Goal: Task Accomplishment & Management: Manage account settings

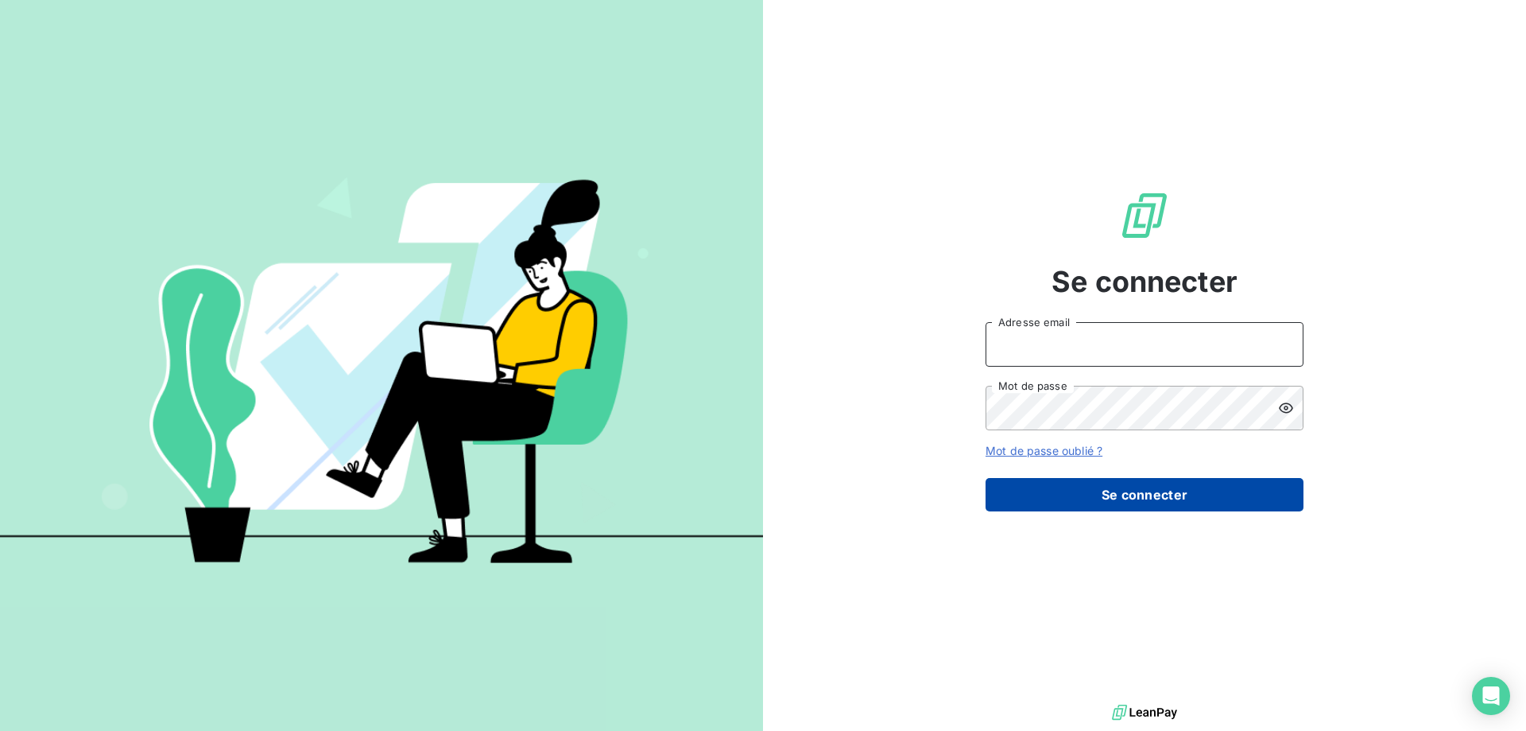
type input "[EMAIL_ADDRESS][DOMAIN_NAME]"
click at [1149, 486] on button "Se connecter" at bounding box center [1145, 494] width 318 height 33
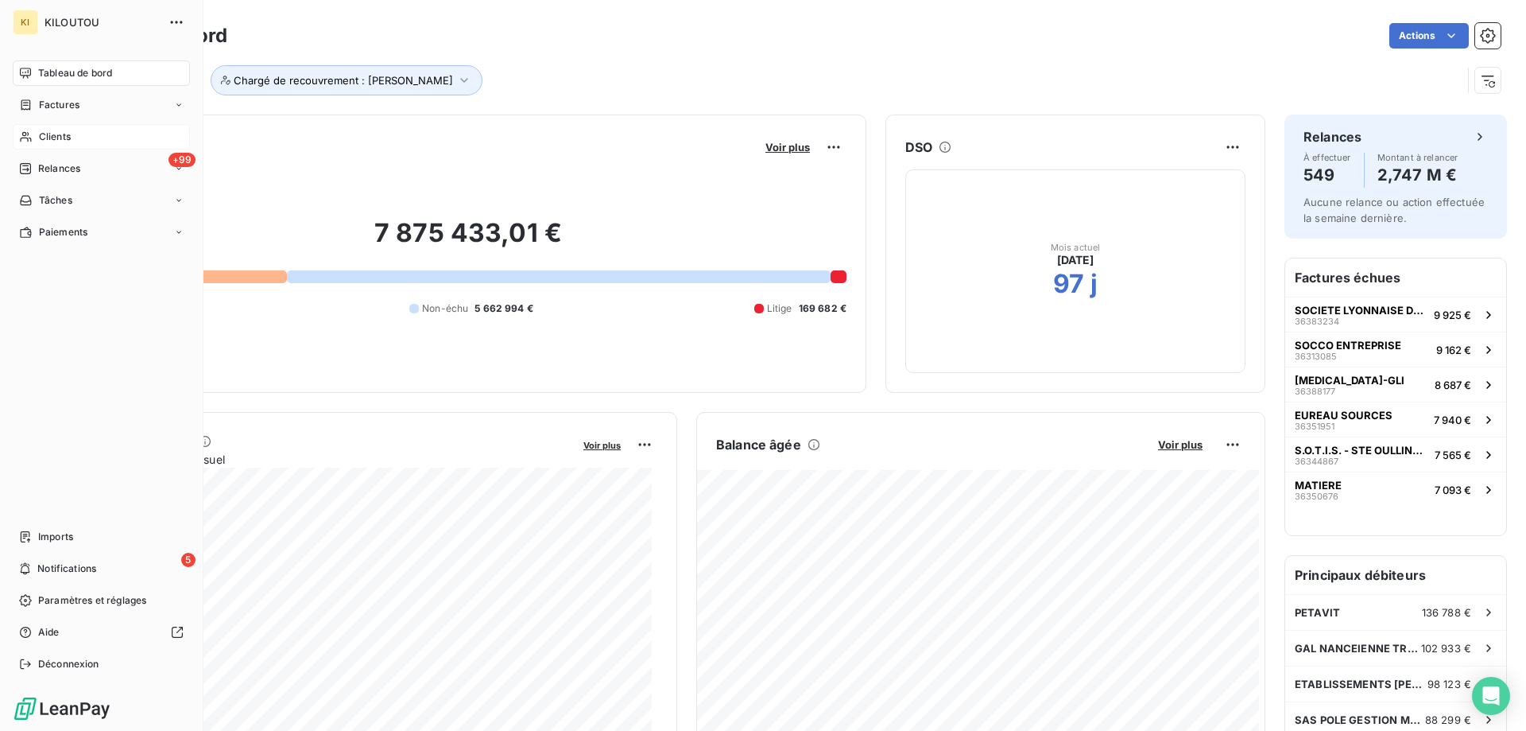
click at [48, 135] on span "Clients" at bounding box center [55, 137] width 32 height 14
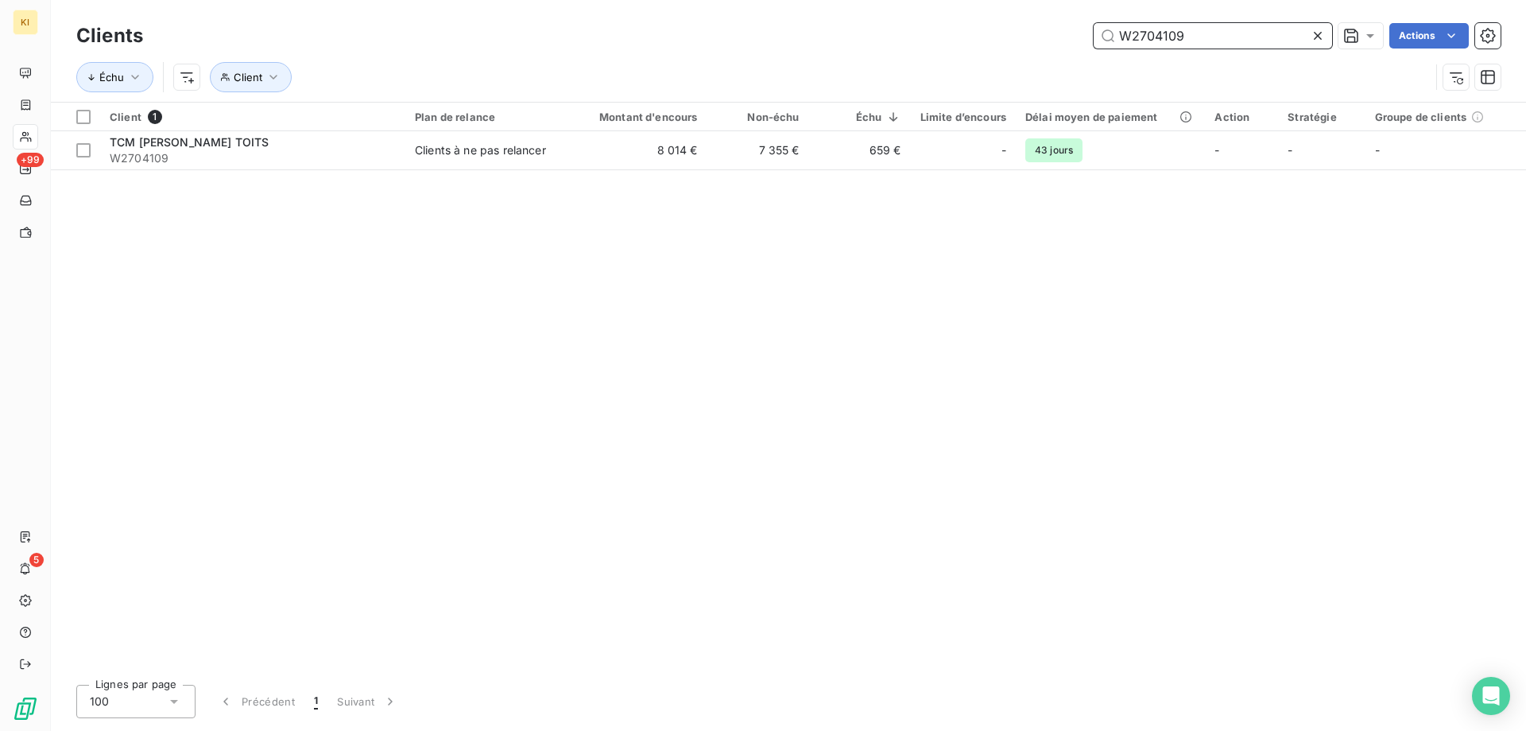
click at [1166, 34] on input "W2704109" at bounding box center [1213, 35] width 238 height 25
type input "W2704109"
click at [88, 116] on div at bounding box center [83, 117] width 14 height 14
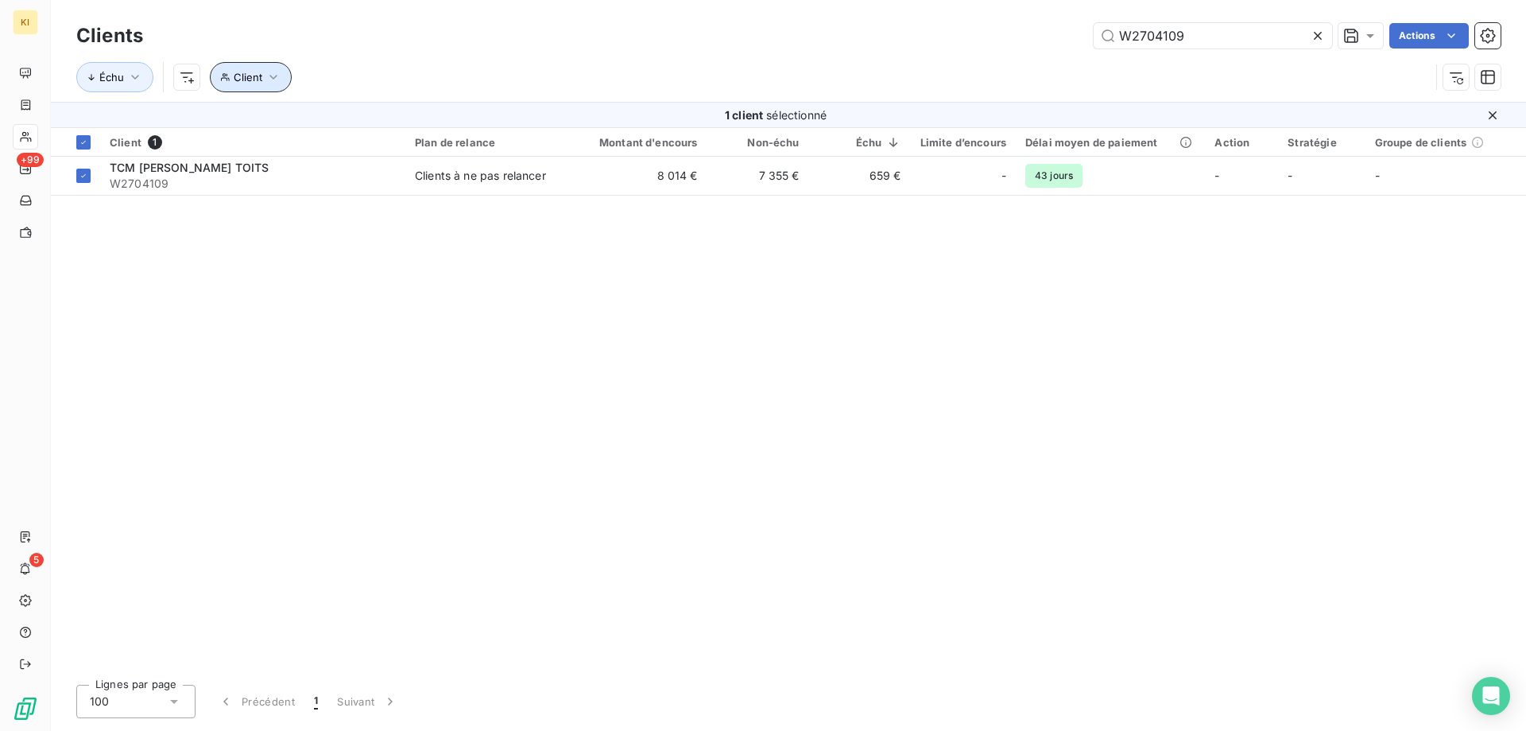
click at [242, 79] on span "Client" at bounding box center [248, 77] width 29 height 13
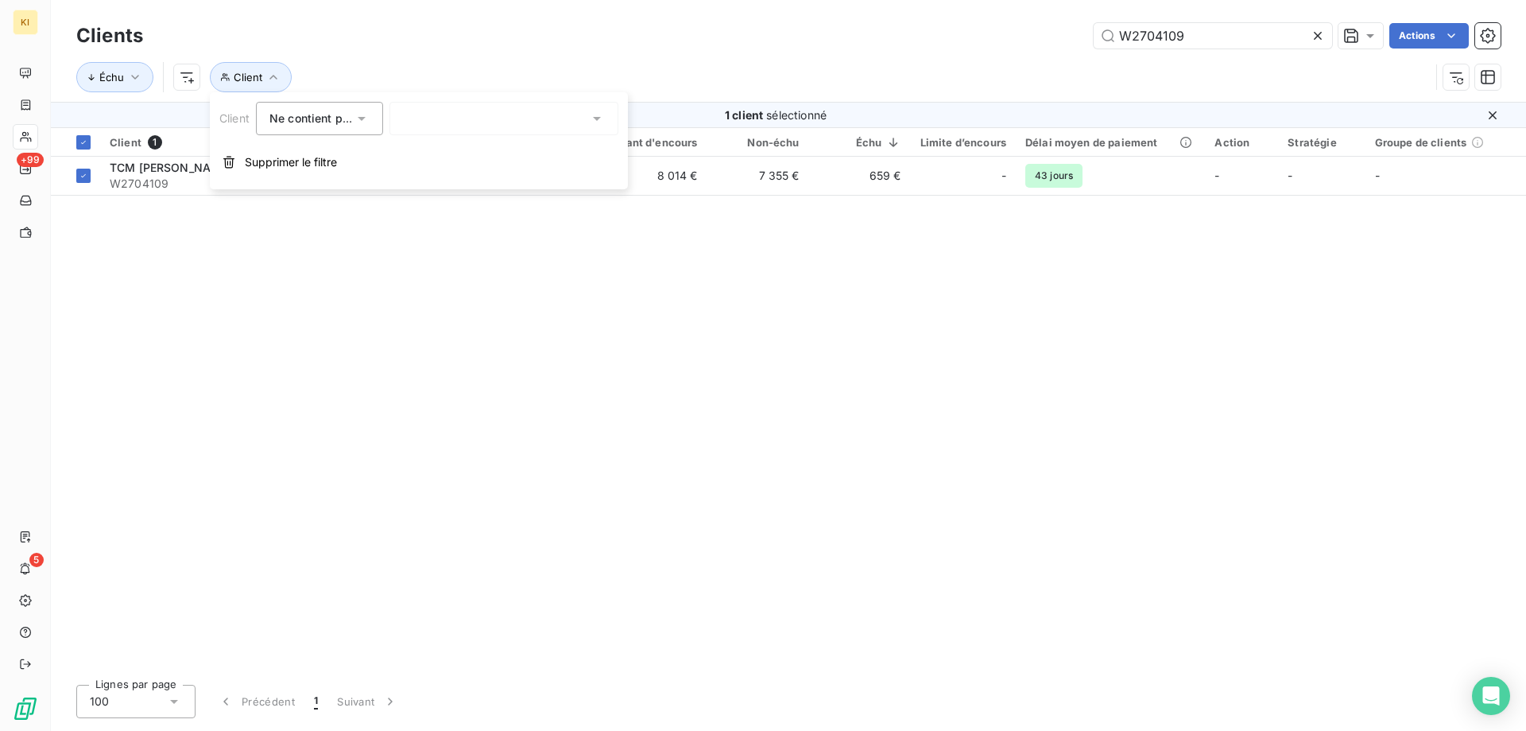
click at [432, 67] on div "Échu Client" at bounding box center [753, 77] width 1354 height 30
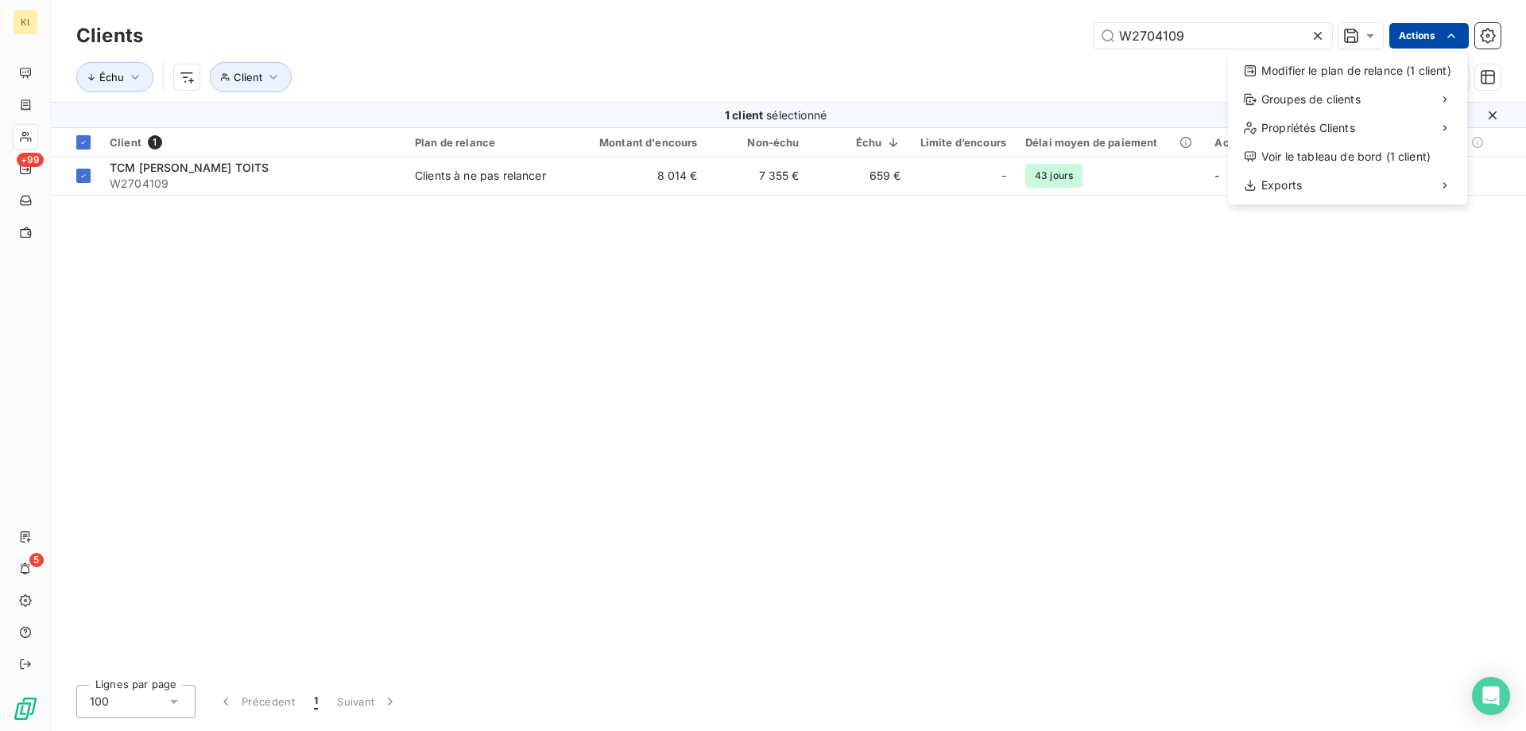
click at [1424, 36] on html "KI +99 5 Clients W2704109 Actions Modifier le plan de relance (1 client) Groupe…" at bounding box center [763, 365] width 1526 height 731
click at [1289, 68] on div "Modifier le plan de relance (1 client)" at bounding box center [1348, 70] width 227 height 25
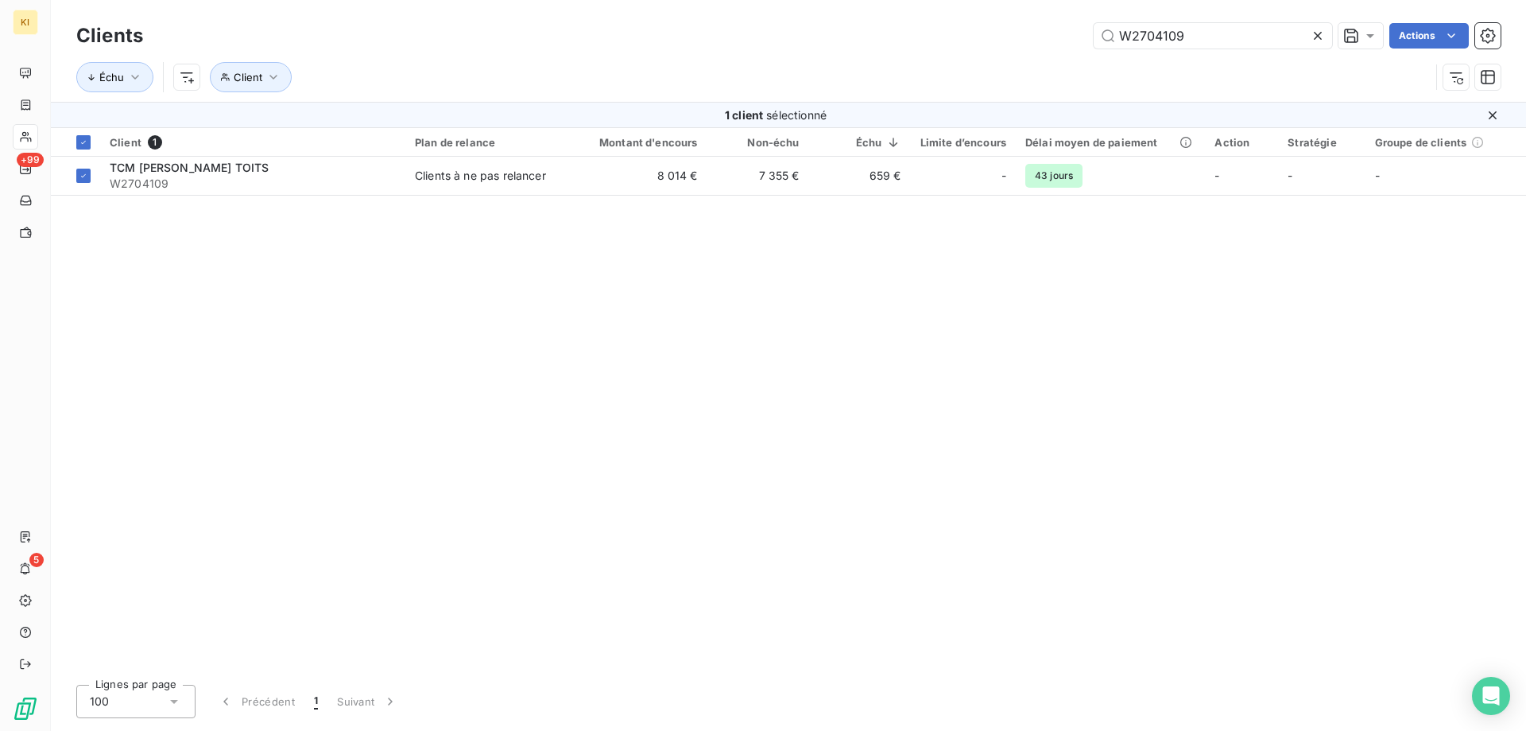
click at [802, 87] on div "Échu Client" at bounding box center [753, 77] width 1354 height 30
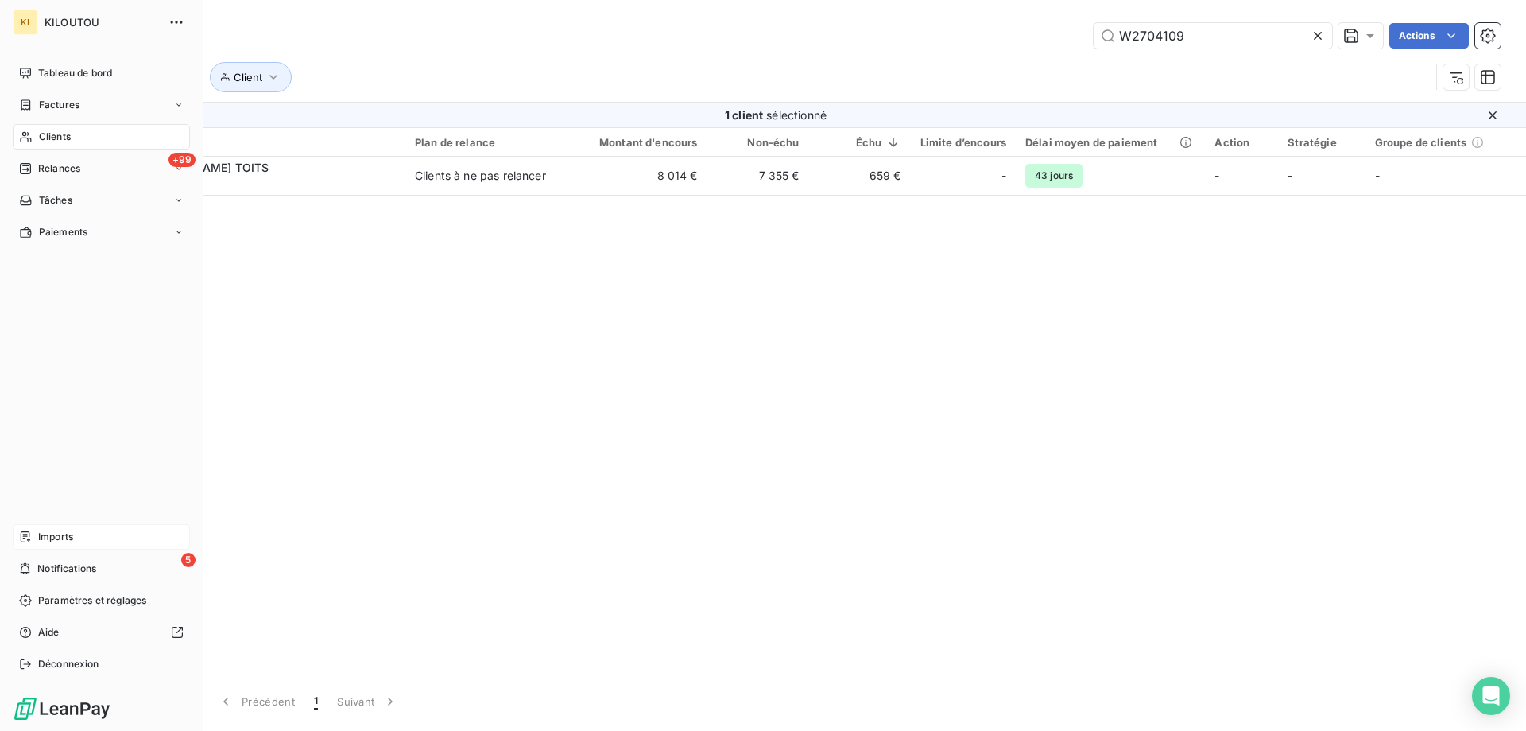
click at [49, 531] on span "Imports" at bounding box center [55, 536] width 35 height 14
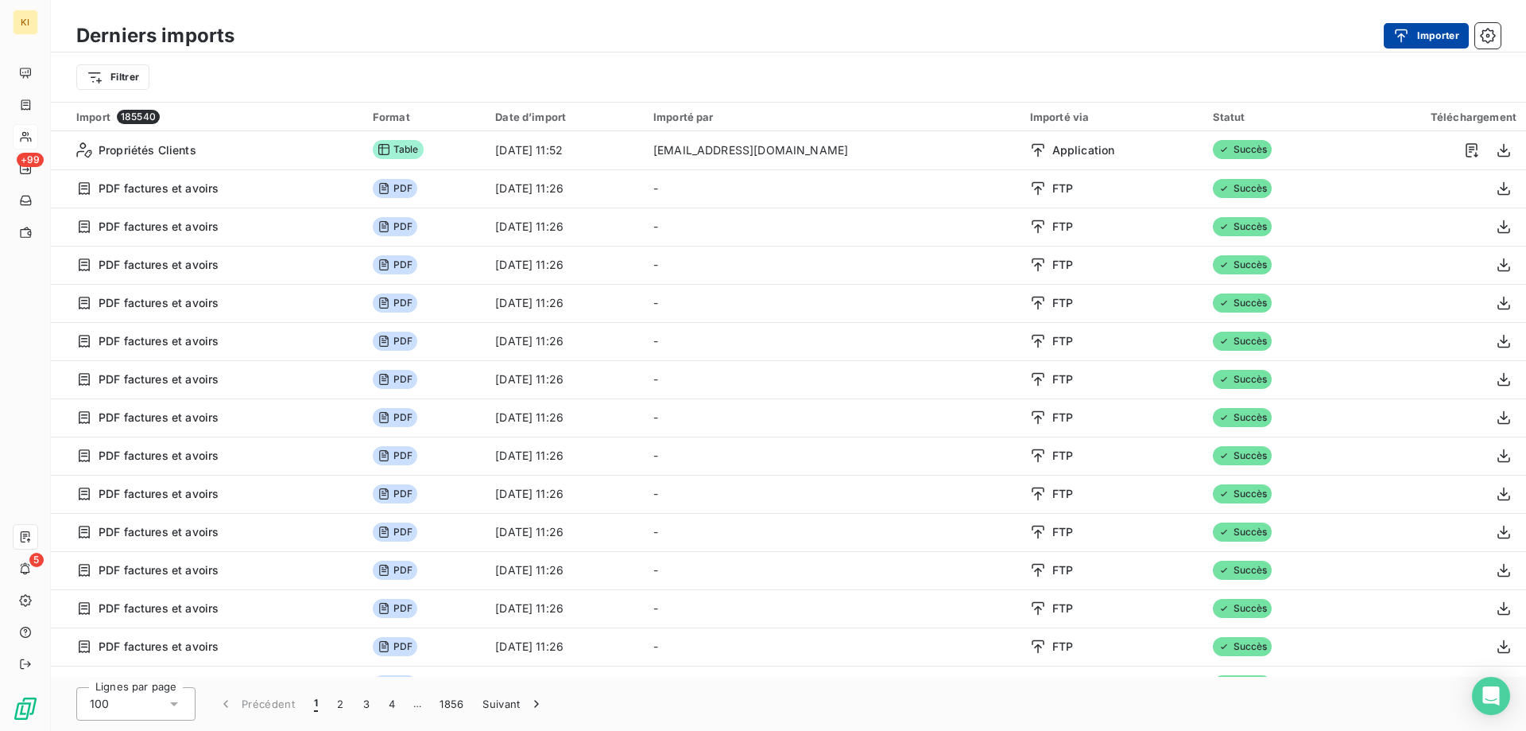
click at [1404, 38] on icon "button" at bounding box center [1401, 36] width 16 height 16
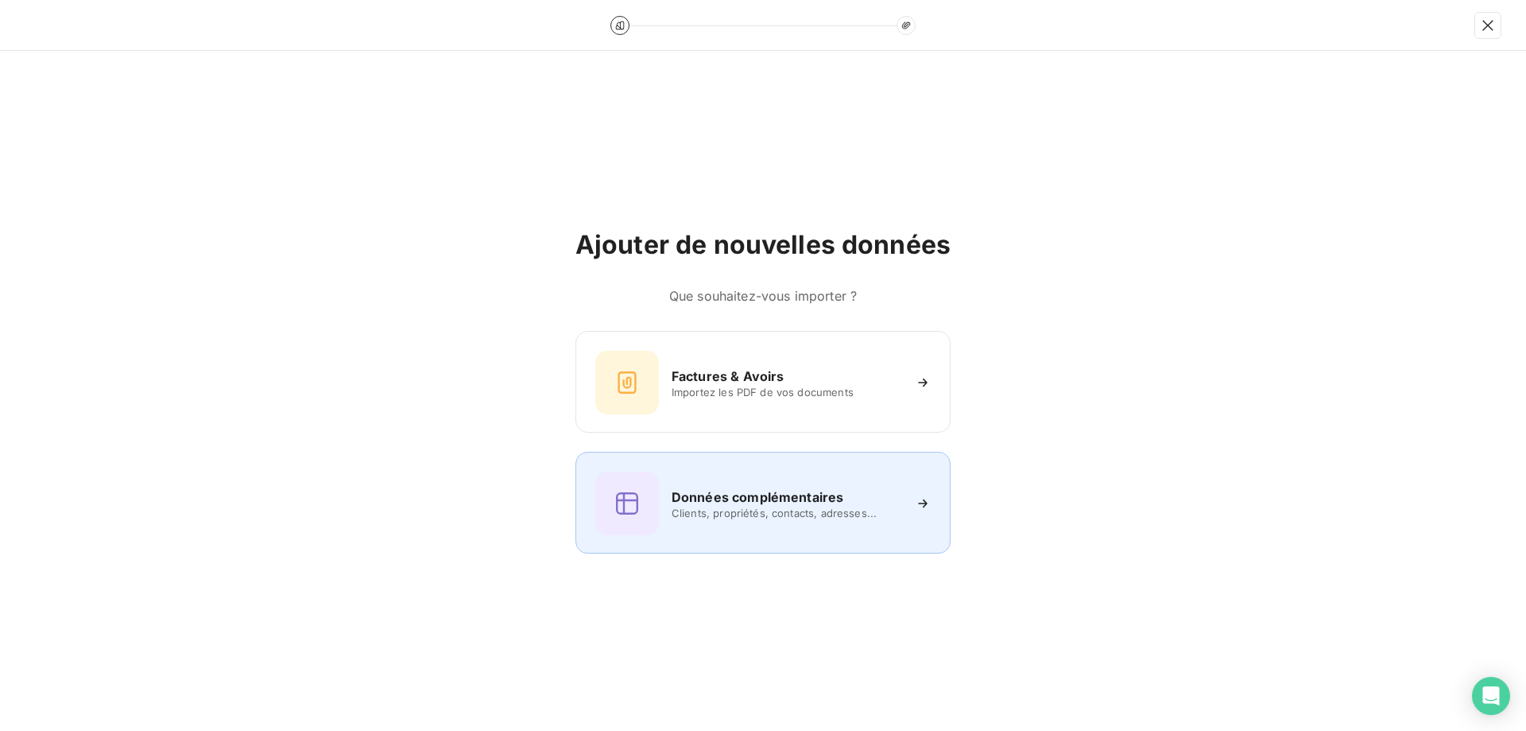
click at [767, 481] on div "Données complémentaires Clients, propriétés, contacts, adresses..." at bounding box center [762, 503] width 335 height 64
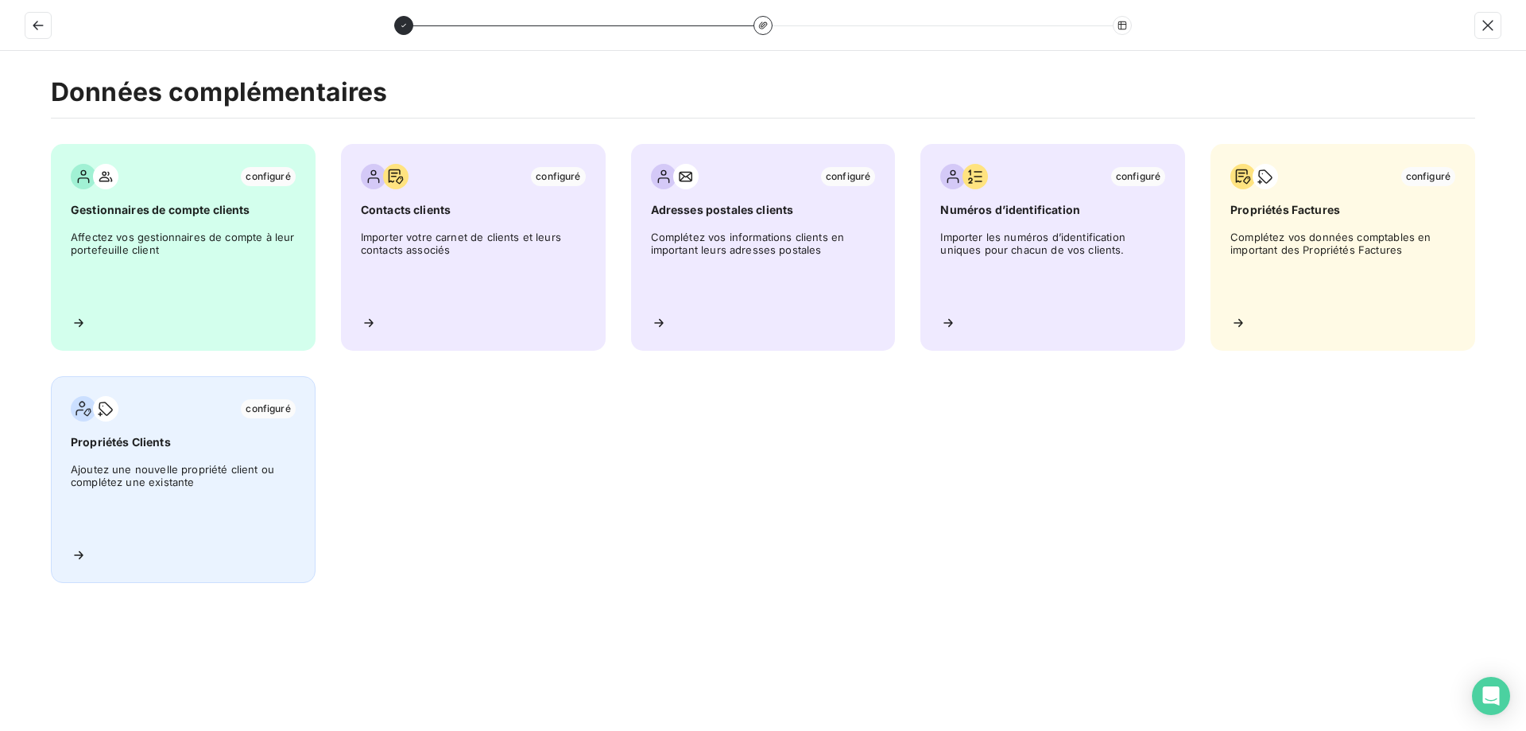
click at [193, 463] on span "Ajoutez une nouvelle propriété client ou complétez une existante" at bounding box center [183, 499] width 225 height 72
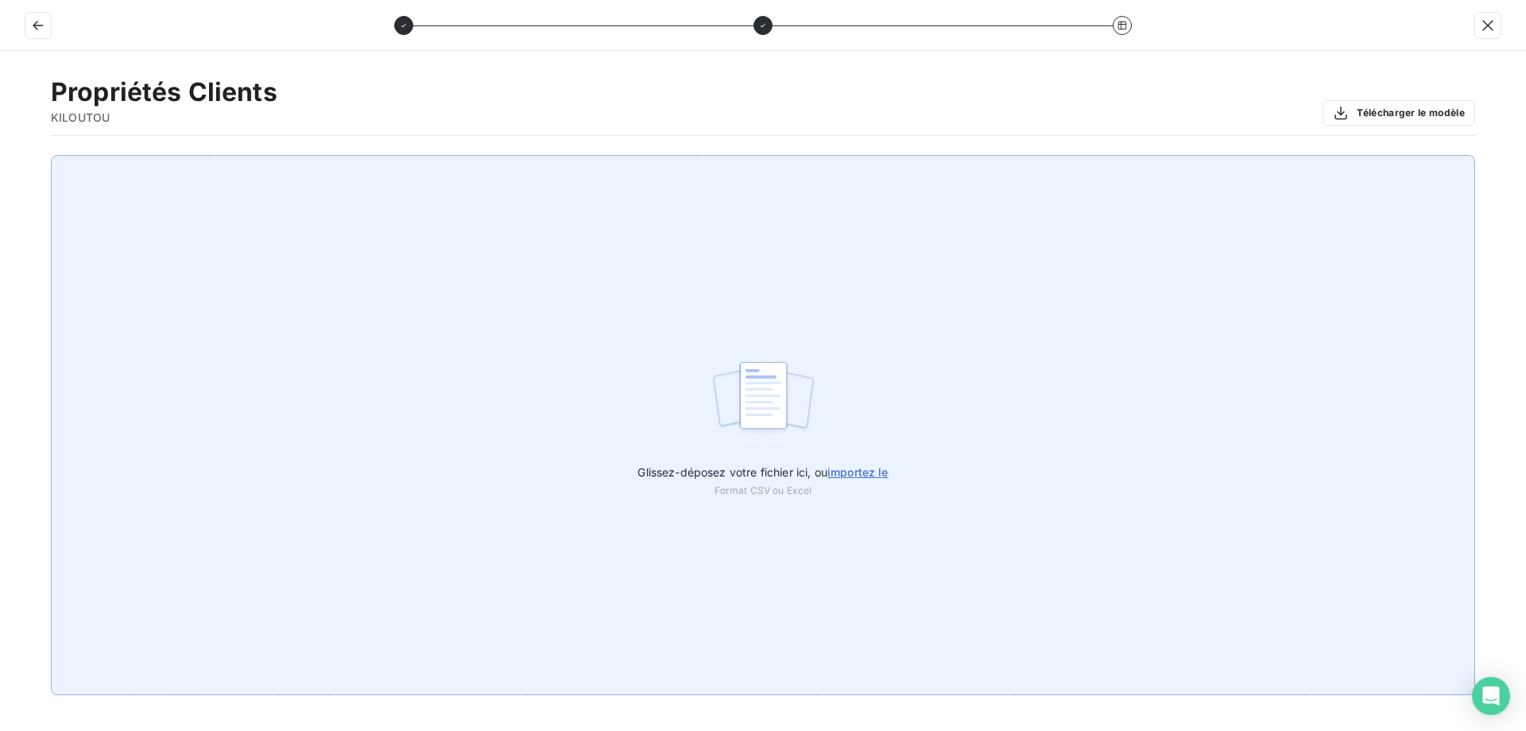
click at [866, 467] on span "importez le" at bounding box center [858, 472] width 61 height 14
click at [1, 156] on input "Glissez-déposez votre fichier ici, ou importez le" at bounding box center [0, 155] width 1 height 1
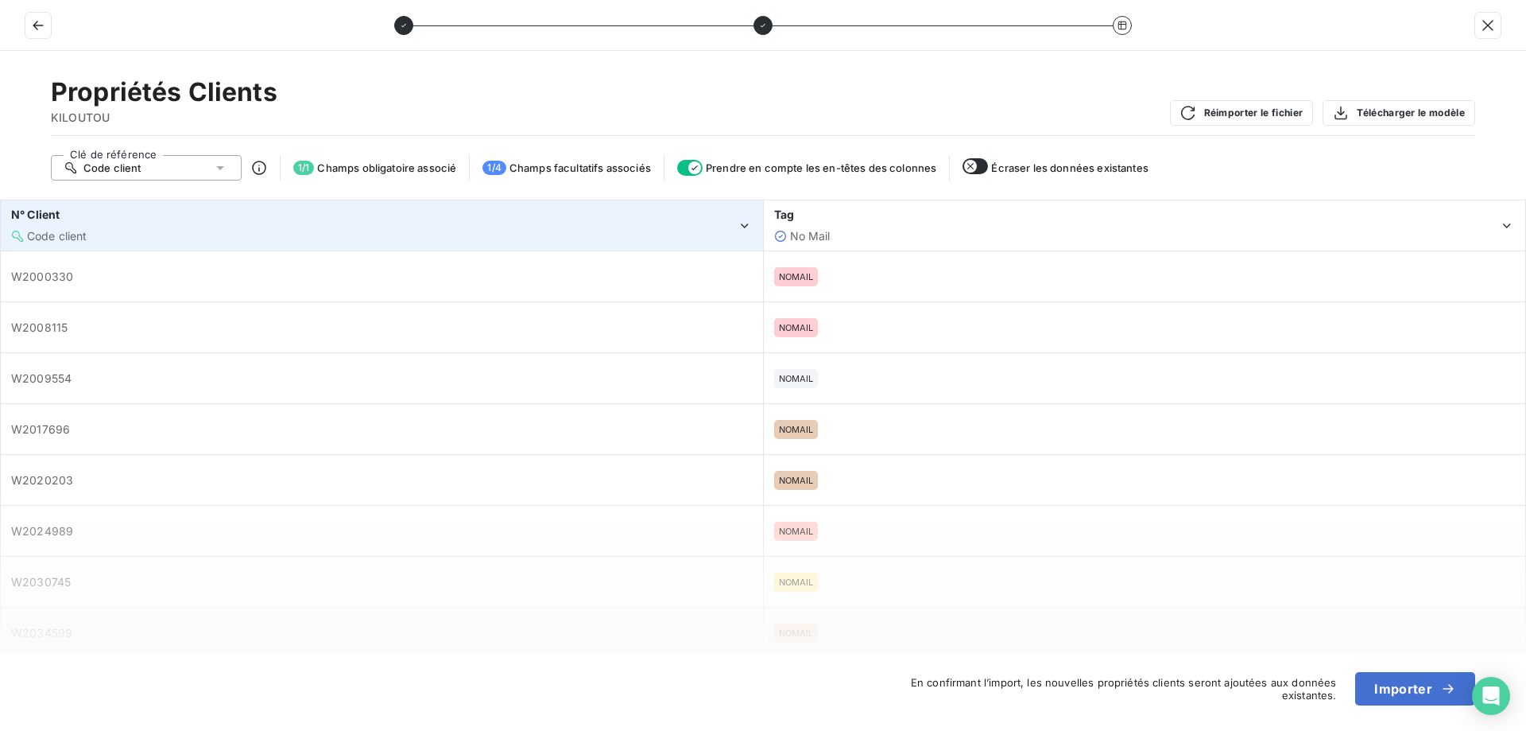
click at [360, 230] on div "Code client" at bounding box center [374, 236] width 726 height 16
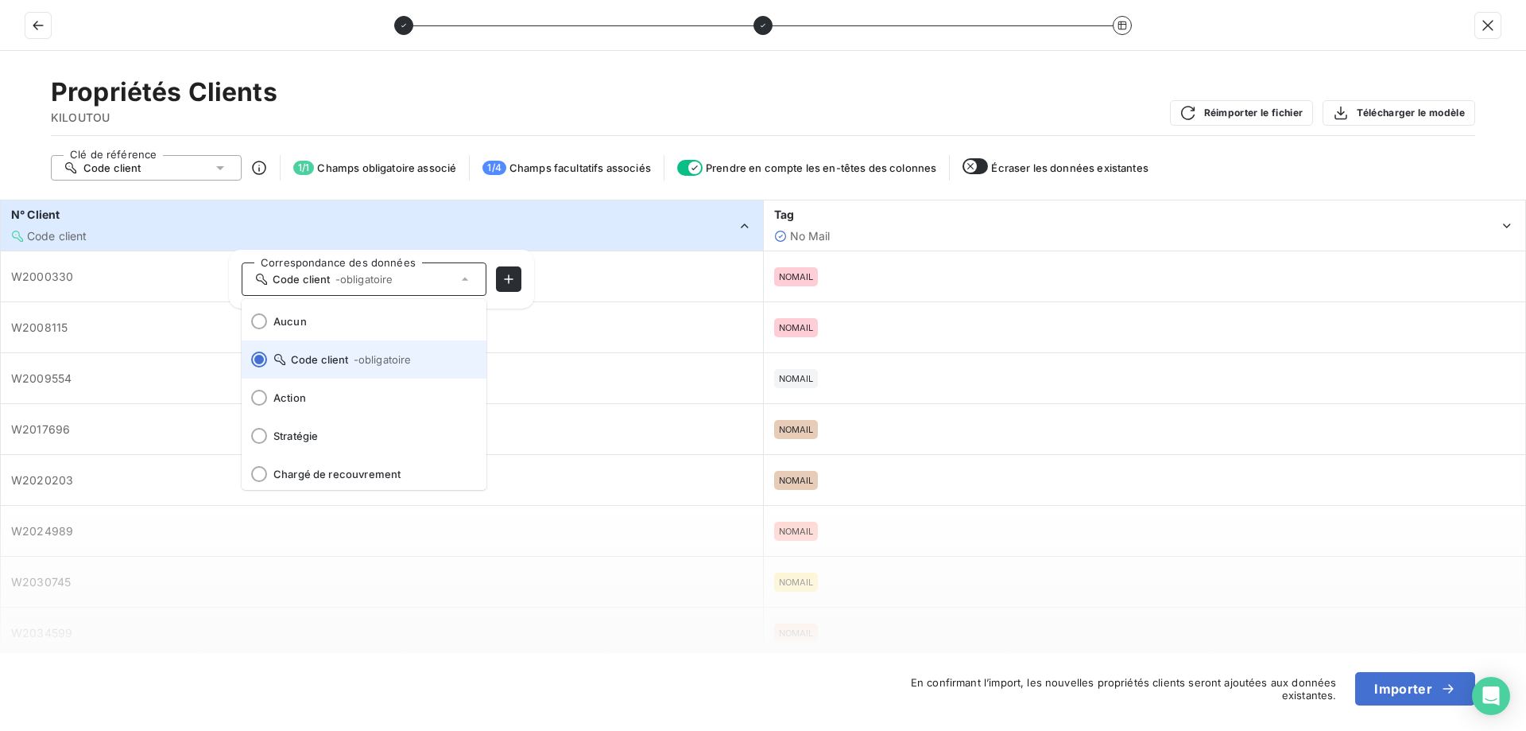
click at [327, 361] on span "Code client - obligatoire" at bounding box center [373, 359] width 200 height 13
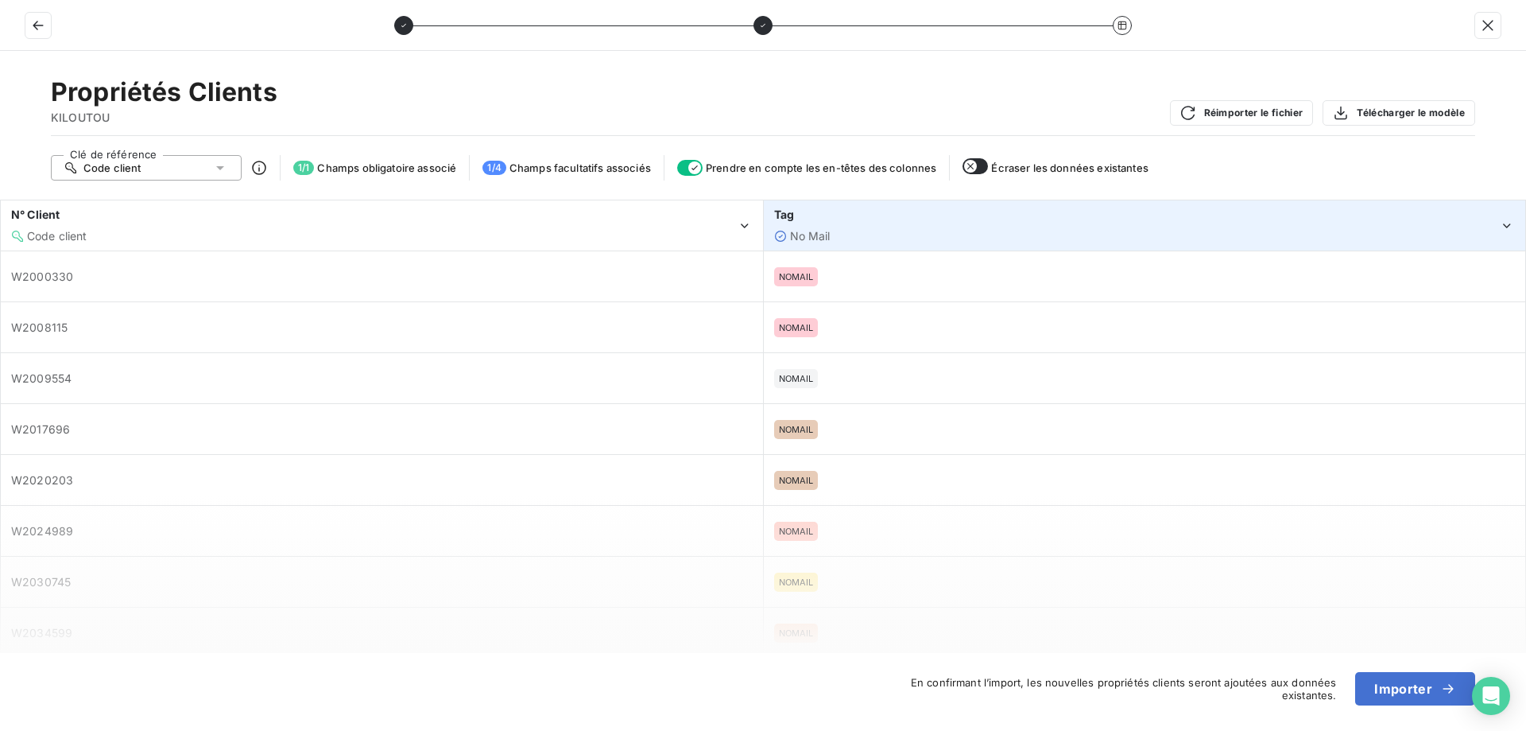
click at [886, 242] on div "No Mail" at bounding box center [1137, 236] width 726 height 16
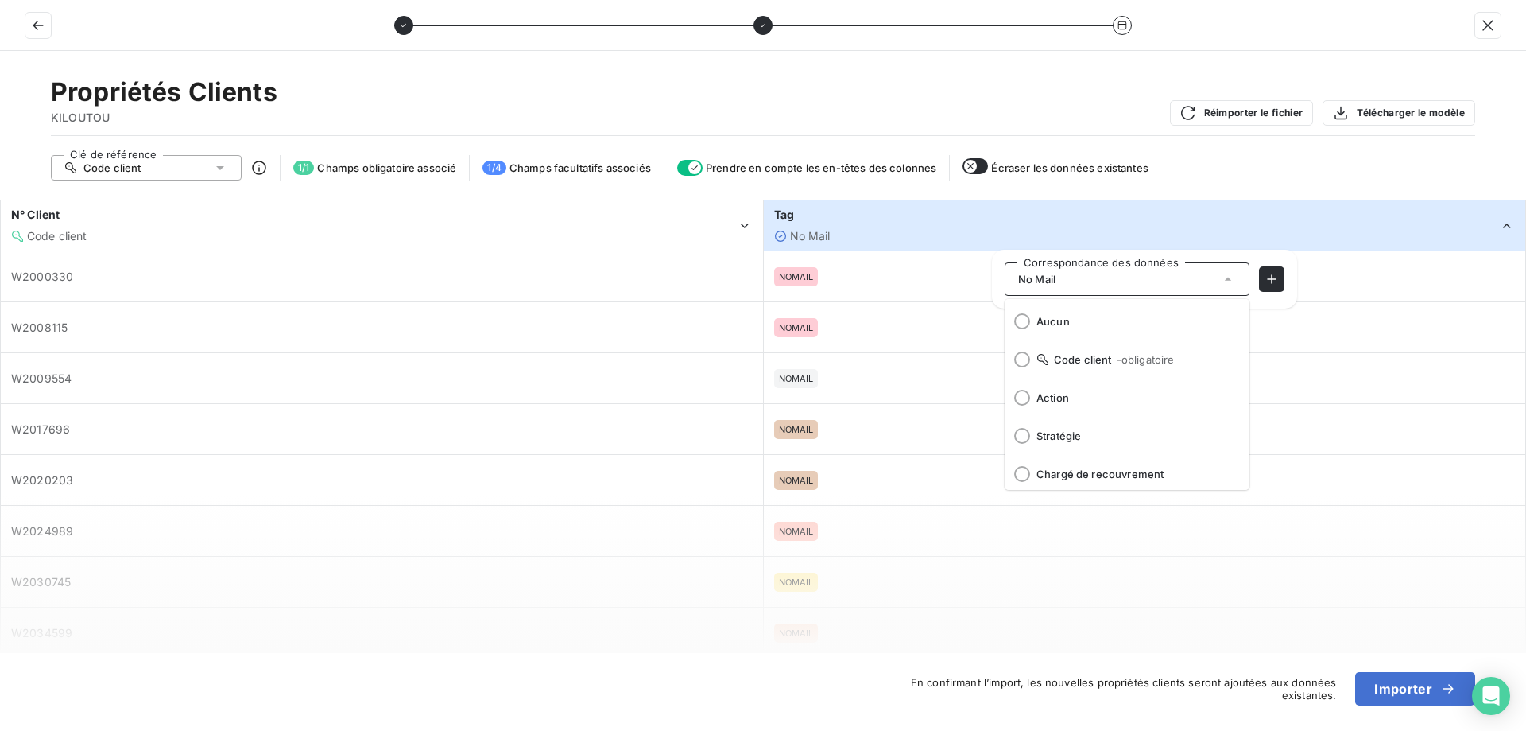
scroll to position [41, 0]
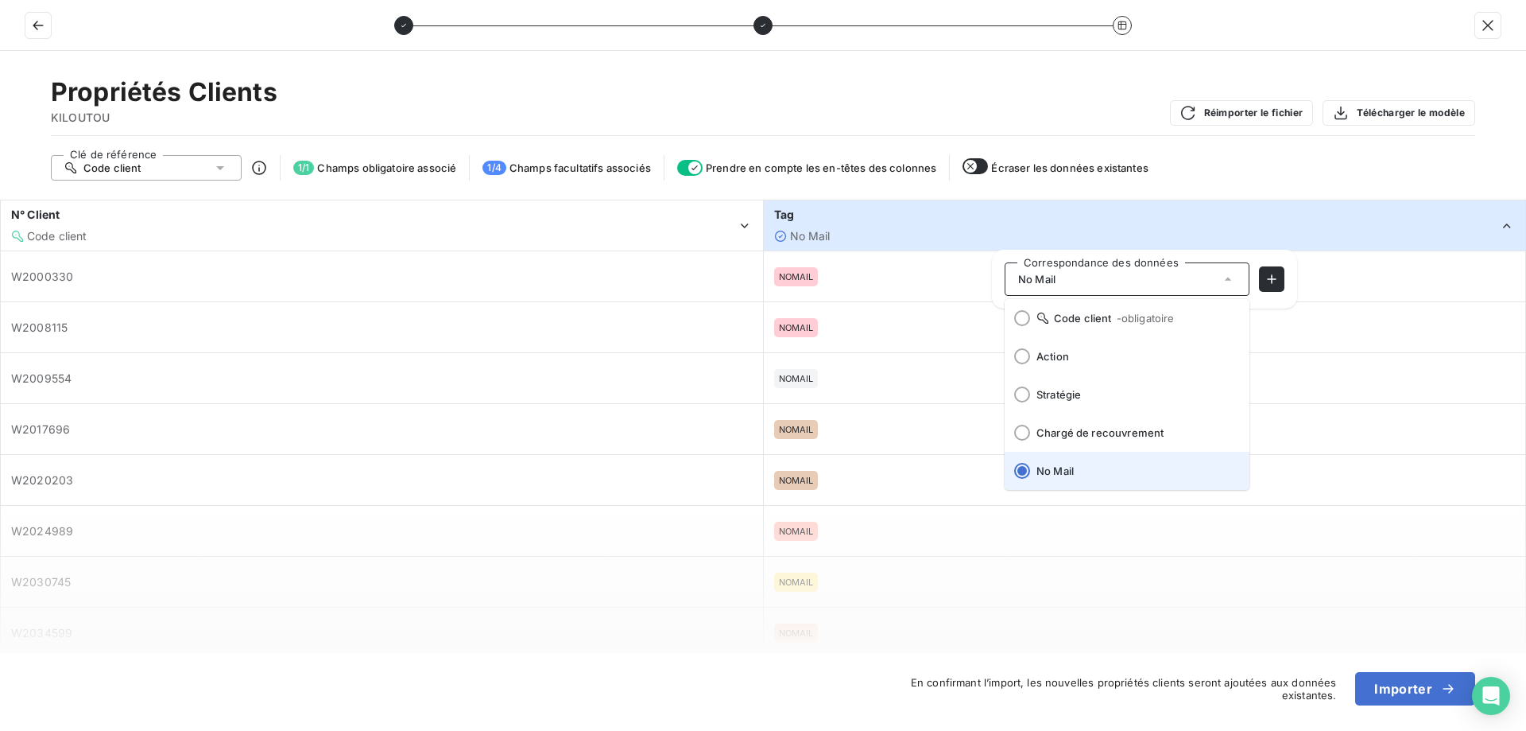
click at [1083, 472] on span "No Mail" at bounding box center [1137, 470] width 200 height 13
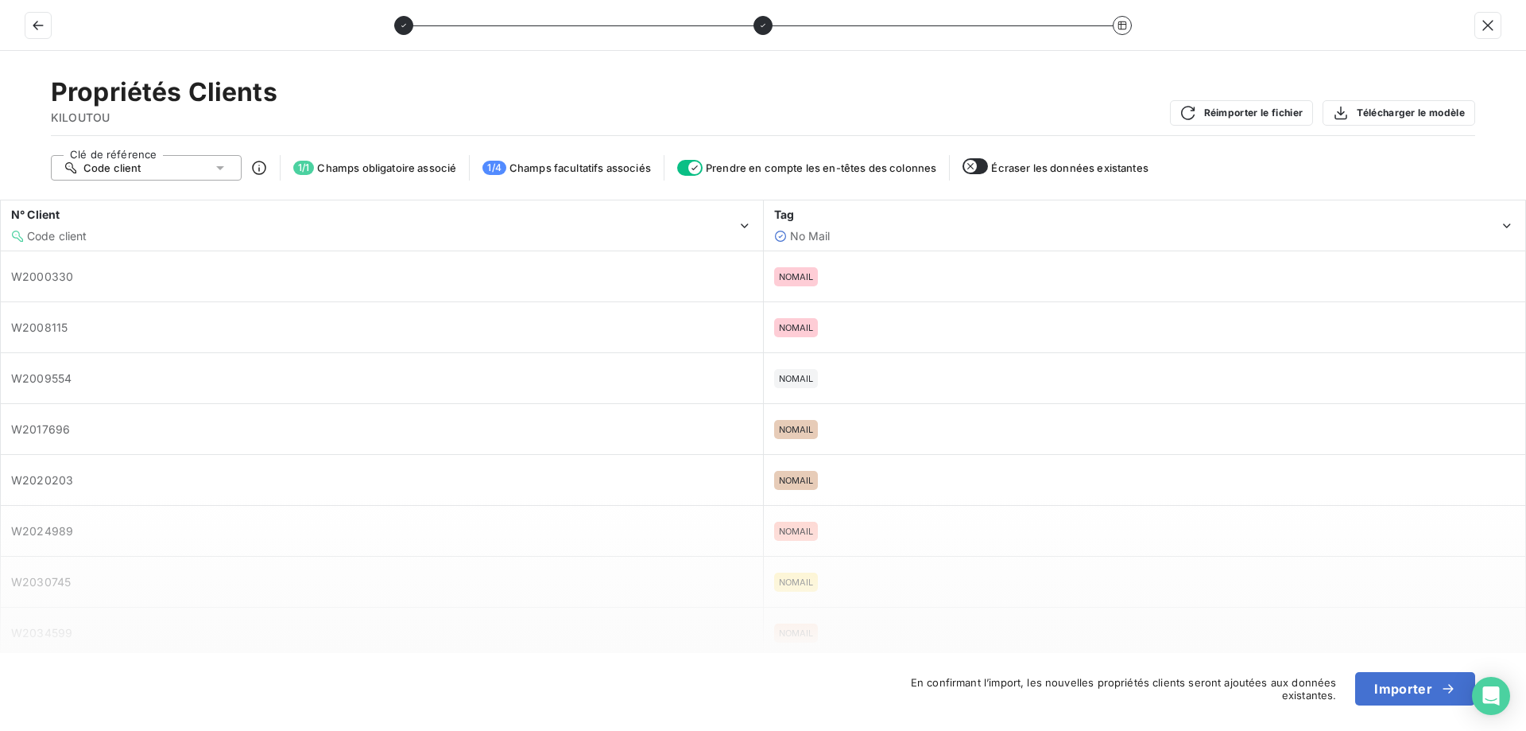
click at [971, 164] on icon "button" at bounding box center [970, 166] width 13 height 13
click at [1409, 683] on button "Importer" at bounding box center [1415, 688] width 120 height 33
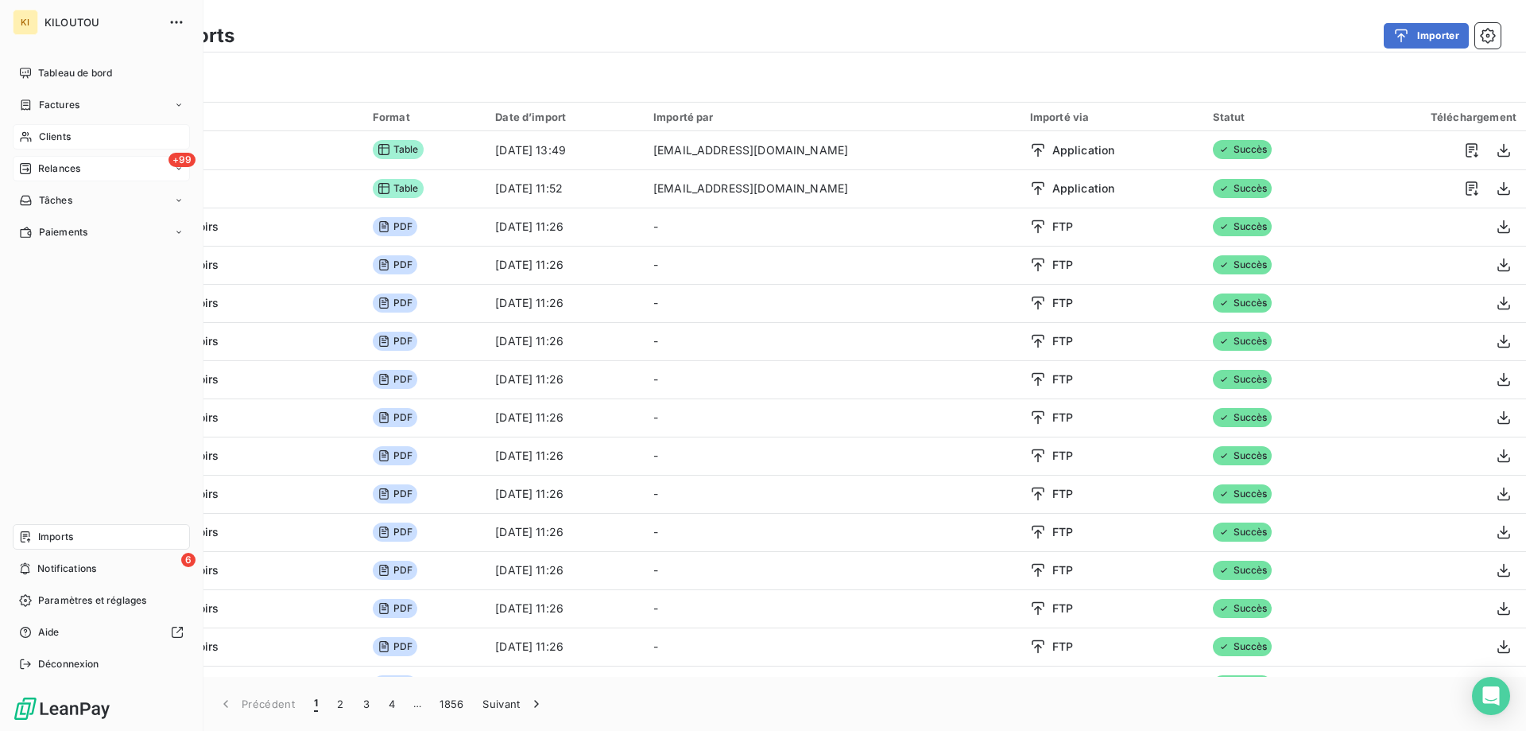
click at [57, 165] on span "Relances" at bounding box center [59, 168] width 42 height 14
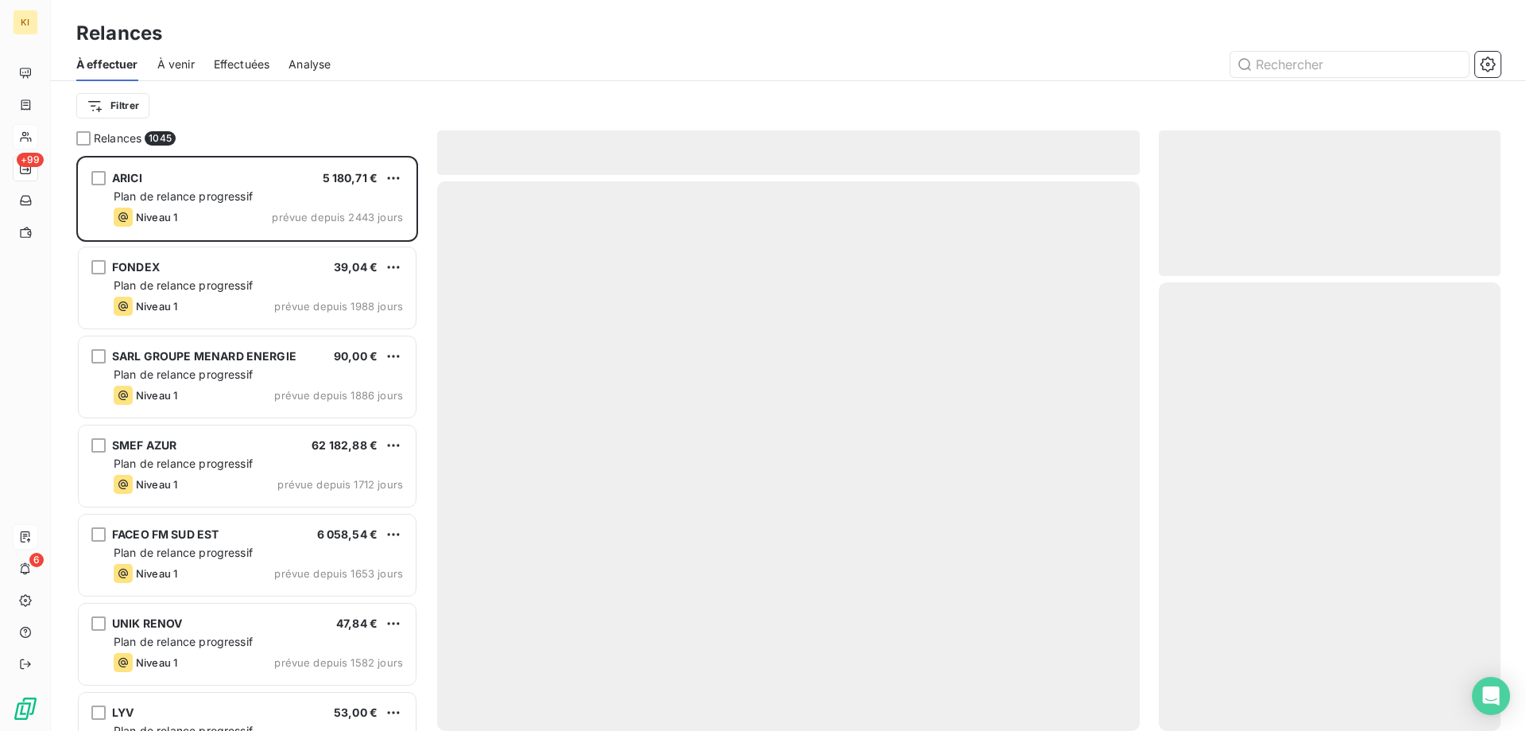
scroll to position [563, 330]
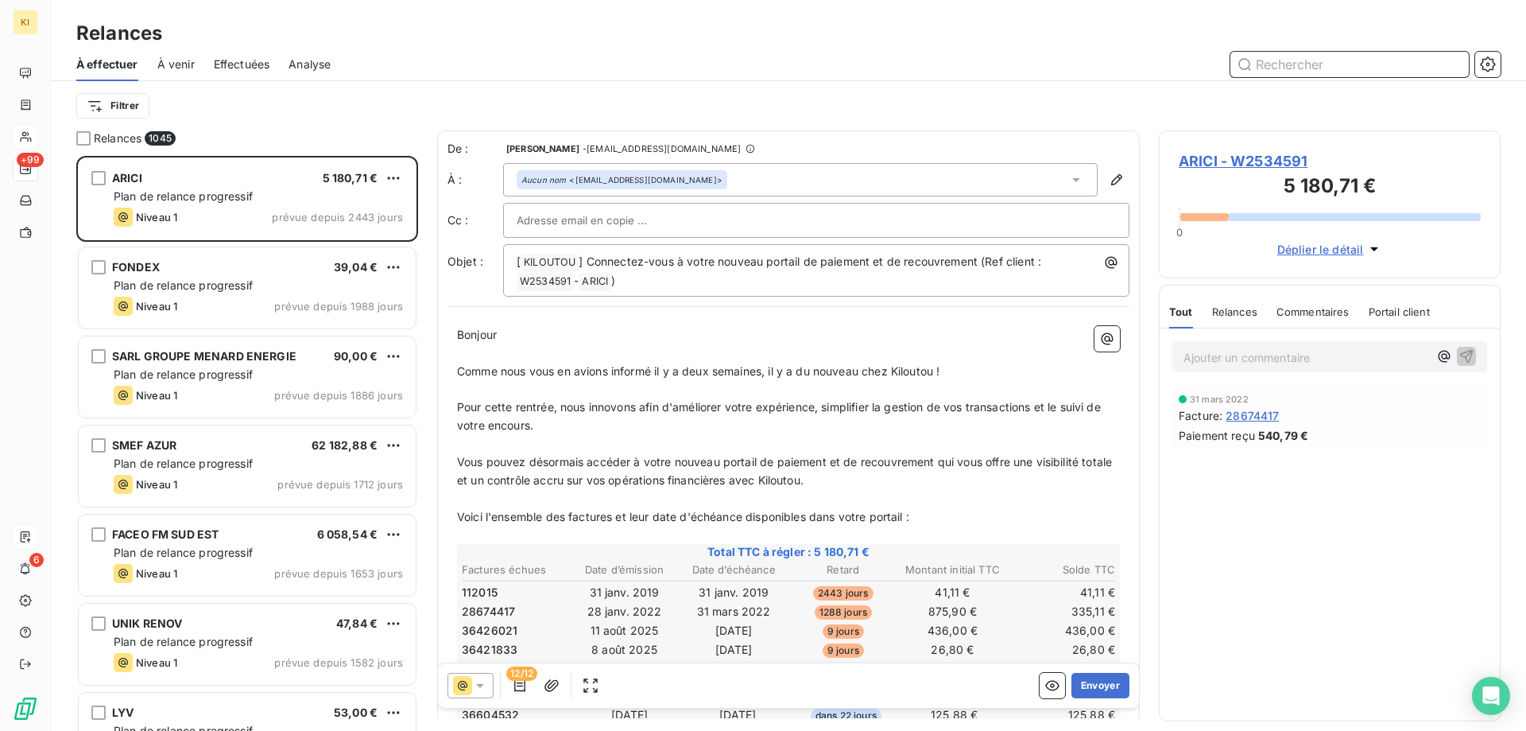
click at [1330, 64] on input "text" at bounding box center [1350, 64] width 238 height 25
paste input "W2166234"
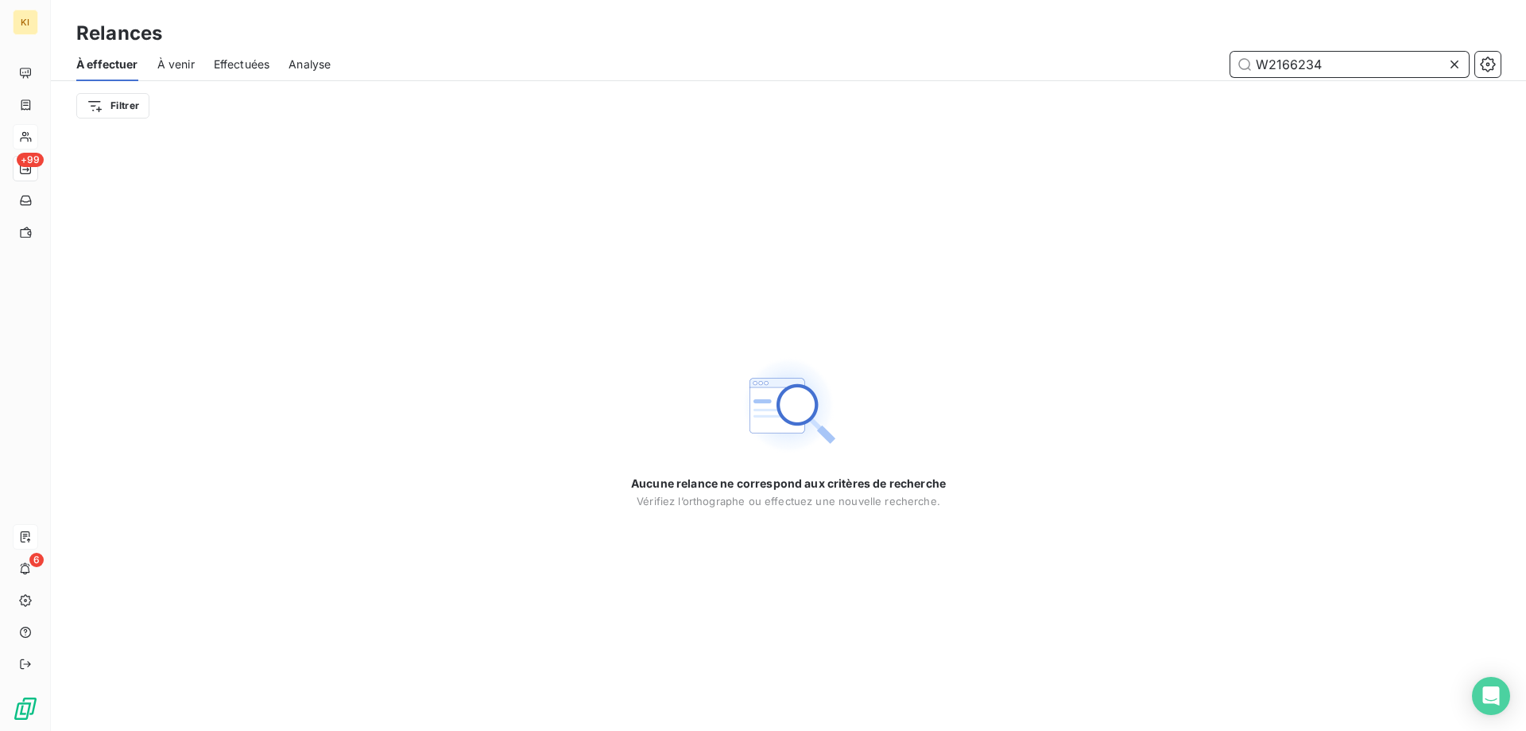
click at [1285, 66] on input "W2166234" at bounding box center [1350, 64] width 238 height 25
paste input "076821"
type input "W2076821"
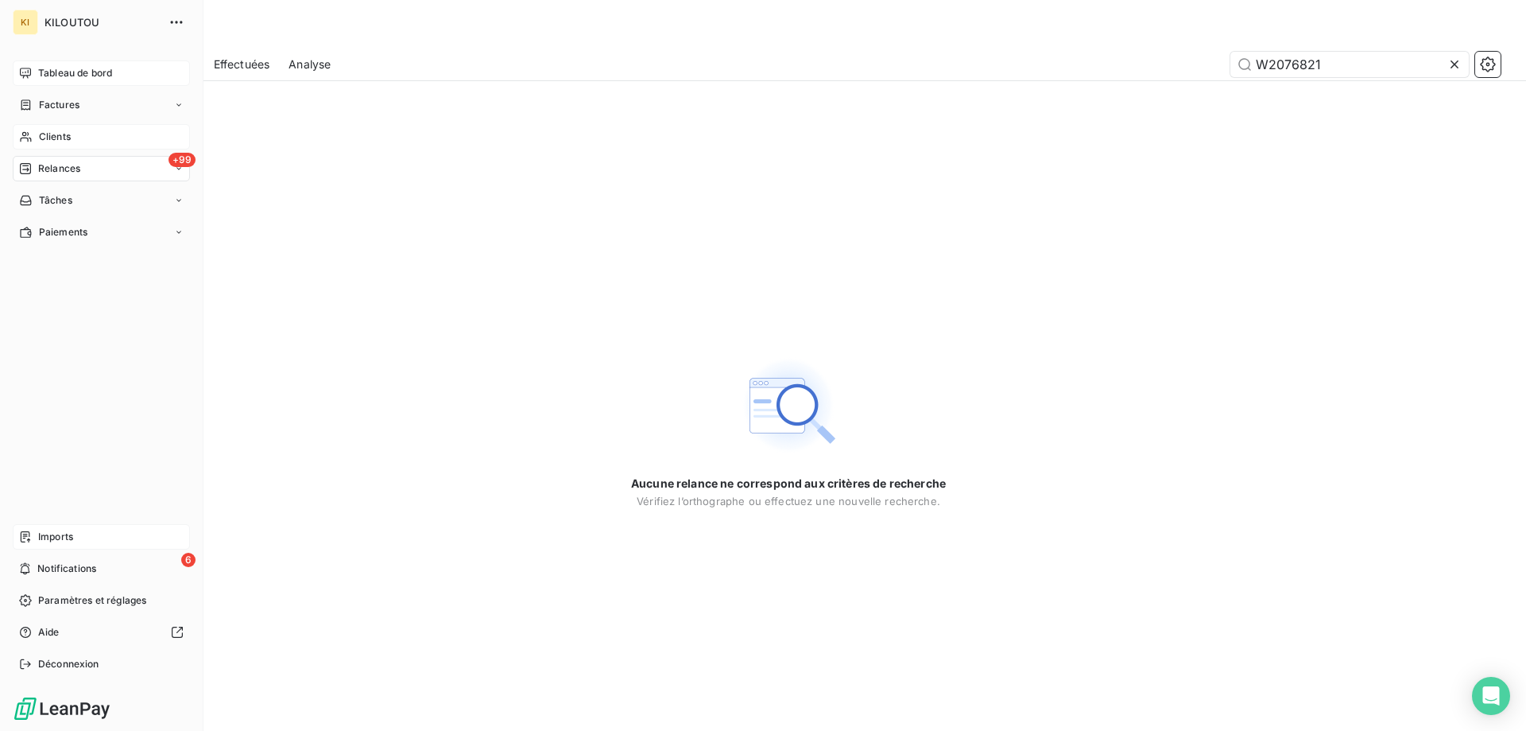
click at [64, 72] on span "Tableau de bord" at bounding box center [75, 73] width 74 height 14
click at [64, 76] on span "Tableau de bord" at bounding box center [75, 73] width 74 height 14
click at [105, 101] on div "Factures" at bounding box center [101, 104] width 177 height 25
click at [98, 138] on div "Factures" at bounding box center [111, 136] width 158 height 25
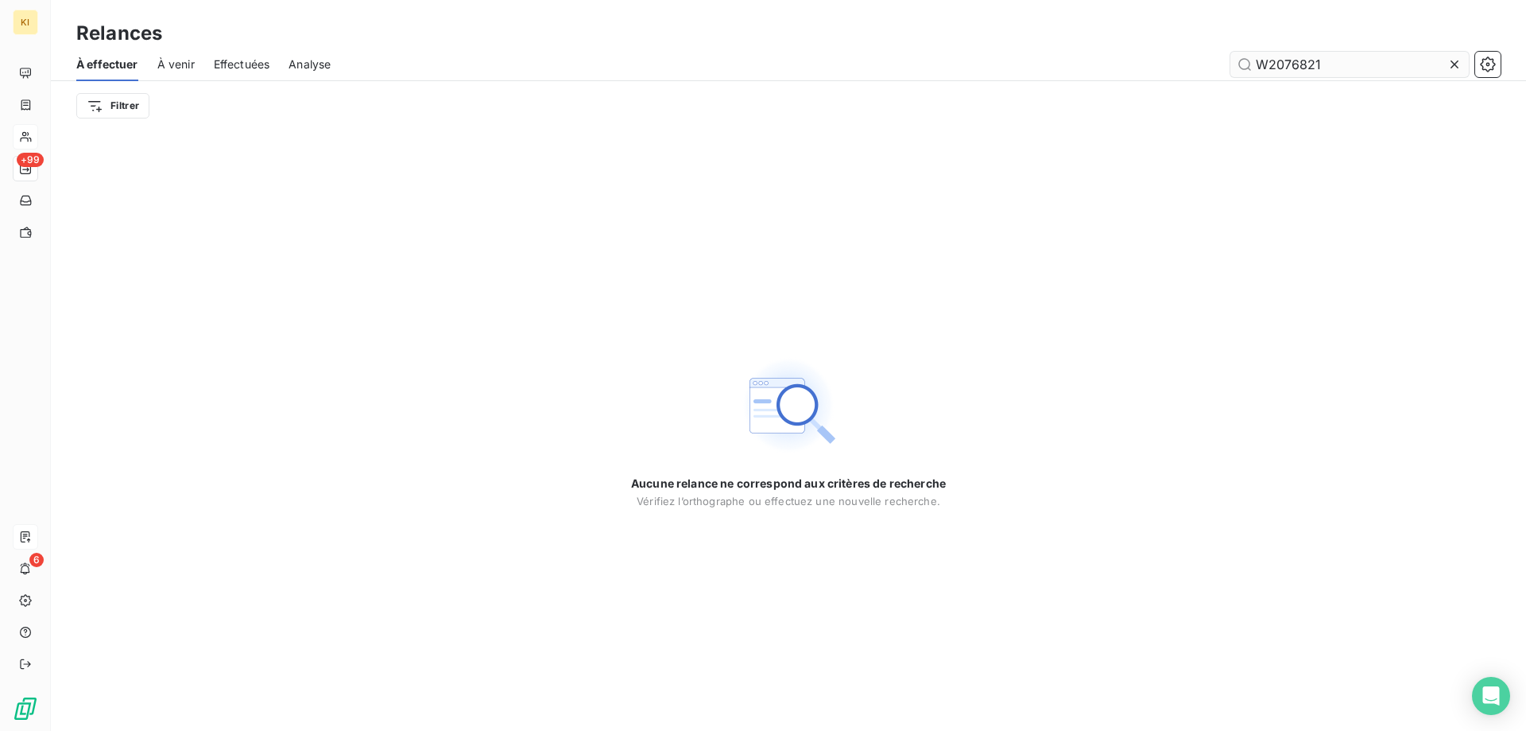
click at [1439, 68] on input "W2076821" at bounding box center [1350, 64] width 238 height 25
click at [1452, 64] on icon at bounding box center [1455, 64] width 16 height 16
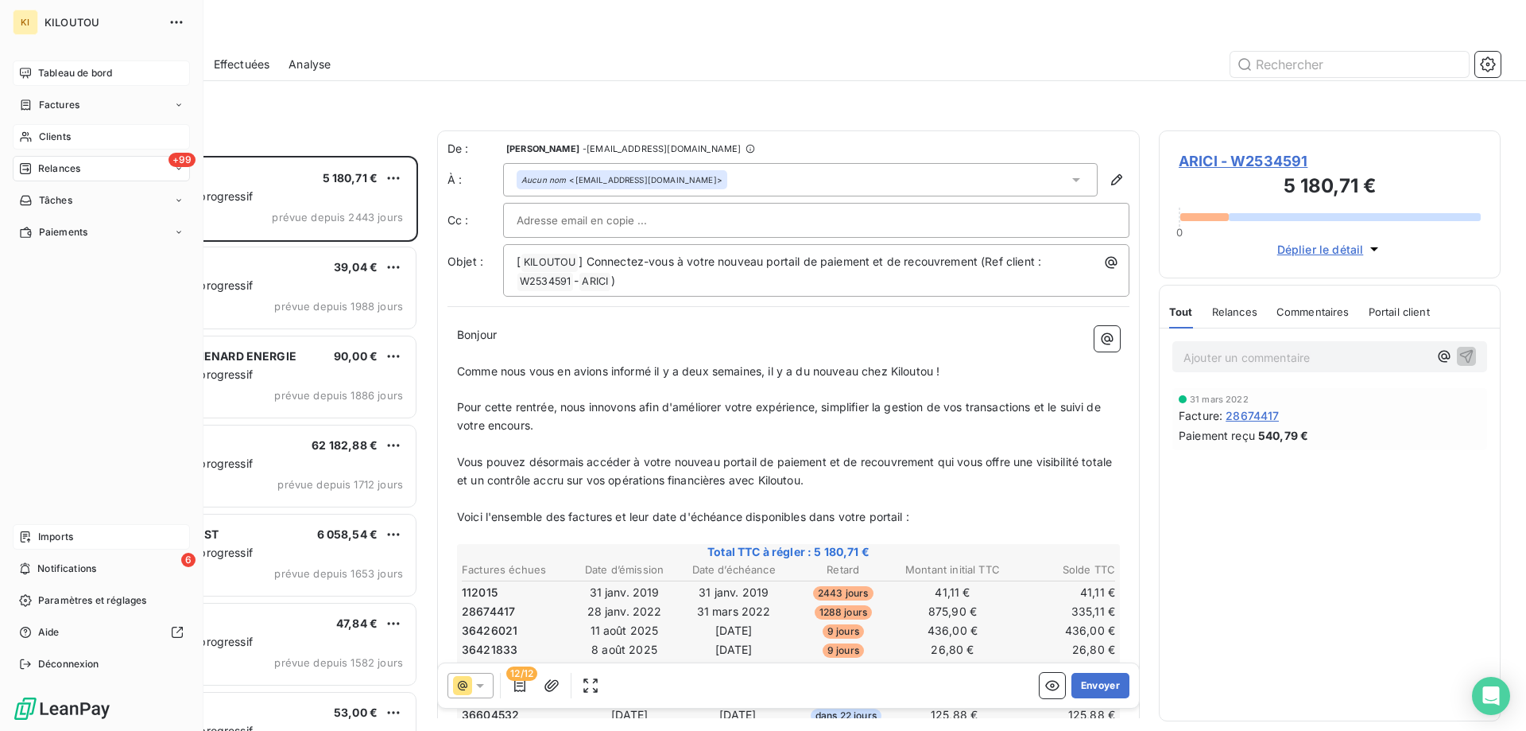
click at [38, 72] on span "Tableau de bord" at bounding box center [75, 73] width 74 height 14
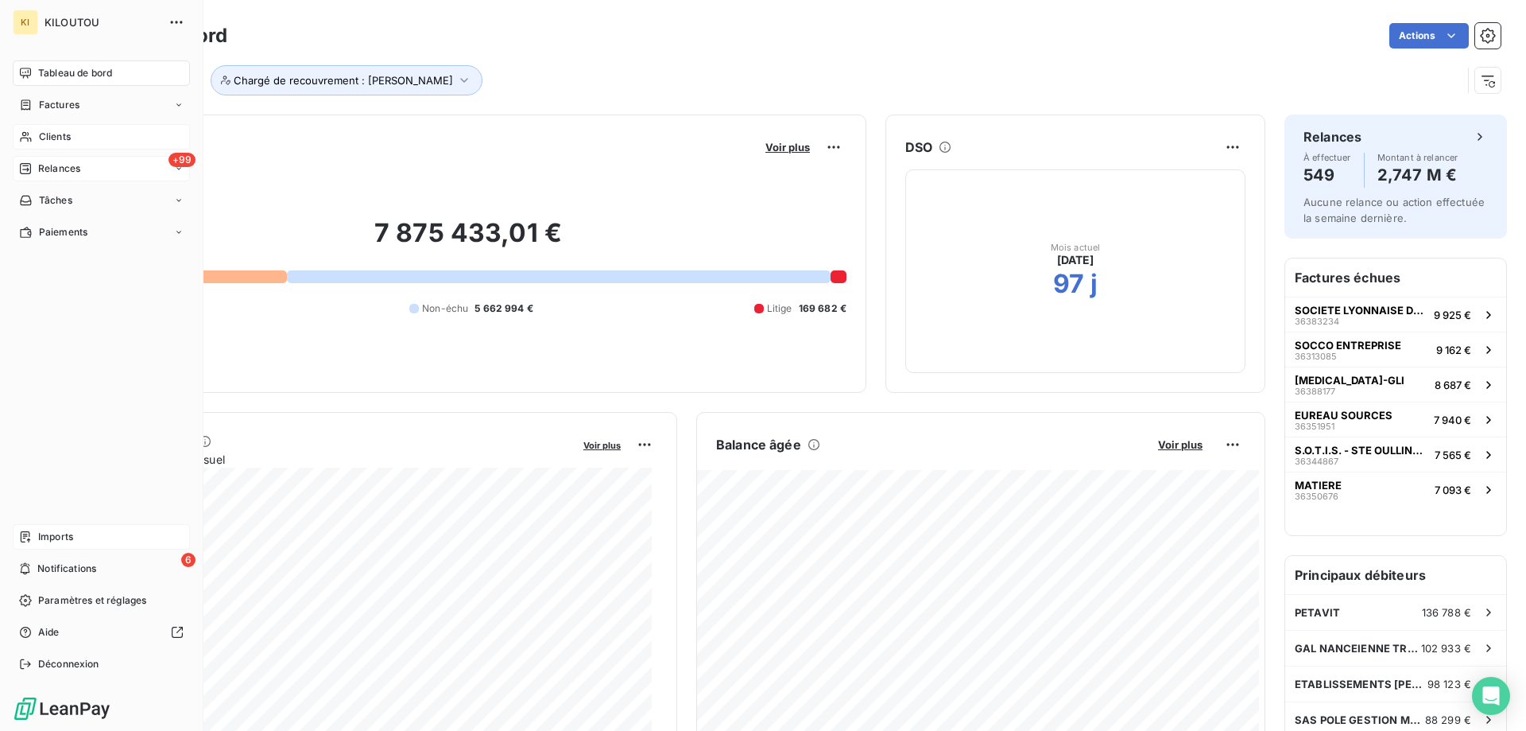
click at [55, 170] on span "Relances" at bounding box center [59, 168] width 42 height 14
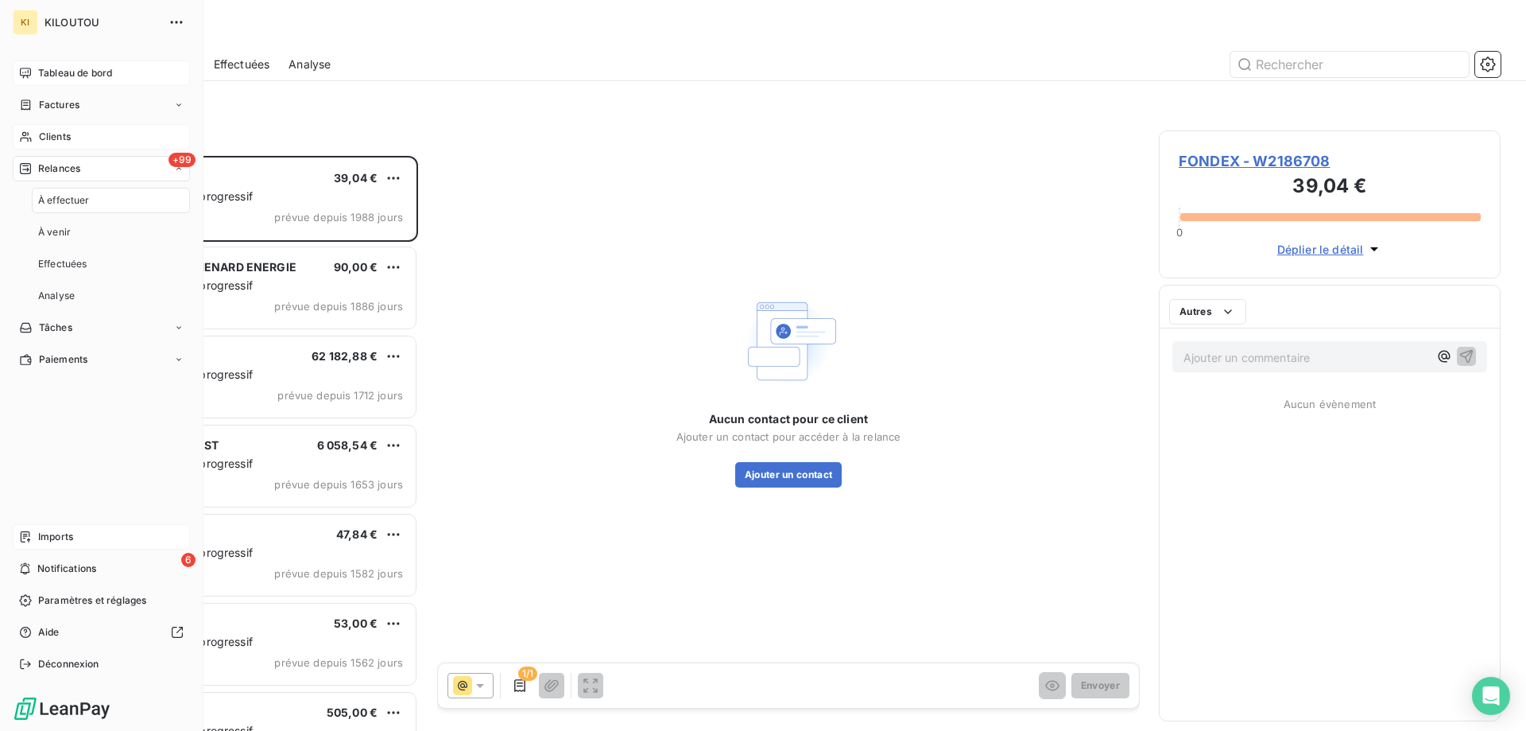
scroll to position [563, 330]
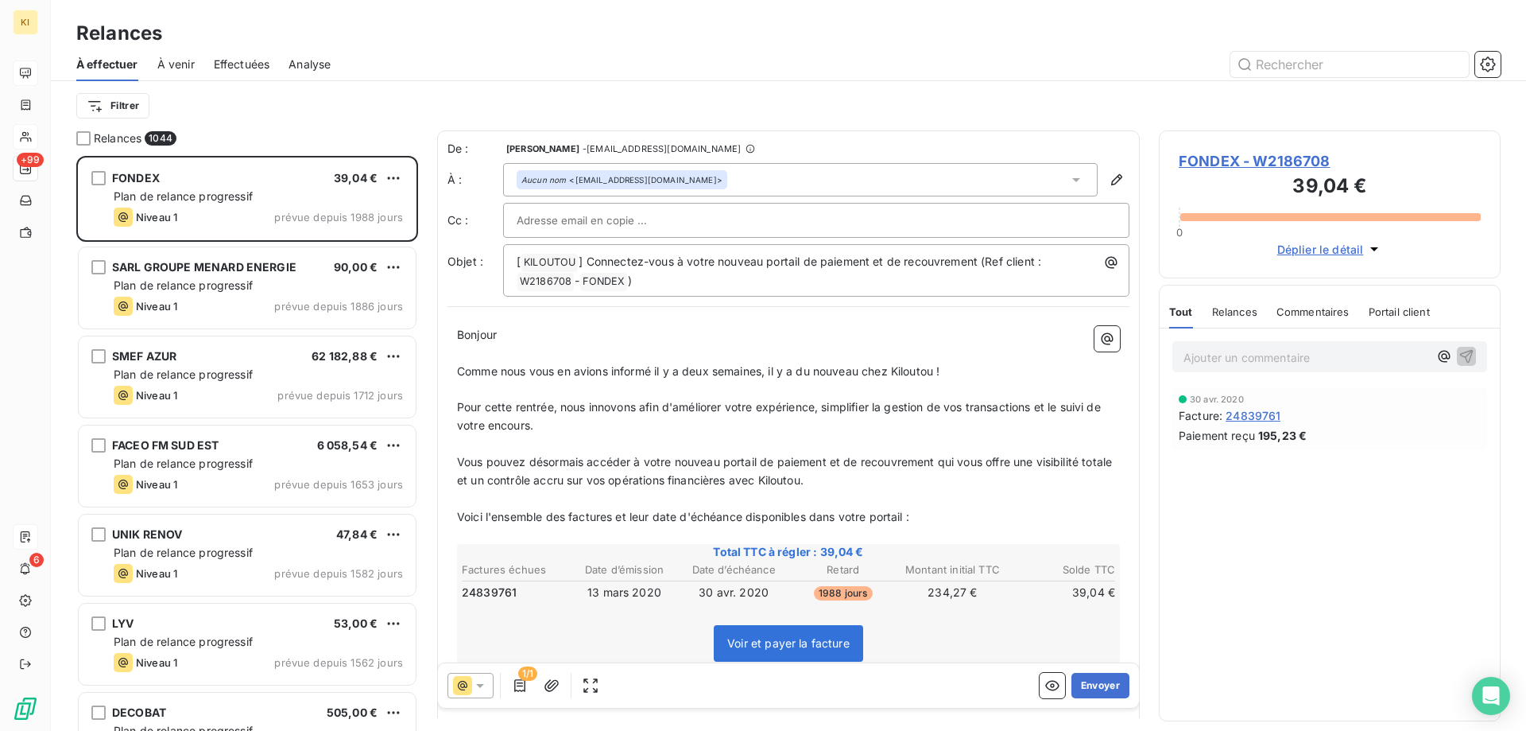
click at [238, 63] on span "Effectuées" at bounding box center [242, 64] width 56 height 16
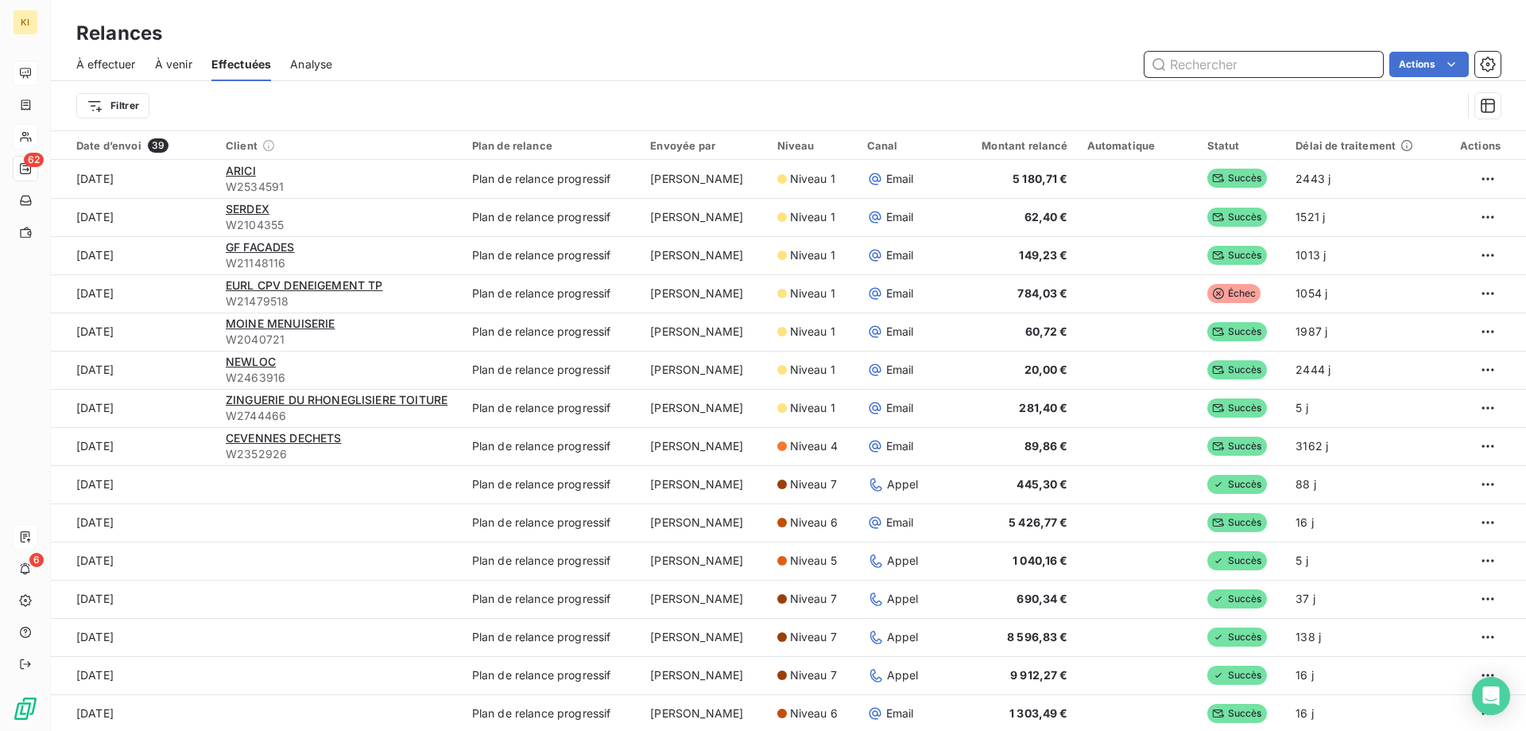
click at [250, 58] on span "Effectuées" at bounding box center [241, 64] width 60 height 16
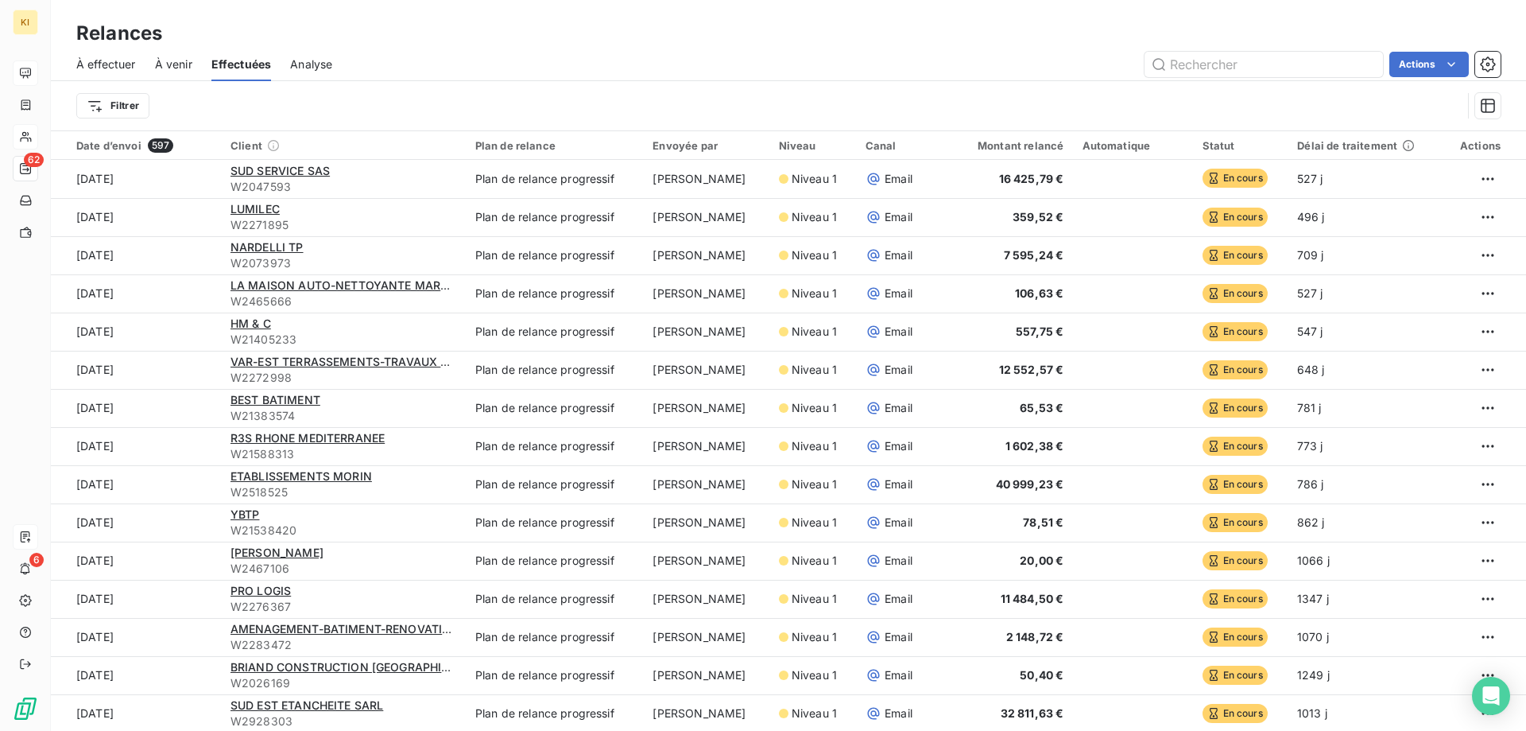
click at [314, 61] on span "Analyse" at bounding box center [311, 64] width 42 height 16
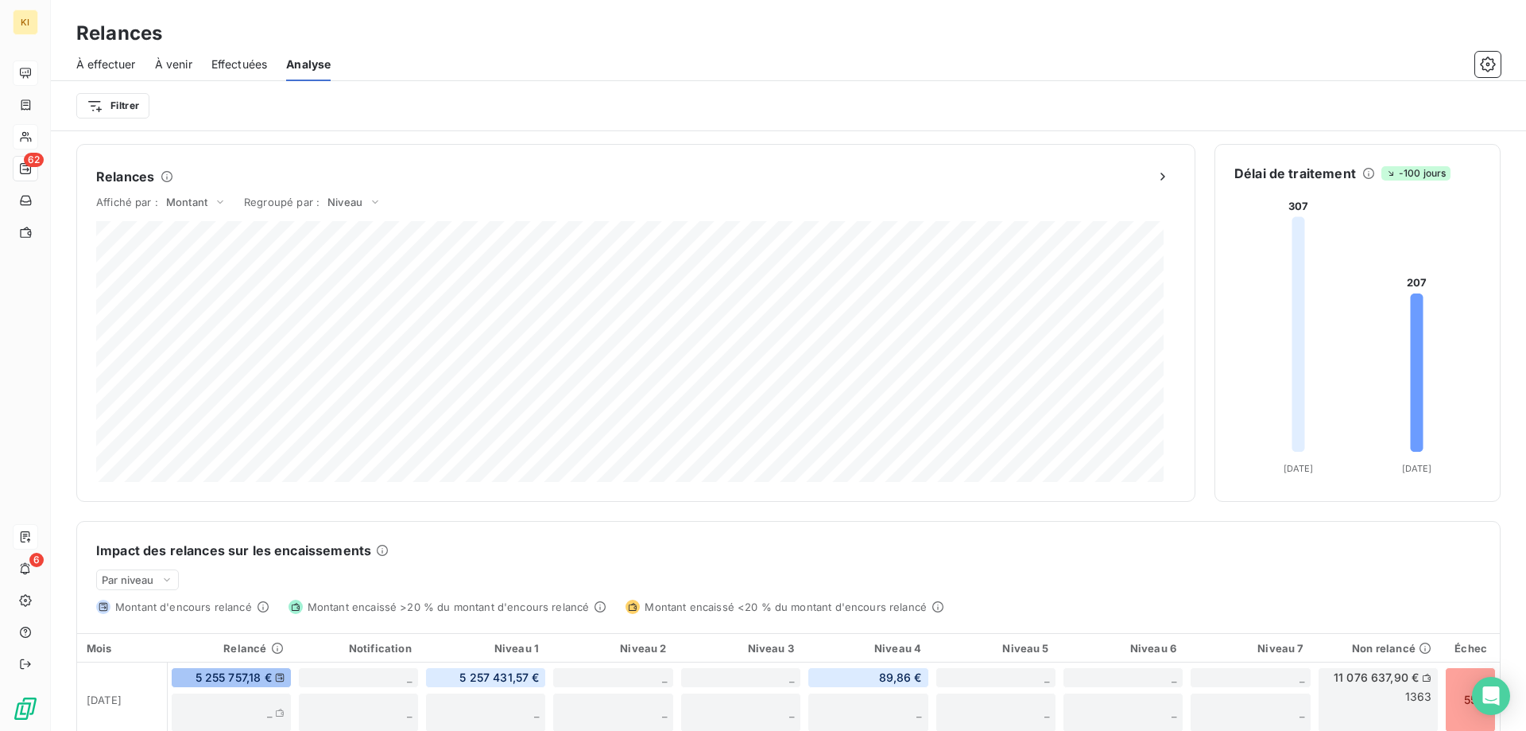
click at [247, 66] on span "Effectuées" at bounding box center [239, 64] width 56 height 16
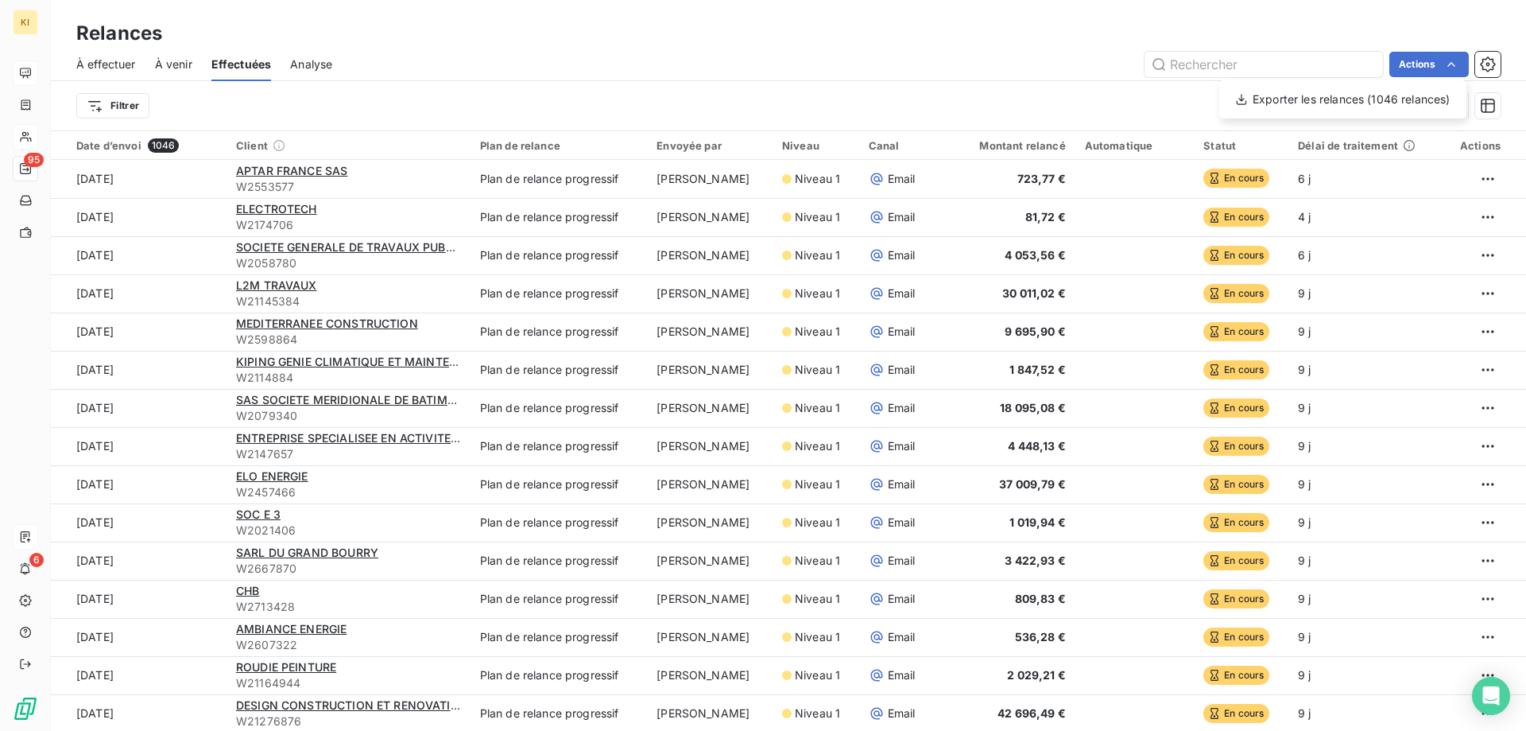
click at [1084, 109] on html "KI 95 6 Relances À effectuer À venir Effectuées Analyse Actions Exporter les re…" at bounding box center [763, 365] width 1526 height 731
click at [121, 106] on html "KI 95 6 Relances À effectuer À venir Effectuées Analyse Actions Filtrer Date d’…" at bounding box center [763, 365] width 1526 height 731
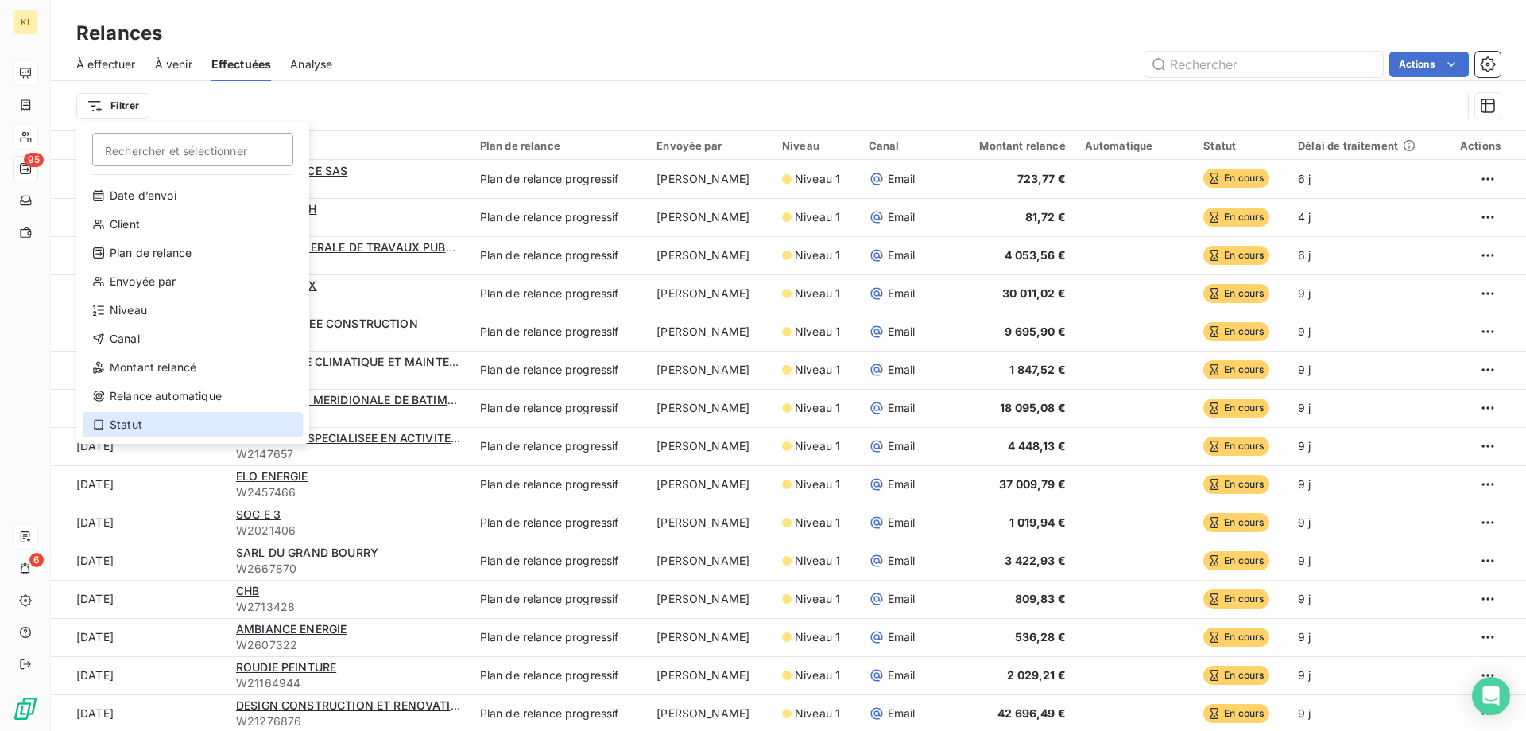
click at [158, 416] on div "Statut" at bounding box center [193, 424] width 220 height 25
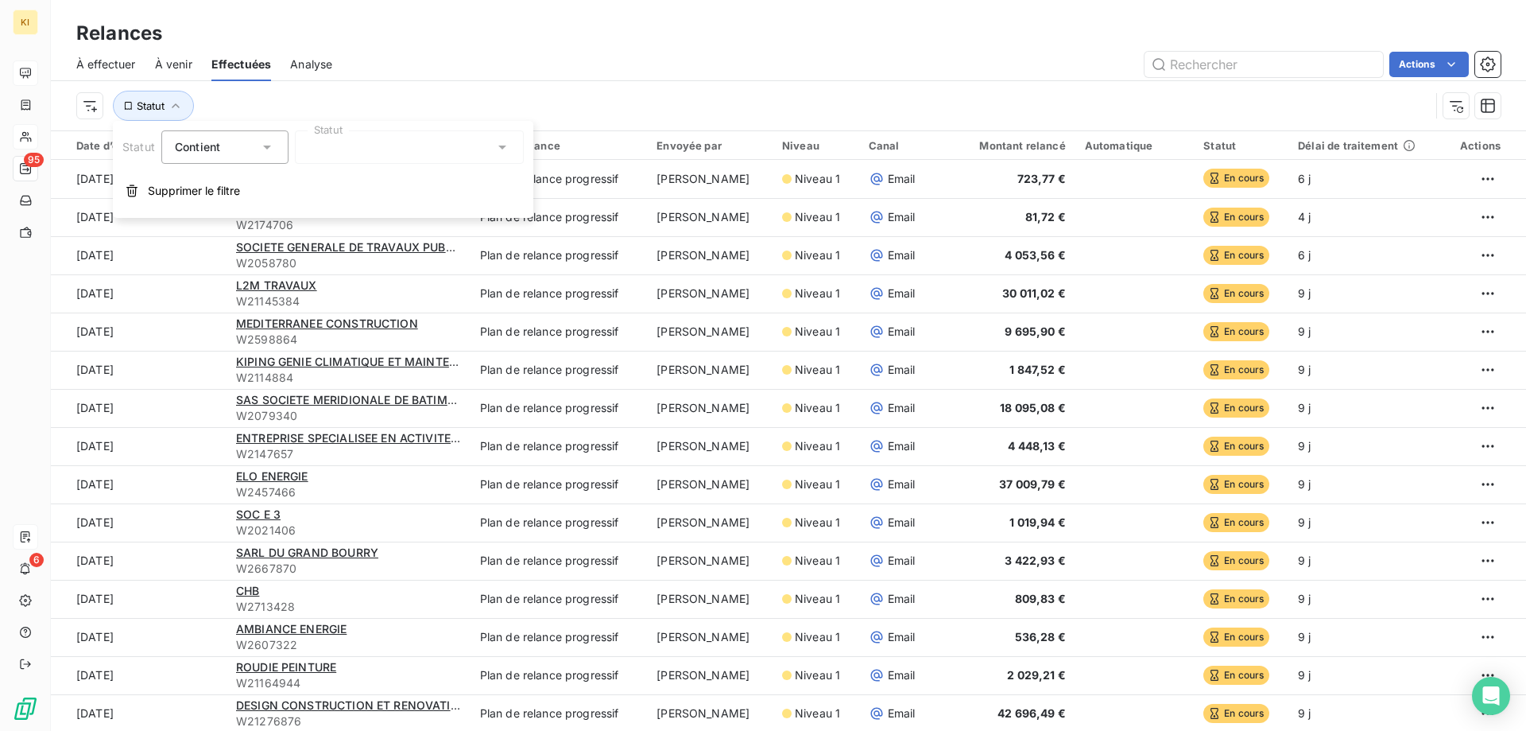
click at [362, 157] on div at bounding box center [409, 146] width 229 height 33
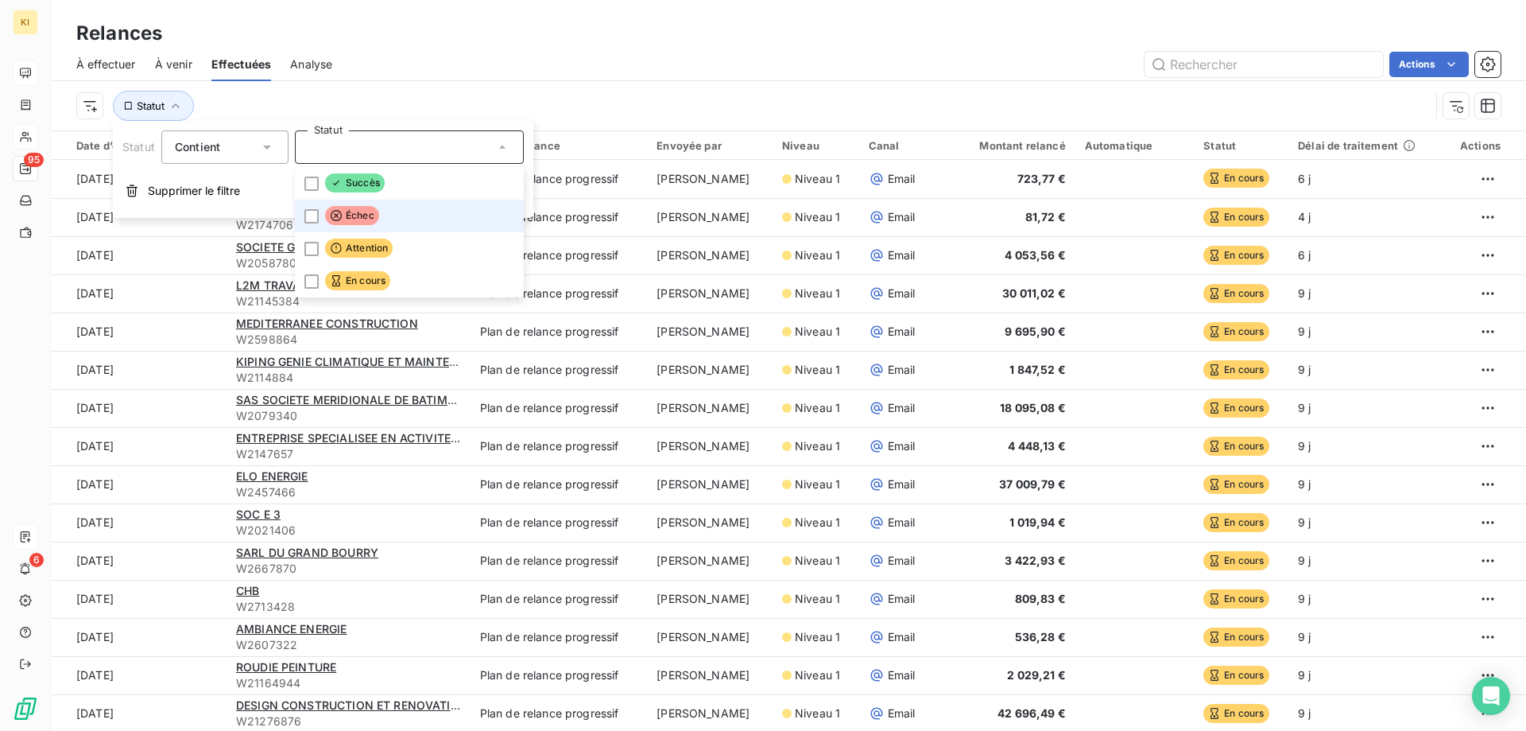
click at [352, 215] on span "Échec" at bounding box center [352, 215] width 54 height 19
click at [485, 59] on div "Actions" at bounding box center [925, 64] width 1149 height 25
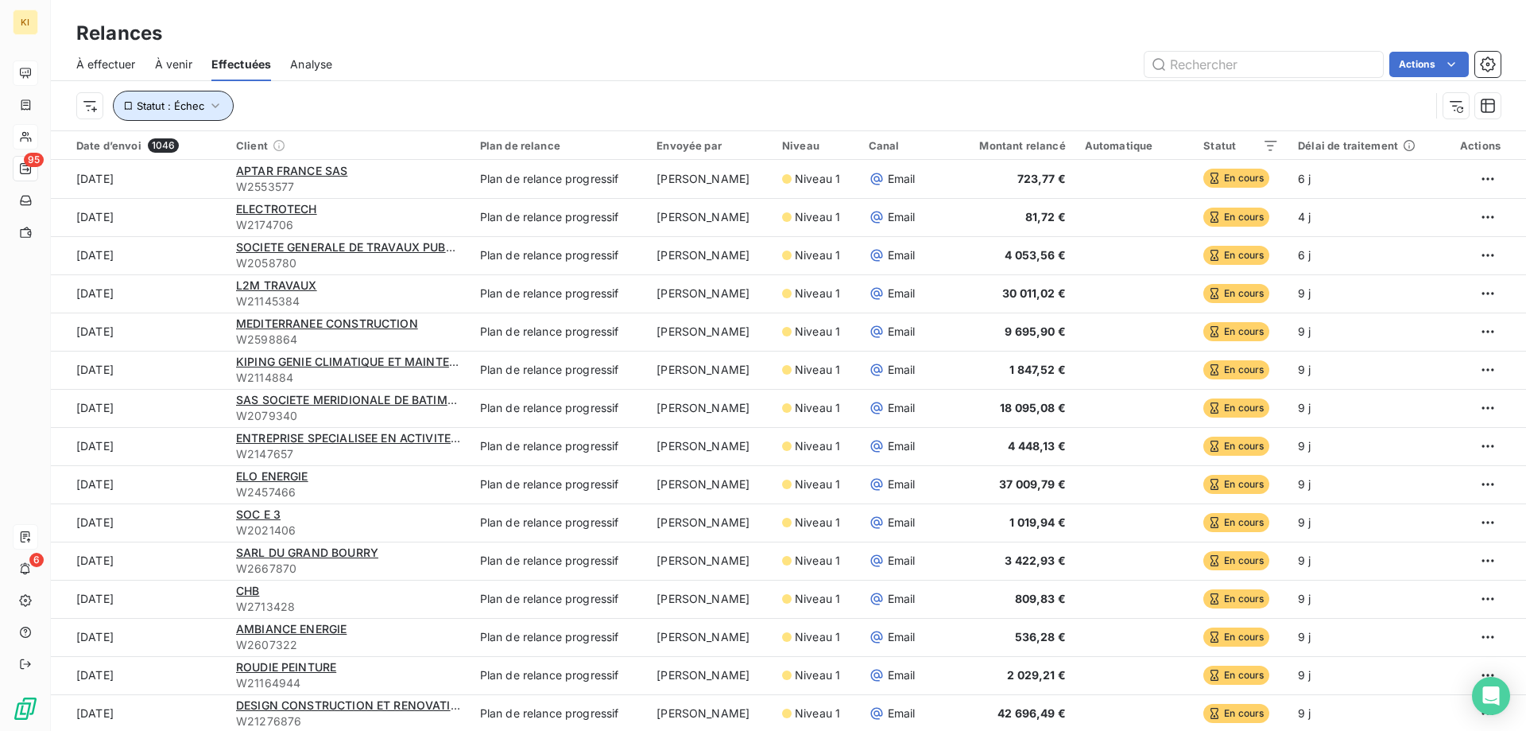
click at [194, 100] on span "Statut : Échec" at bounding box center [171, 105] width 68 height 13
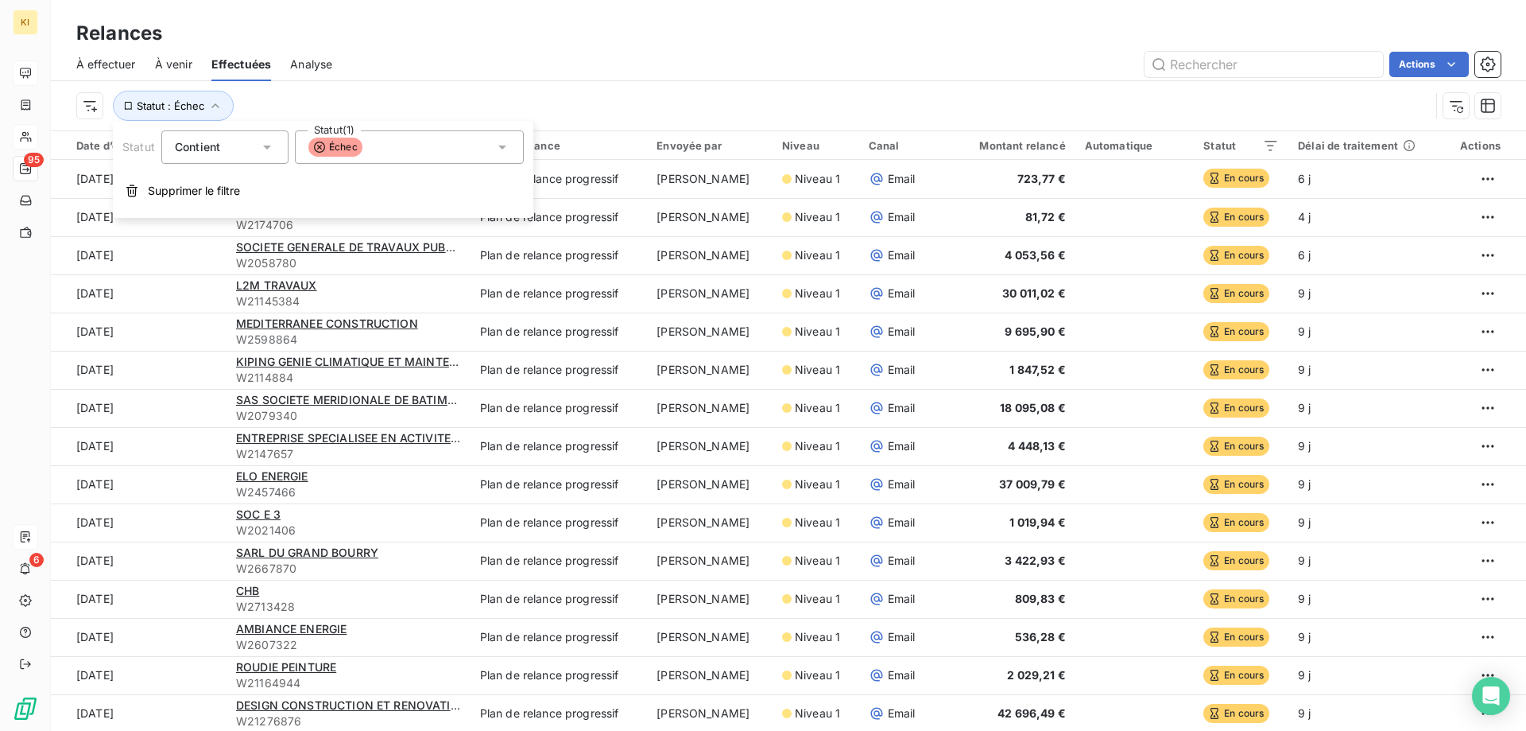
click at [357, 142] on span "Échec" at bounding box center [335, 147] width 54 height 19
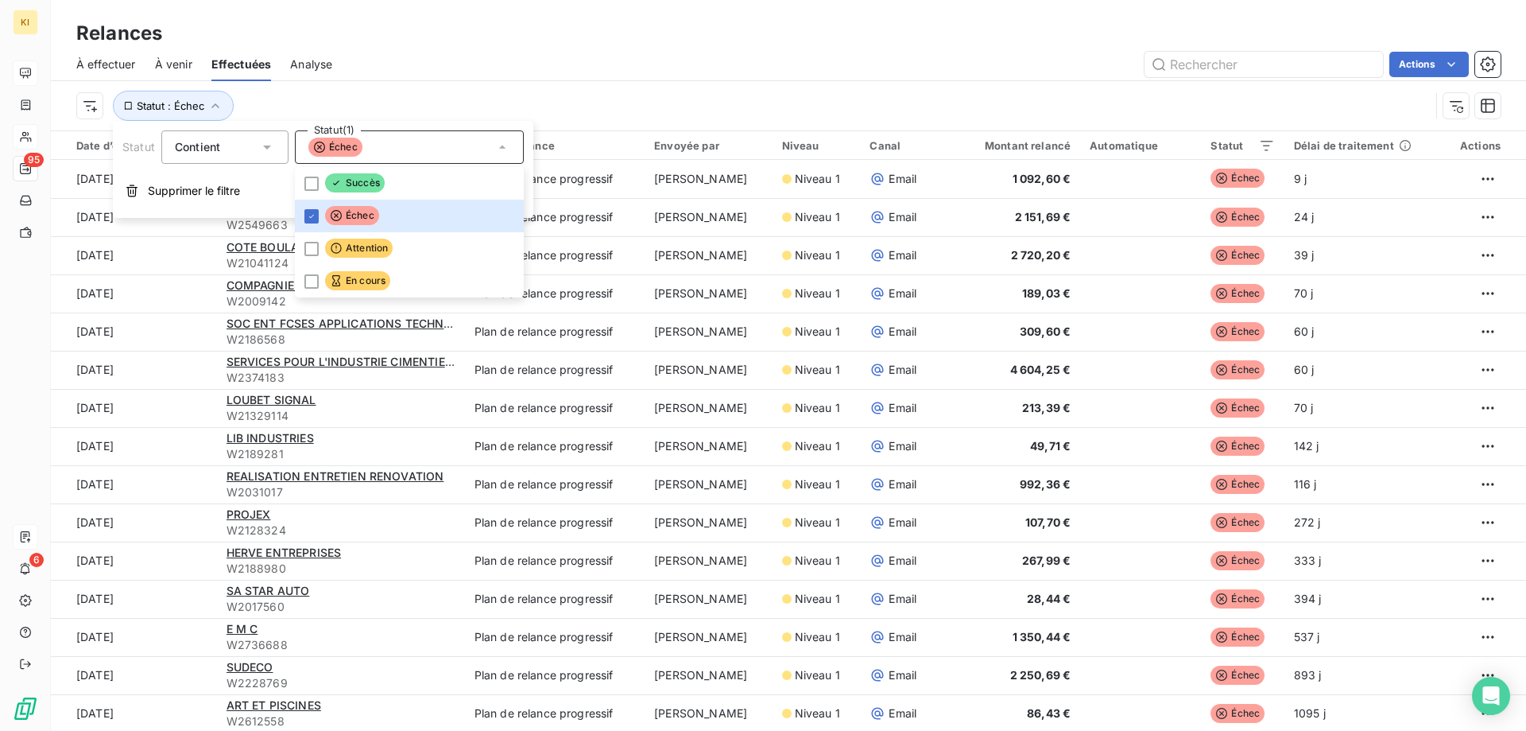
click at [446, 84] on div "Statut : Échec" at bounding box center [788, 105] width 1424 height 49
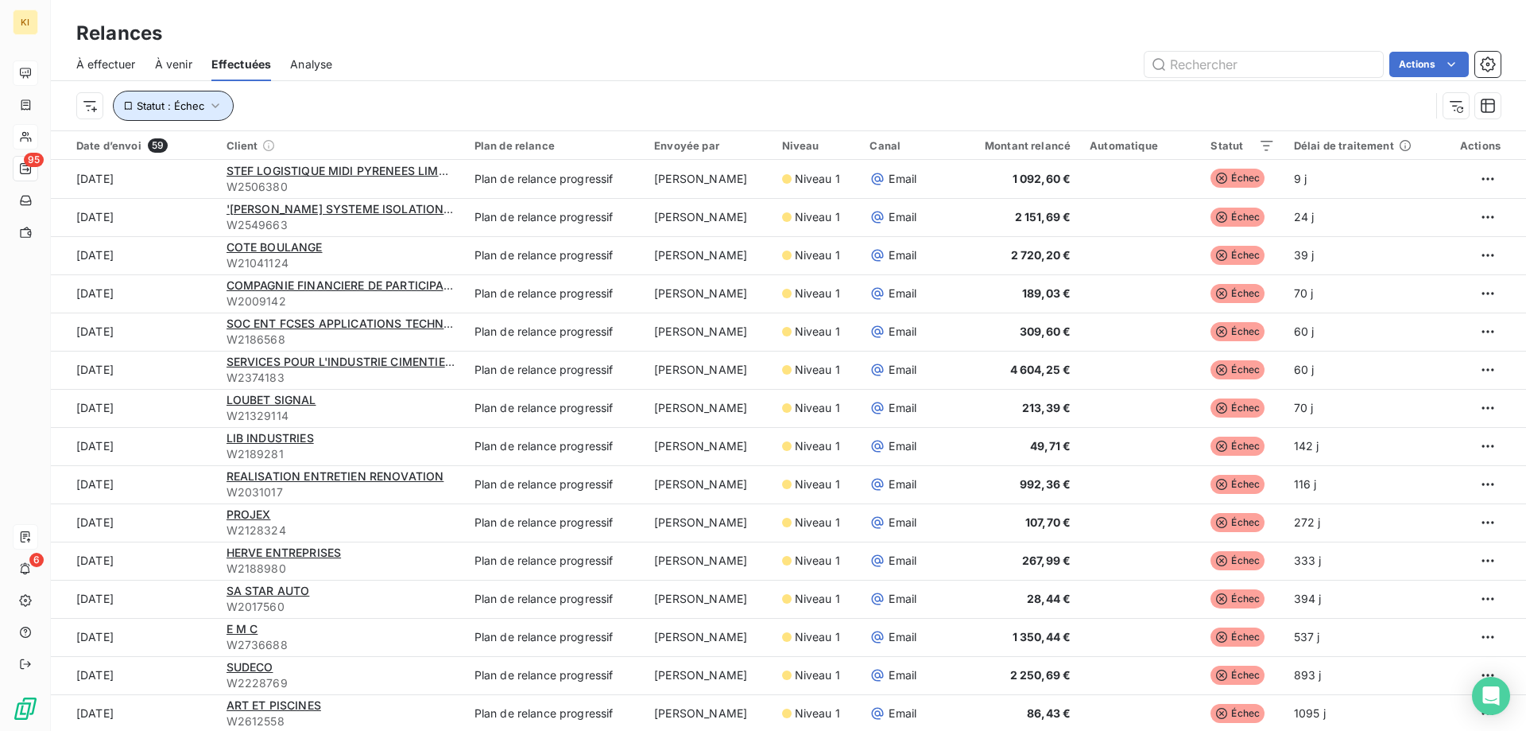
click at [211, 104] on icon "button" at bounding box center [215, 106] width 16 height 16
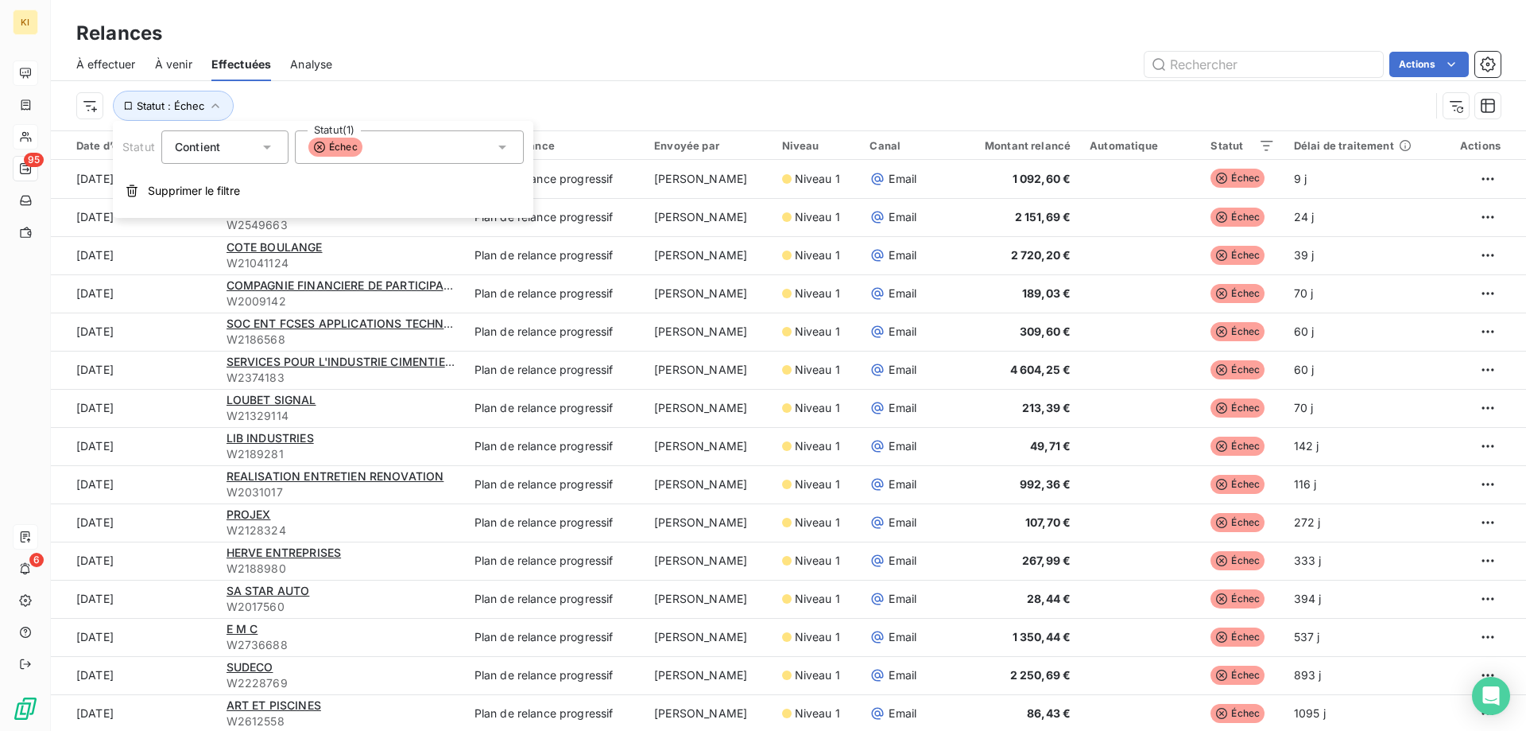
click at [343, 144] on span "Échec" at bounding box center [335, 147] width 54 height 19
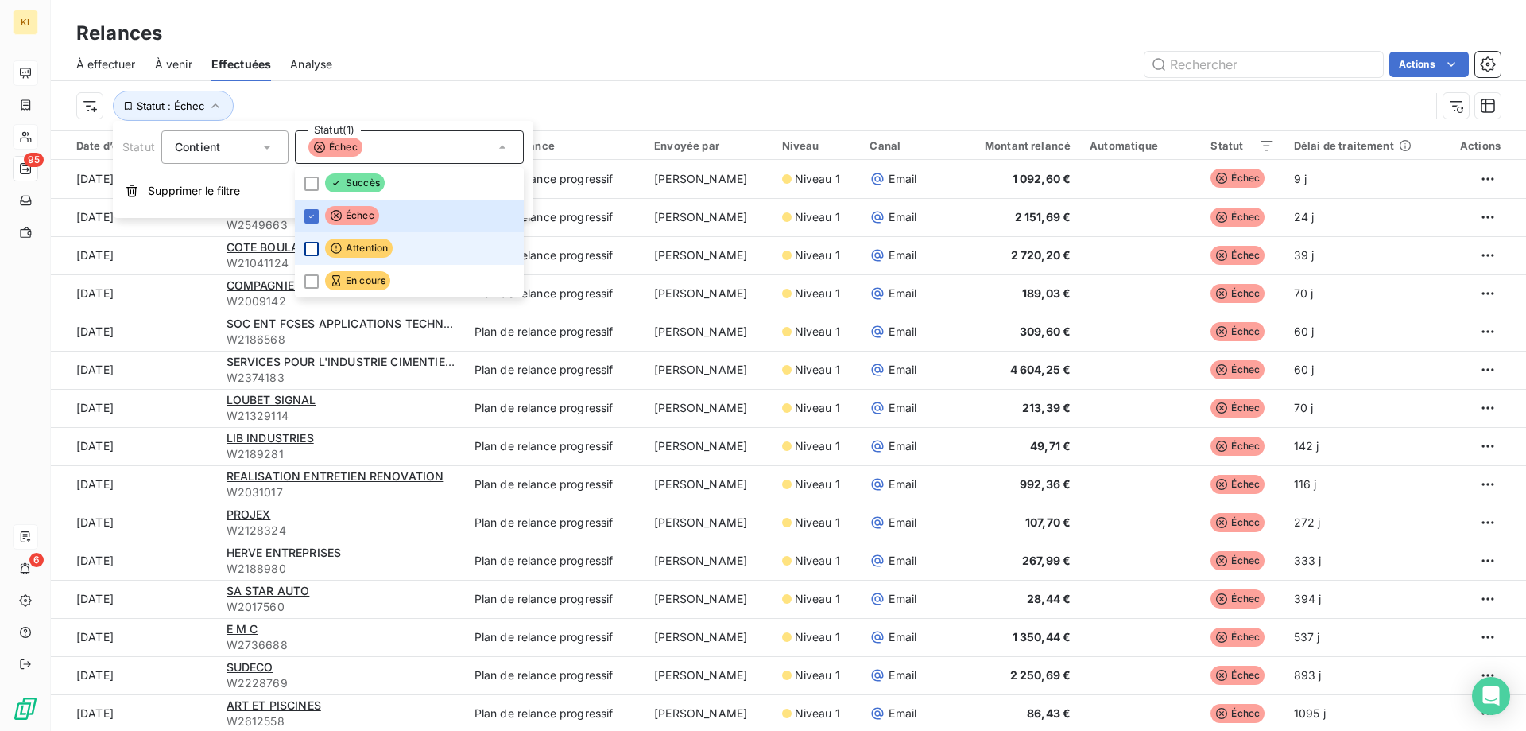
click at [315, 247] on div at bounding box center [311, 249] width 14 height 14
click at [314, 215] on icon at bounding box center [312, 216] width 10 height 10
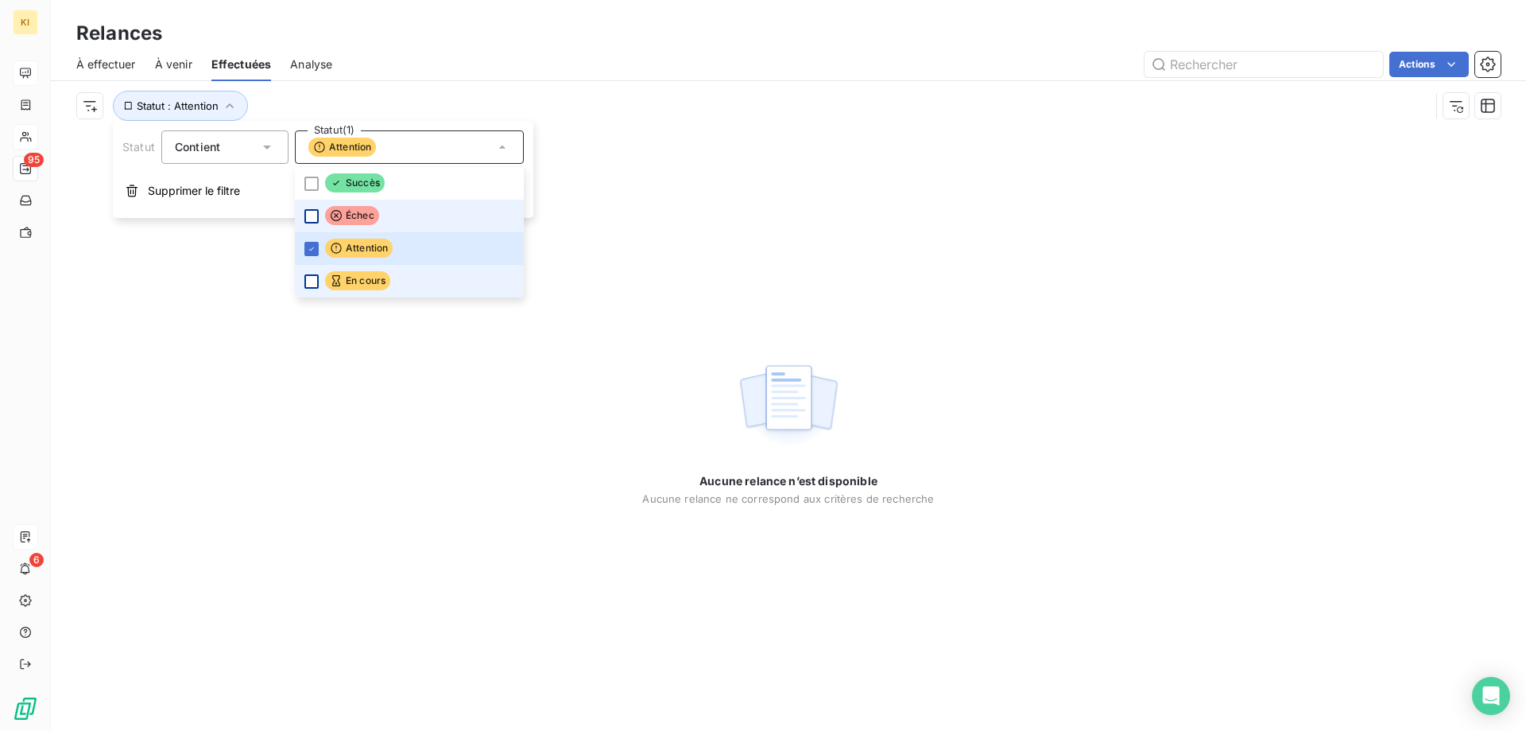
click at [310, 278] on div at bounding box center [311, 281] width 14 height 14
click at [312, 247] on icon at bounding box center [312, 249] width 10 height 10
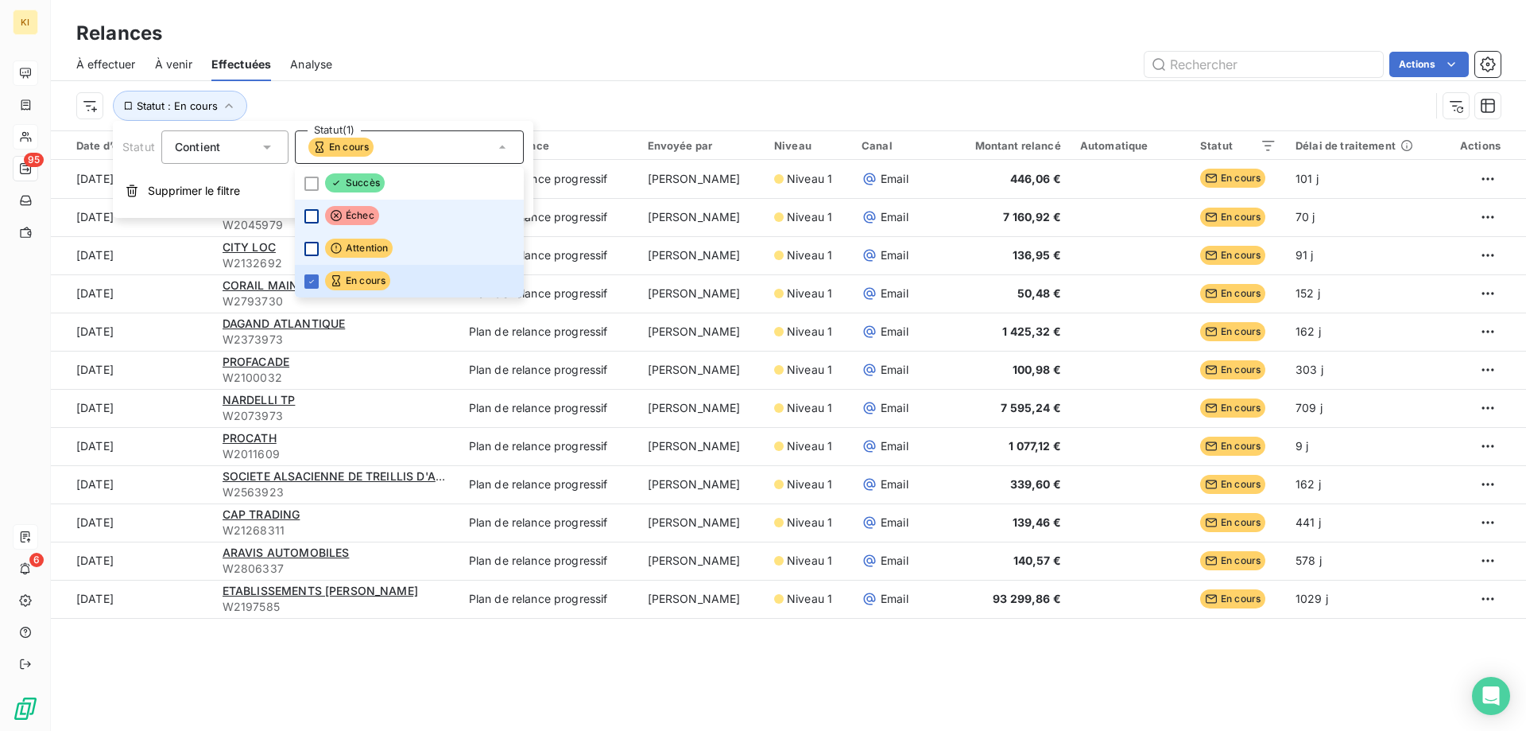
click at [618, 40] on div "Relances" at bounding box center [788, 33] width 1475 height 29
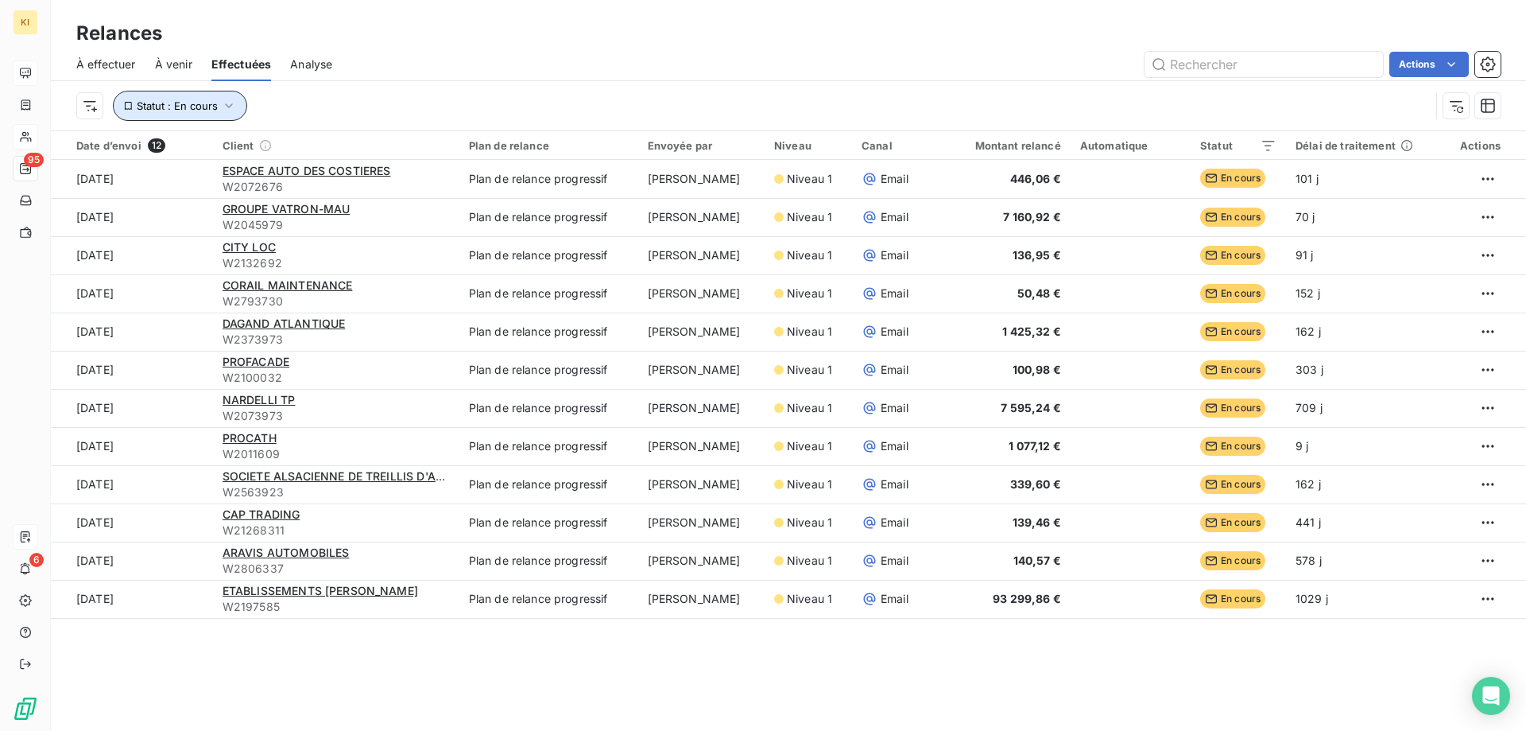
click at [207, 101] on span "Statut : En cours" at bounding box center [177, 105] width 81 height 13
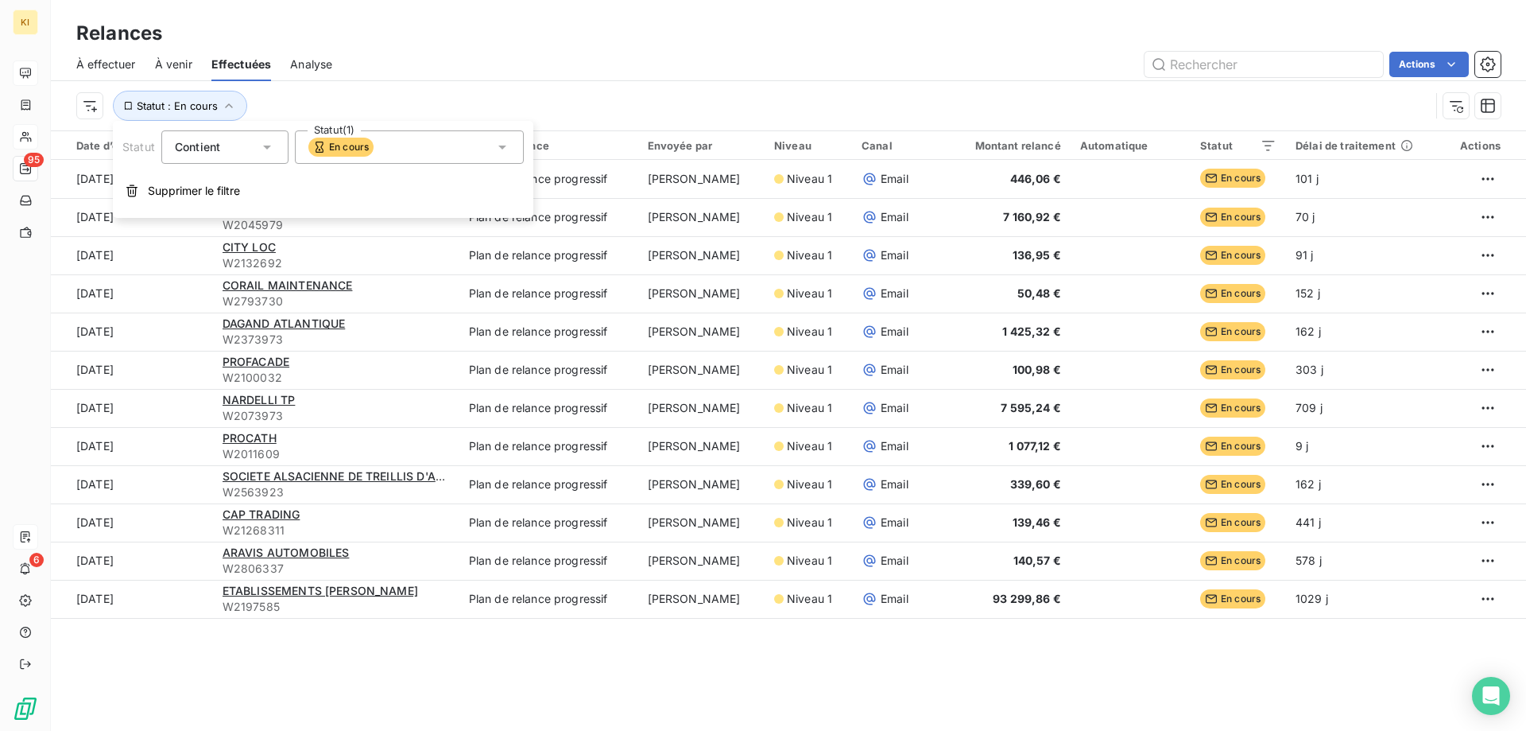
click at [316, 141] on icon at bounding box center [319, 147] width 13 height 13
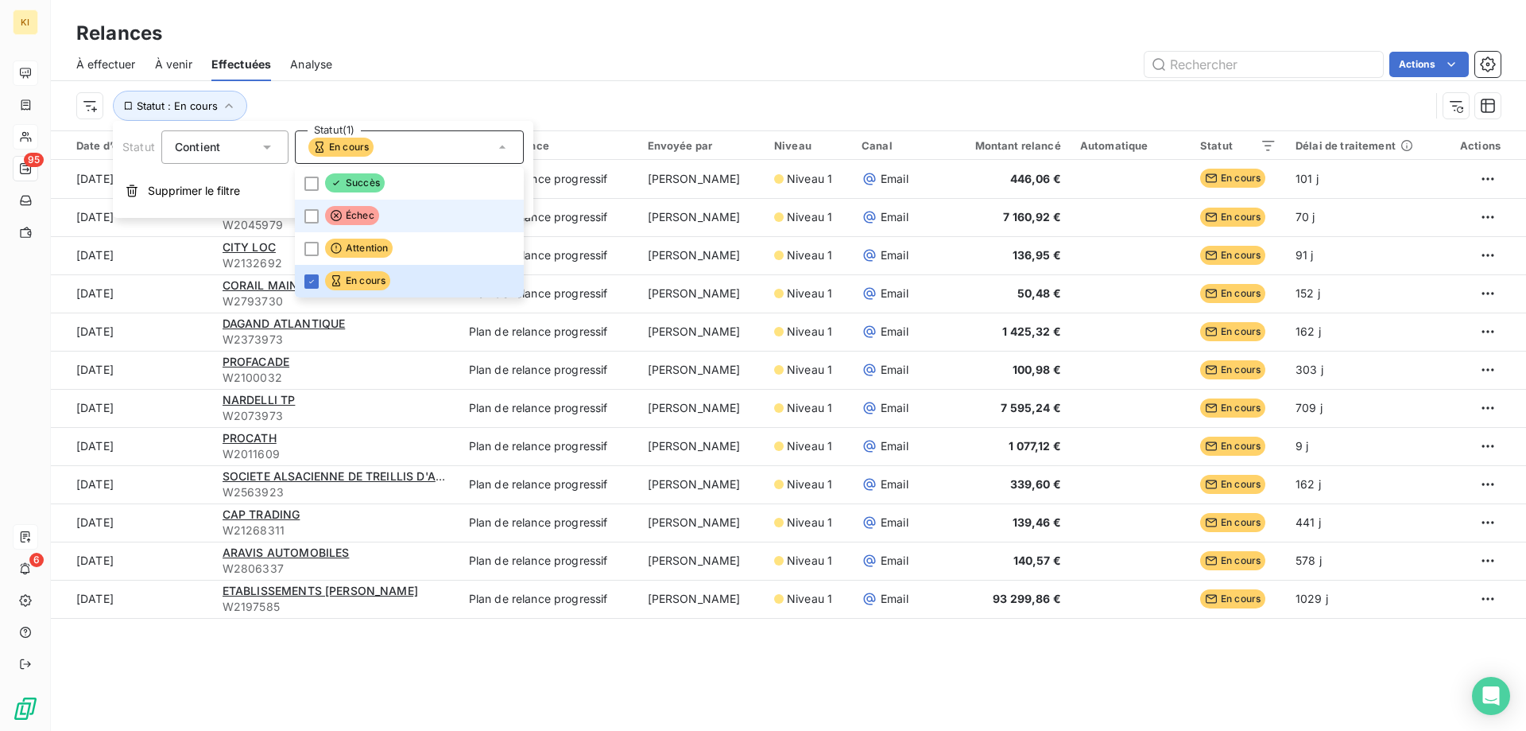
click at [352, 212] on span "Échec" at bounding box center [352, 215] width 54 height 19
click at [351, 277] on span "En cours" at bounding box center [357, 280] width 65 height 19
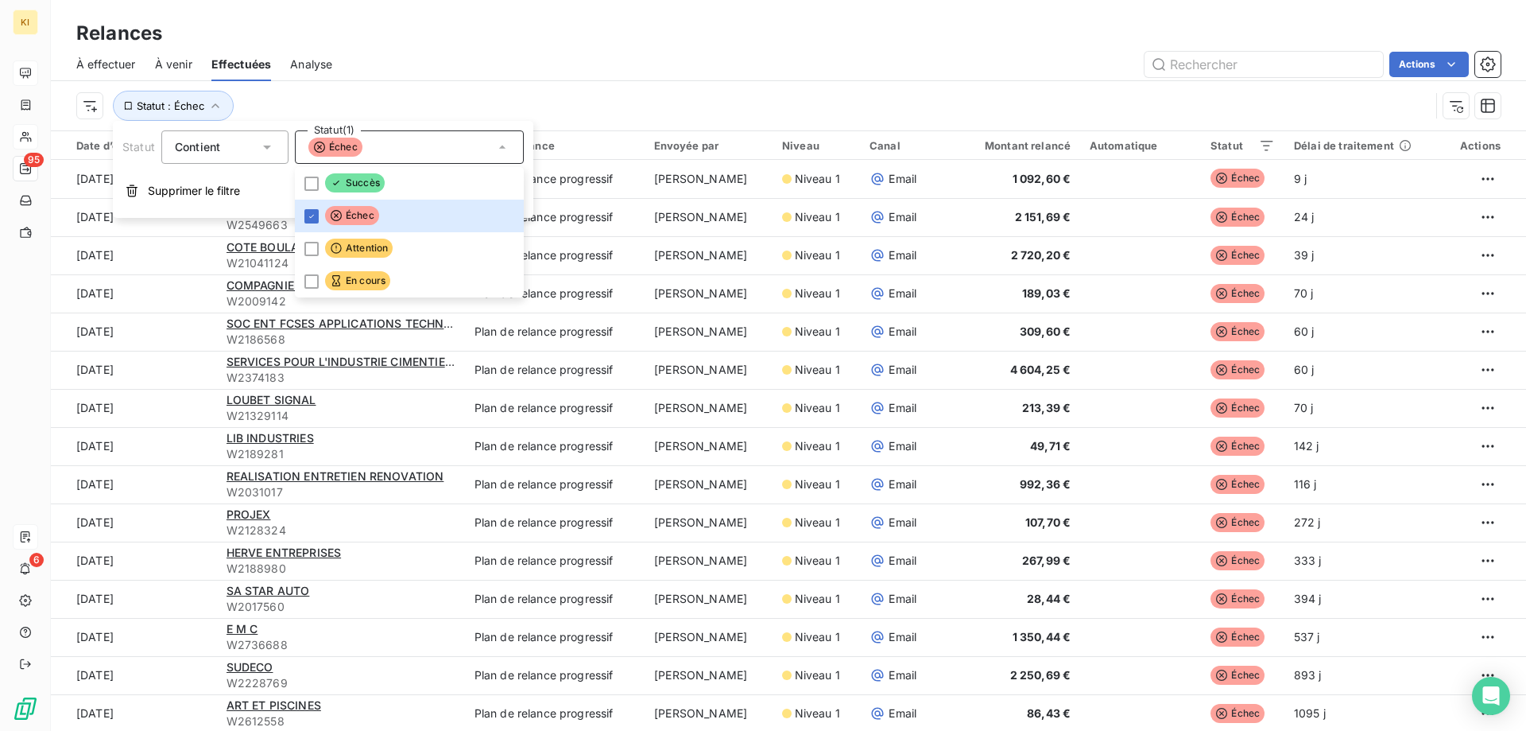
click at [552, 50] on div "À effectuer À venir Effectuées Analyse Actions" at bounding box center [788, 64] width 1475 height 33
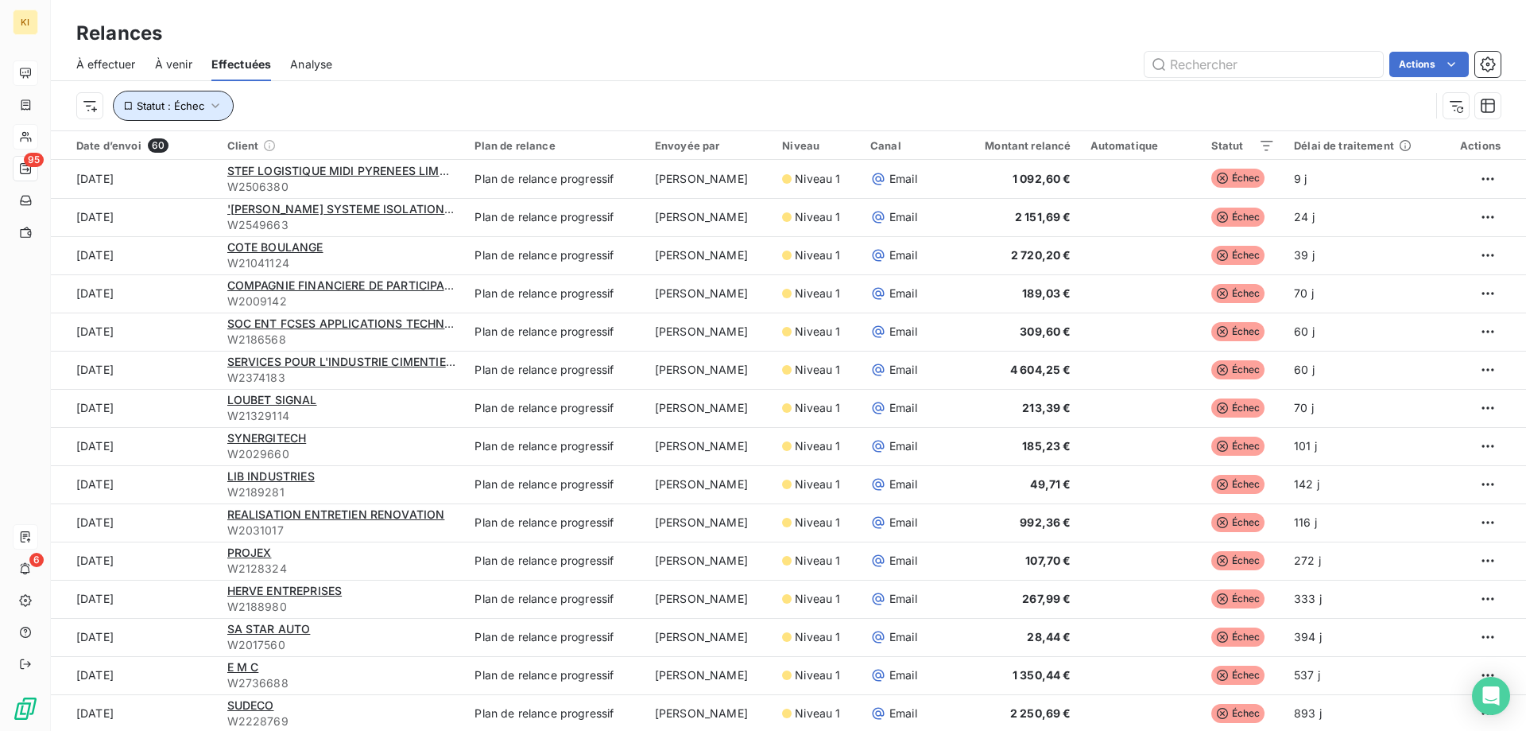
click at [219, 108] on icon "button" at bounding box center [215, 106] width 16 height 16
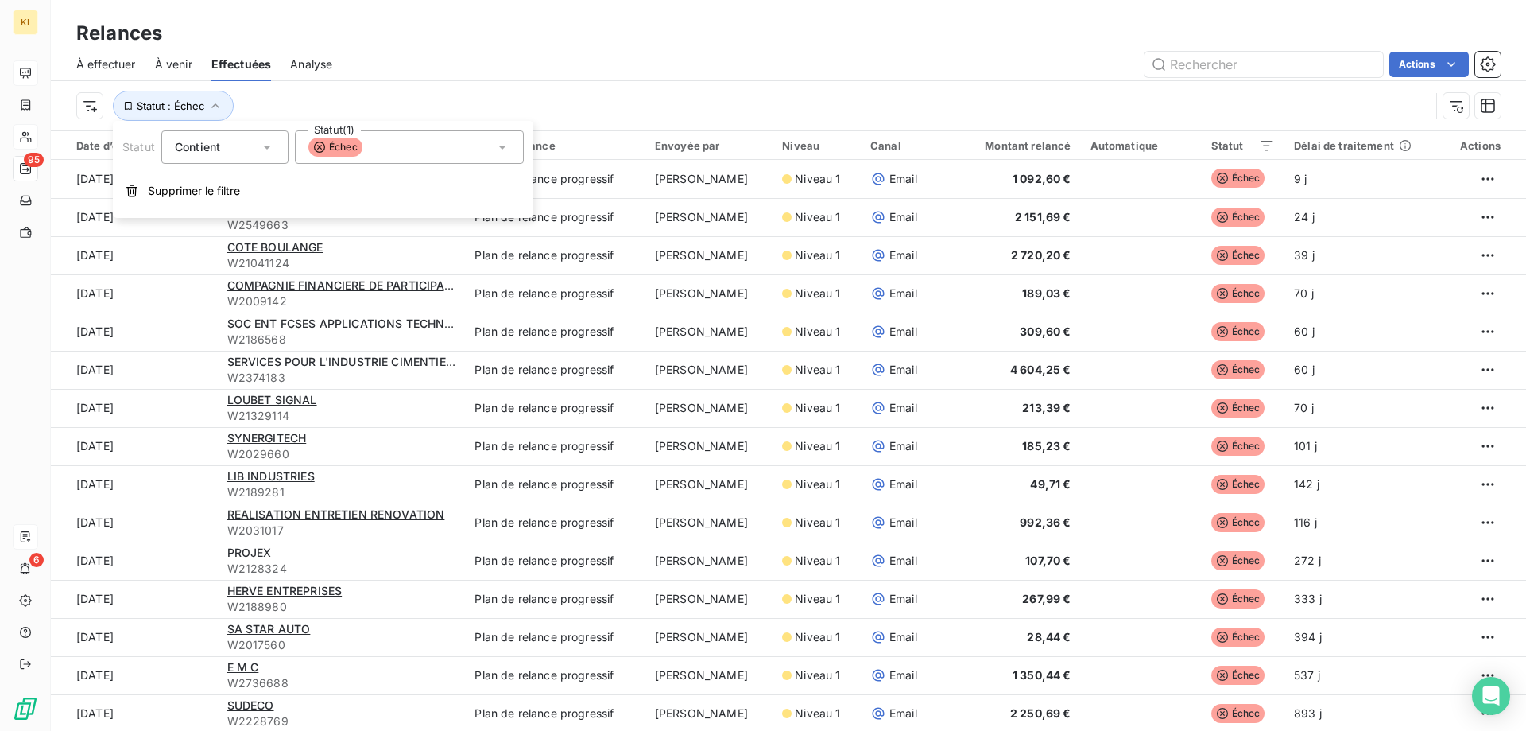
click at [354, 145] on span "Échec" at bounding box center [335, 147] width 54 height 19
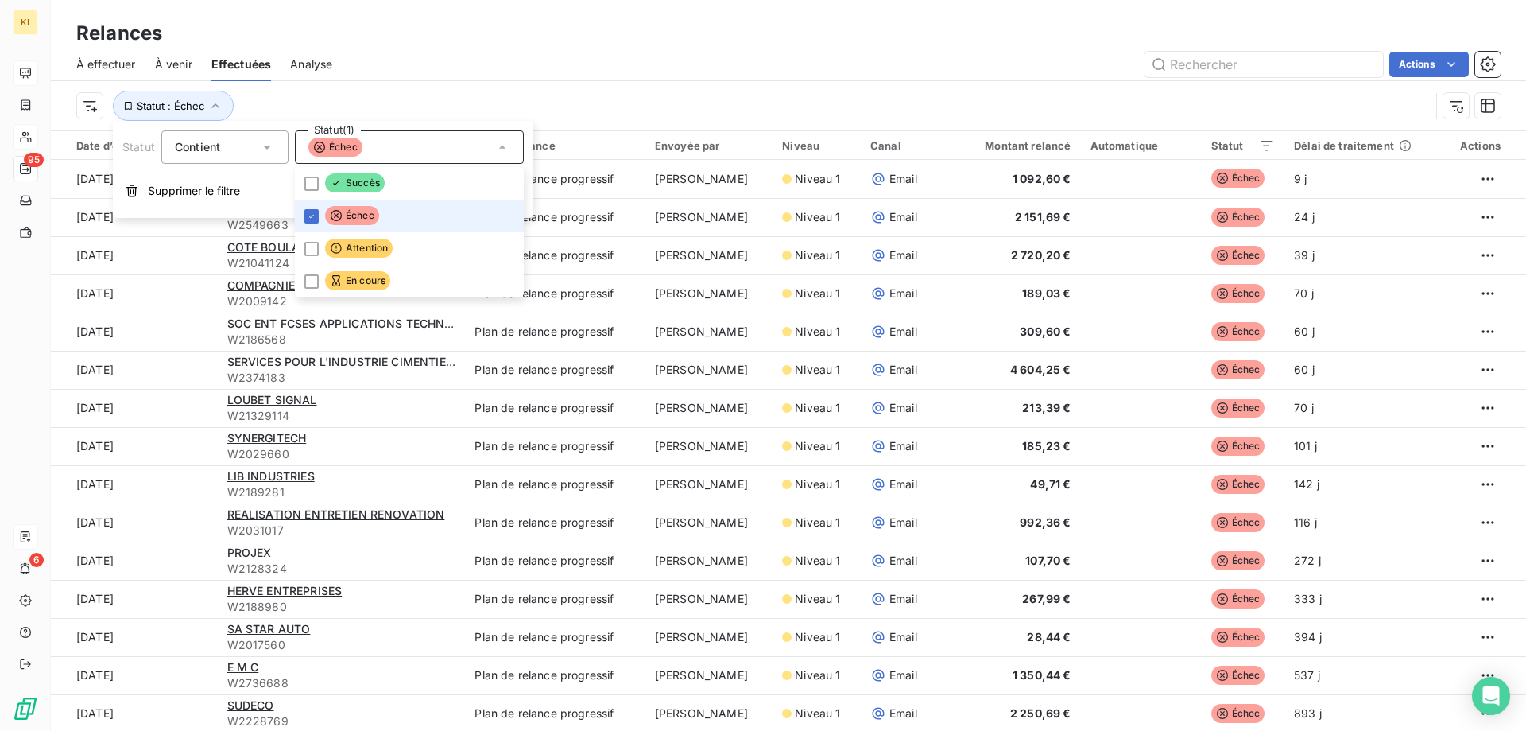
click at [443, 64] on div "Actions" at bounding box center [925, 64] width 1149 height 25
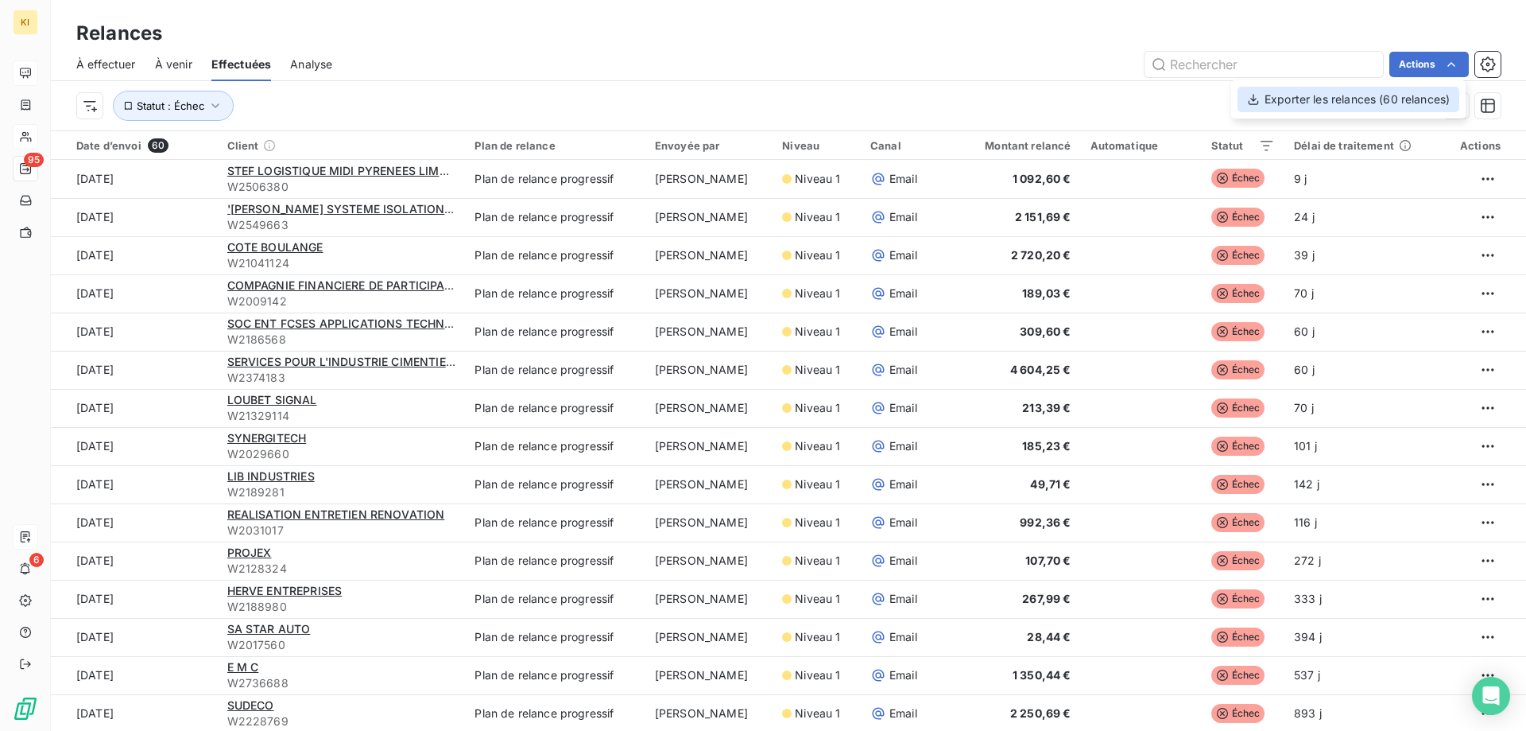
click at [1364, 103] on div "Exporter les relances (60 relances)" at bounding box center [1349, 99] width 222 height 25
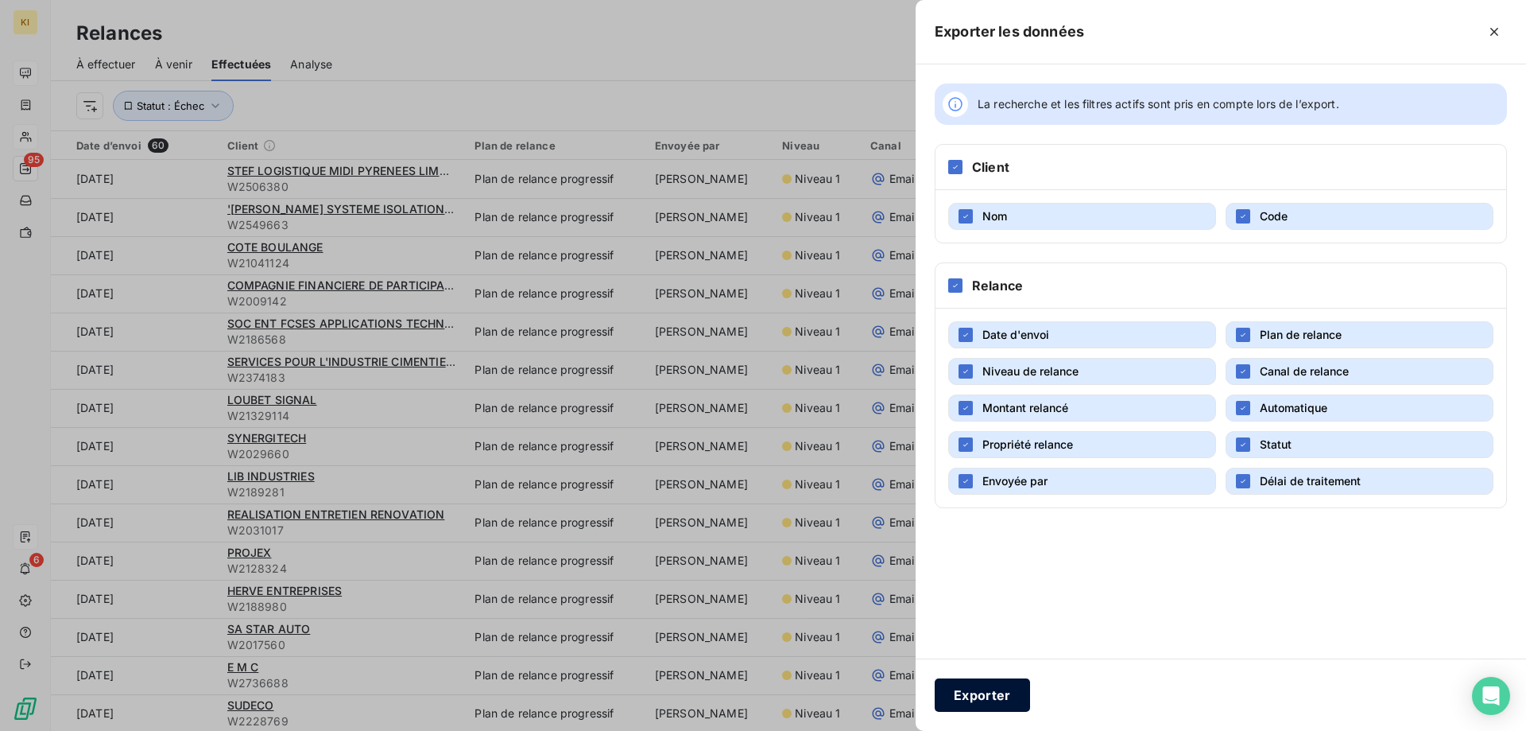
click at [1001, 693] on button "Exporter" at bounding box center [982, 694] width 95 height 33
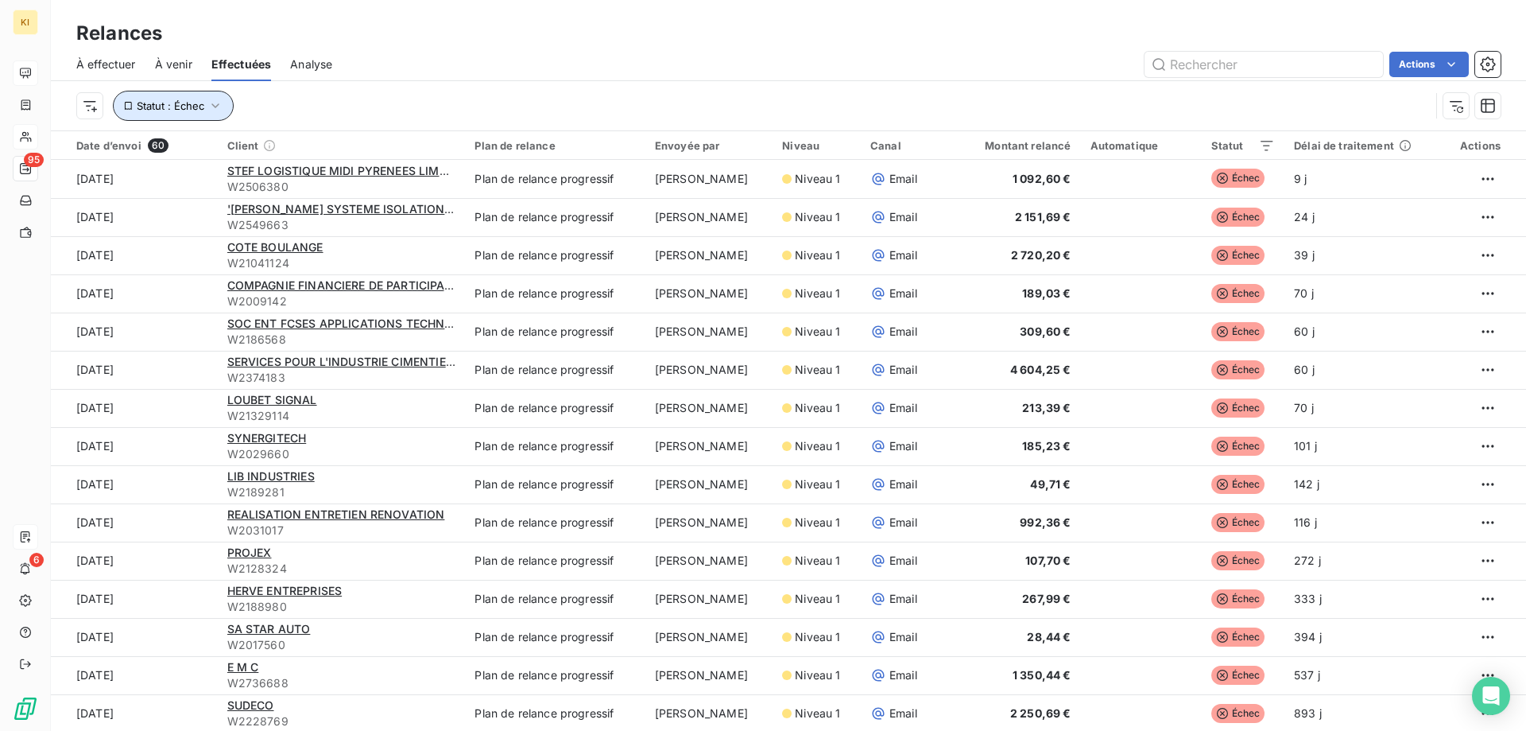
click at [183, 102] on span "Statut : Échec" at bounding box center [171, 105] width 68 height 13
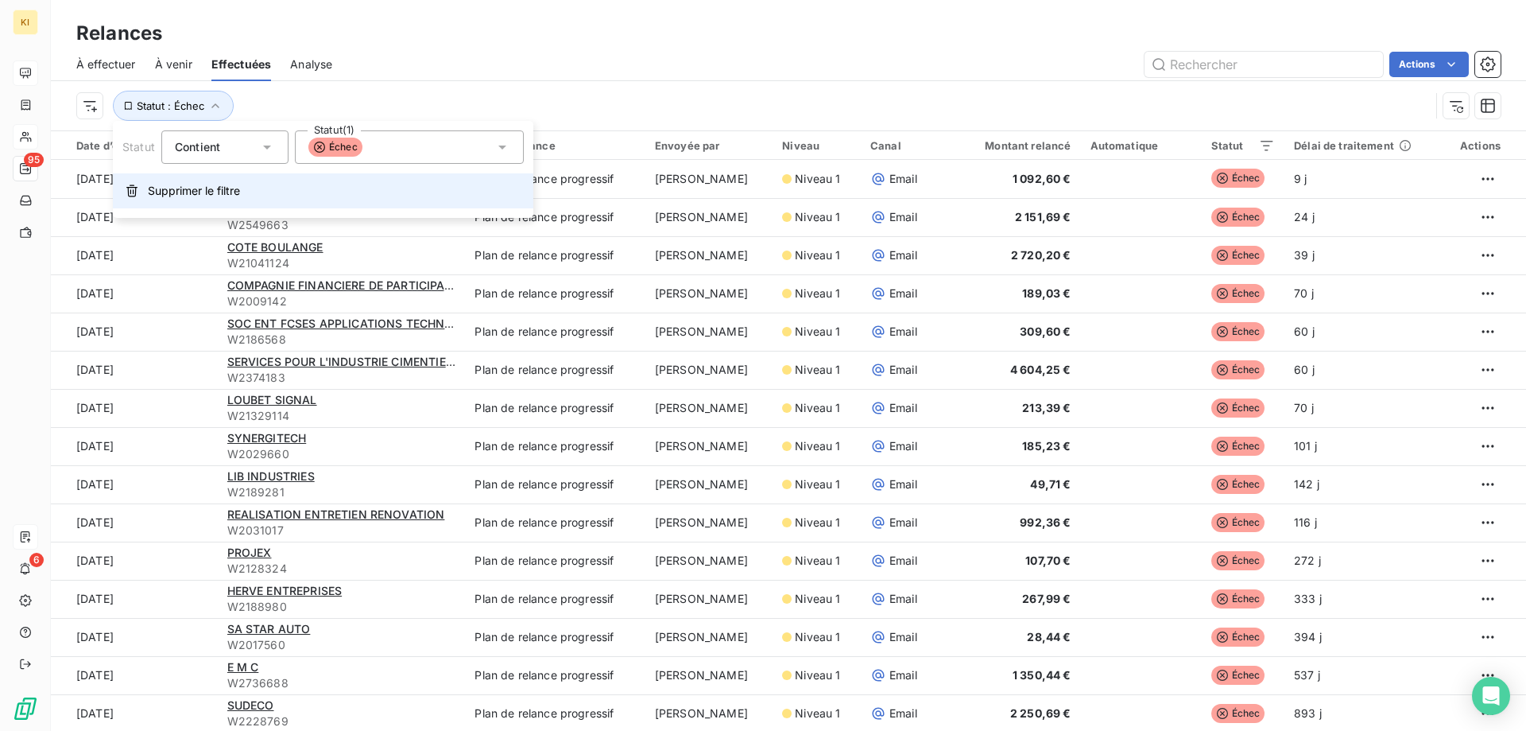
click at [184, 188] on span "Supprimer le filtre" at bounding box center [194, 191] width 92 height 16
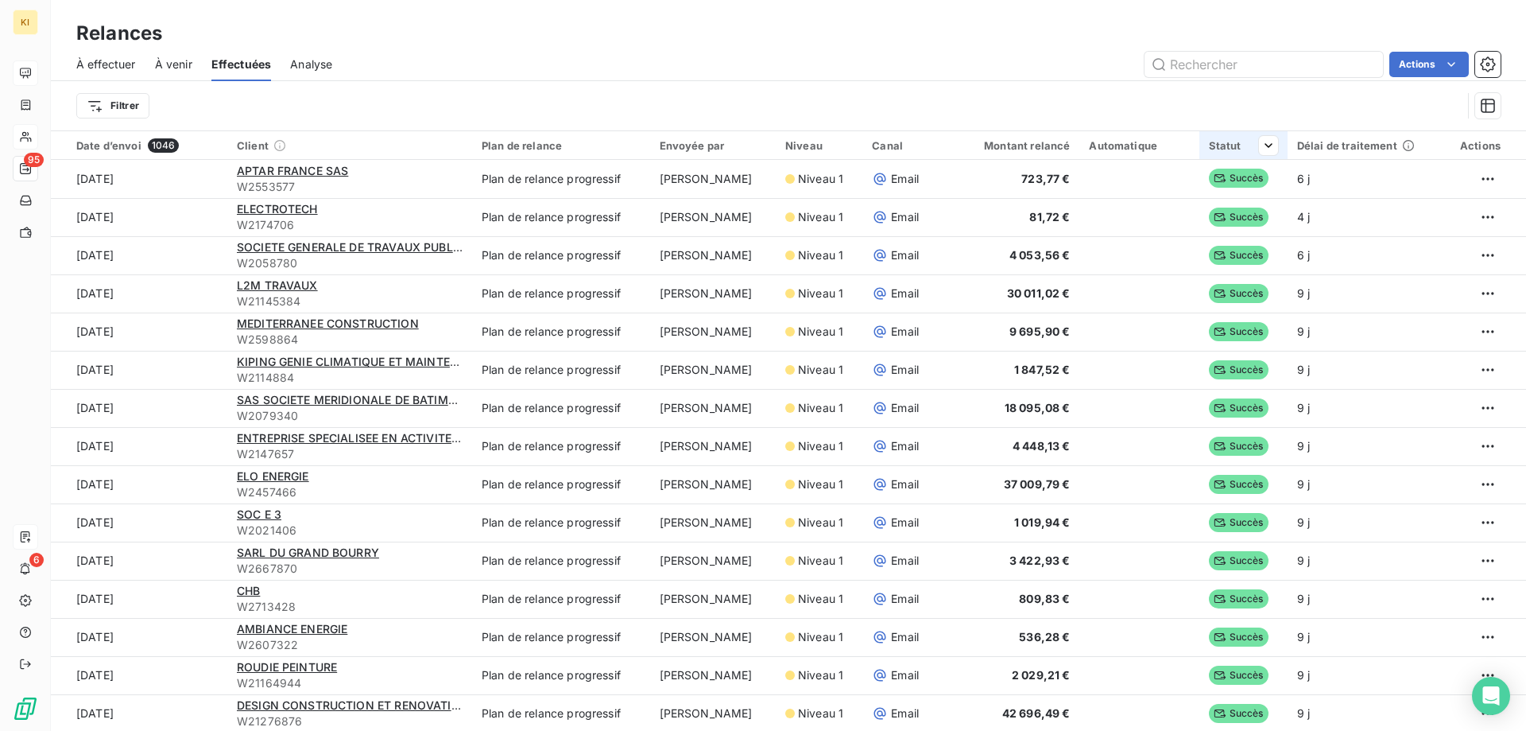
click at [1209, 151] on div "Statut" at bounding box center [1243, 145] width 69 height 13
click at [1192, 190] on div at bounding box center [1146, 187] width 229 height 33
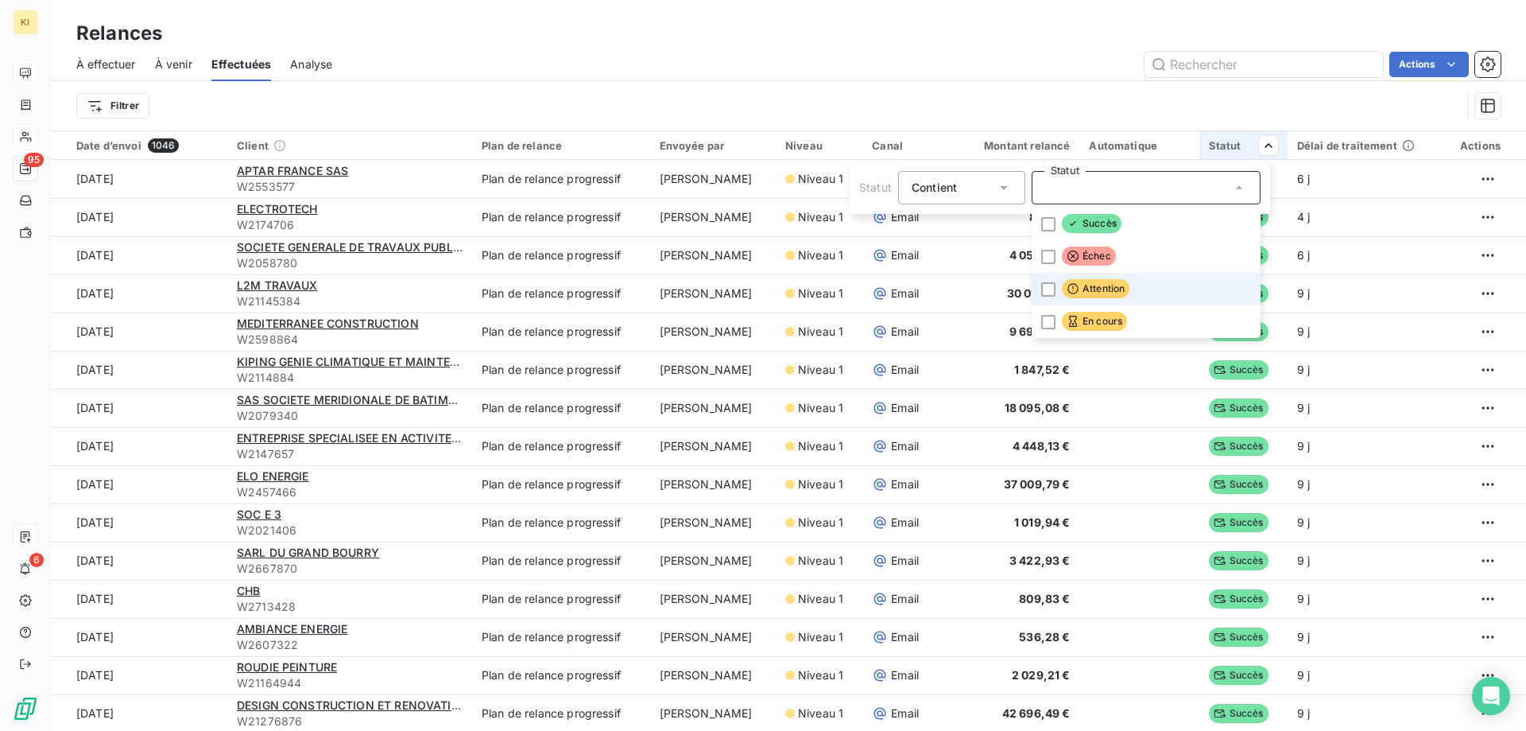
click at [1103, 291] on span "Attention" at bounding box center [1096, 288] width 68 height 19
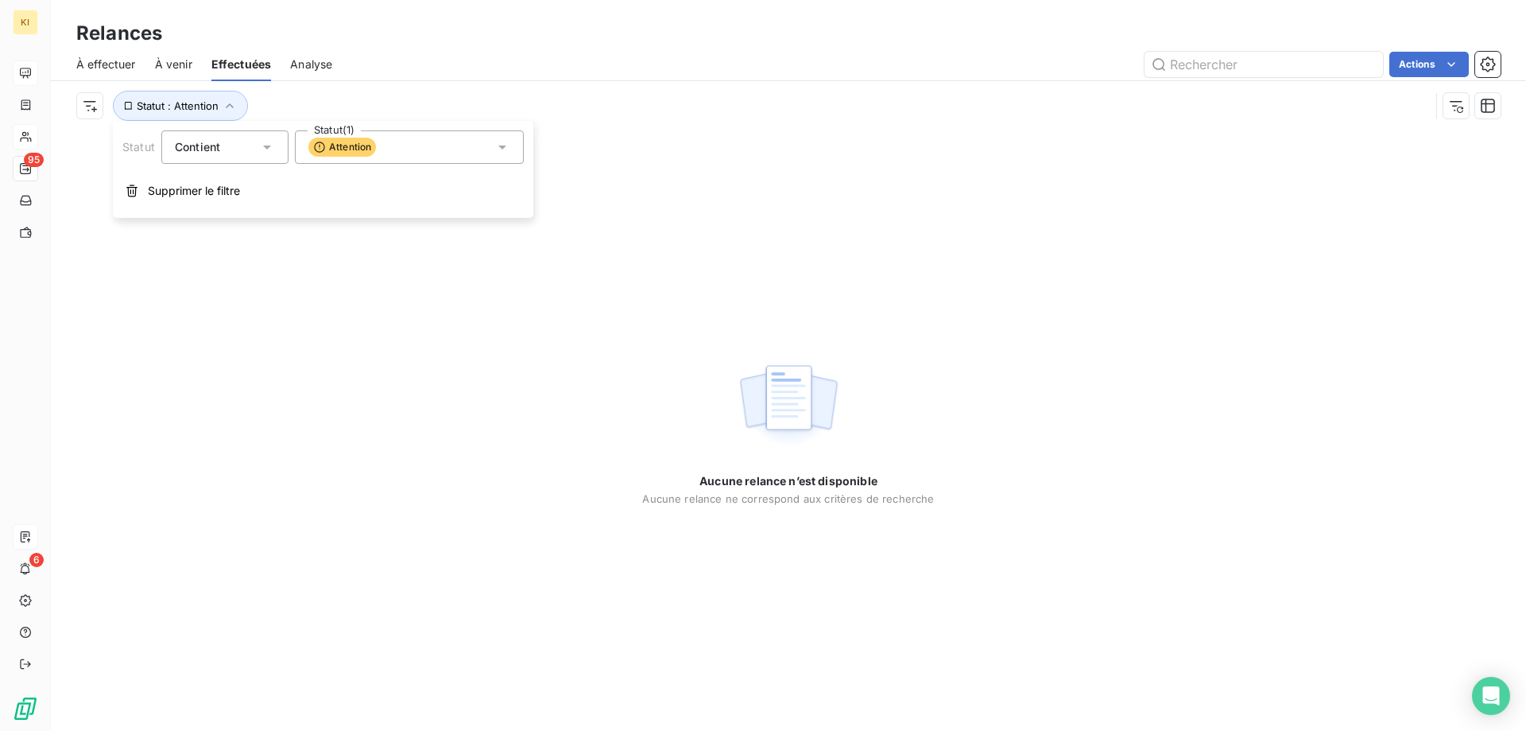
click at [479, 144] on div "Attention" at bounding box center [409, 146] width 229 height 33
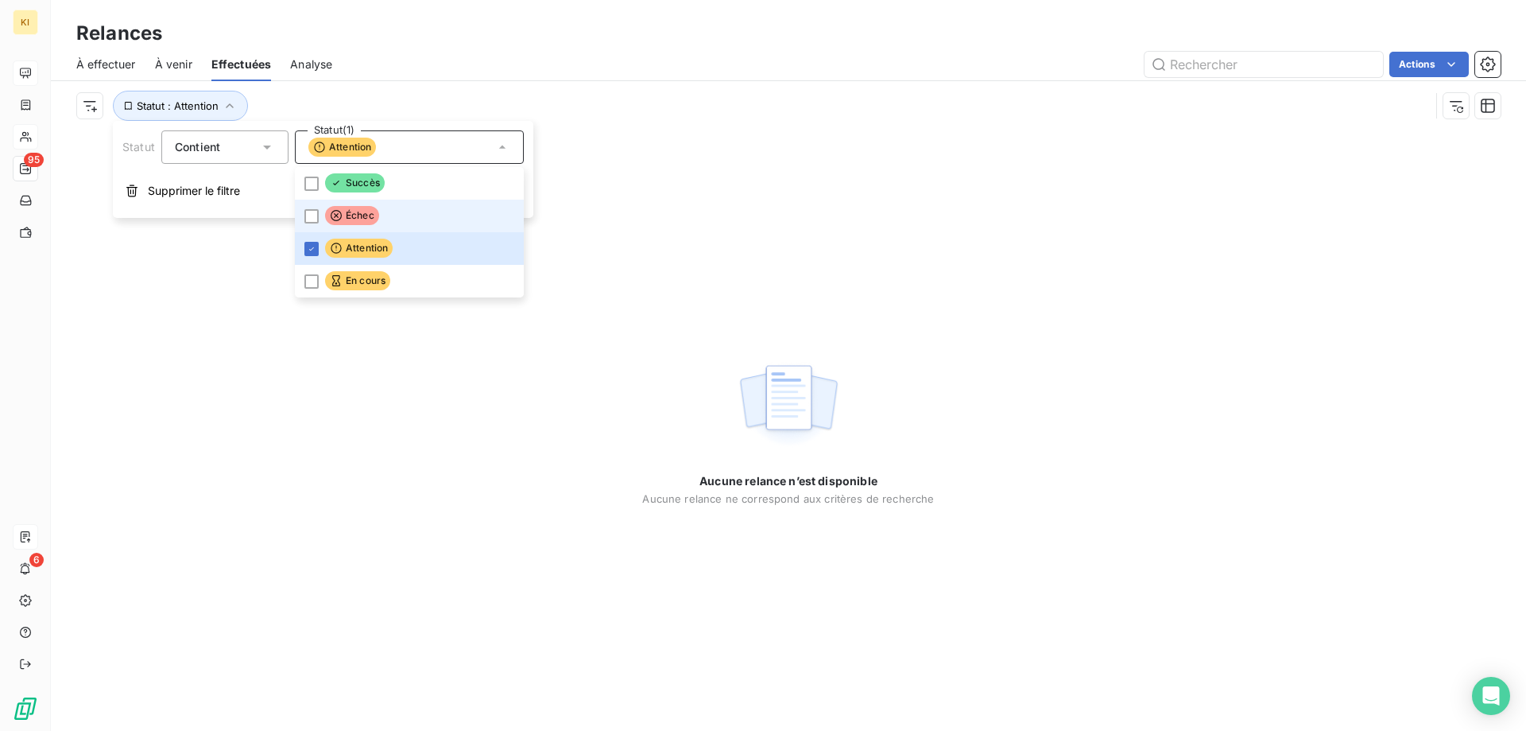
click at [345, 215] on span "Échec" at bounding box center [352, 215] width 54 height 19
click at [346, 245] on span "Attention" at bounding box center [359, 247] width 68 height 19
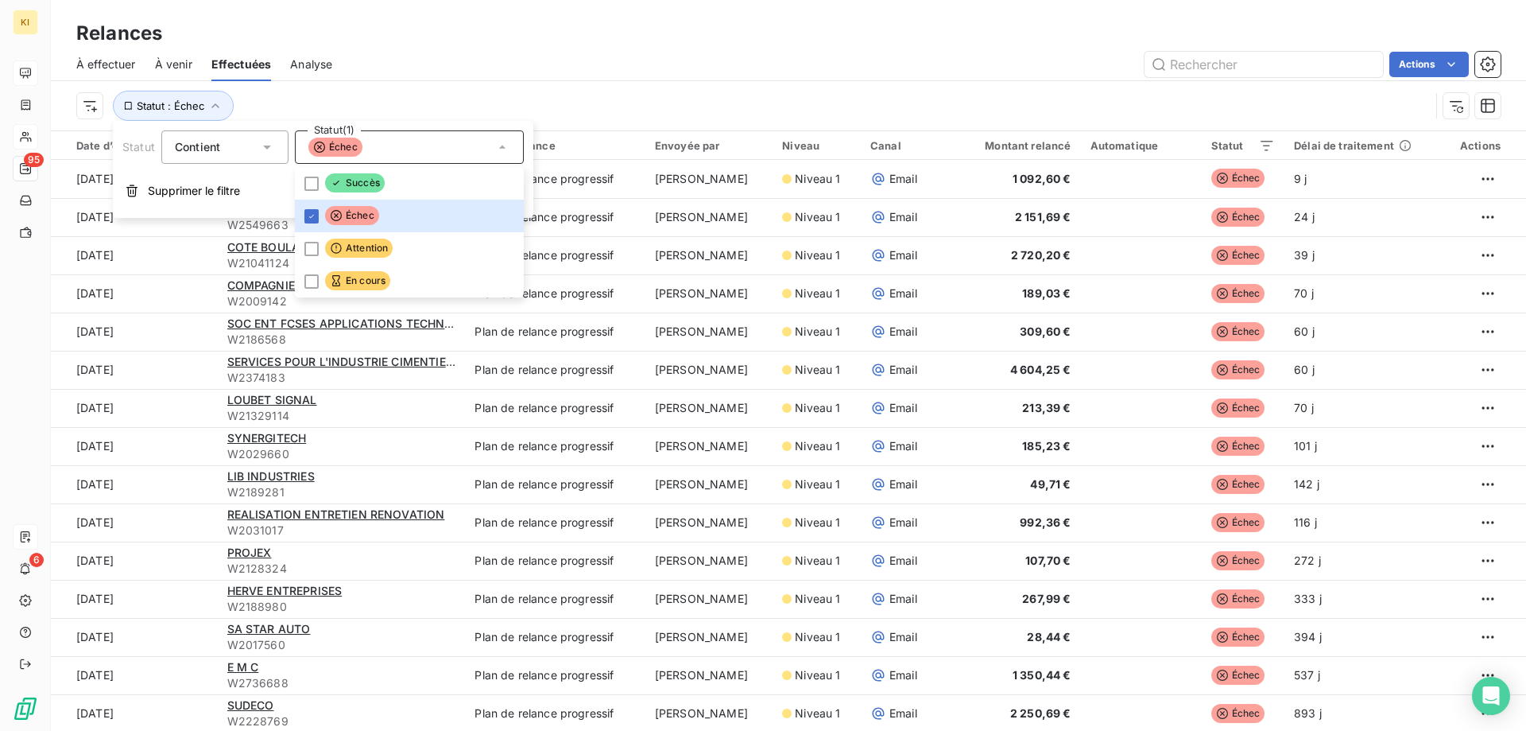
click at [854, 79] on div "À effectuer À venir Effectuées Analyse Actions" at bounding box center [788, 64] width 1475 height 33
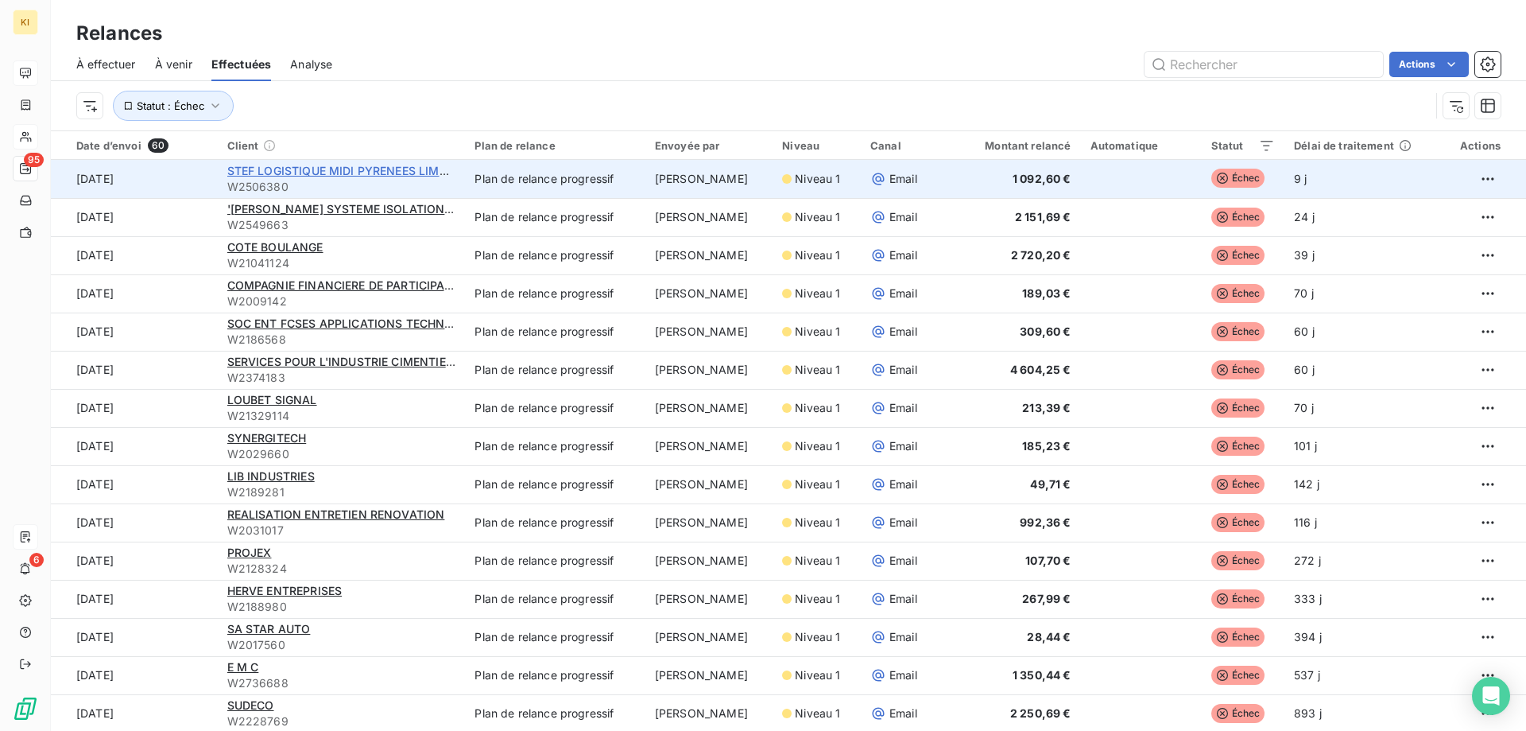
click at [323, 167] on span "STEF LOGISTIQUE MIDI PYRENEES LIMOUSIN" at bounding box center [351, 171] width 249 height 14
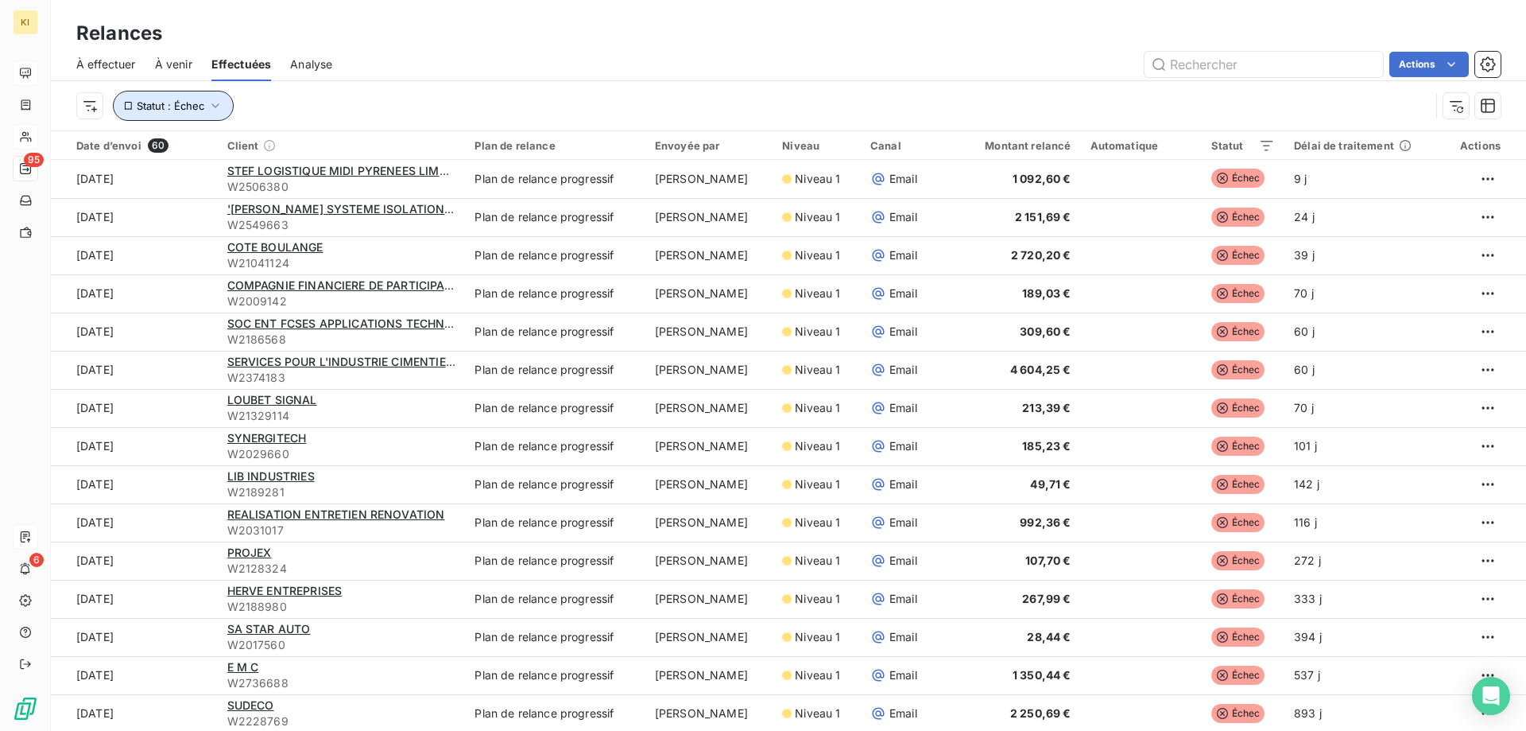
click at [214, 106] on icon "button" at bounding box center [215, 105] width 8 height 5
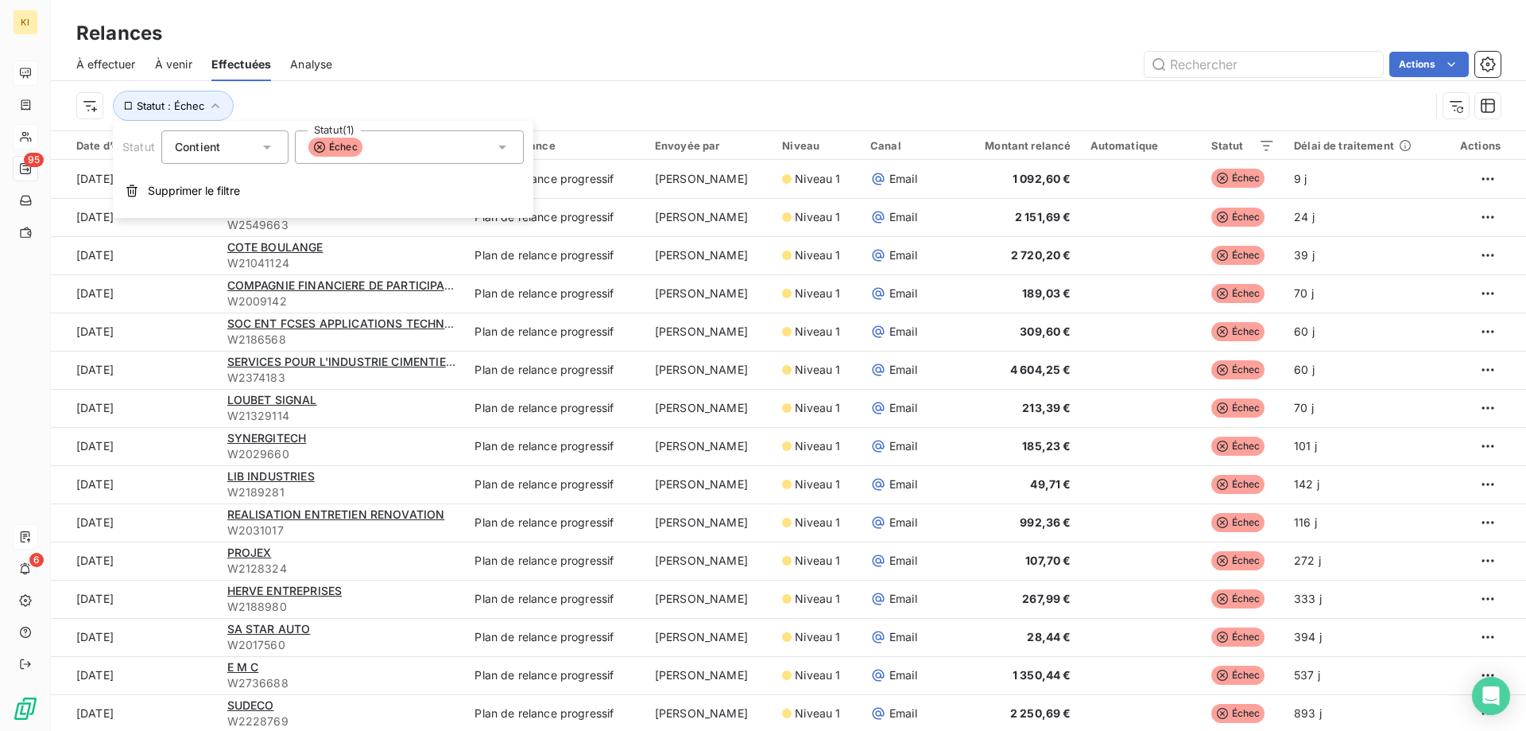
click at [366, 141] on div "Échec" at bounding box center [409, 146] width 229 height 33
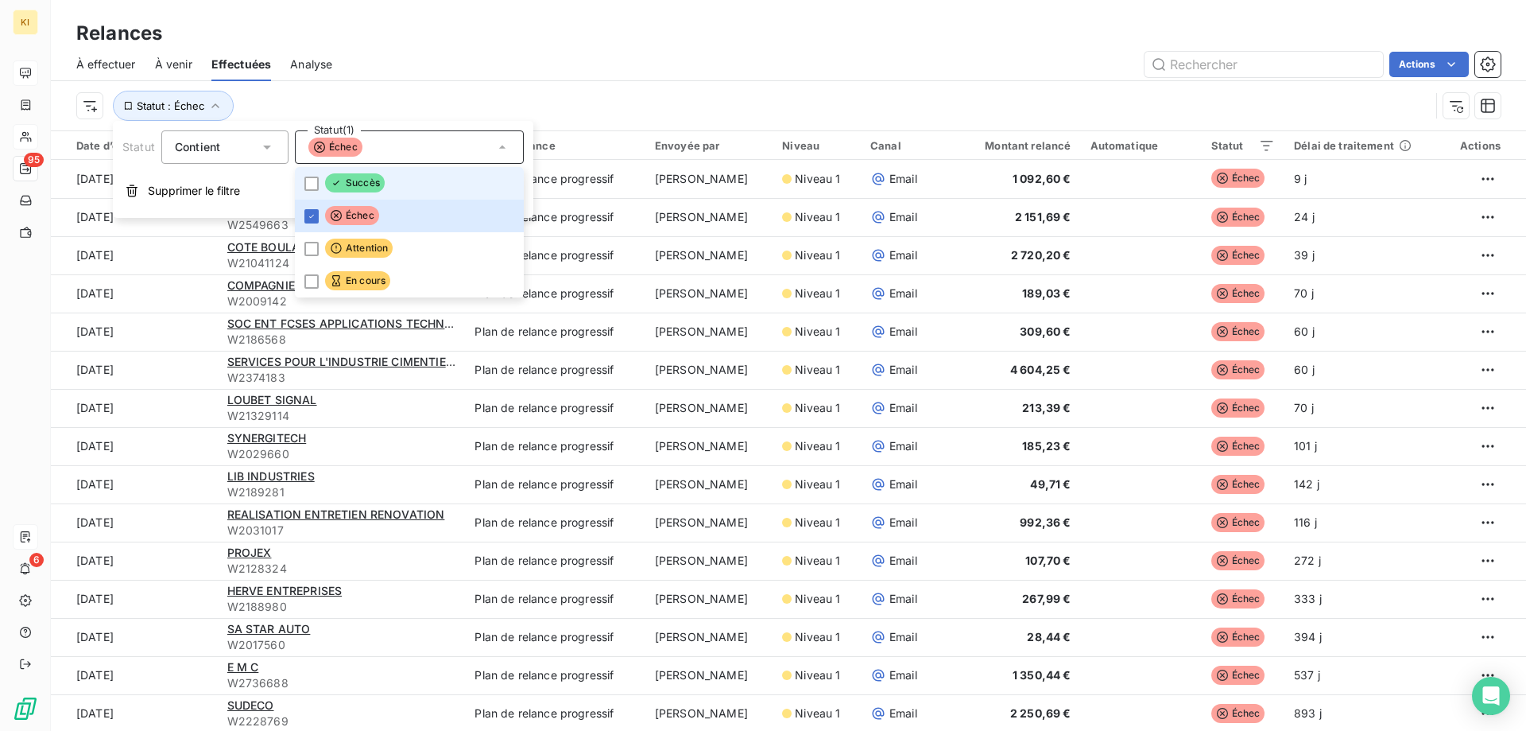
click at [364, 180] on span "Succès" at bounding box center [355, 182] width 60 height 19
click at [307, 217] on icon at bounding box center [312, 216] width 10 height 10
click at [614, 62] on div "Actions" at bounding box center [925, 64] width 1149 height 25
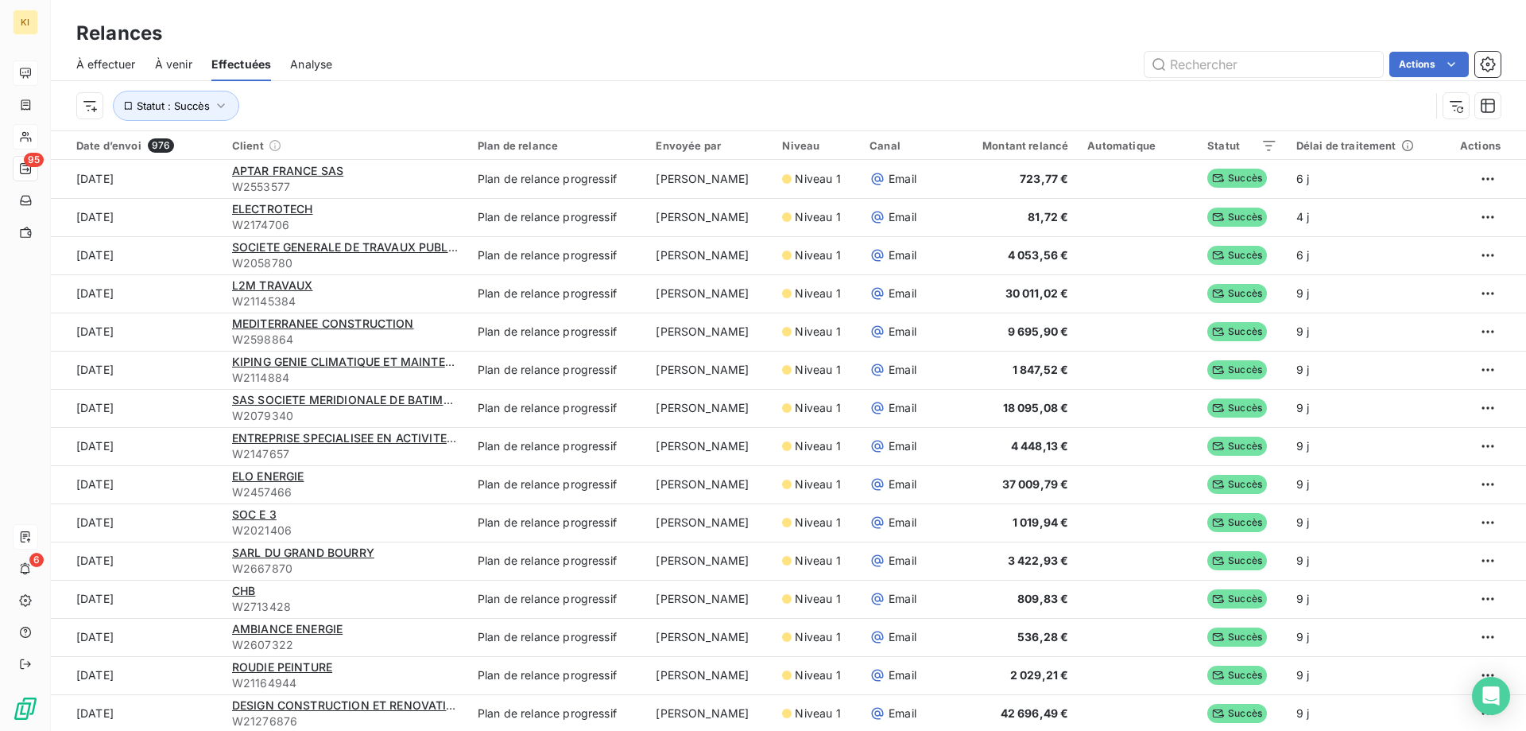
click at [497, 56] on div "Actions" at bounding box center [925, 64] width 1149 height 25
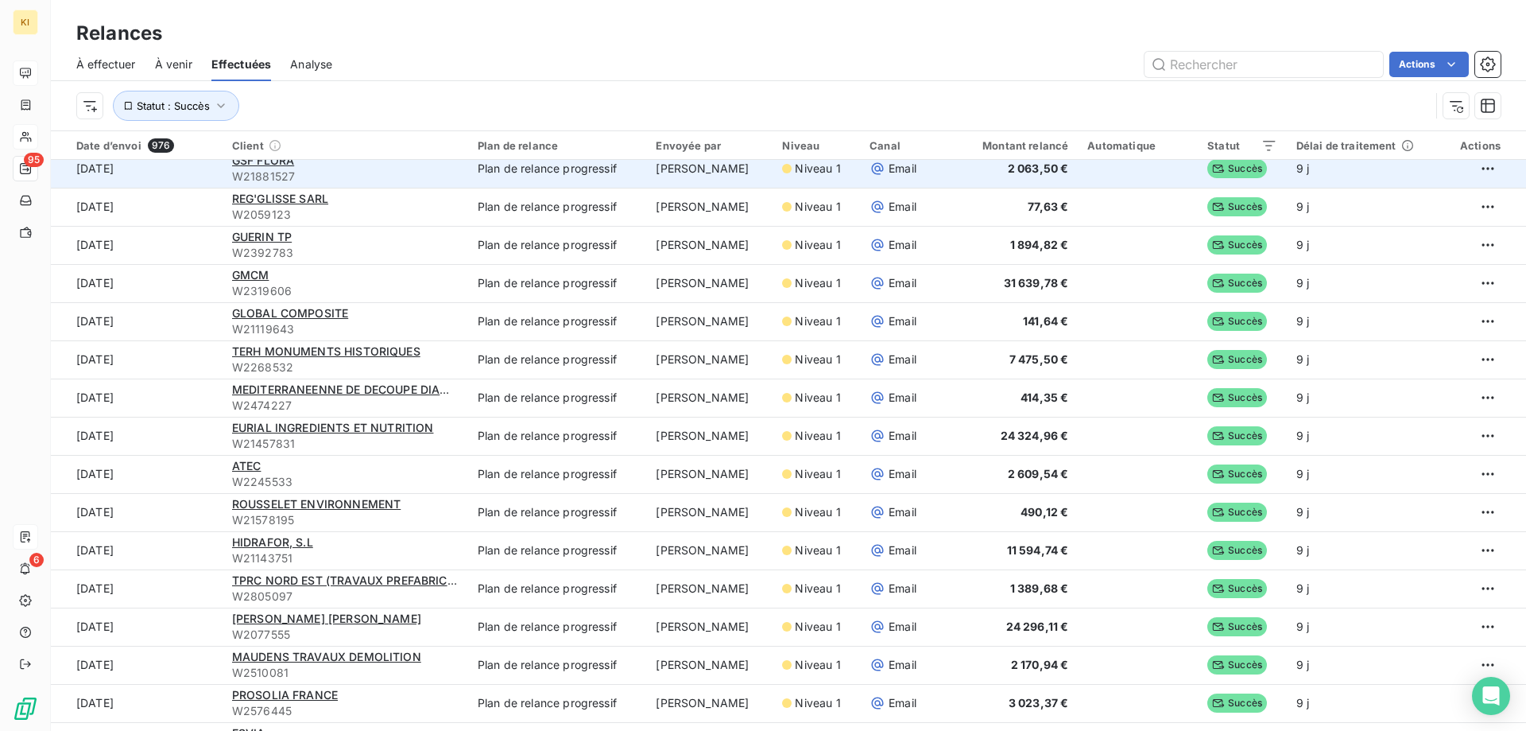
scroll to position [1431, 0]
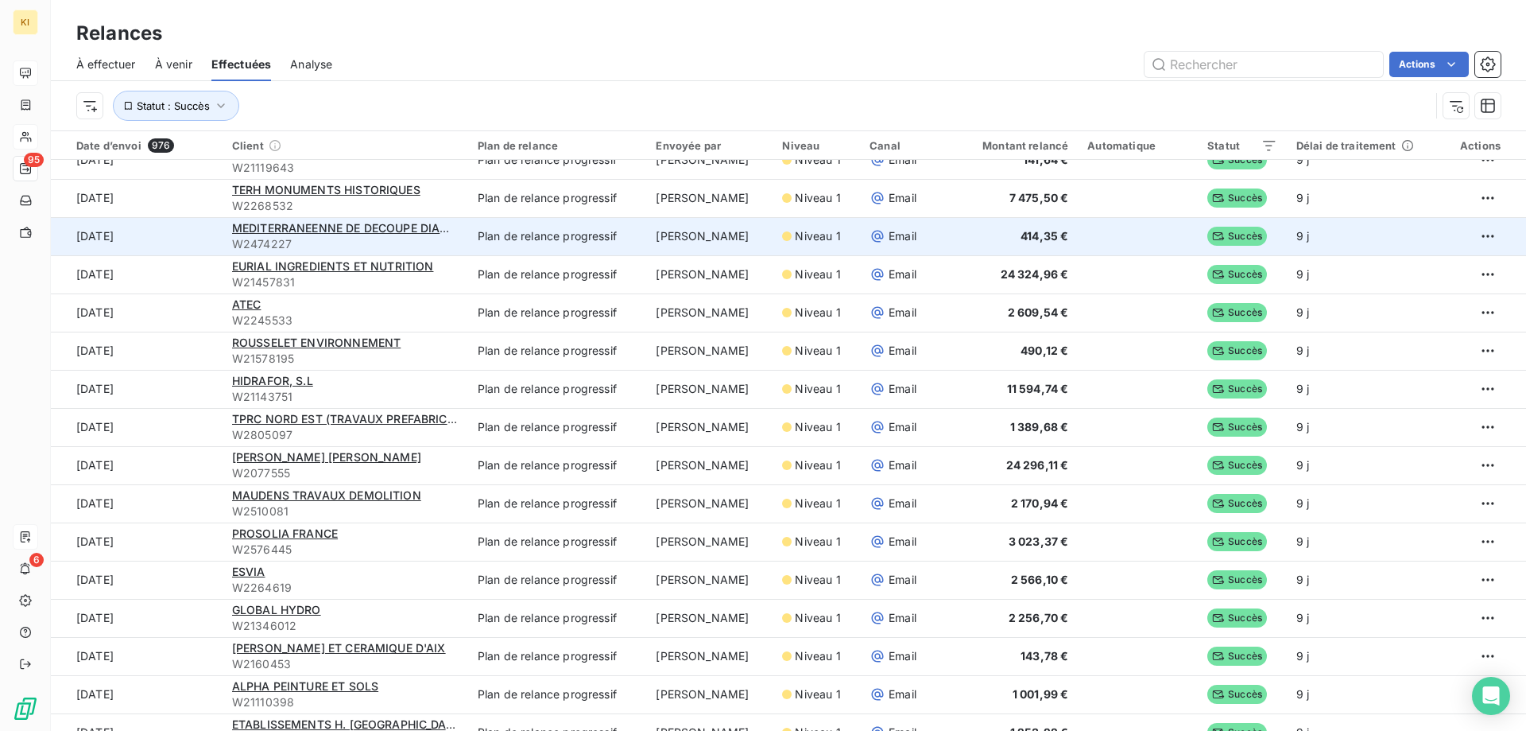
click at [488, 240] on td "Plan de relance progressif" at bounding box center [557, 236] width 178 height 38
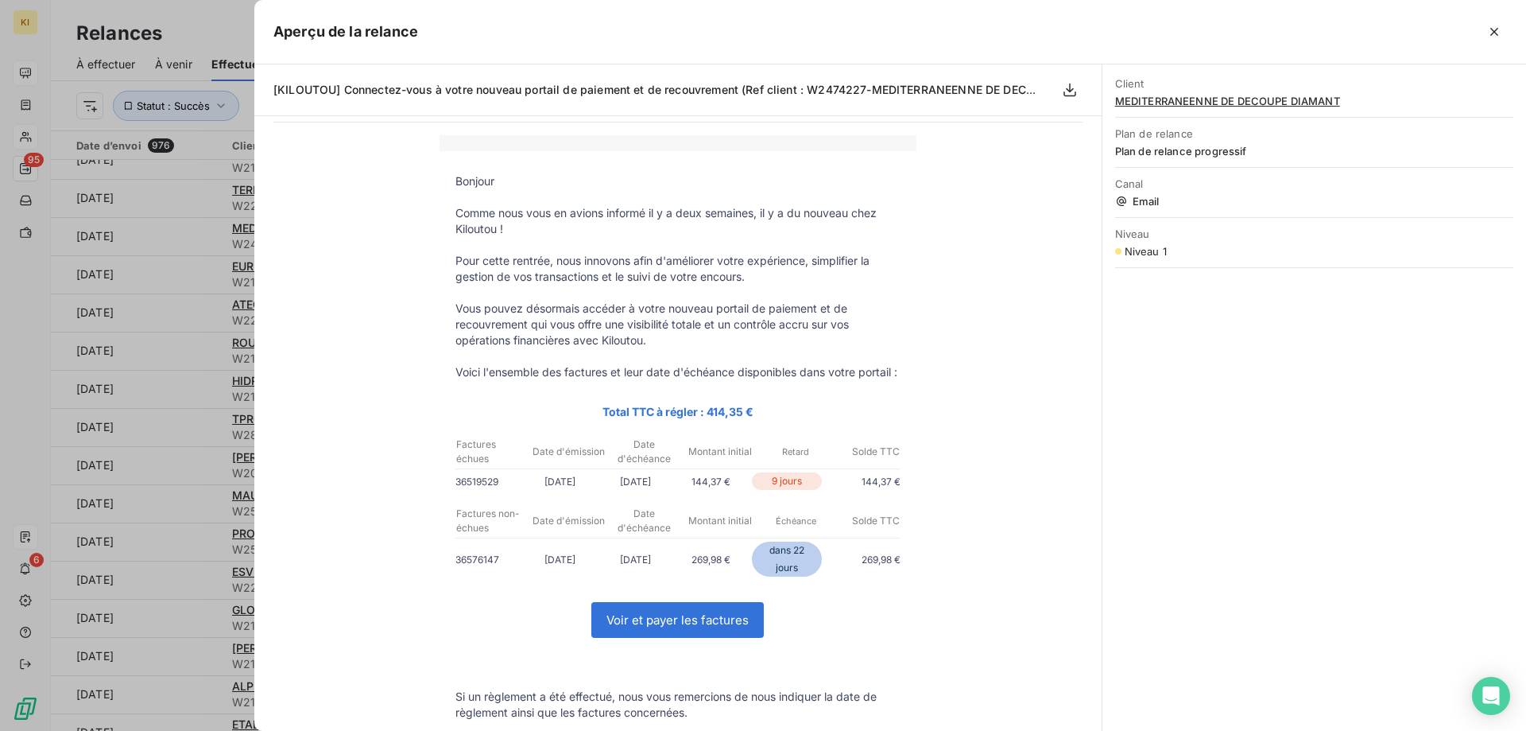
scroll to position [79, 0]
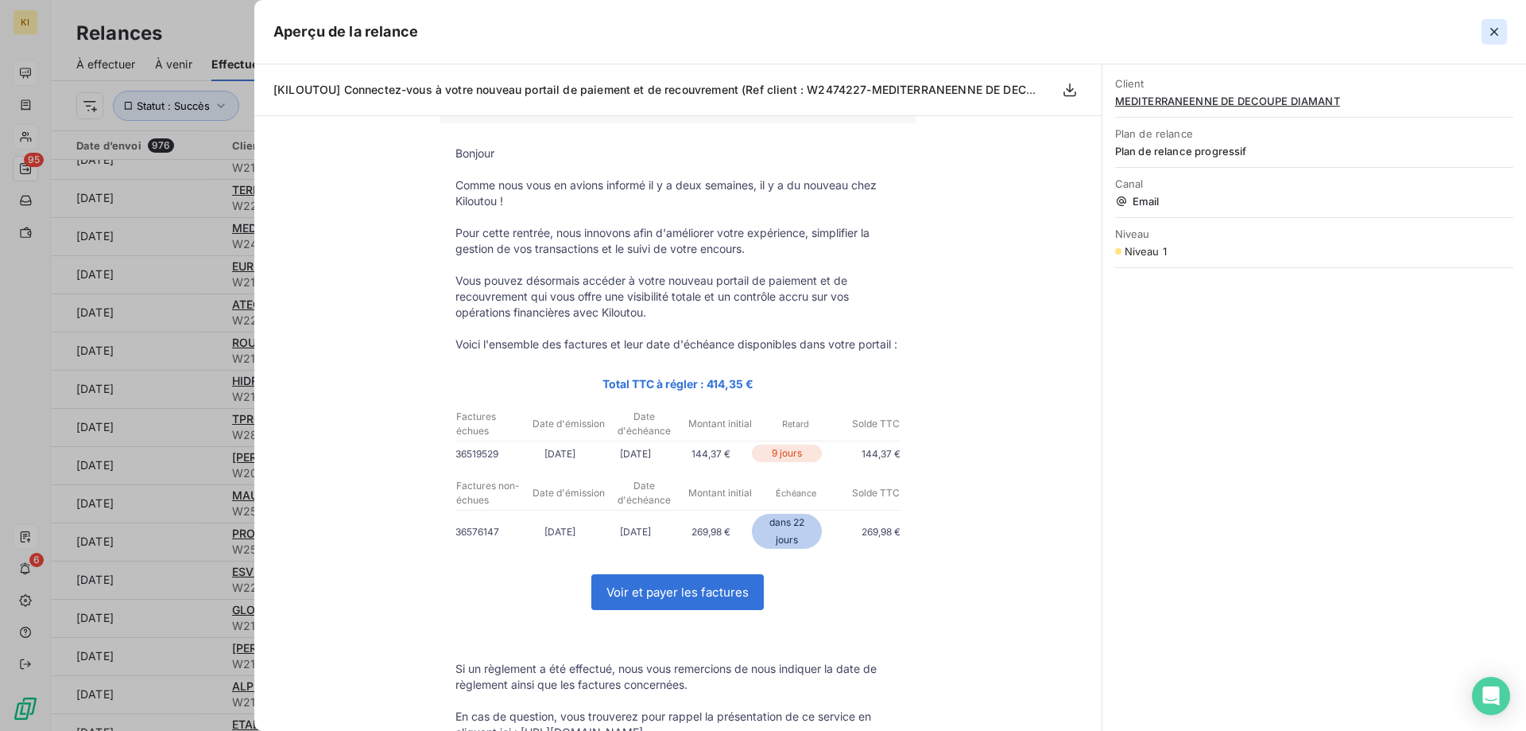
click at [1496, 31] on icon "button" at bounding box center [1494, 32] width 8 height 8
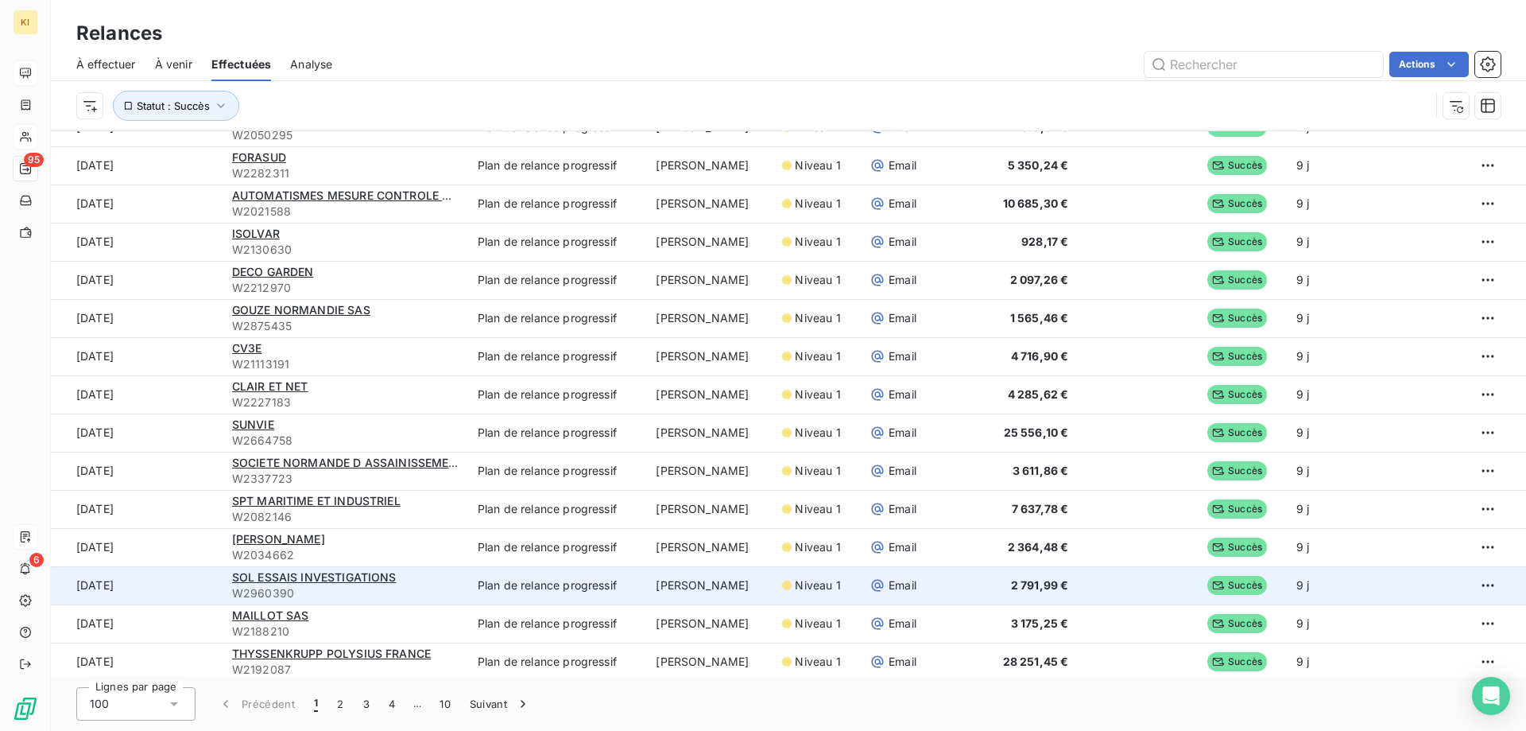
scroll to position [3246, 0]
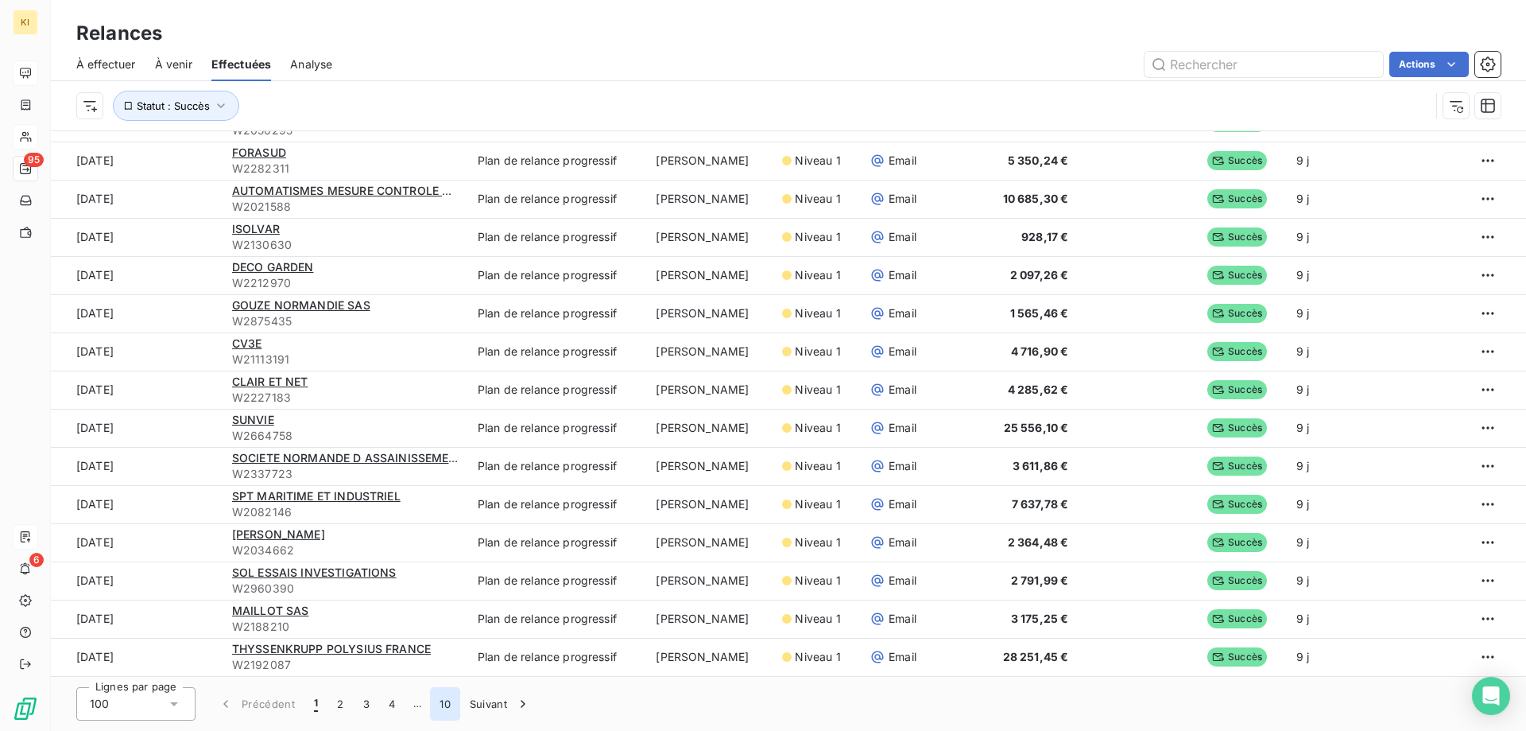
click at [443, 704] on button "10" at bounding box center [445, 703] width 30 height 33
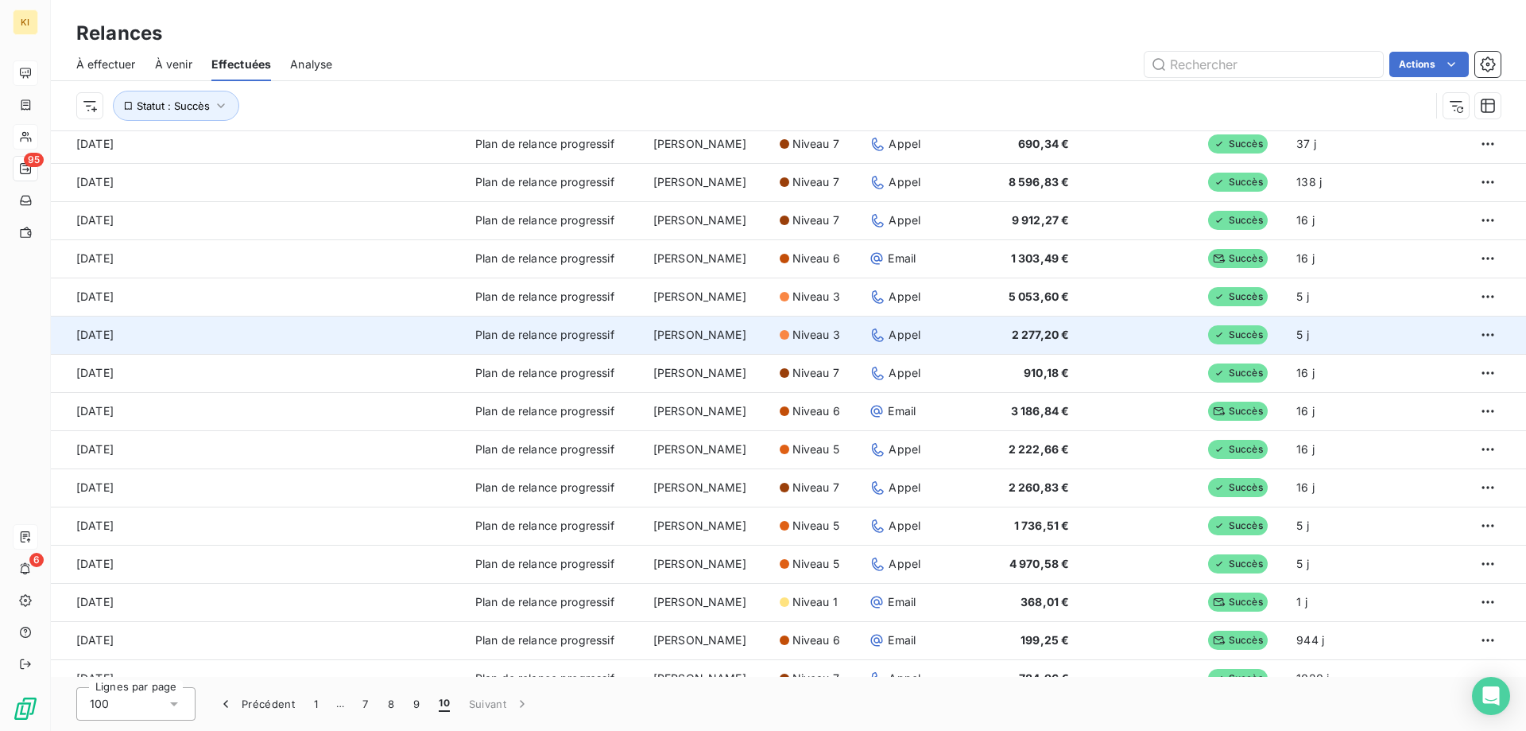
scroll to position [1964, 0]
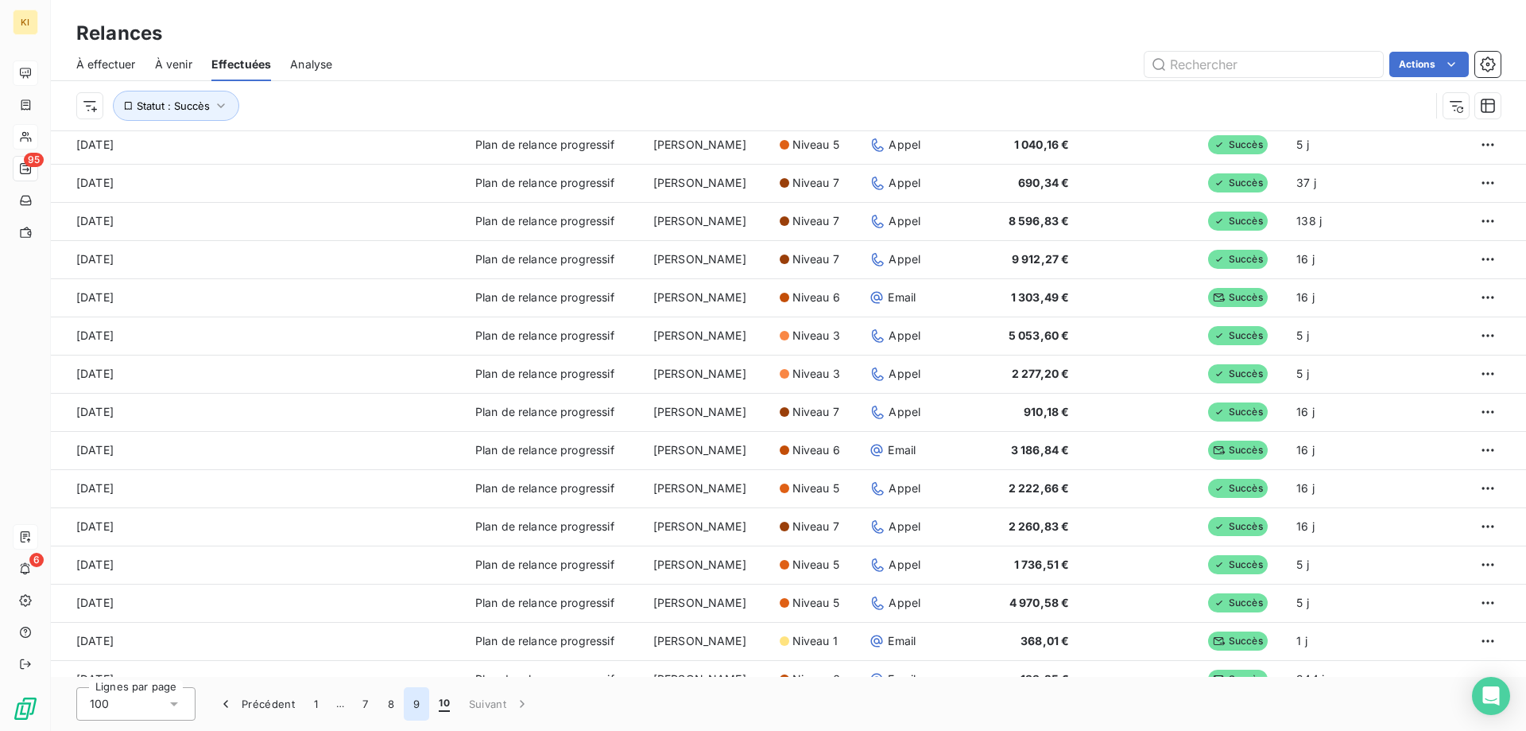
click at [415, 702] on button "9" at bounding box center [416, 703] width 25 height 33
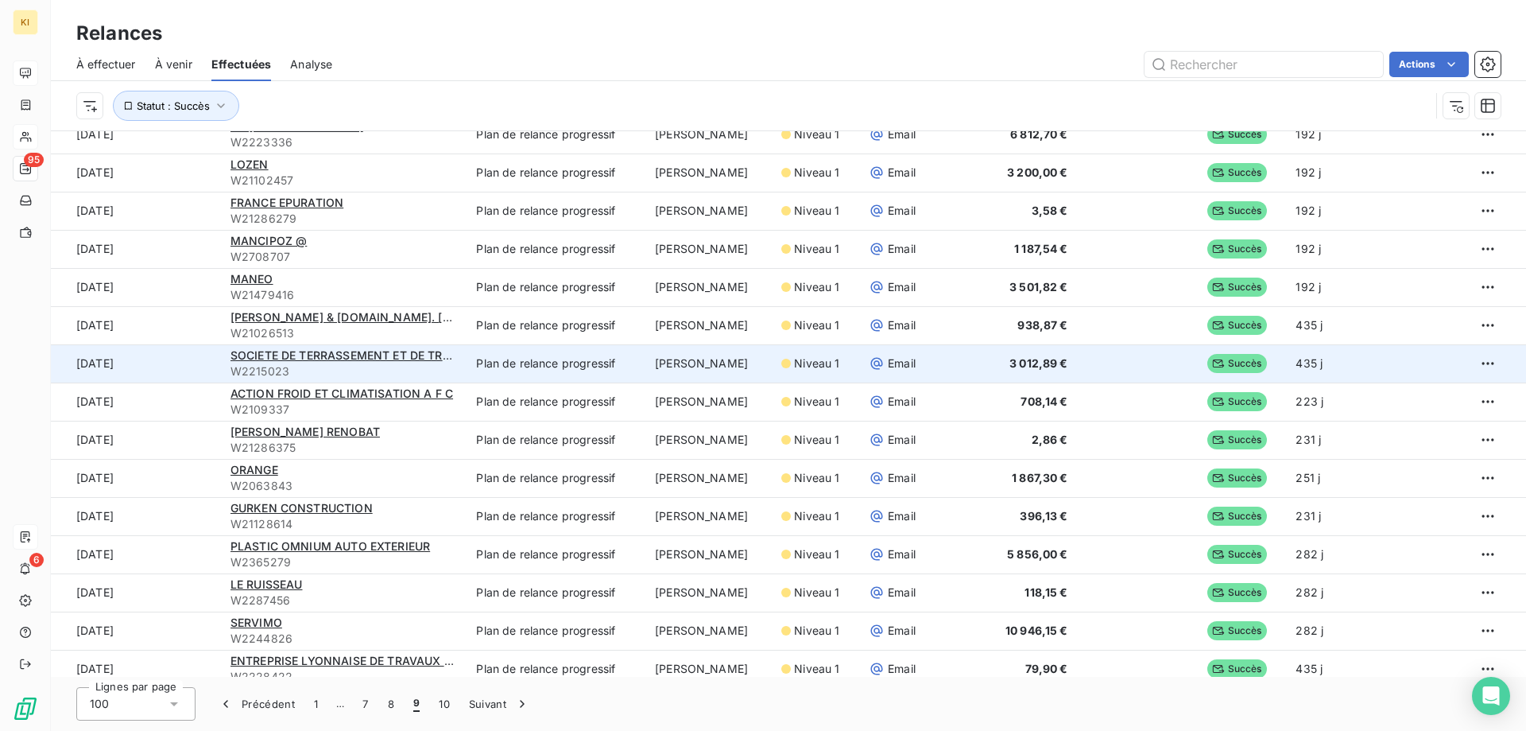
scroll to position [3246, 0]
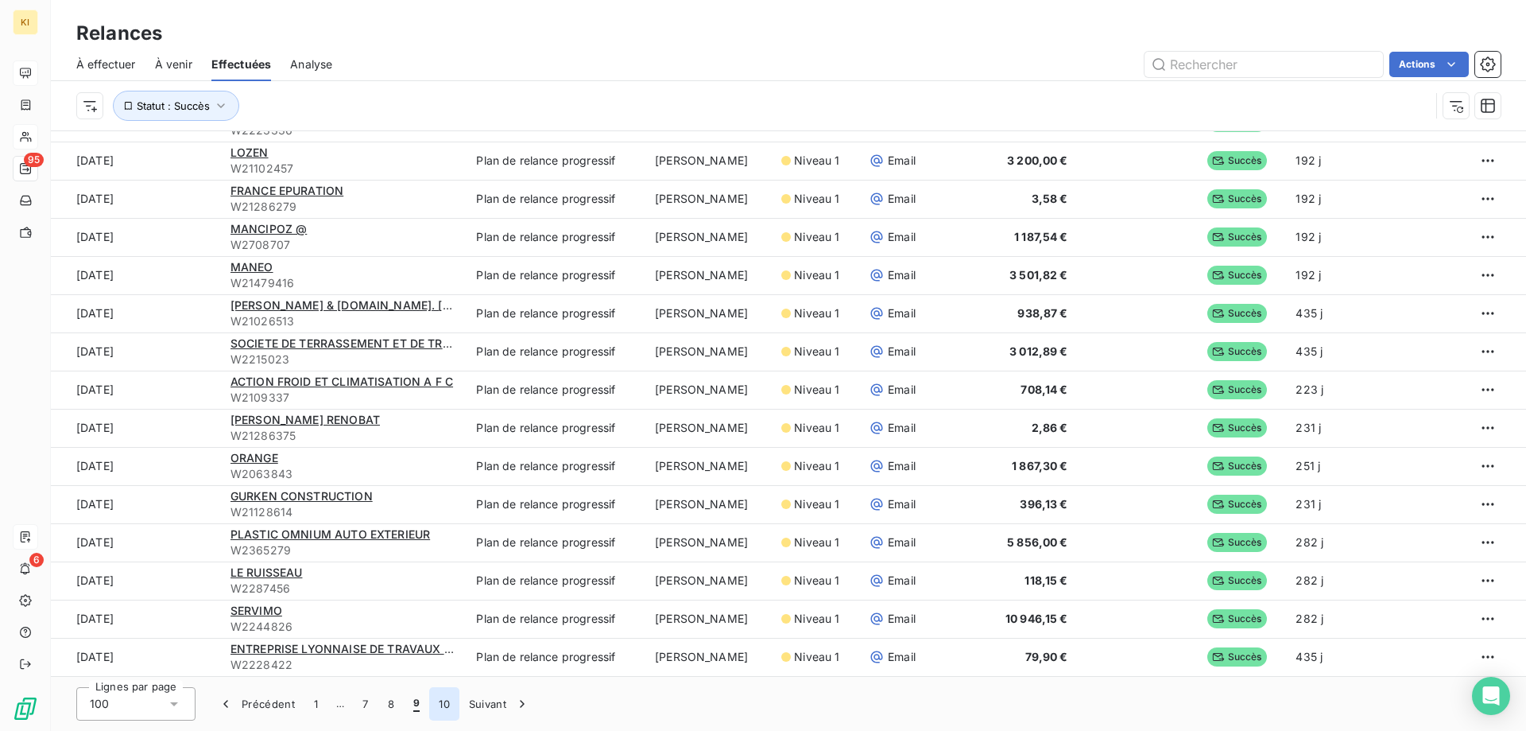
click at [452, 704] on button "10" at bounding box center [444, 703] width 30 height 33
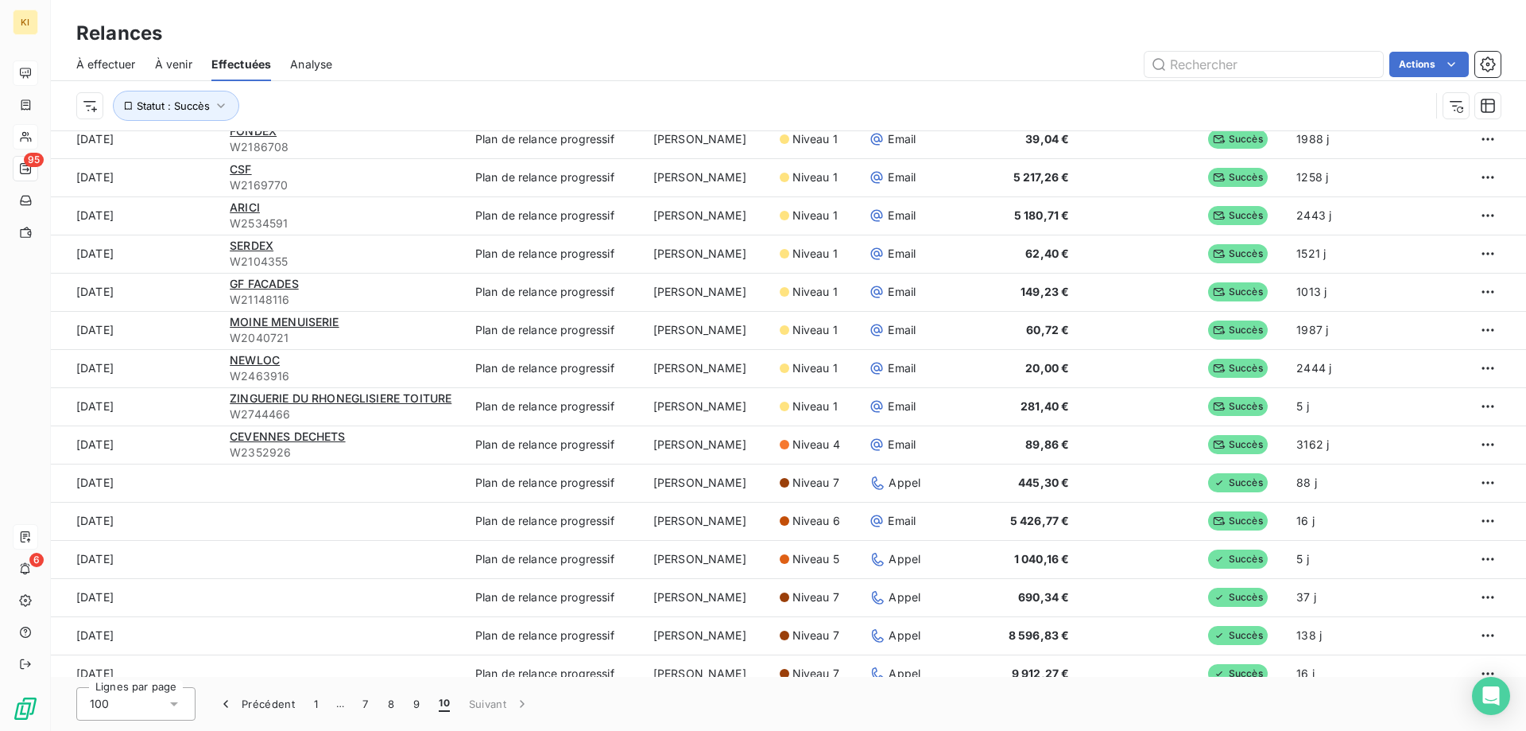
scroll to position [1249, 0]
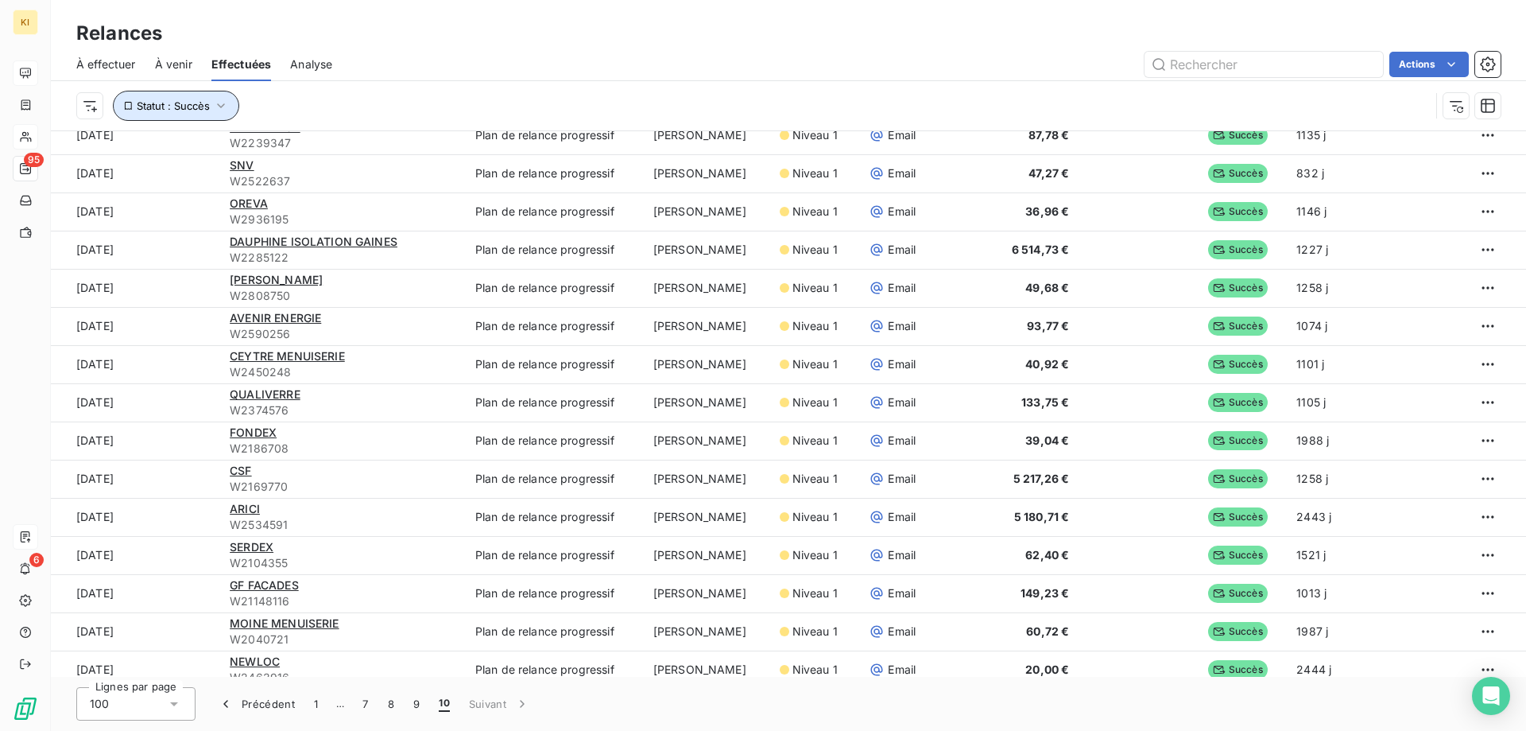
click at [203, 107] on span "Statut : Succès" at bounding box center [173, 105] width 73 height 13
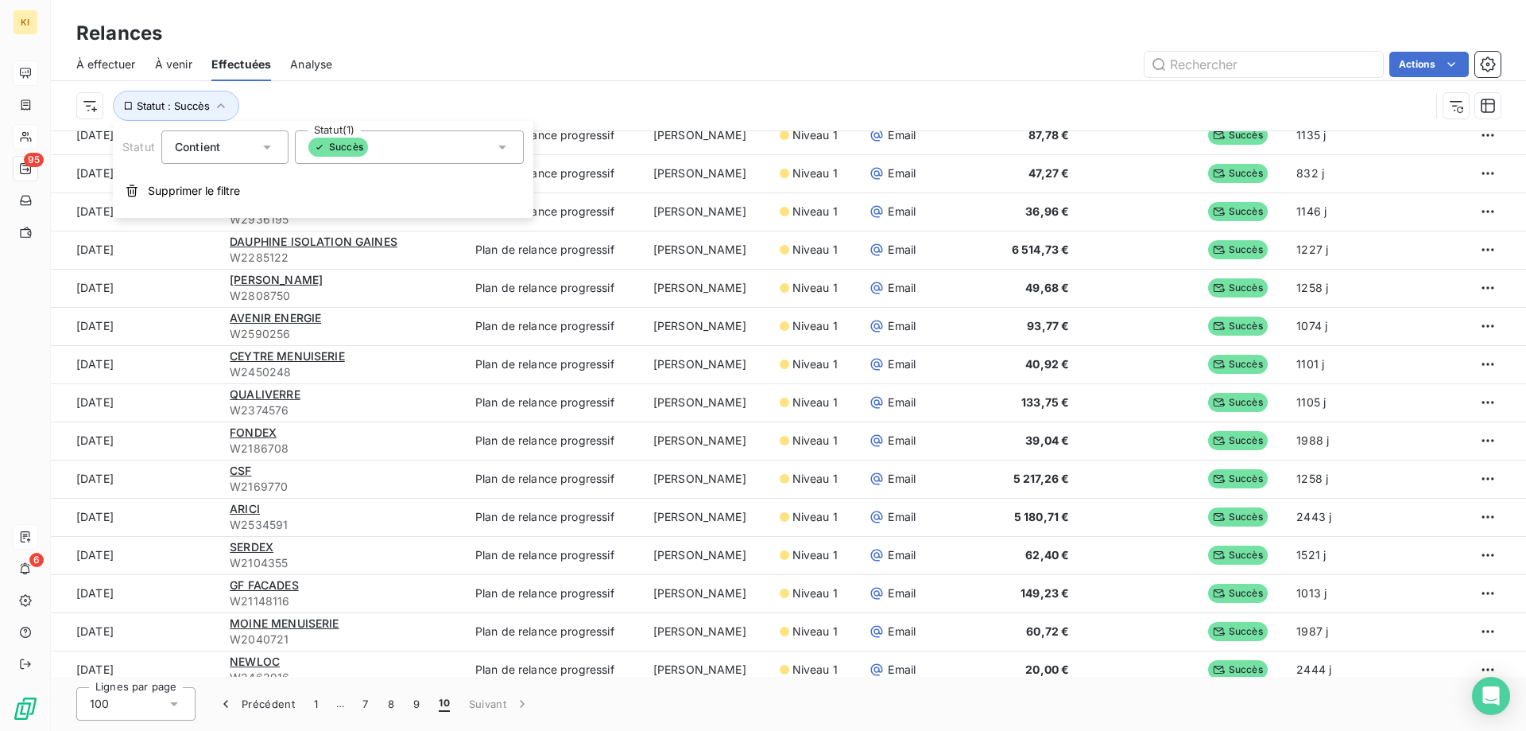
click at [393, 145] on div "Succès" at bounding box center [409, 146] width 229 height 33
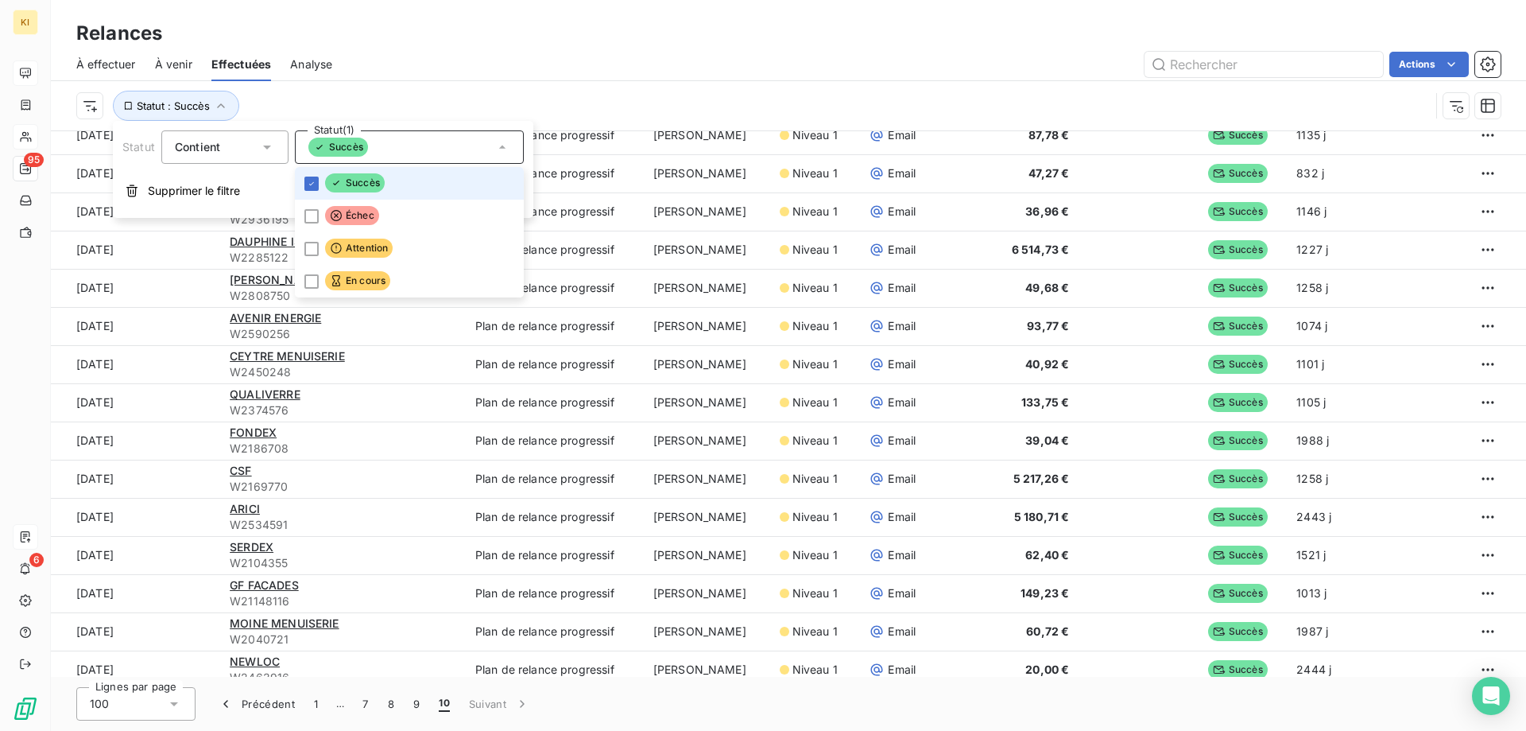
click at [393, 145] on div "Succès" at bounding box center [409, 146] width 229 height 33
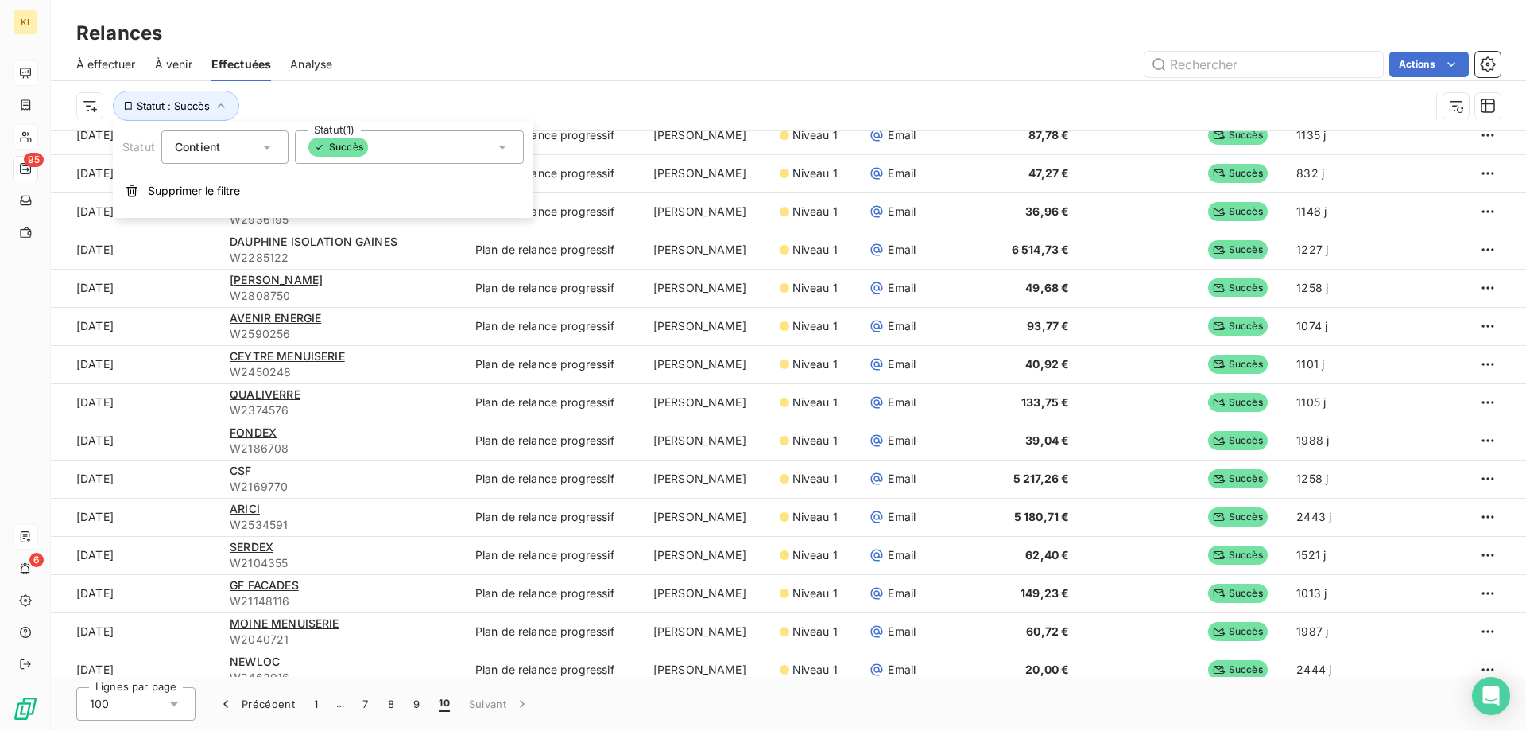
click at [122, 65] on span "À effectuer" at bounding box center [106, 64] width 60 height 16
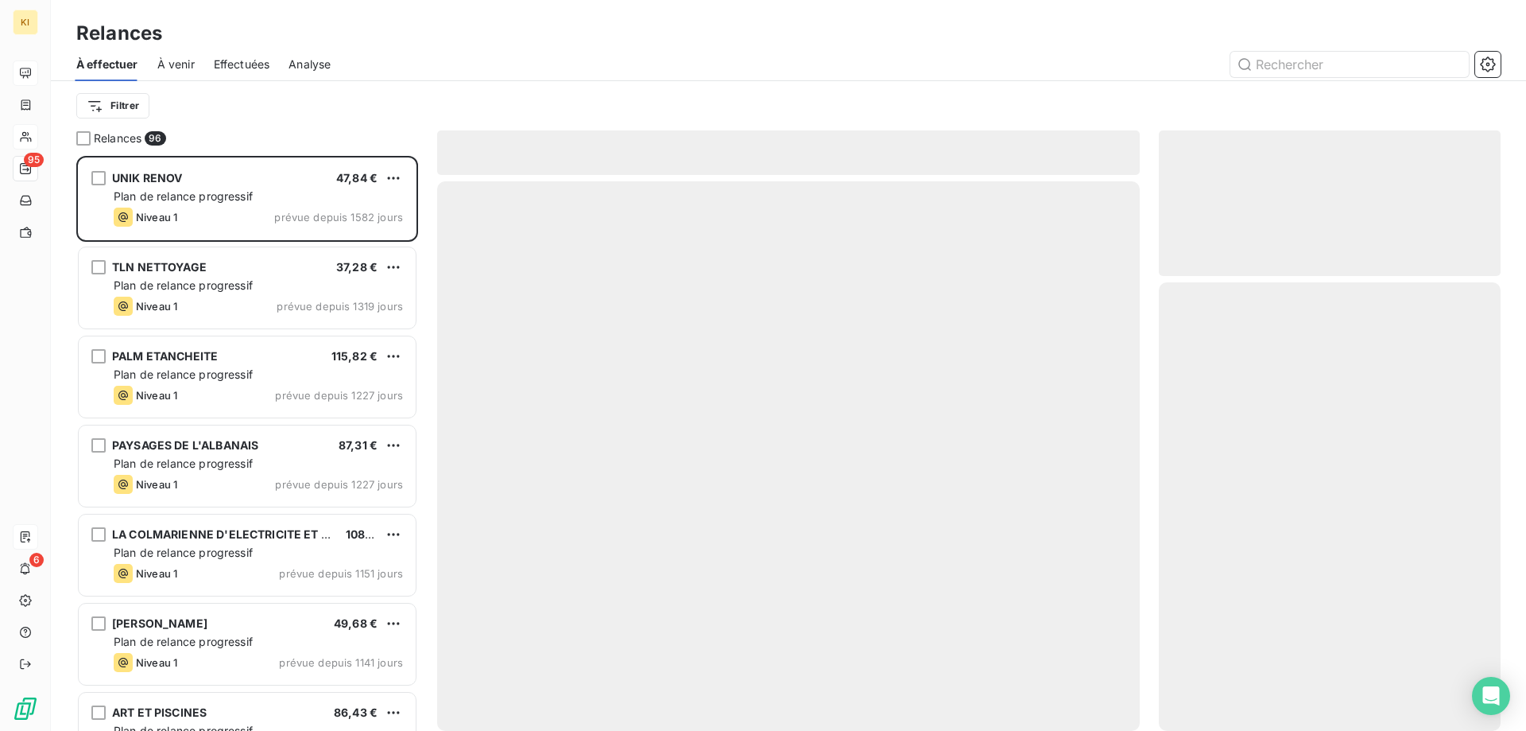
scroll to position [563, 330]
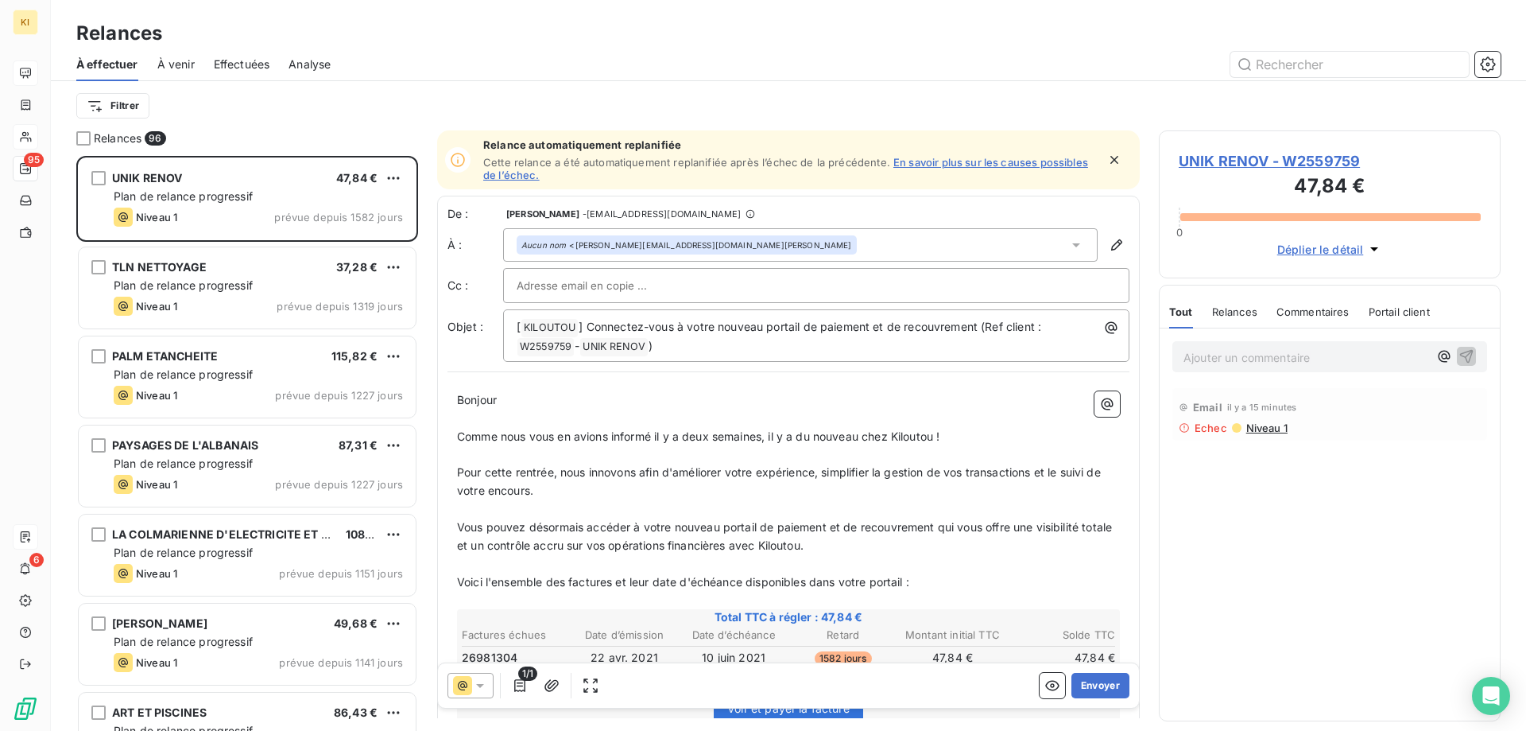
click at [165, 68] on span "À venir" at bounding box center [175, 64] width 37 height 16
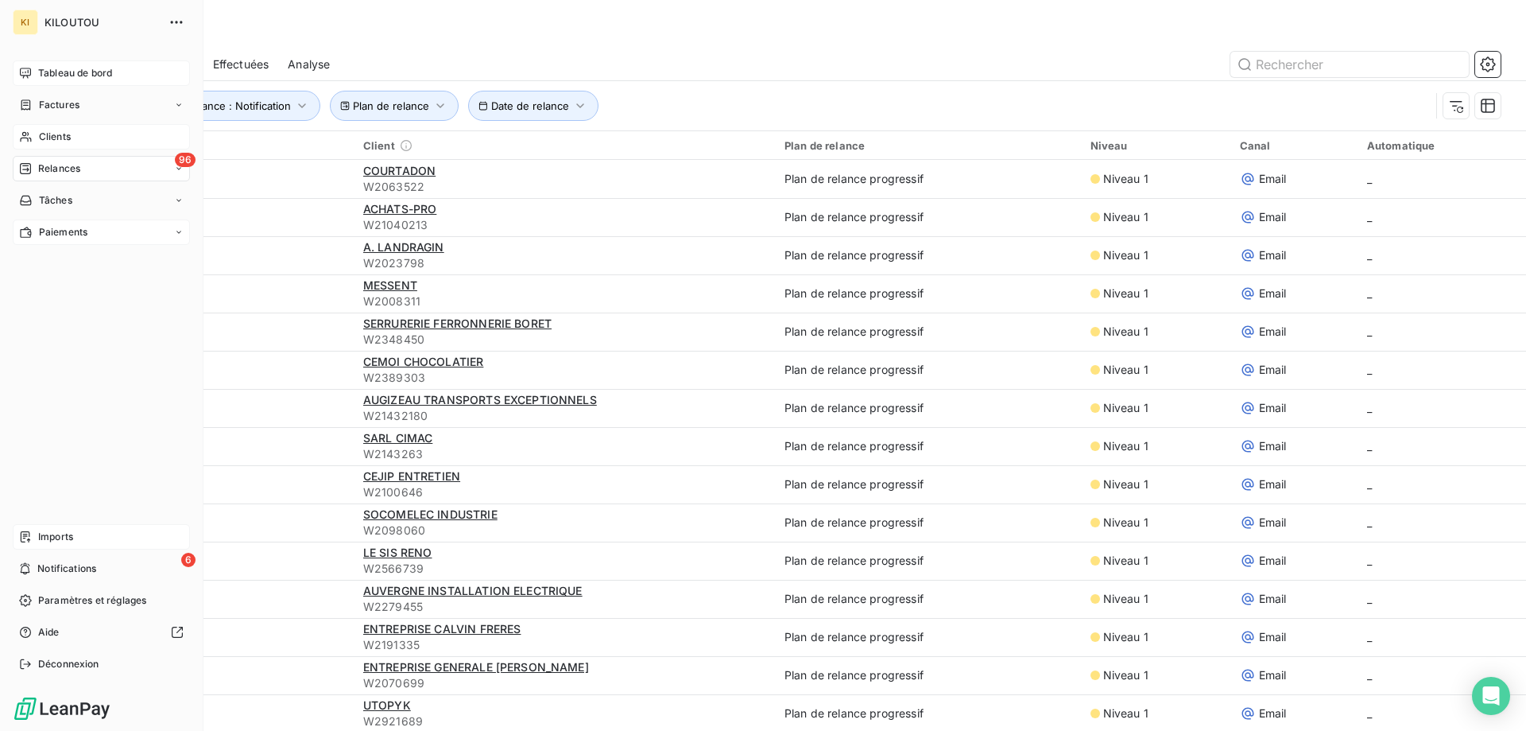
click at [74, 230] on span "Paiements" at bounding box center [63, 232] width 48 height 14
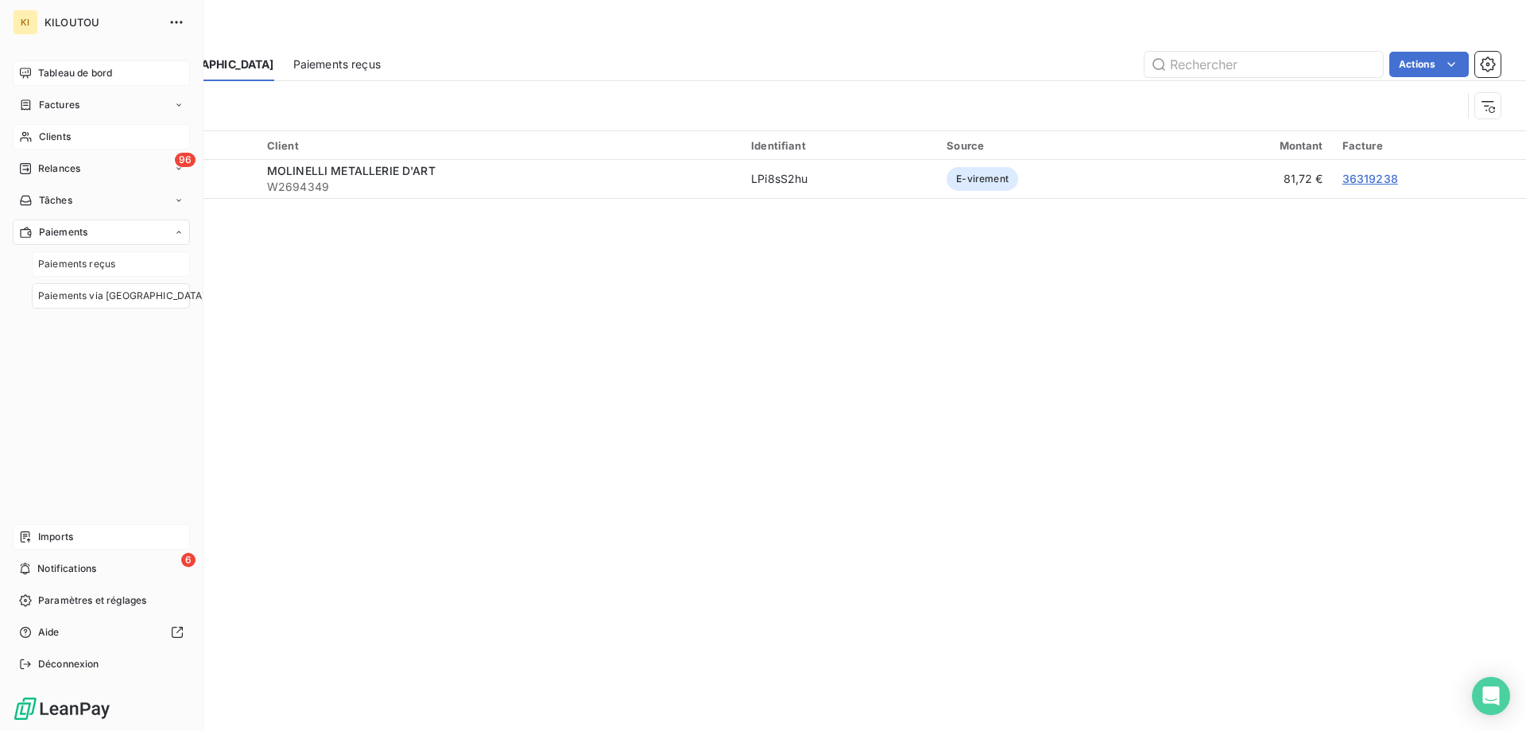
click at [89, 266] on span "Paiements reçus" at bounding box center [76, 264] width 77 height 14
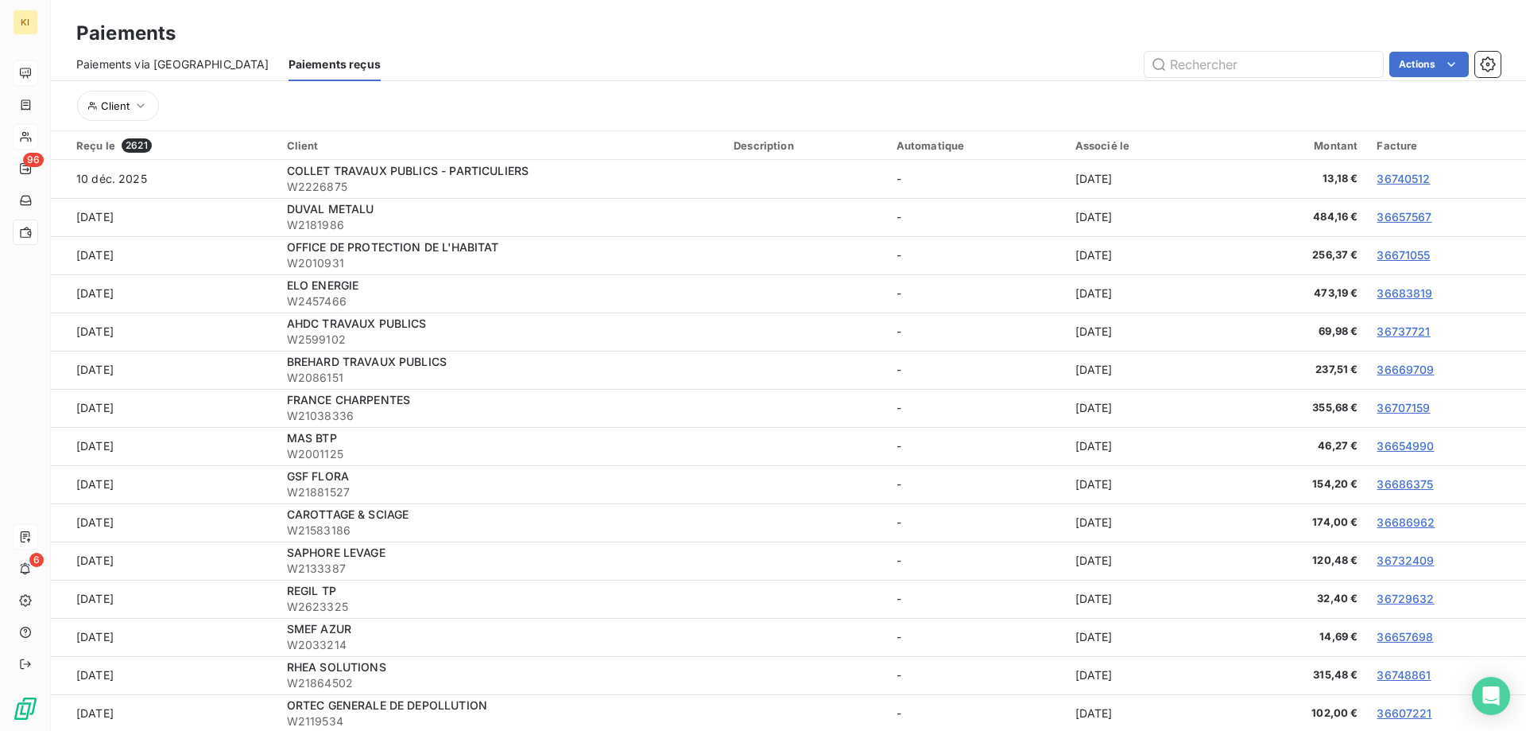
click at [1076, 149] on div "Associé le" at bounding box center [1142, 145] width 132 height 13
click at [134, 108] on icon "button" at bounding box center [141, 106] width 16 height 16
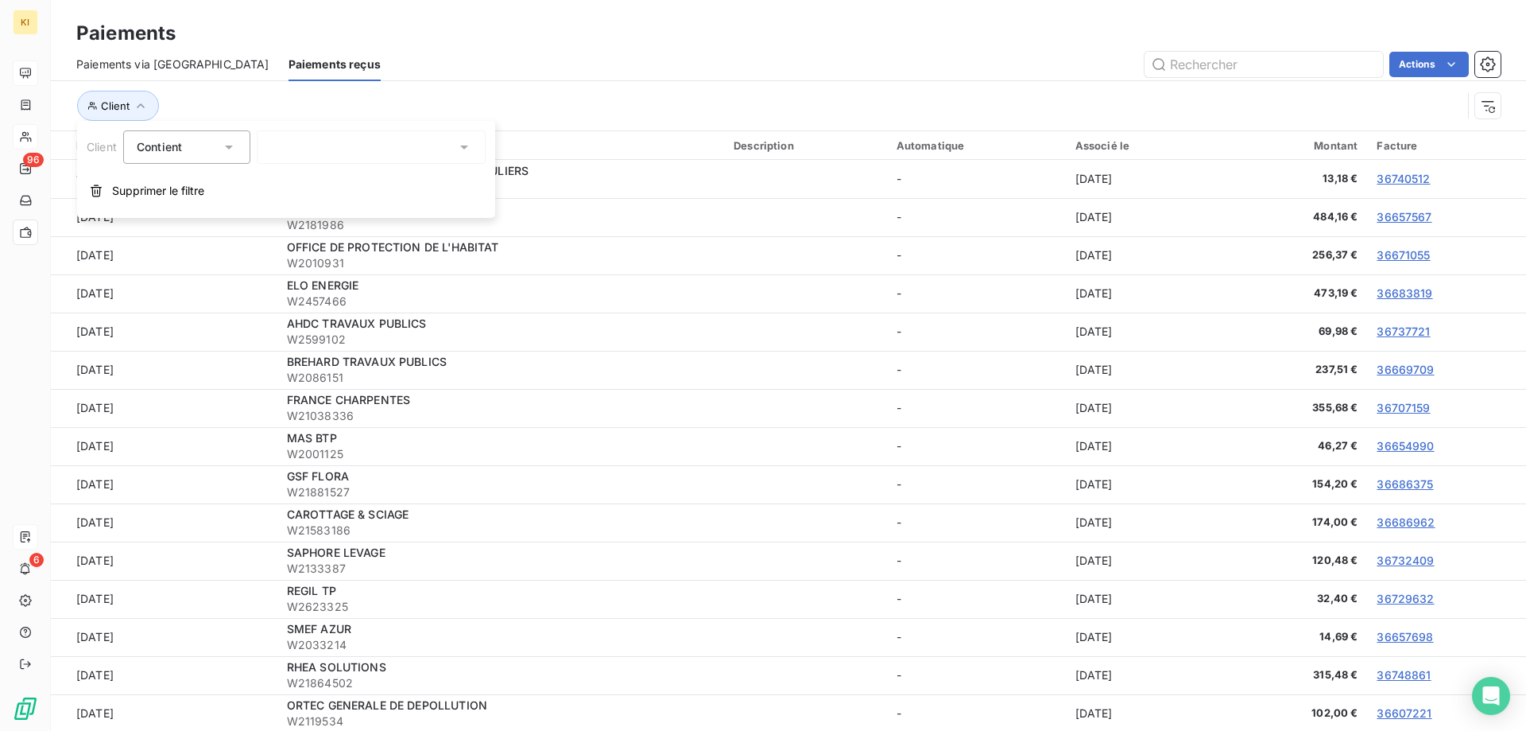
click at [541, 56] on div "Actions" at bounding box center [950, 64] width 1101 height 25
click at [175, 62] on span "Paiements via [GEOGRAPHIC_DATA]" at bounding box center [172, 64] width 193 height 16
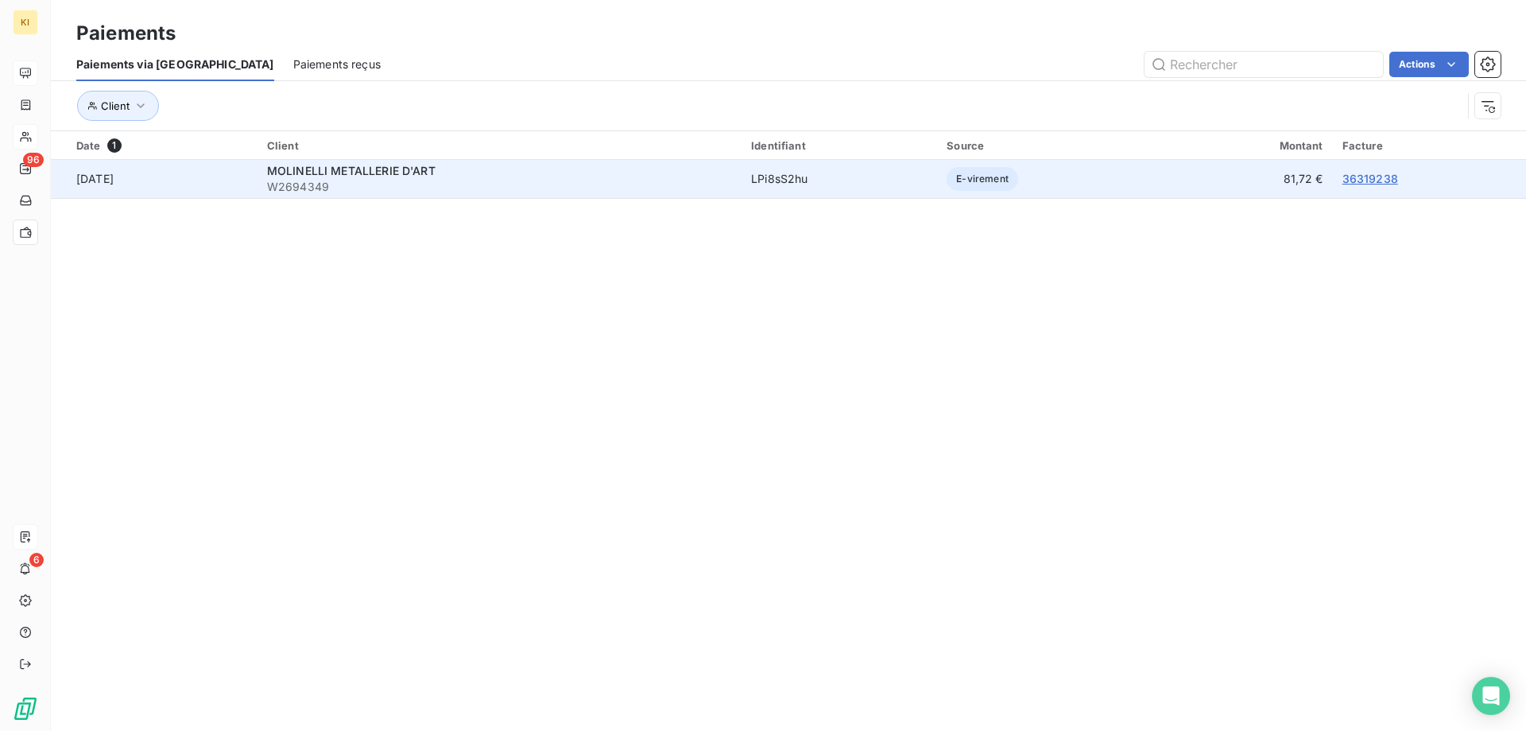
click at [117, 180] on td "[DATE]" at bounding box center [154, 179] width 207 height 38
click at [352, 161] on td "MOLINELLI METALLERIE D'ART W2694349" at bounding box center [500, 179] width 484 height 38
click at [348, 172] on span "MOLINELLI METALLERIE D'ART" at bounding box center [351, 171] width 169 height 14
click at [347, 187] on span "W2694349" at bounding box center [499, 187] width 465 height 16
click at [352, 172] on span "MOLINELLI METALLERIE D'ART" at bounding box center [351, 171] width 169 height 14
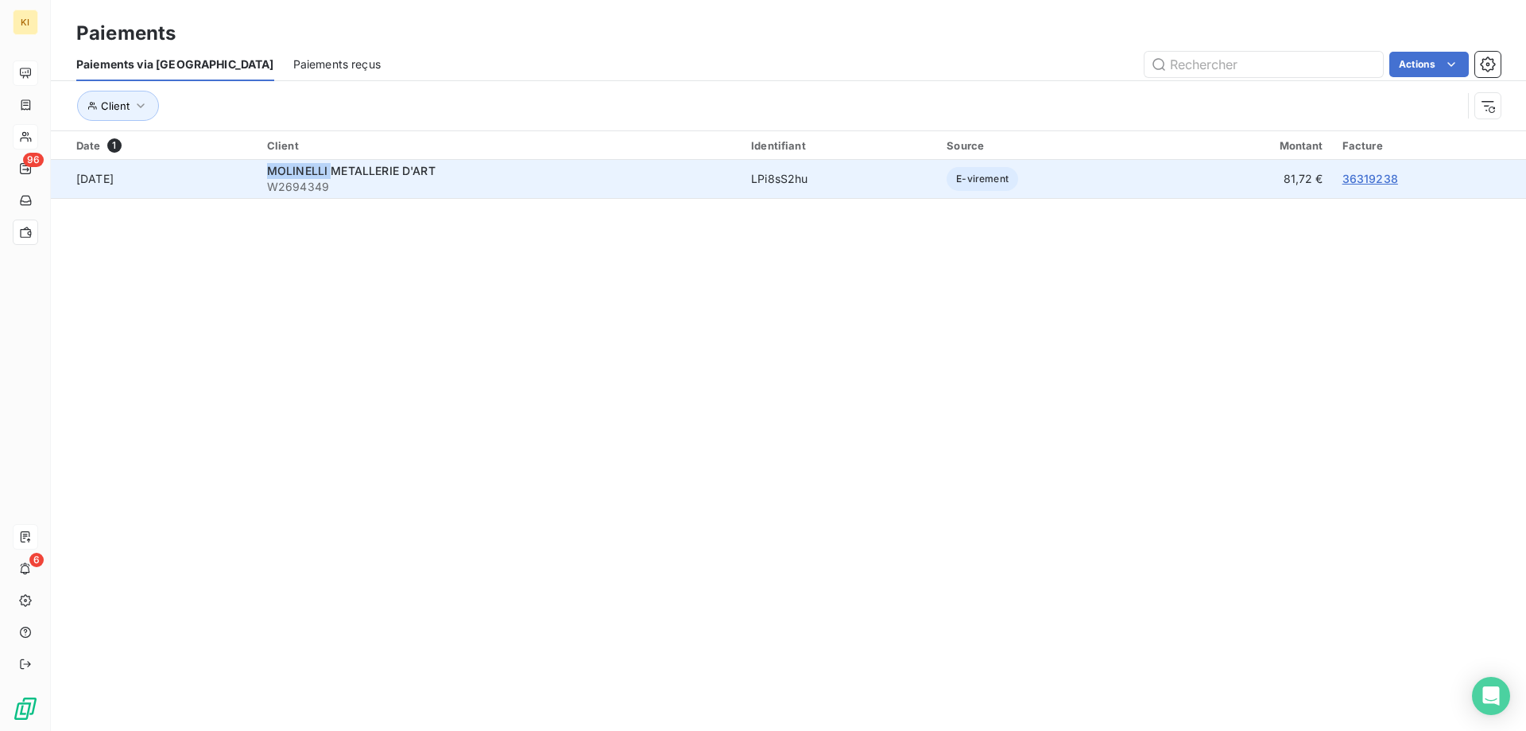
click at [352, 172] on span "MOLINELLI METALLERIE D'ART" at bounding box center [351, 171] width 169 height 14
click at [328, 170] on span "MOLINELLI METALLERIE D'ART" at bounding box center [351, 171] width 169 height 14
click at [332, 183] on span "W2694349" at bounding box center [499, 187] width 465 height 16
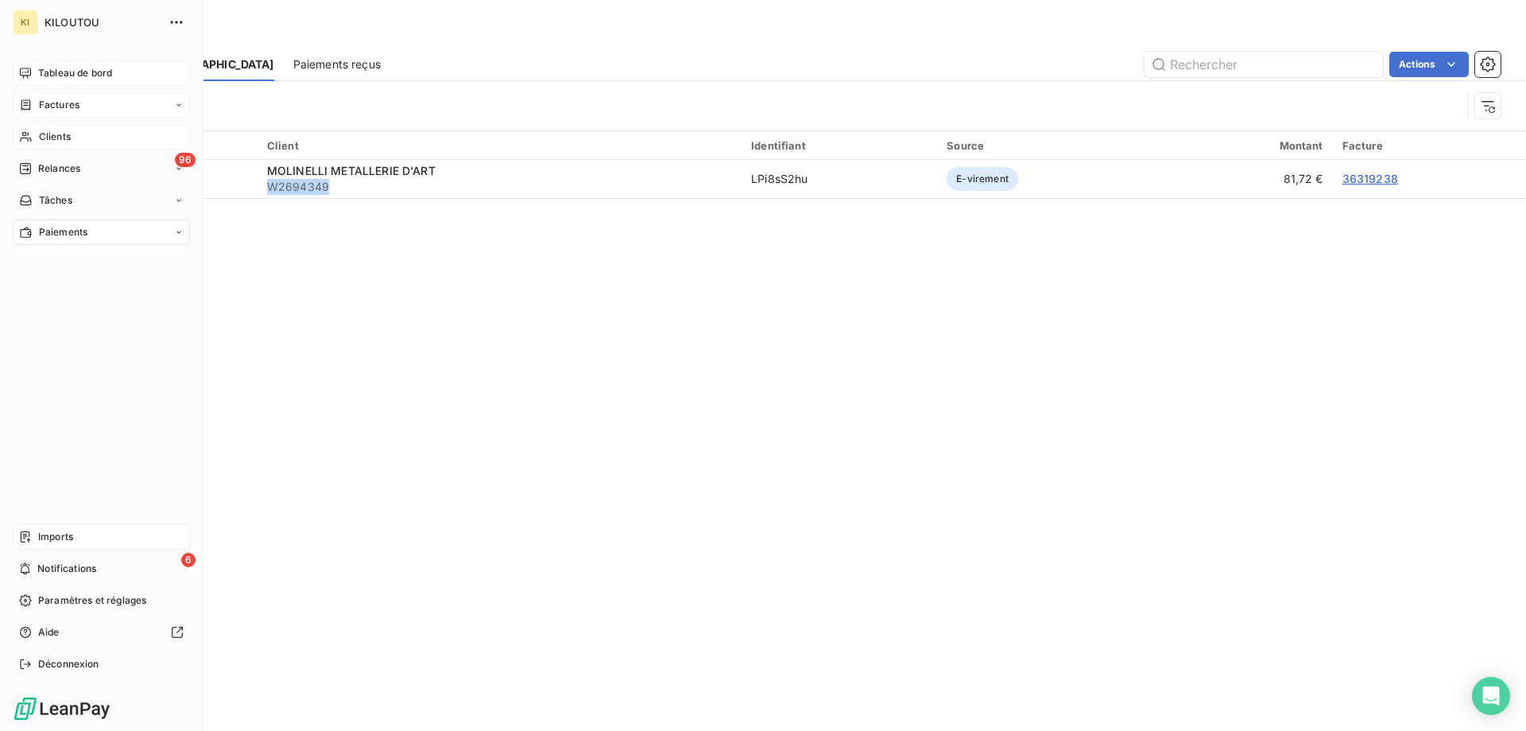
copy span "W2694349"
click at [51, 138] on span "Clients" at bounding box center [55, 137] width 32 height 14
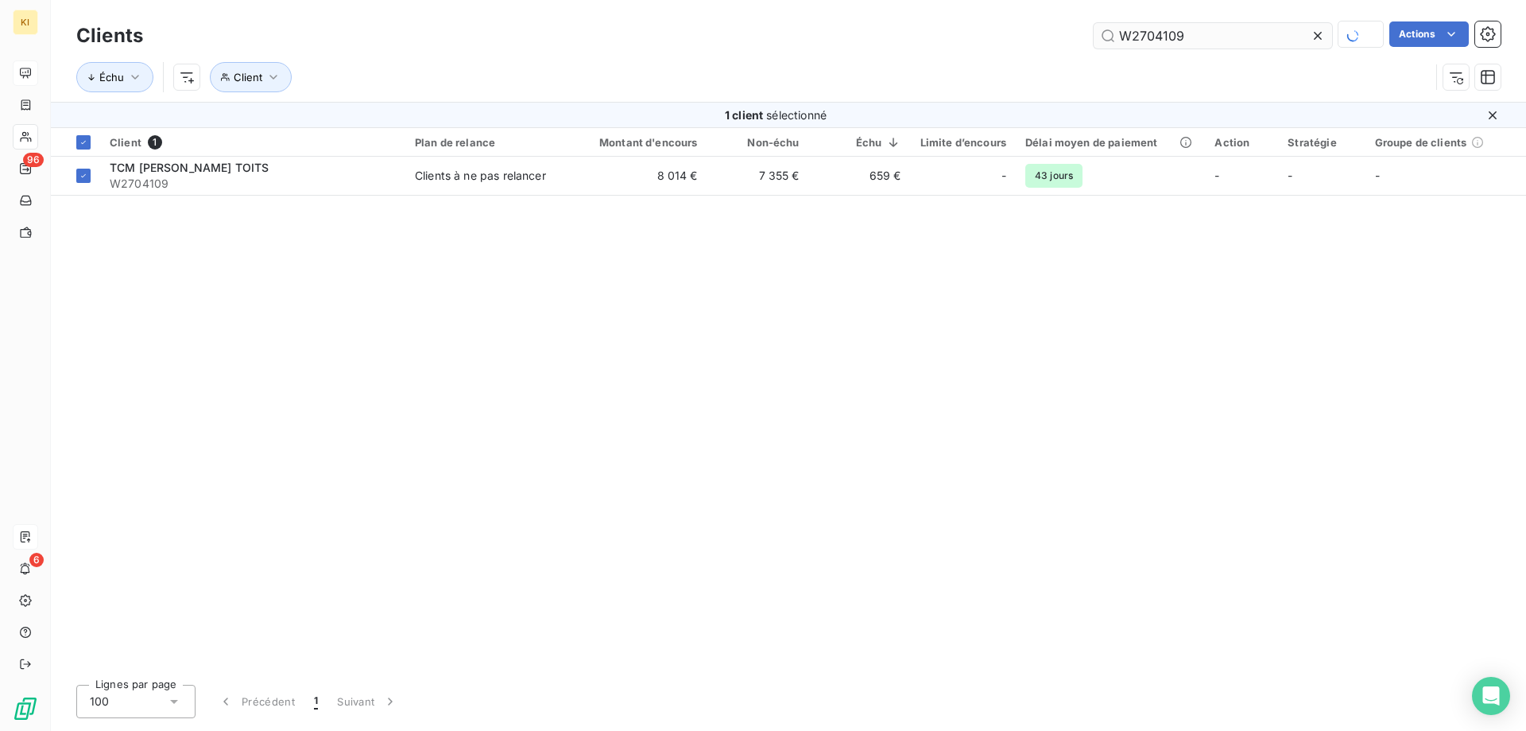
click at [1154, 40] on input "W2704109" at bounding box center [1213, 35] width 238 height 25
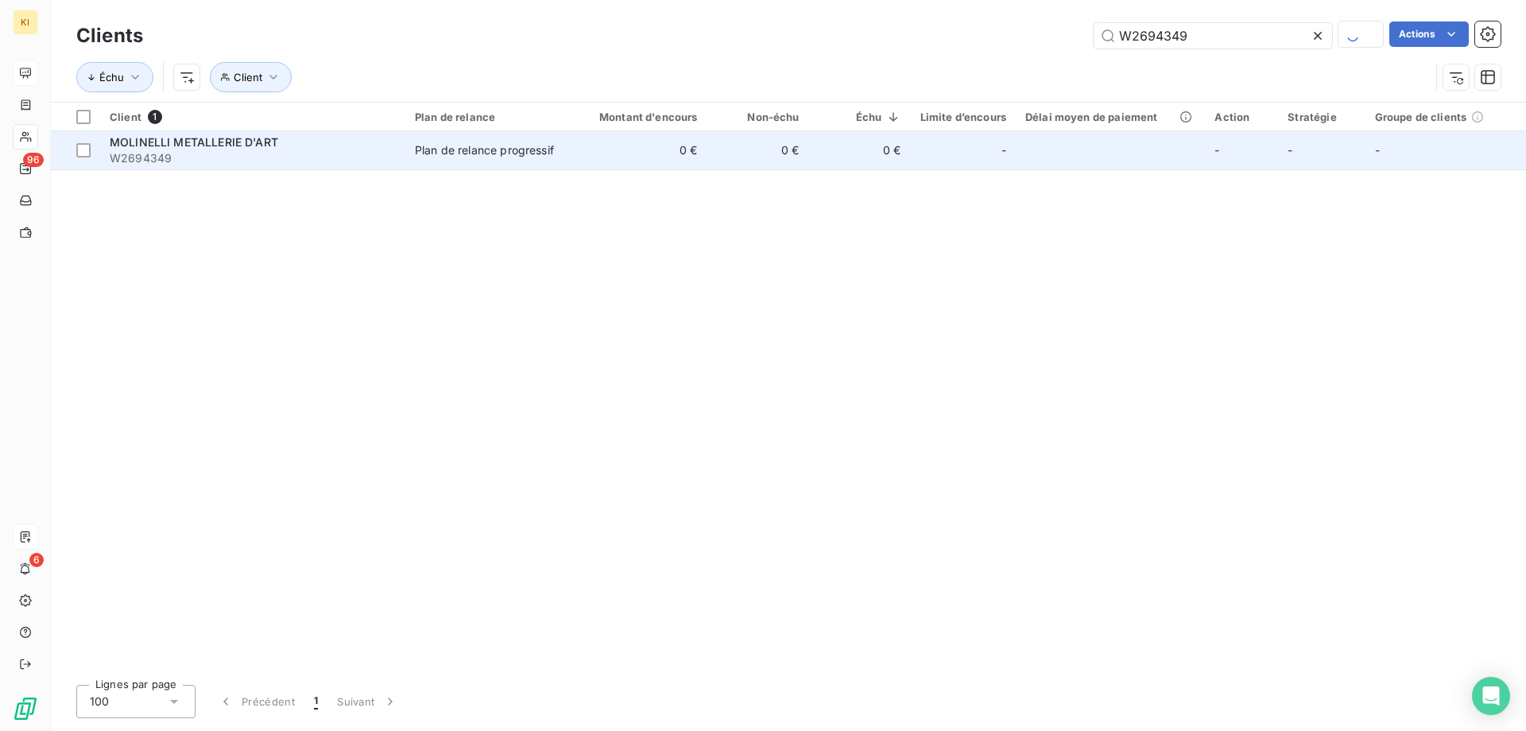
type input "W2694349"
click at [131, 141] on span "MOLINELLI METALLERIE D'ART" at bounding box center [194, 142] width 169 height 14
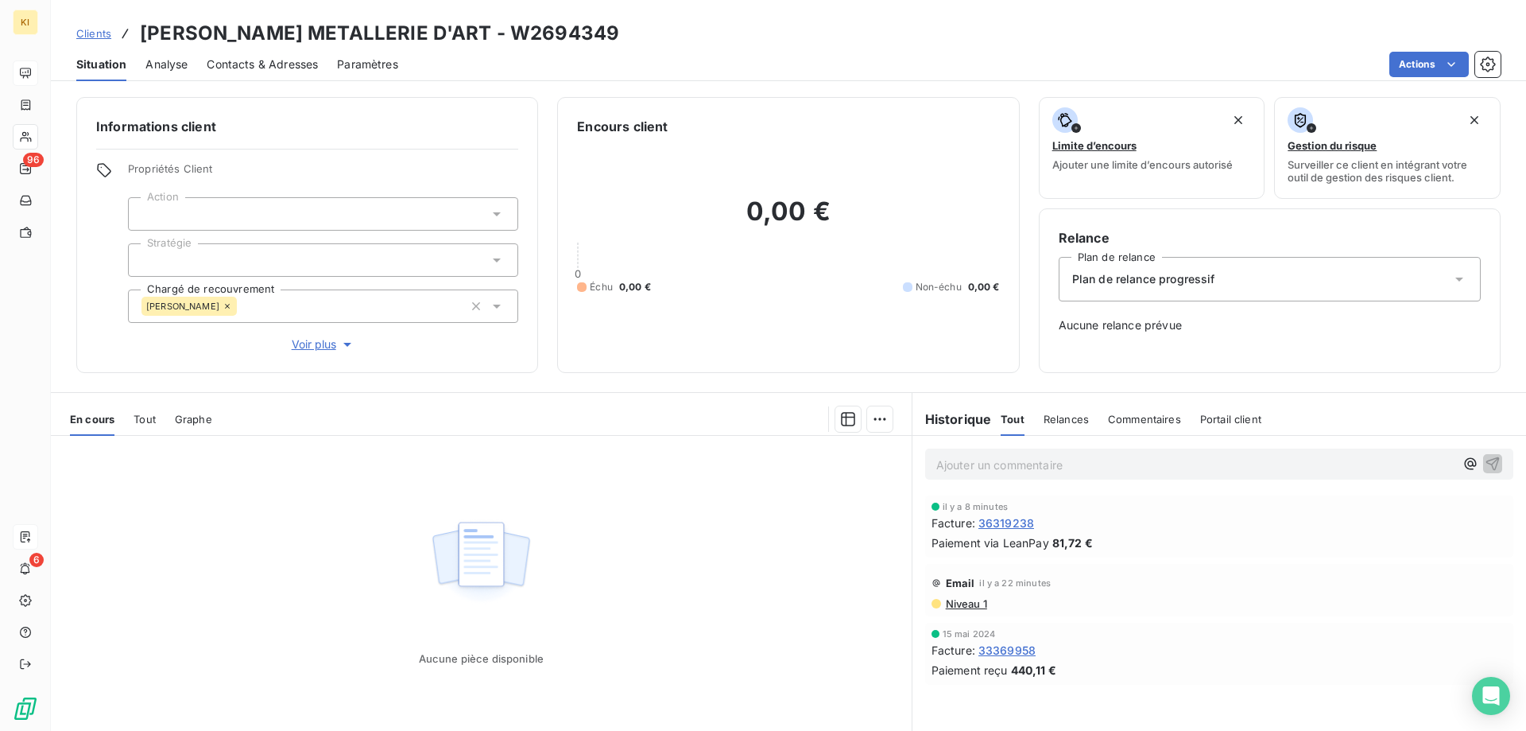
click at [324, 344] on span "Voir plus" at bounding box center [324, 344] width 64 height 16
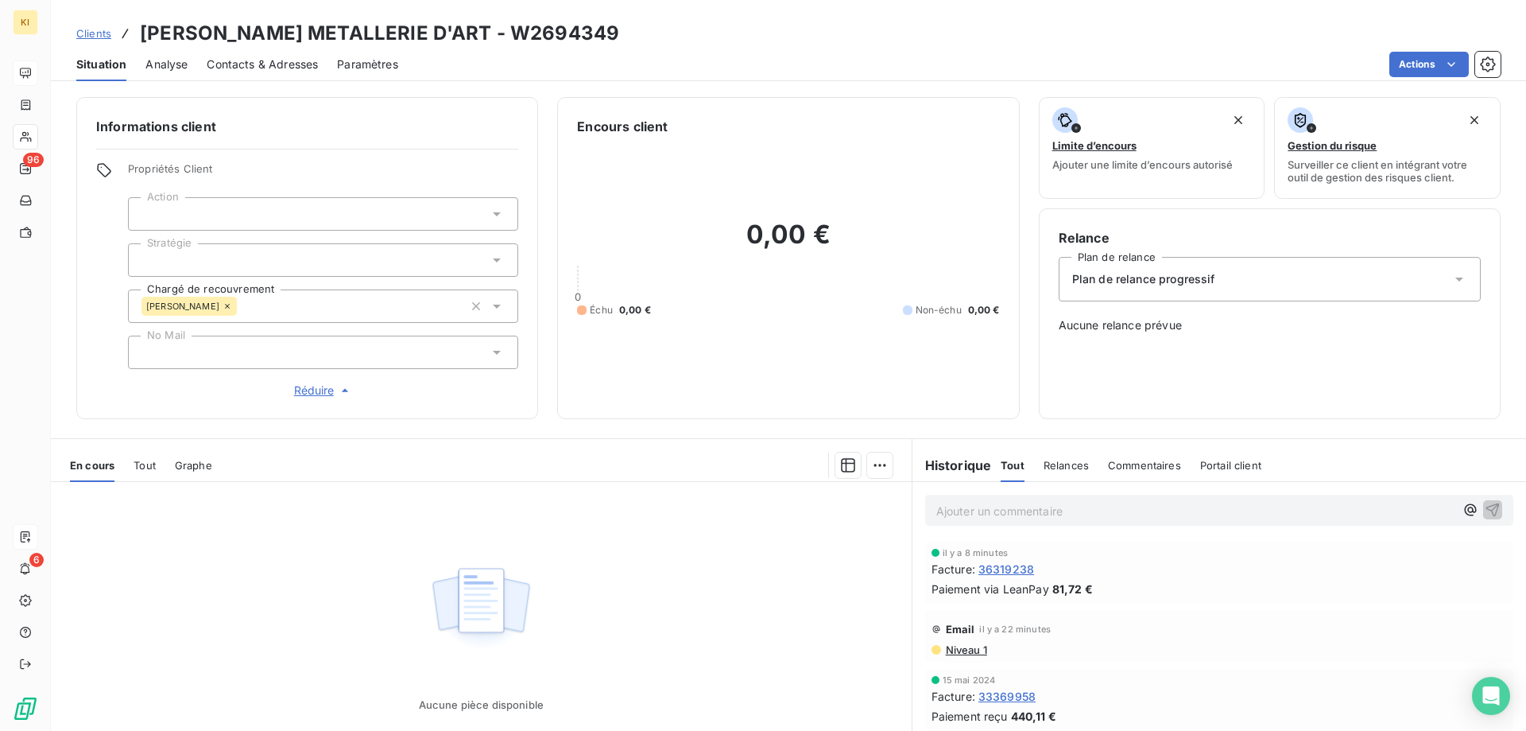
click at [328, 392] on span "Réduire" at bounding box center [323, 390] width 59 height 16
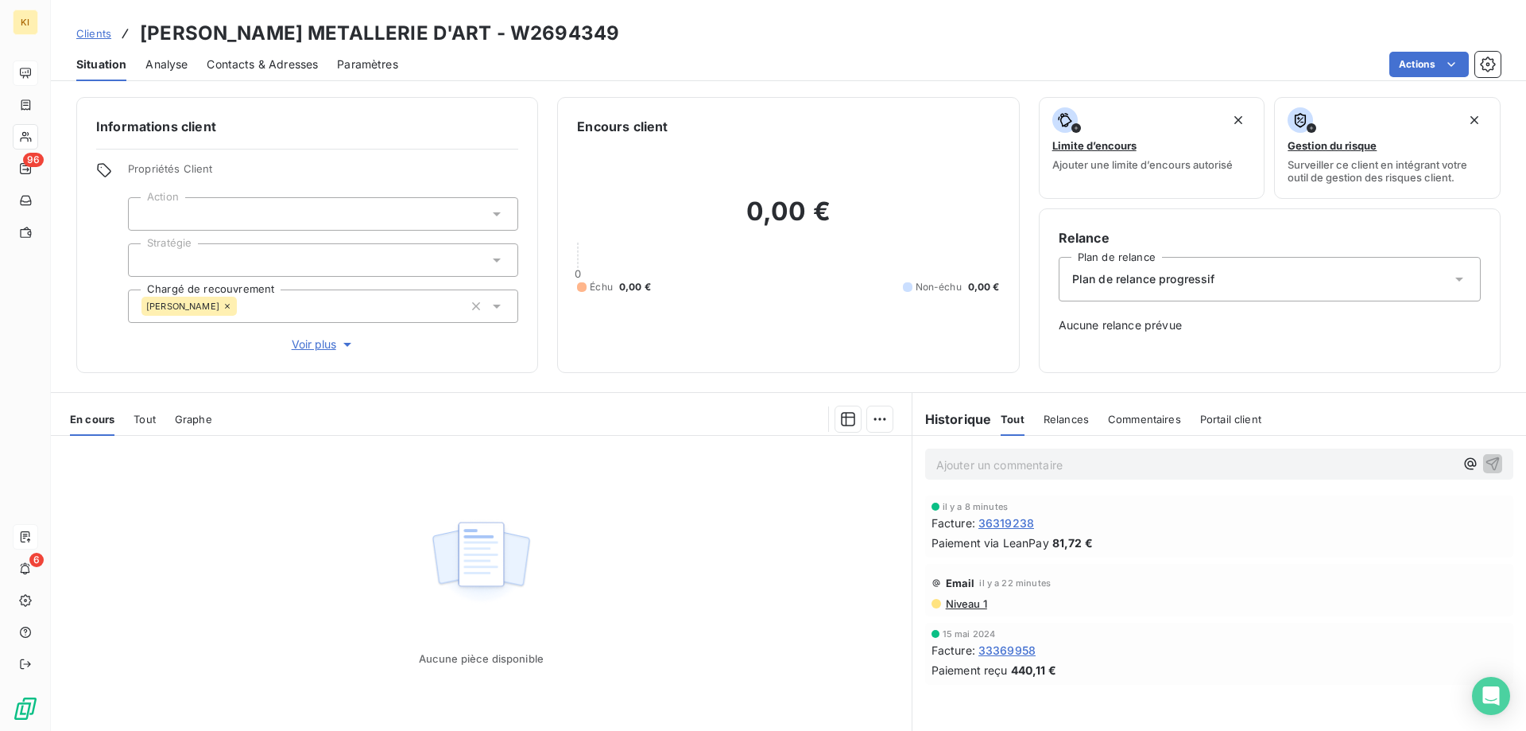
click at [180, 68] on span "Analyse" at bounding box center [166, 64] width 42 height 16
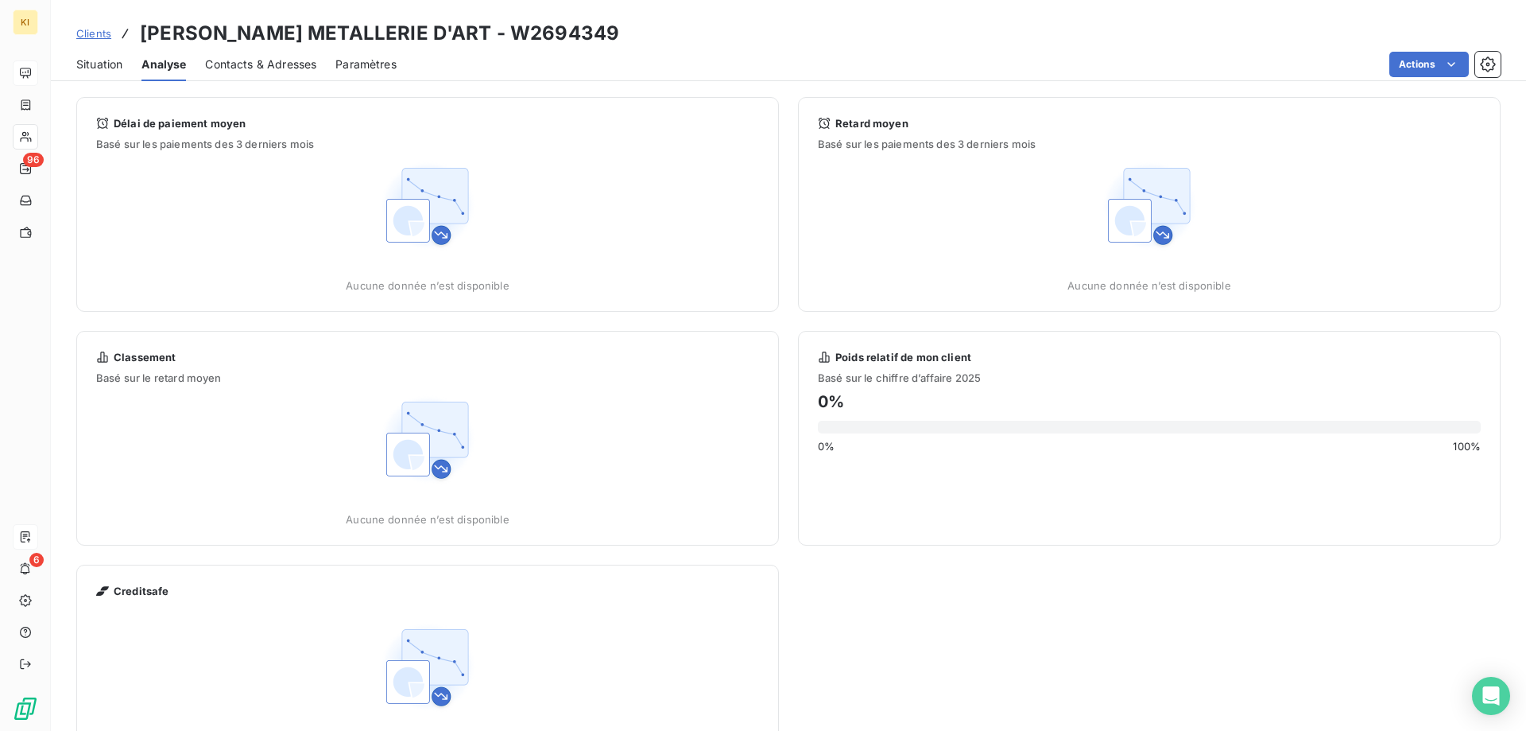
click at [99, 62] on span "Situation" at bounding box center [99, 64] width 46 height 16
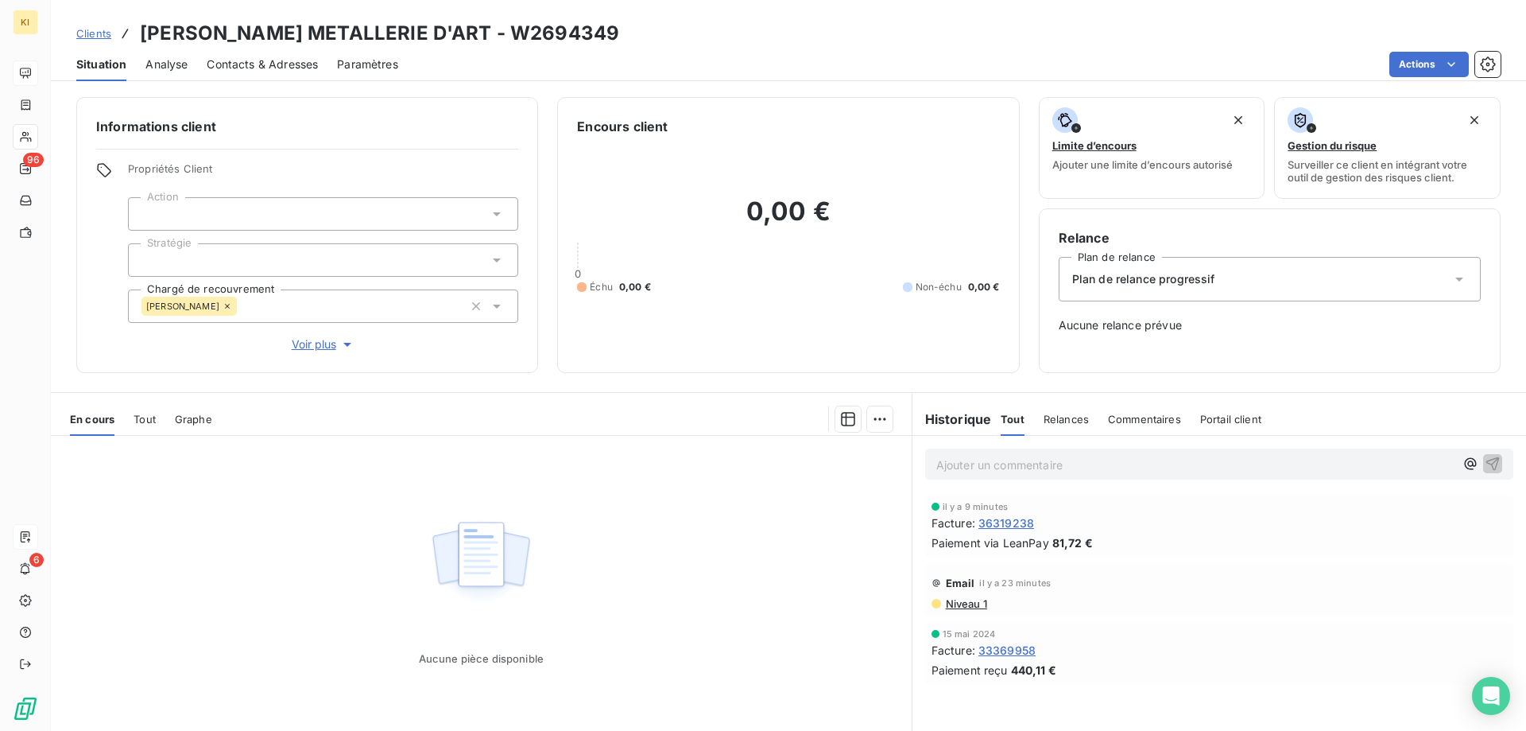
click at [1222, 424] on span "Portail client" at bounding box center [1230, 419] width 61 height 13
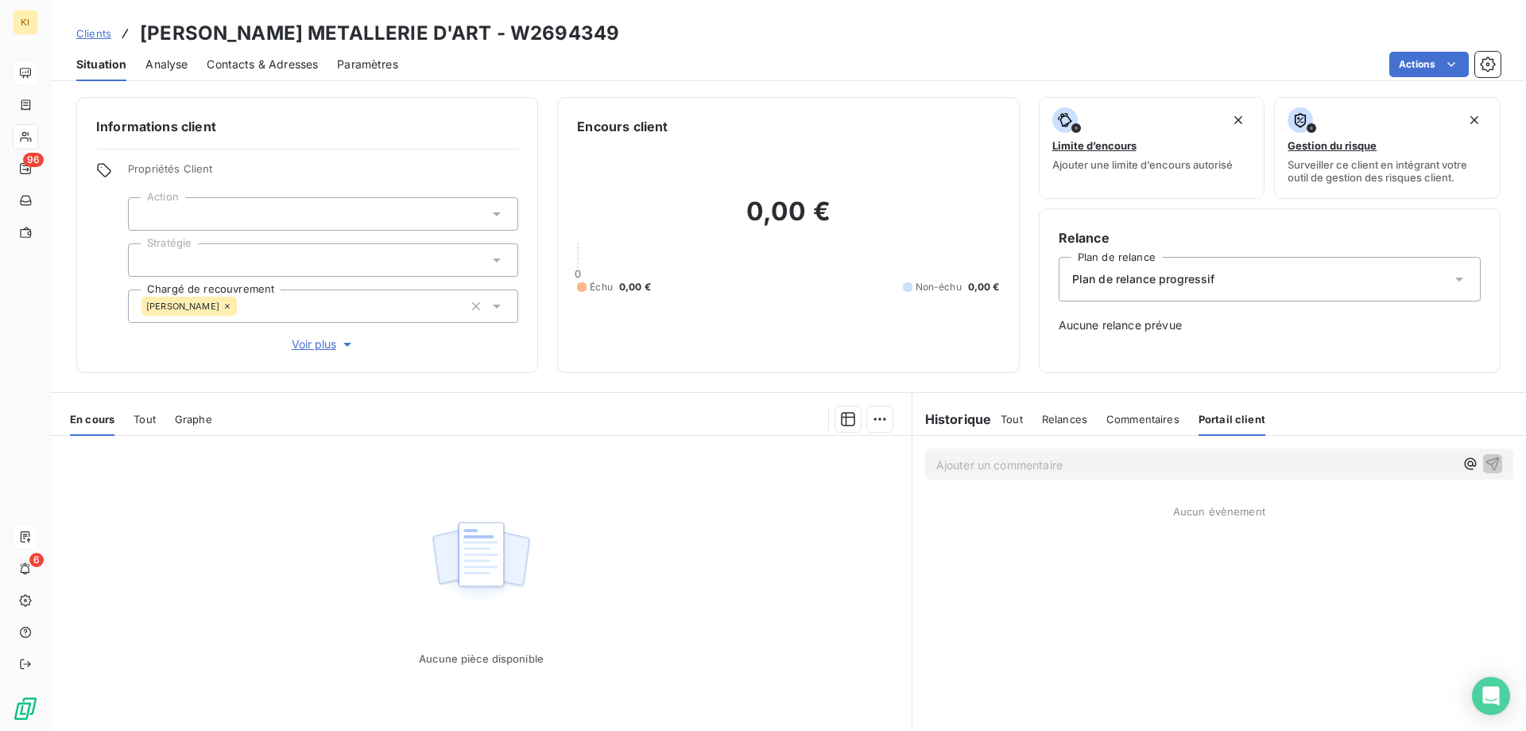
click at [1060, 417] on span "Relances" at bounding box center [1064, 419] width 45 height 13
click at [963, 534] on span "Niveau 1" at bounding box center [965, 535] width 43 height 13
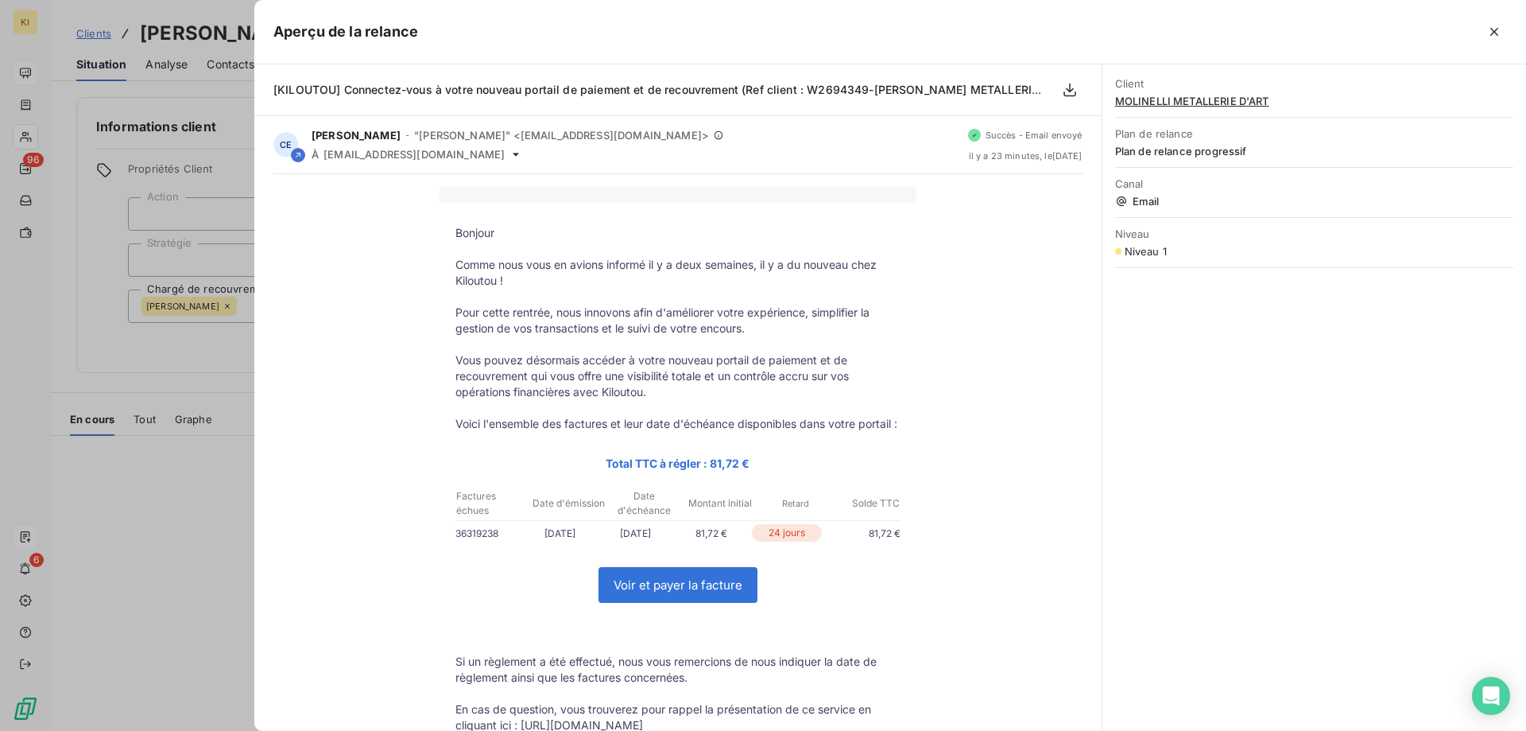
scroll to position [79, 0]
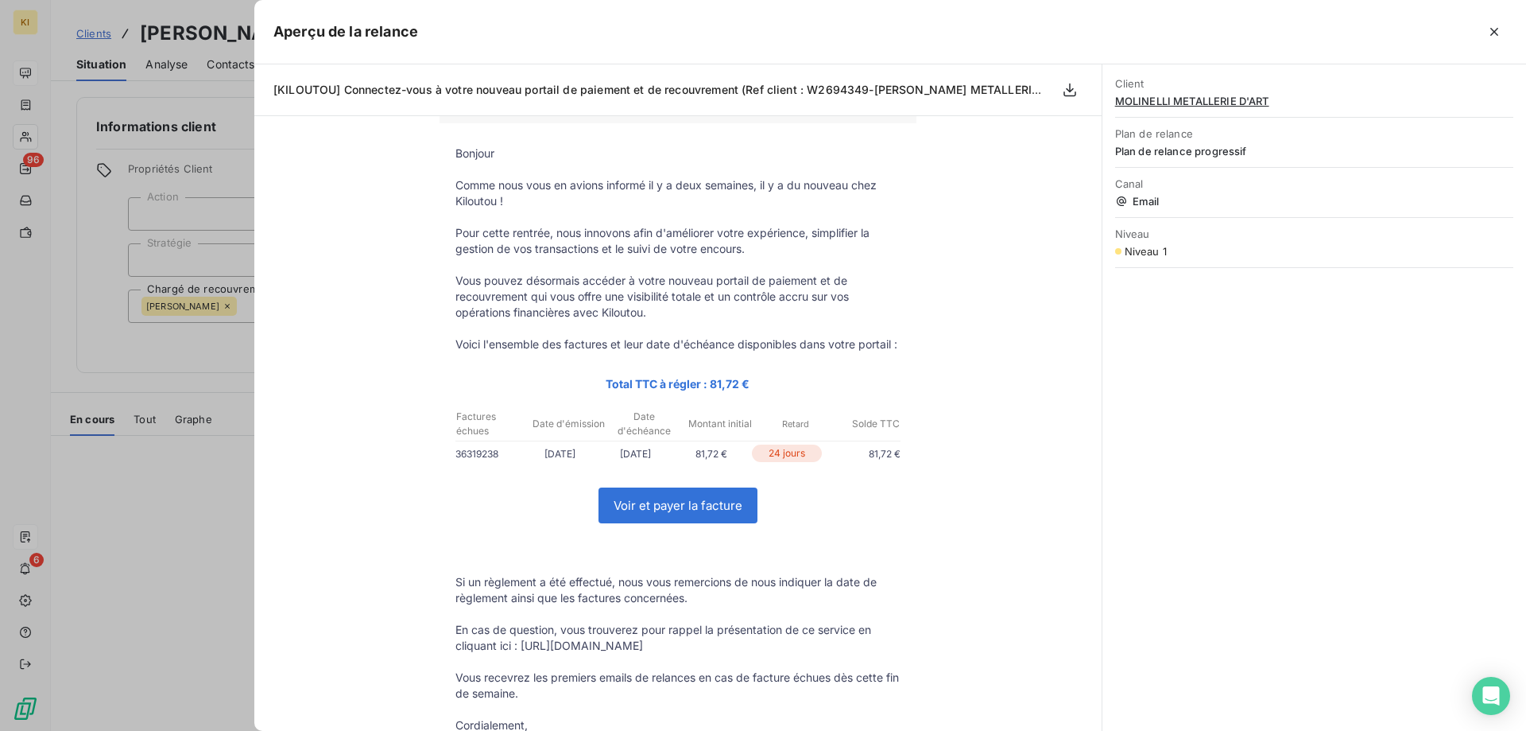
click at [138, 427] on div at bounding box center [763, 365] width 1526 height 731
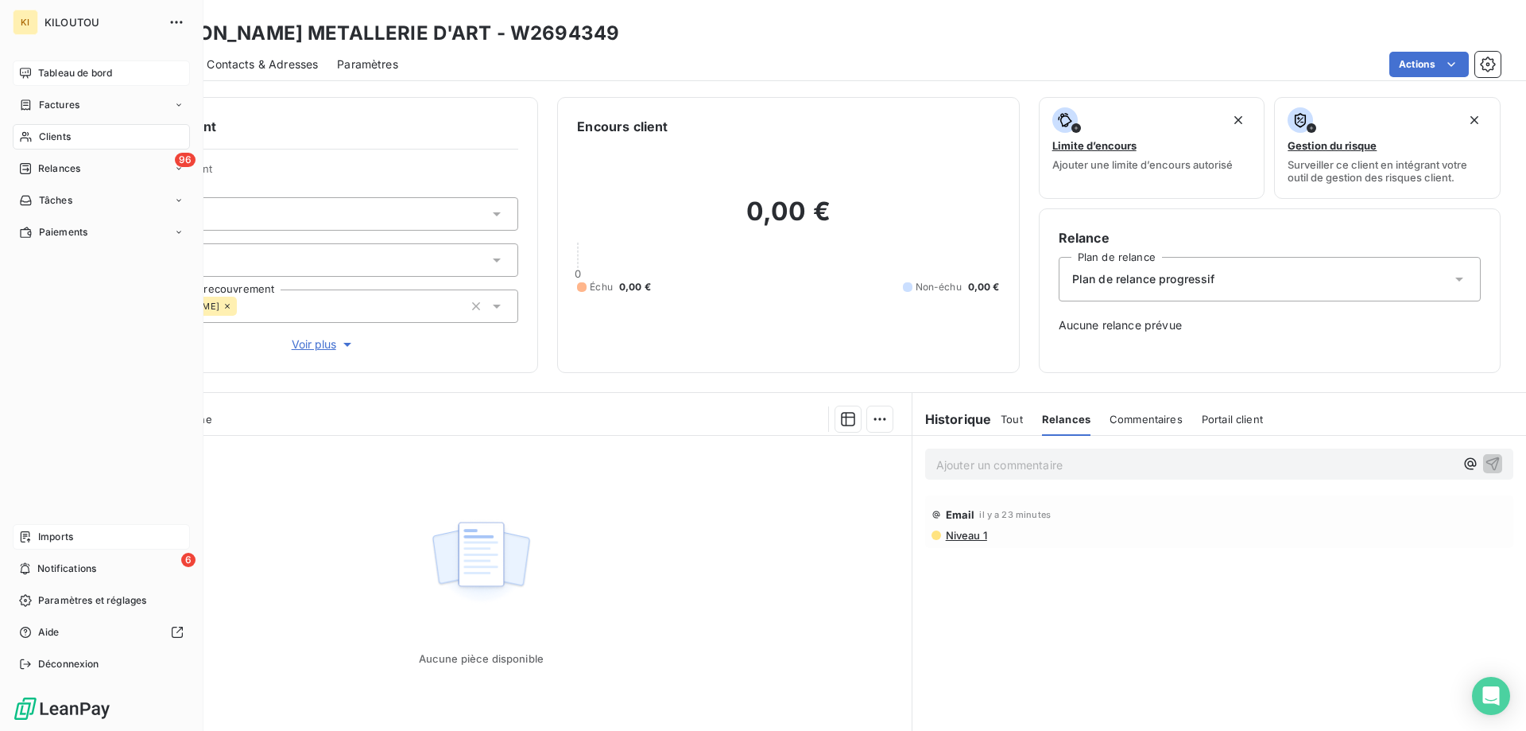
click at [65, 70] on span "Tableau de bord" at bounding box center [75, 73] width 74 height 14
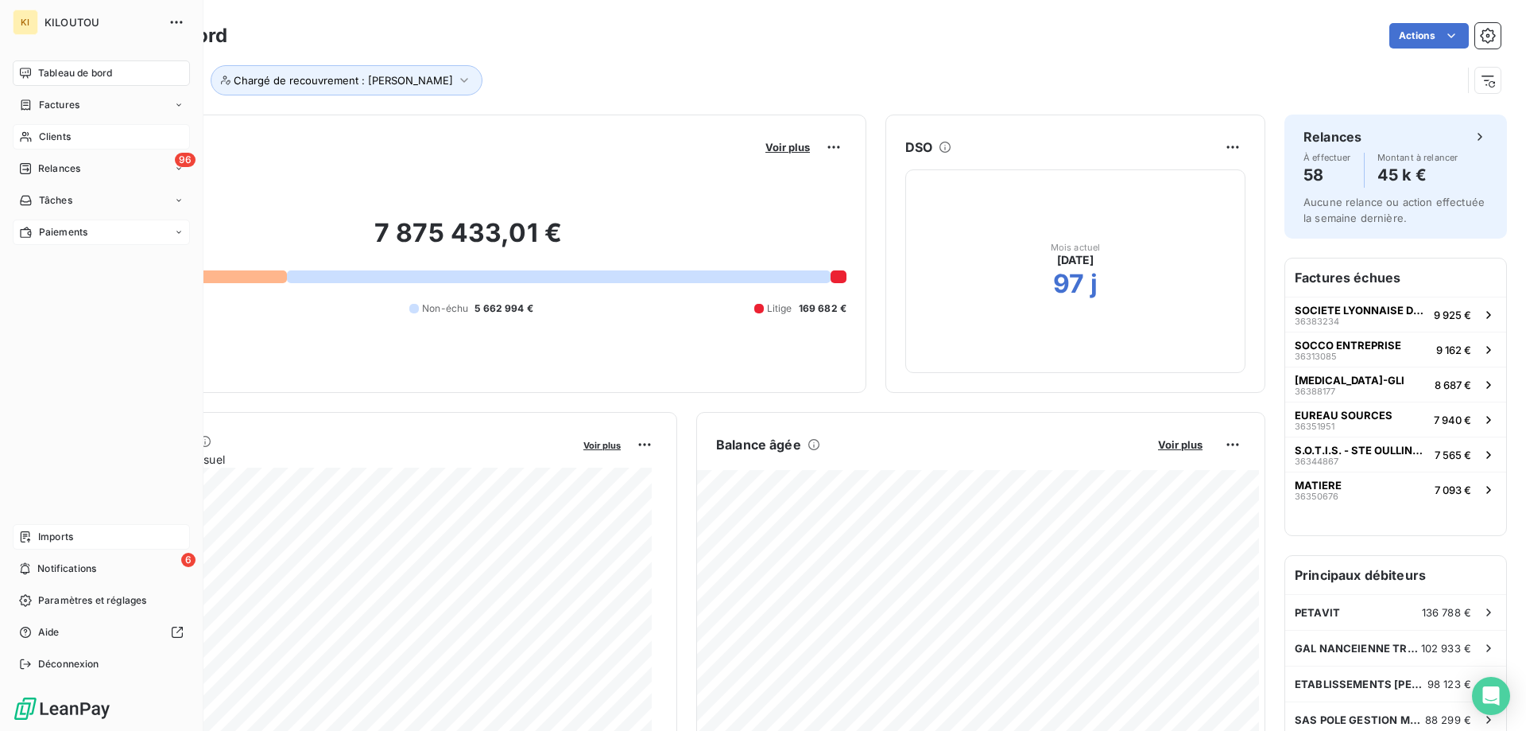
click at [82, 231] on span "Paiements" at bounding box center [63, 232] width 48 height 14
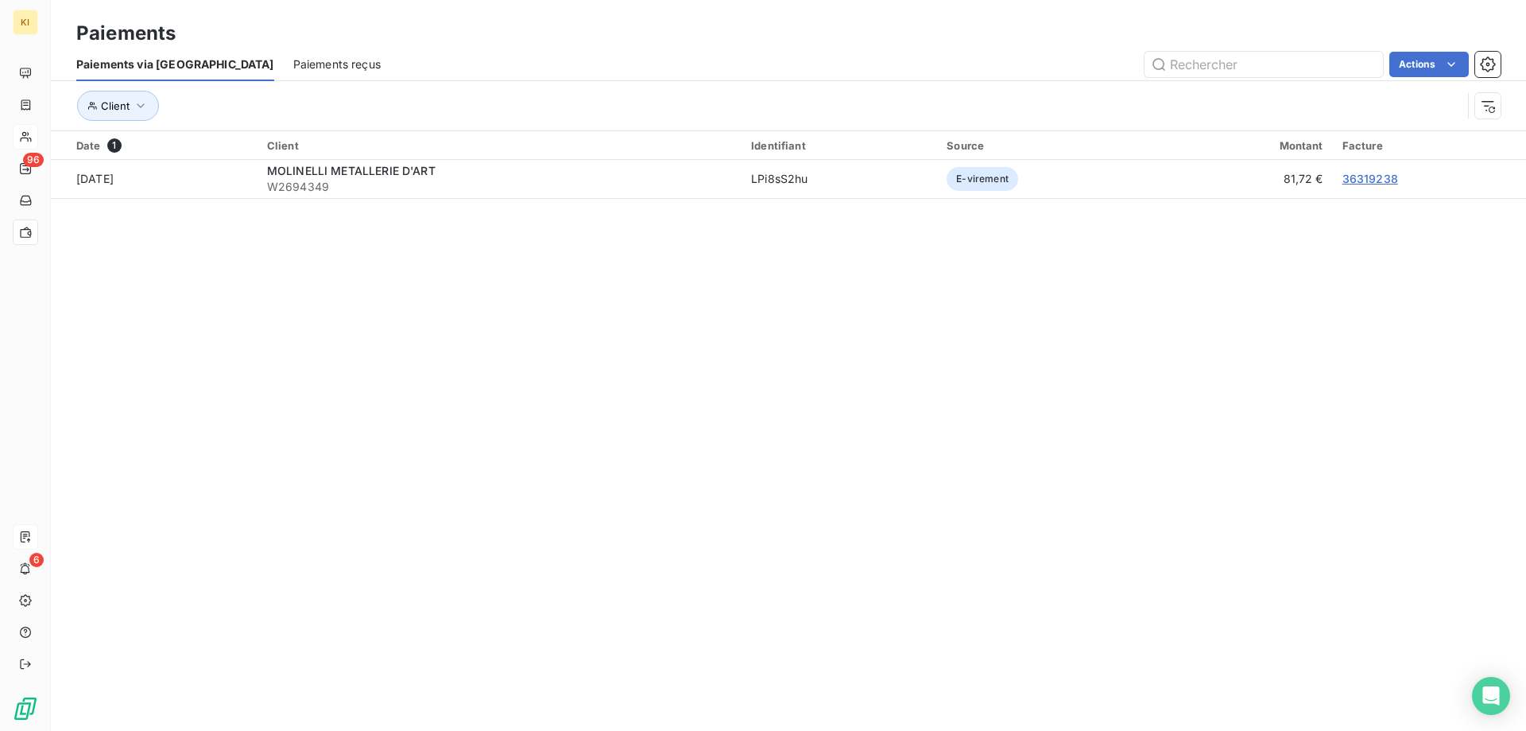
click at [480, 335] on section "Paiements Paiements via le Portail Paiements reçus Actions Client Date 1 Client…" at bounding box center [788, 365] width 1475 height 731
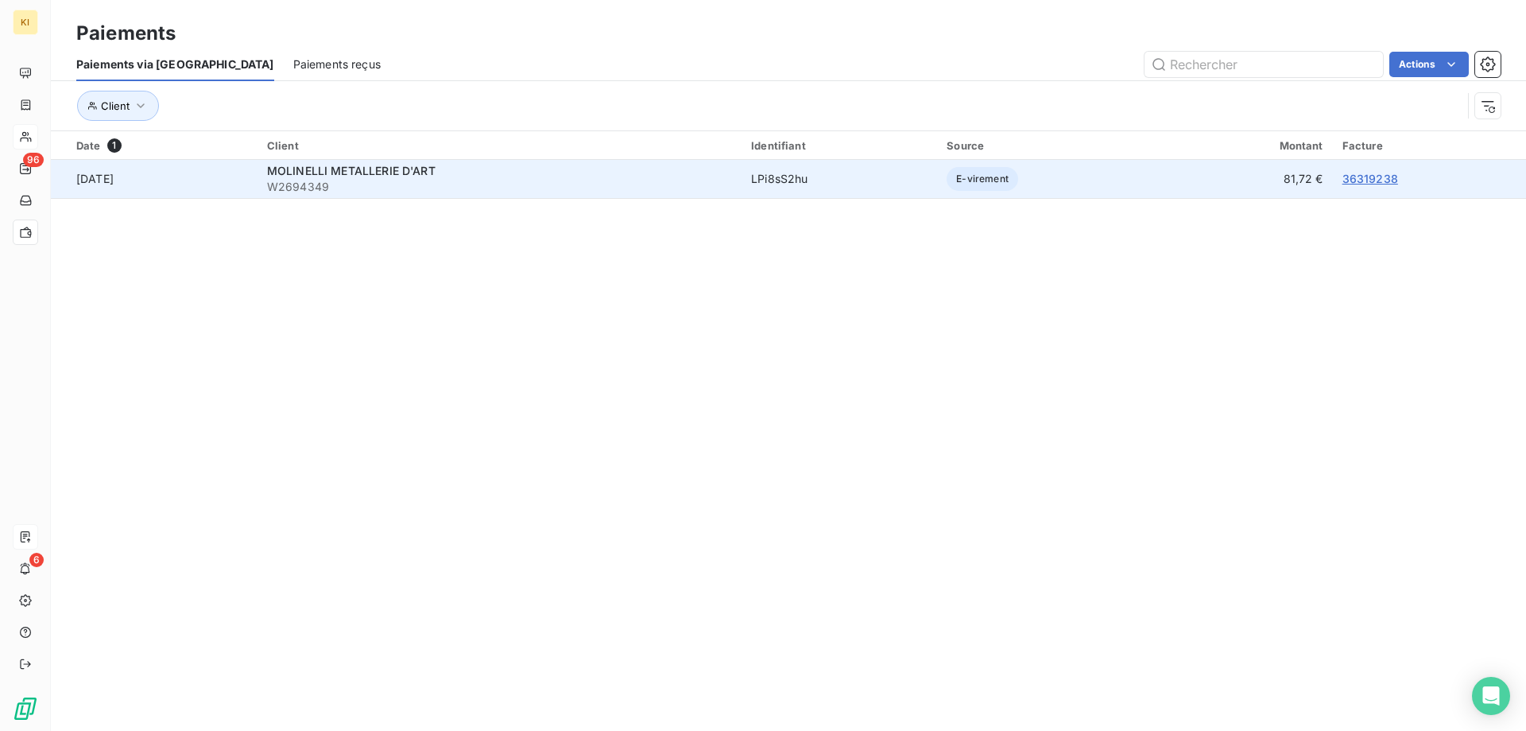
click at [1368, 180] on link "36319238" at bounding box center [1371, 179] width 56 height 14
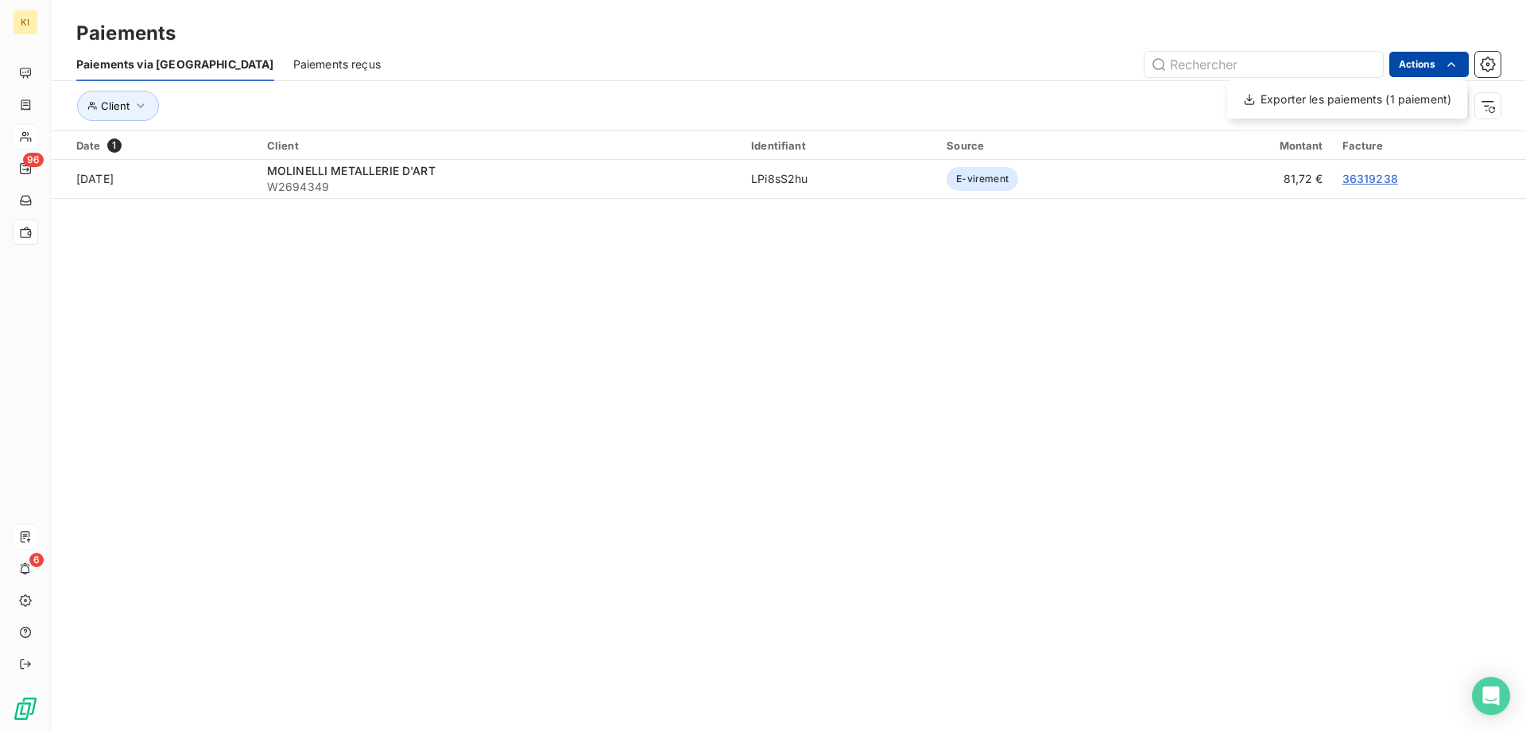
click at [1442, 70] on html "KI 96 6 Paiements Paiements via le Portail Paiements reçus Actions Exporter les…" at bounding box center [763, 365] width 1526 height 731
click at [1357, 102] on div "Exporter les paiements (1 paiement)" at bounding box center [1347, 99] width 227 height 25
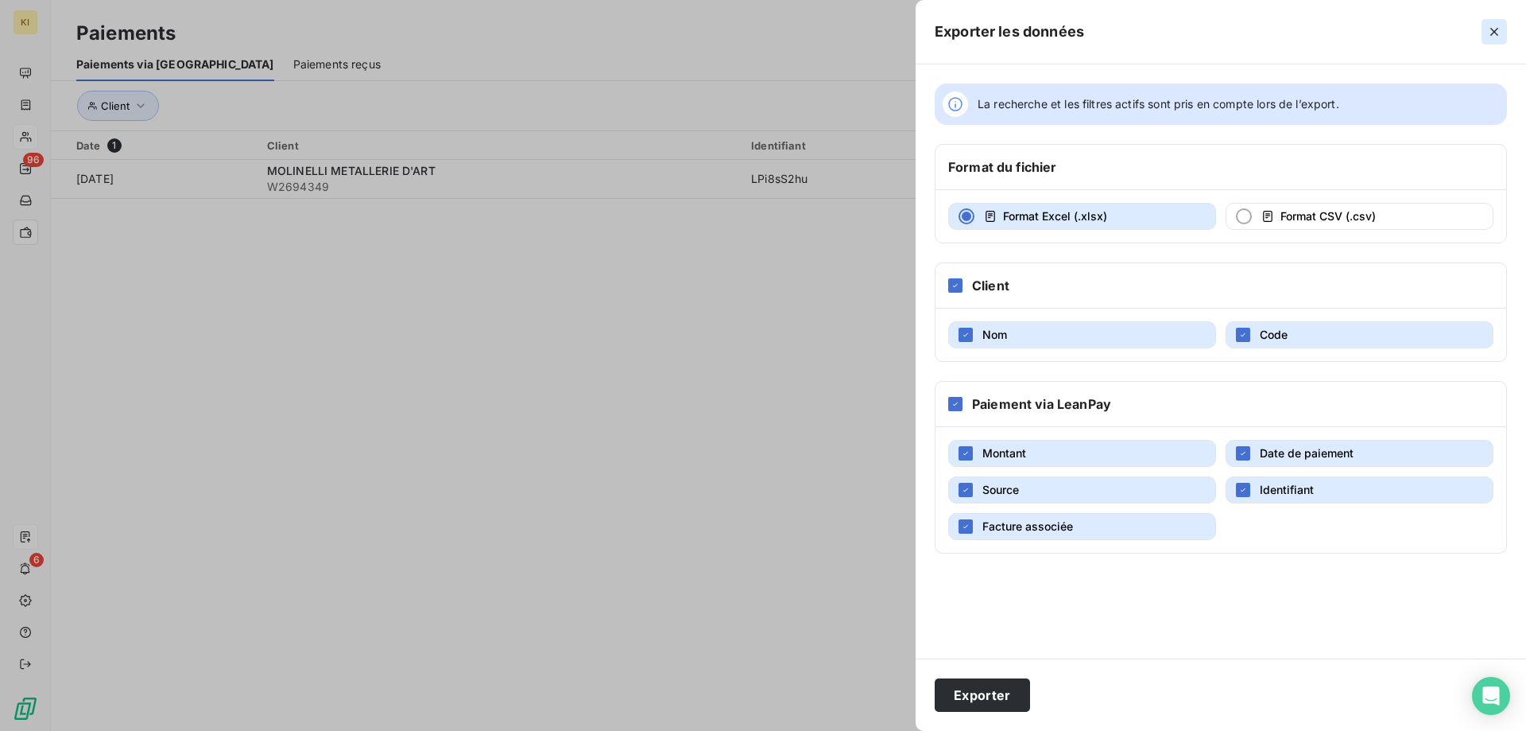
click at [1491, 29] on icon "button" at bounding box center [1494, 32] width 8 height 8
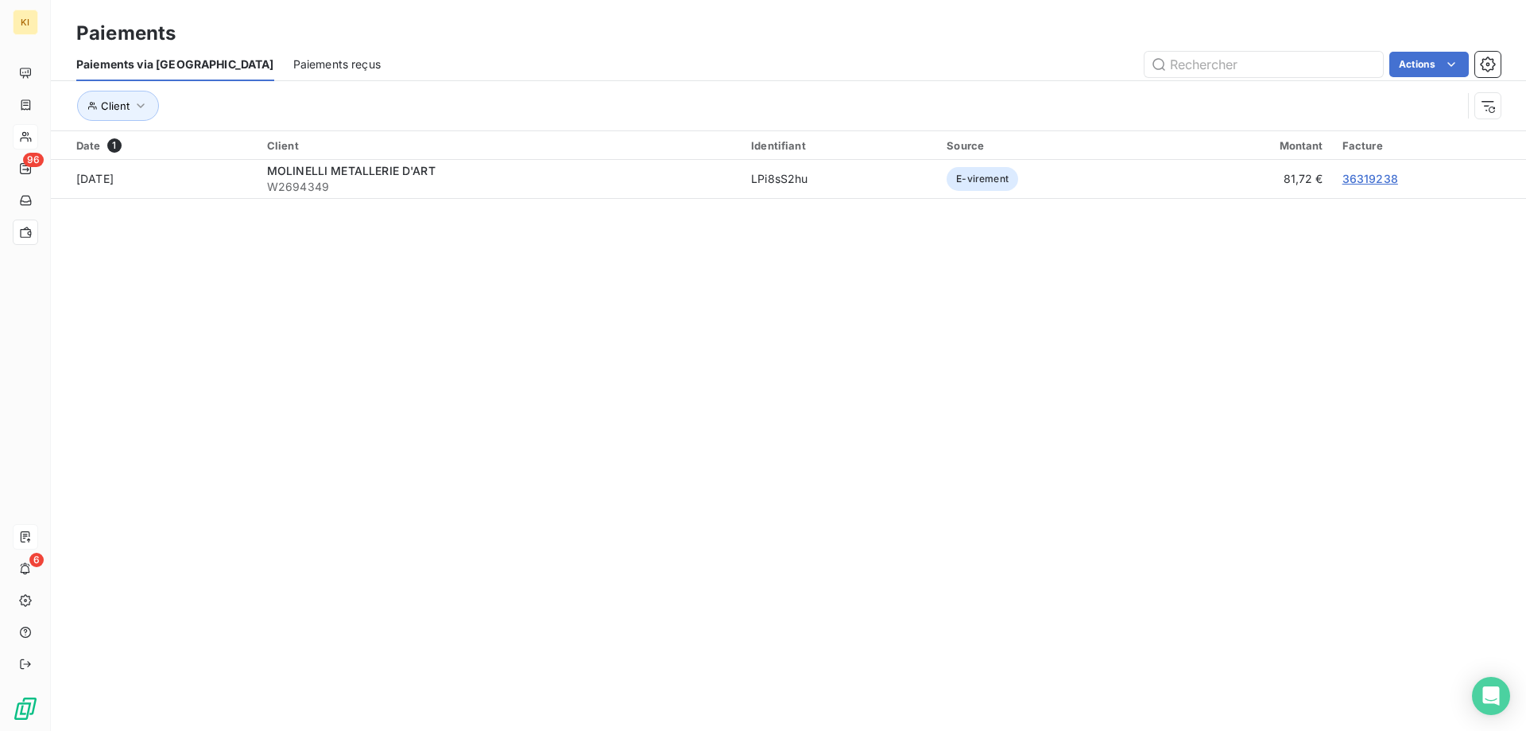
click at [910, 333] on section "Paiements Paiements via le Portail Paiements reçus Actions Client Date 1 Client…" at bounding box center [788, 365] width 1475 height 731
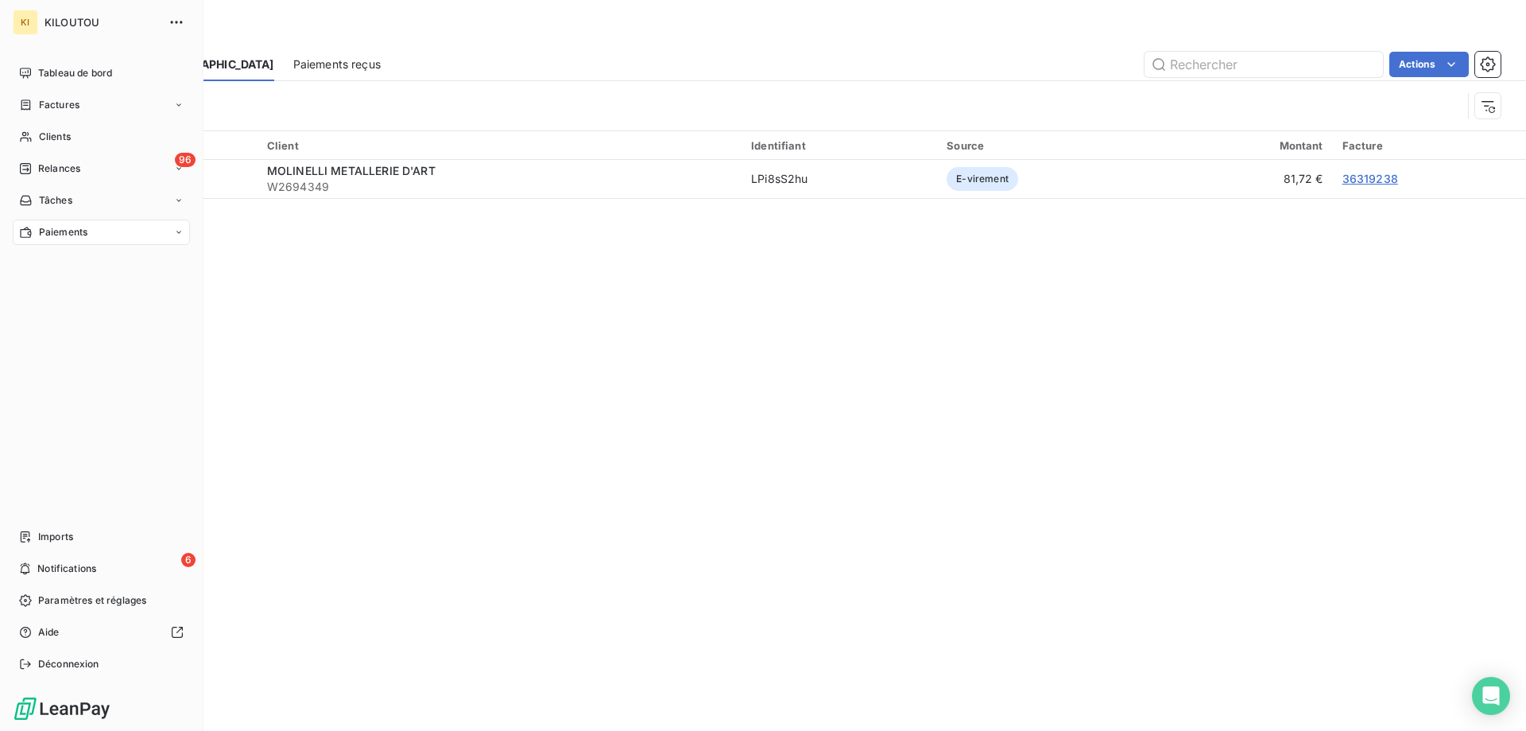
click at [79, 150] on nav "Tableau de bord Factures Clients 96 Relances Tâches Paiements" at bounding box center [101, 152] width 177 height 184
click at [79, 137] on div "Clients" at bounding box center [101, 136] width 177 height 25
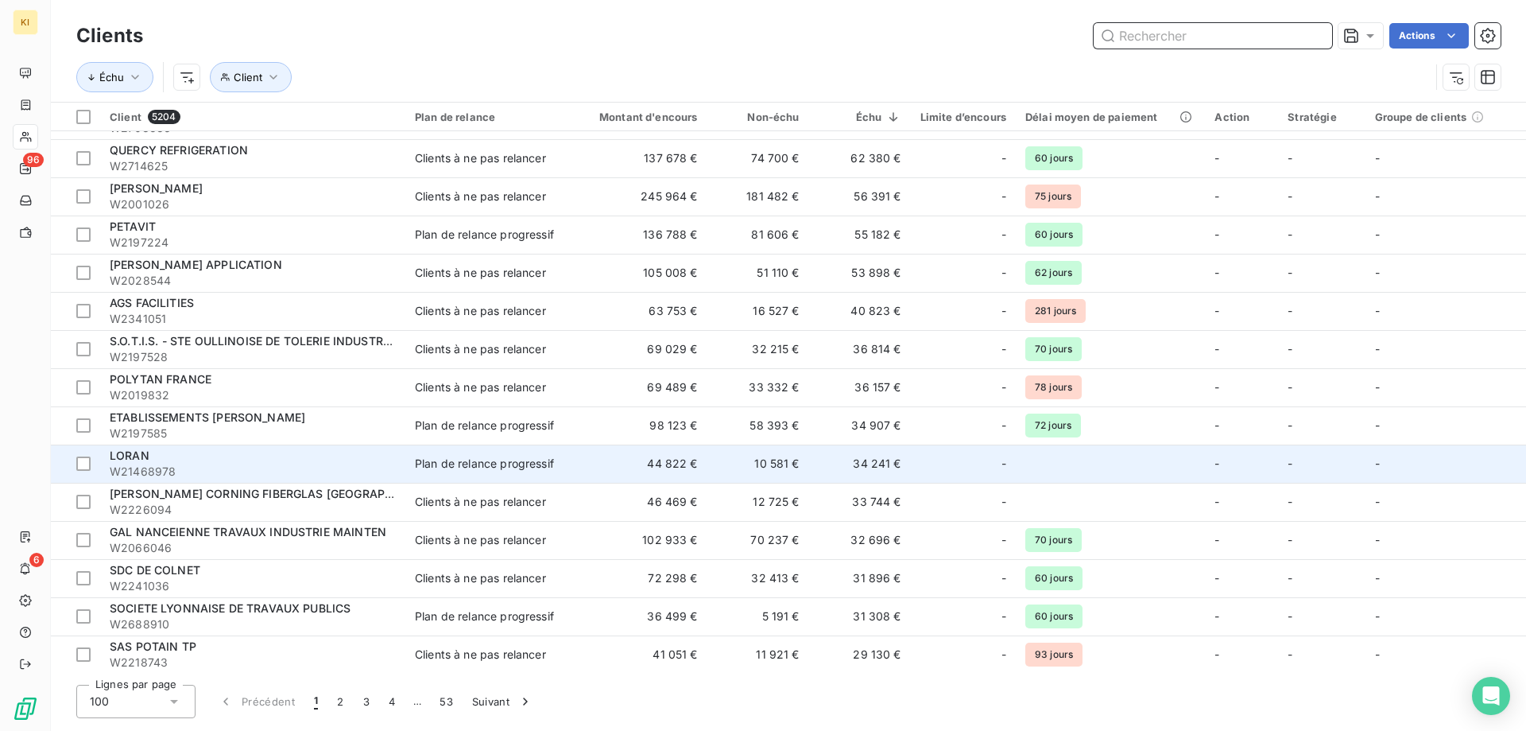
scroll to position [159, 0]
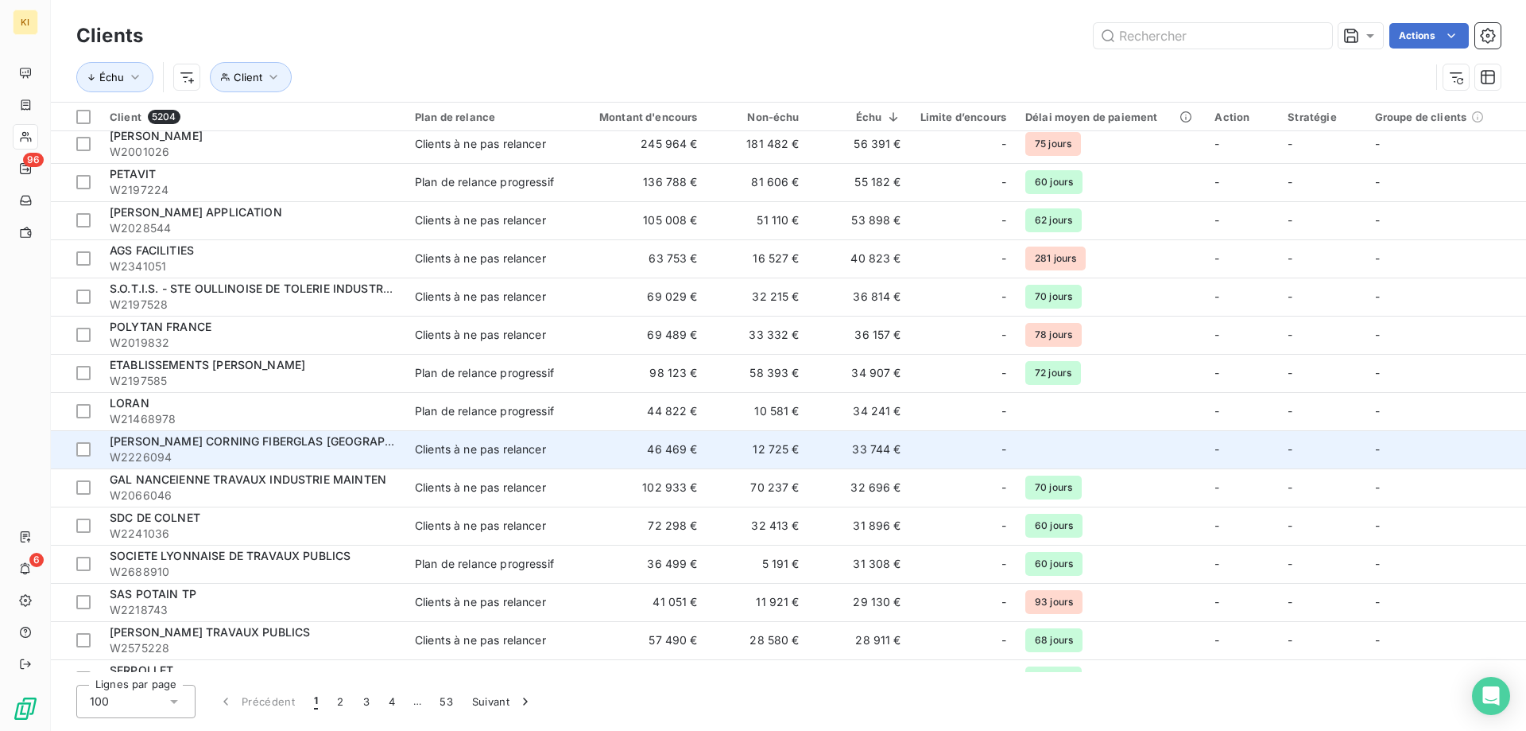
click at [150, 446] on span "[PERSON_NAME] CORNING FIBERGLAS [GEOGRAPHIC_DATA]" at bounding box center [275, 441] width 331 height 14
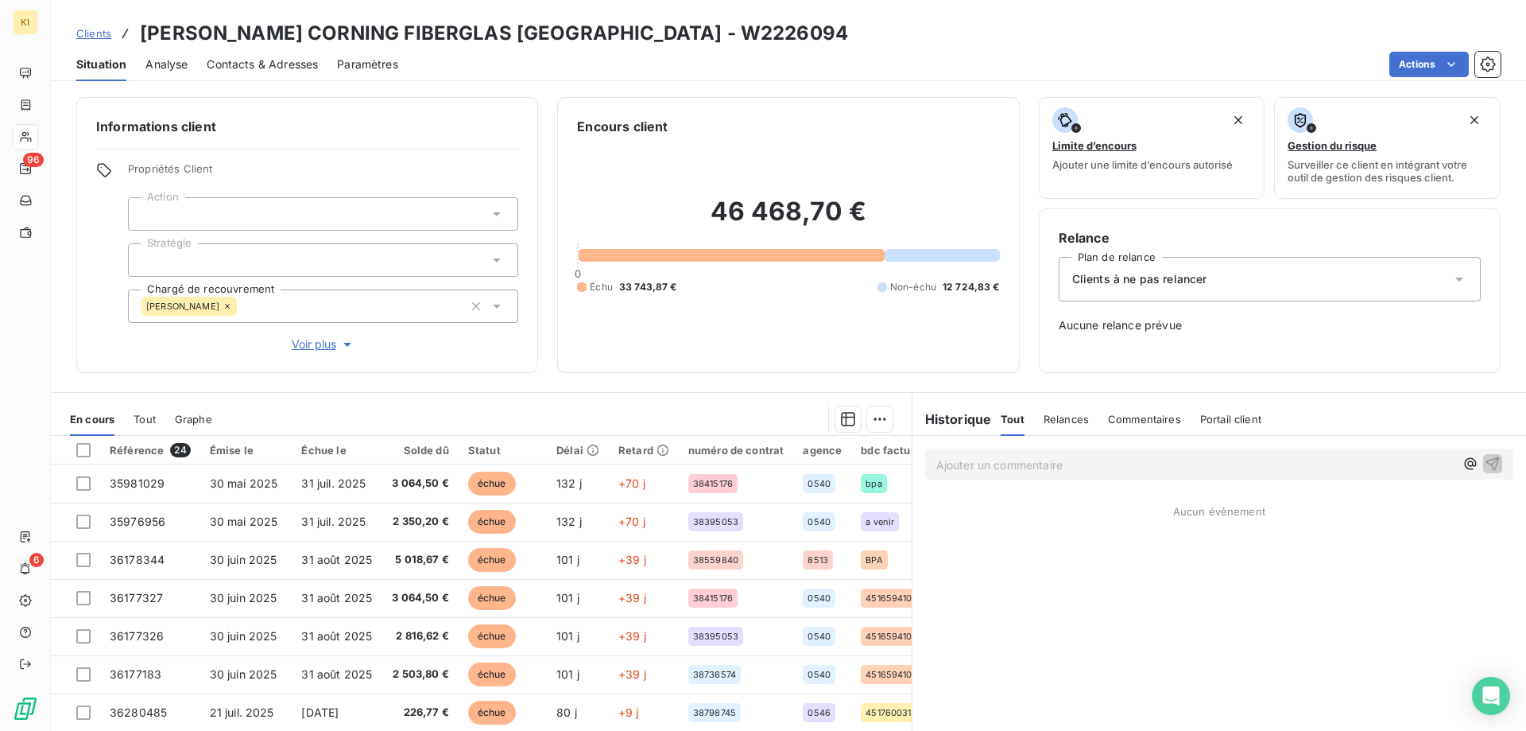
click at [1219, 421] on span "Portail client" at bounding box center [1230, 419] width 61 height 13
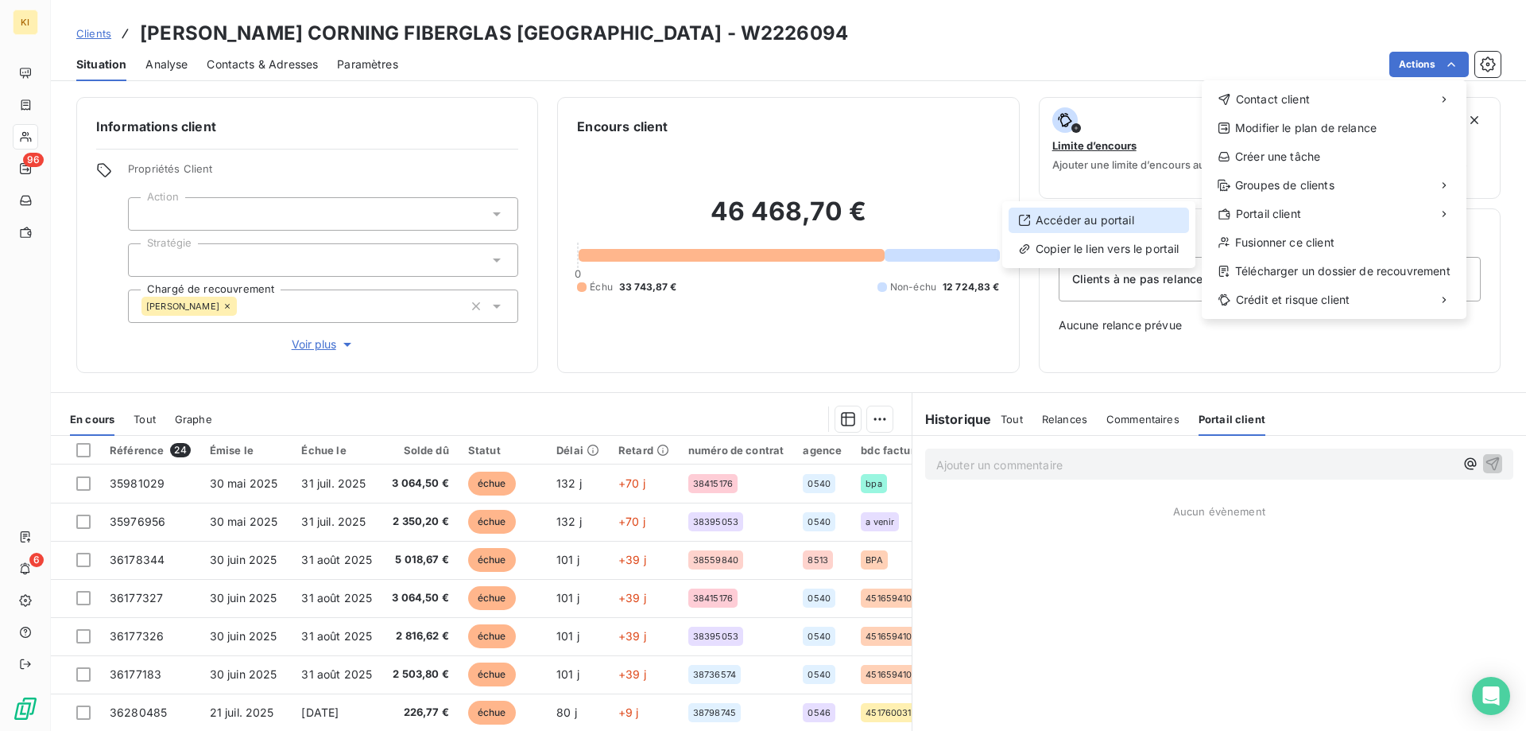
click at [1073, 218] on div "Accéder au portail" at bounding box center [1099, 219] width 180 height 25
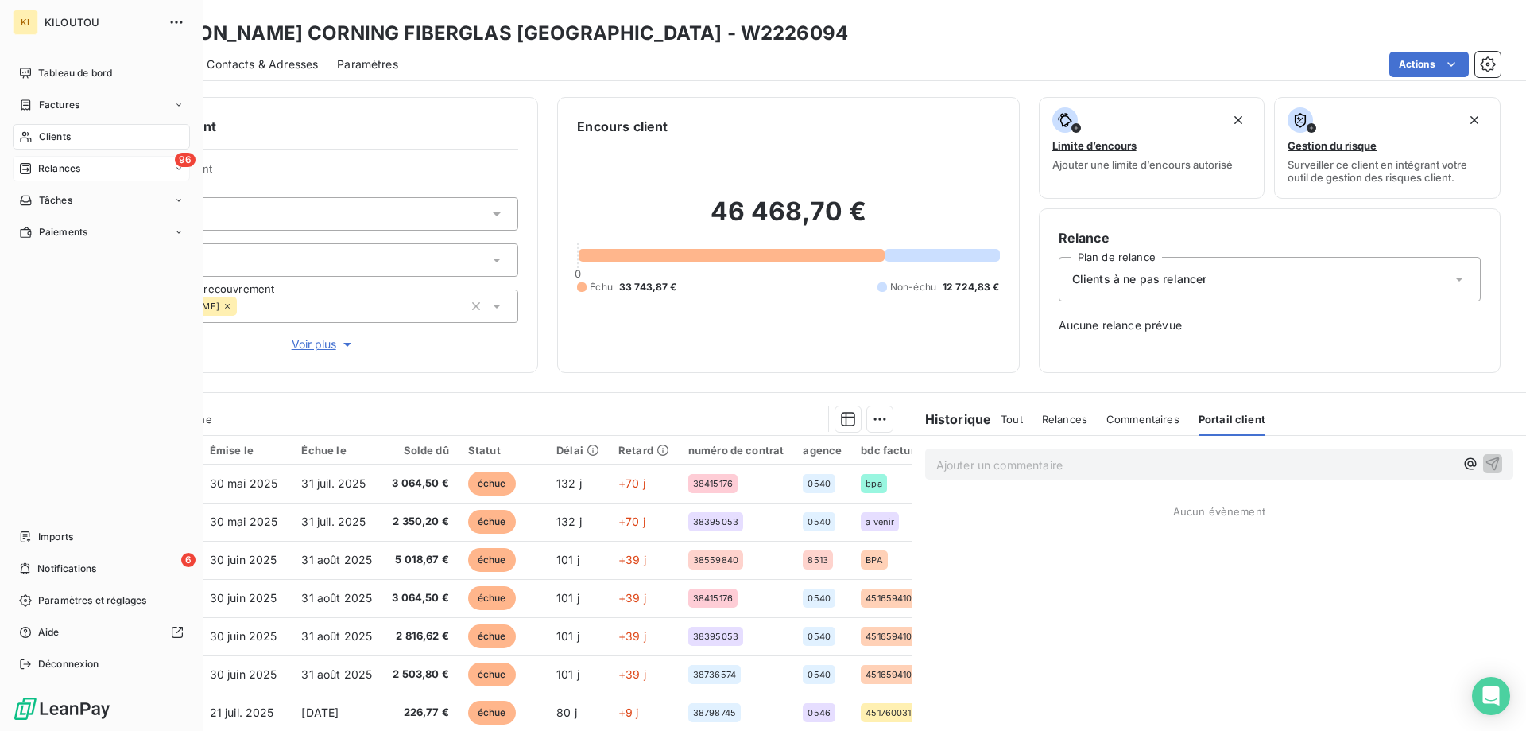
click at [59, 173] on span "Relances" at bounding box center [59, 168] width 42 height 14
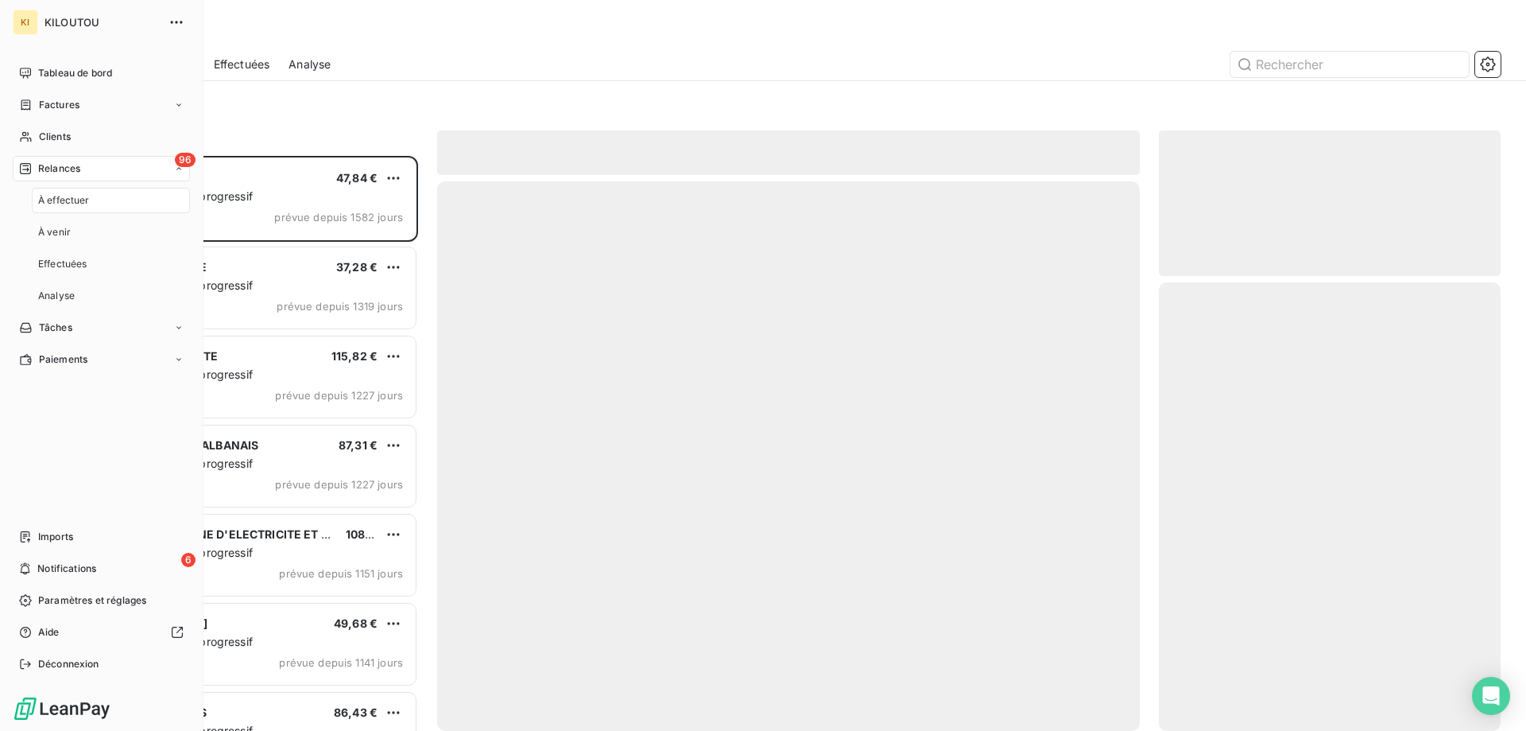
scroll to position [563, 330]
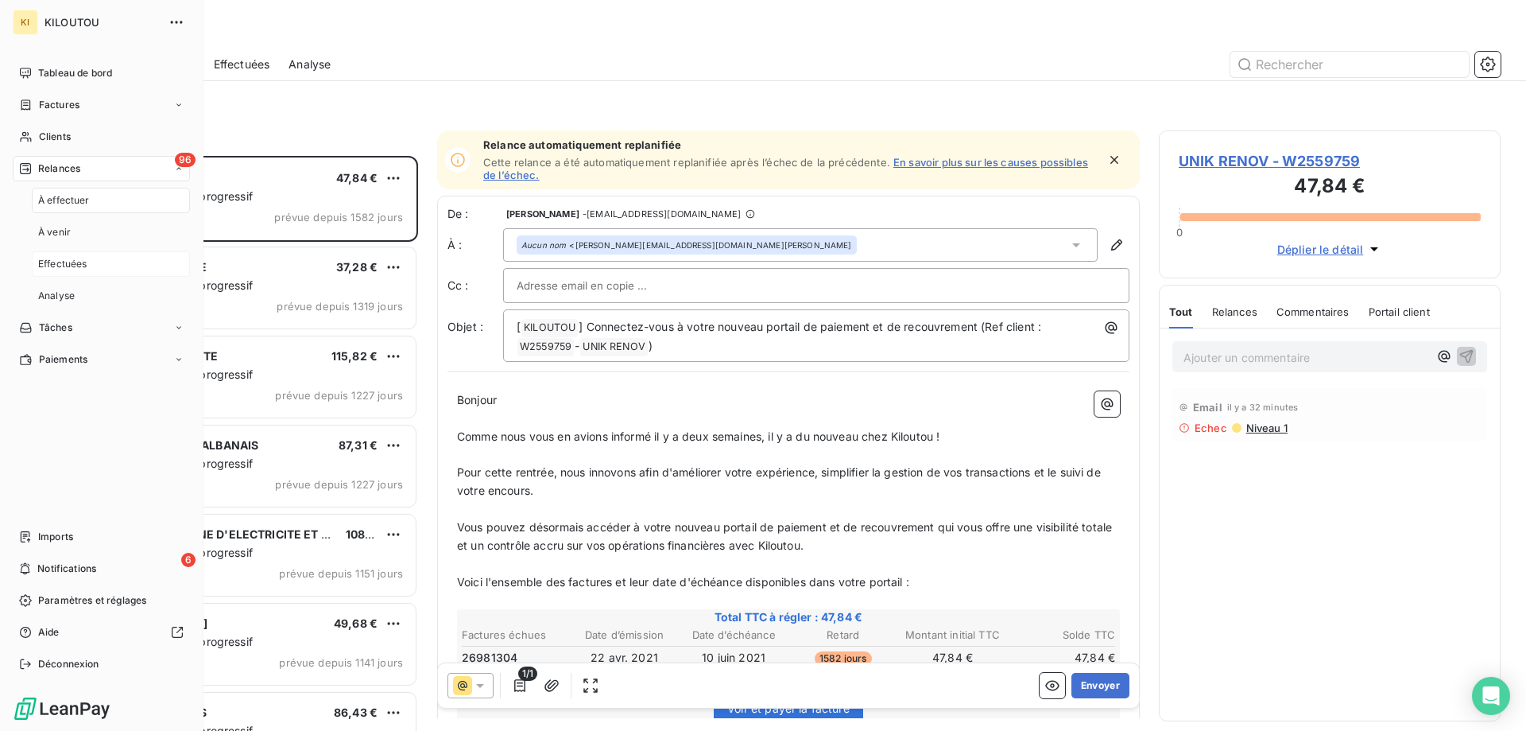
click at [80, 264] on span "Effectuées" at bounding box center [62, 264] width 49 height 14
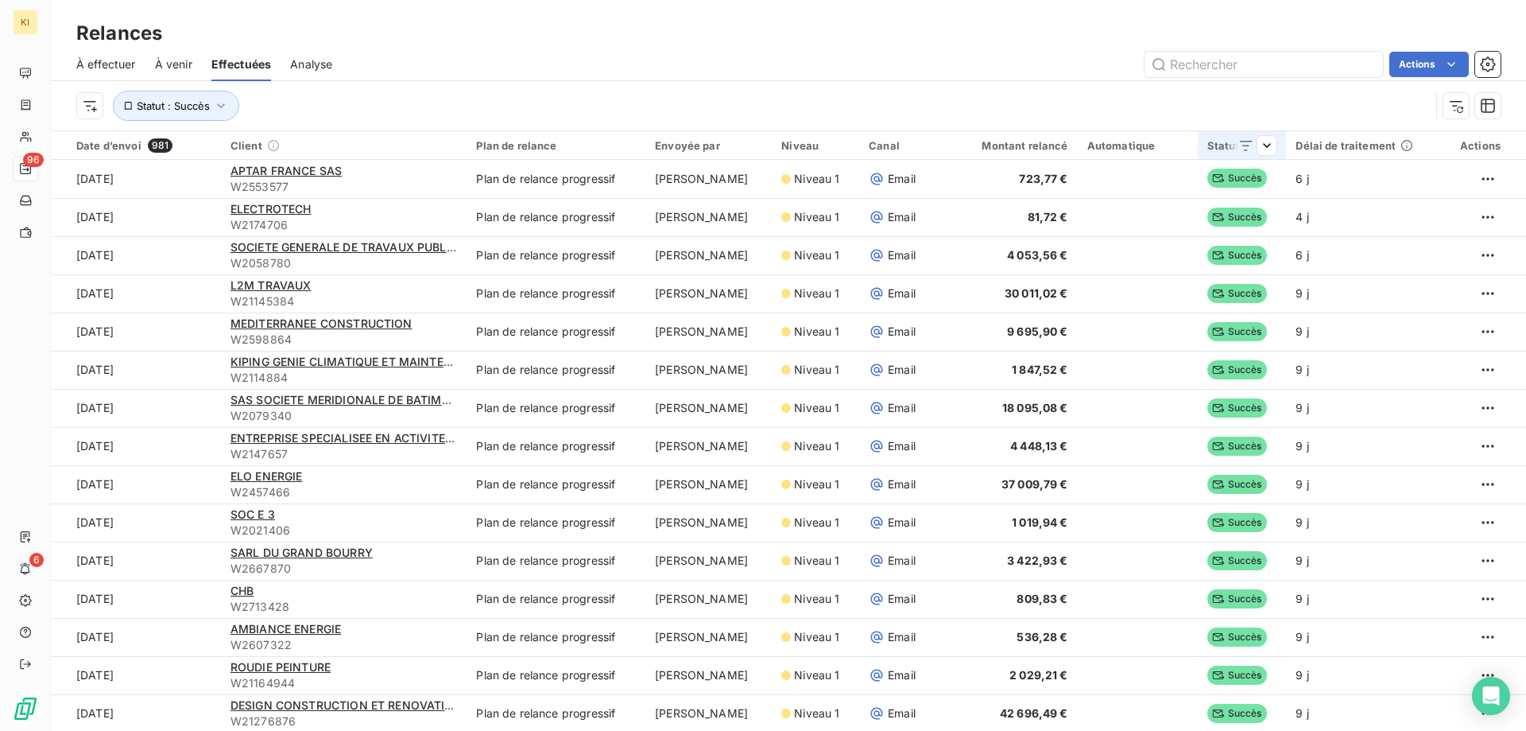
click at [1246, 149] on icon at bounding box center [1246, 146] width 16 height 16
click at [1188, 189] on div "Succès" at bounding box center [1144, 187] width 229 height 33
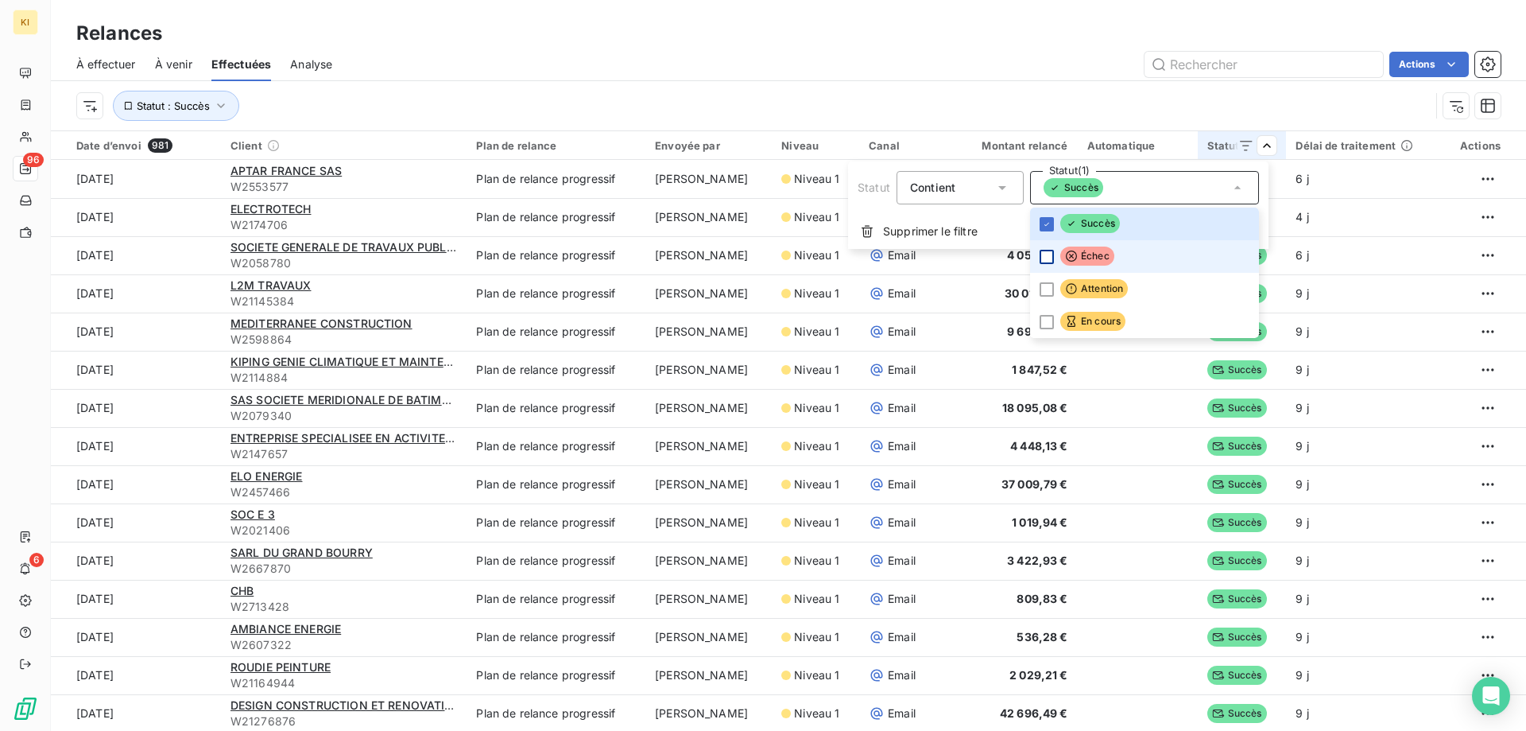
click at [1045, 257] on div at bounding box center [1047, 257] width 14 height 14
click at [1047, 228] on icon at bounding box center [1047, 224] width 10 height 10
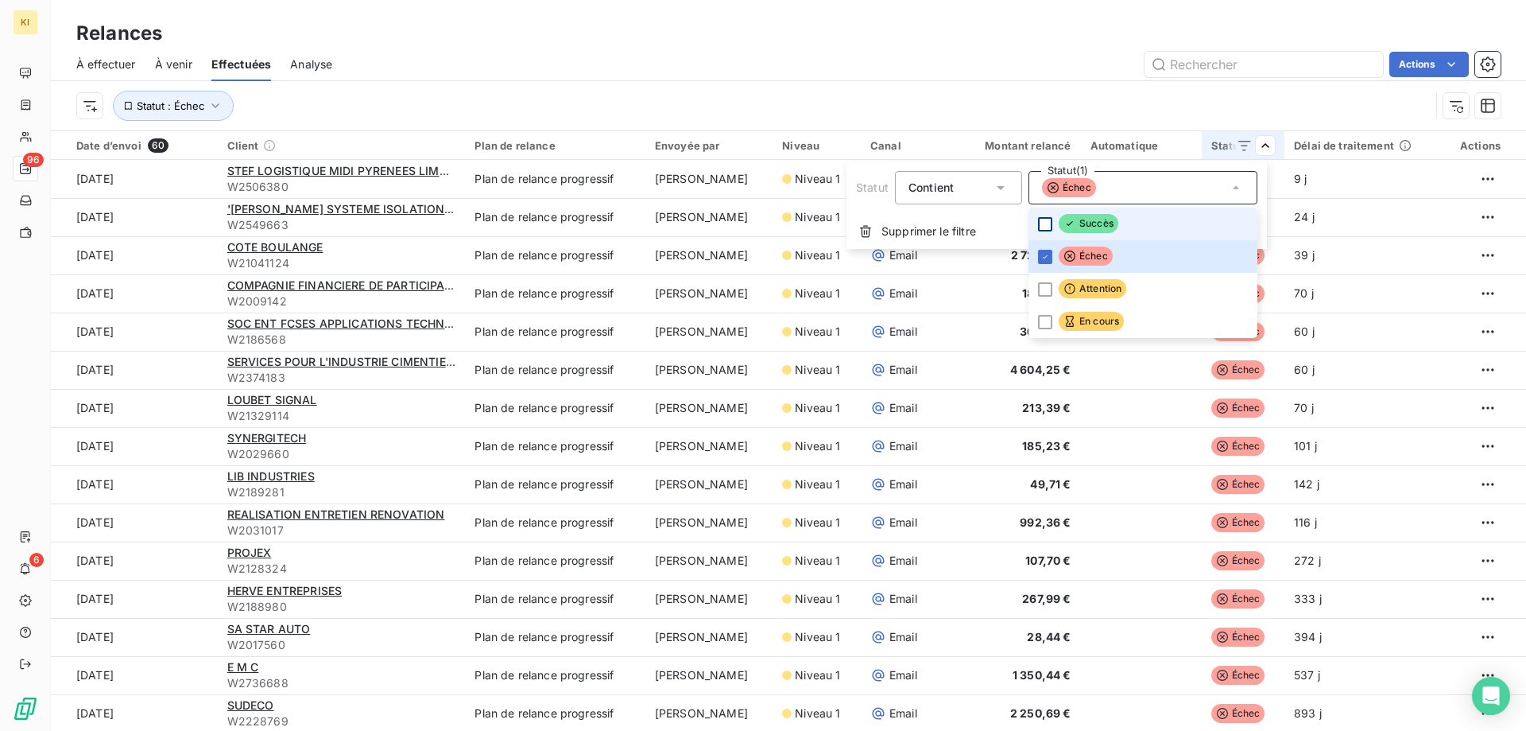
click at [921, 72] on html "KI 96 6 Relances À effectuer À venir Effectuées Analyse Actions Statut : Échec …" at bounding box center [763, 365] width 1526 height 731
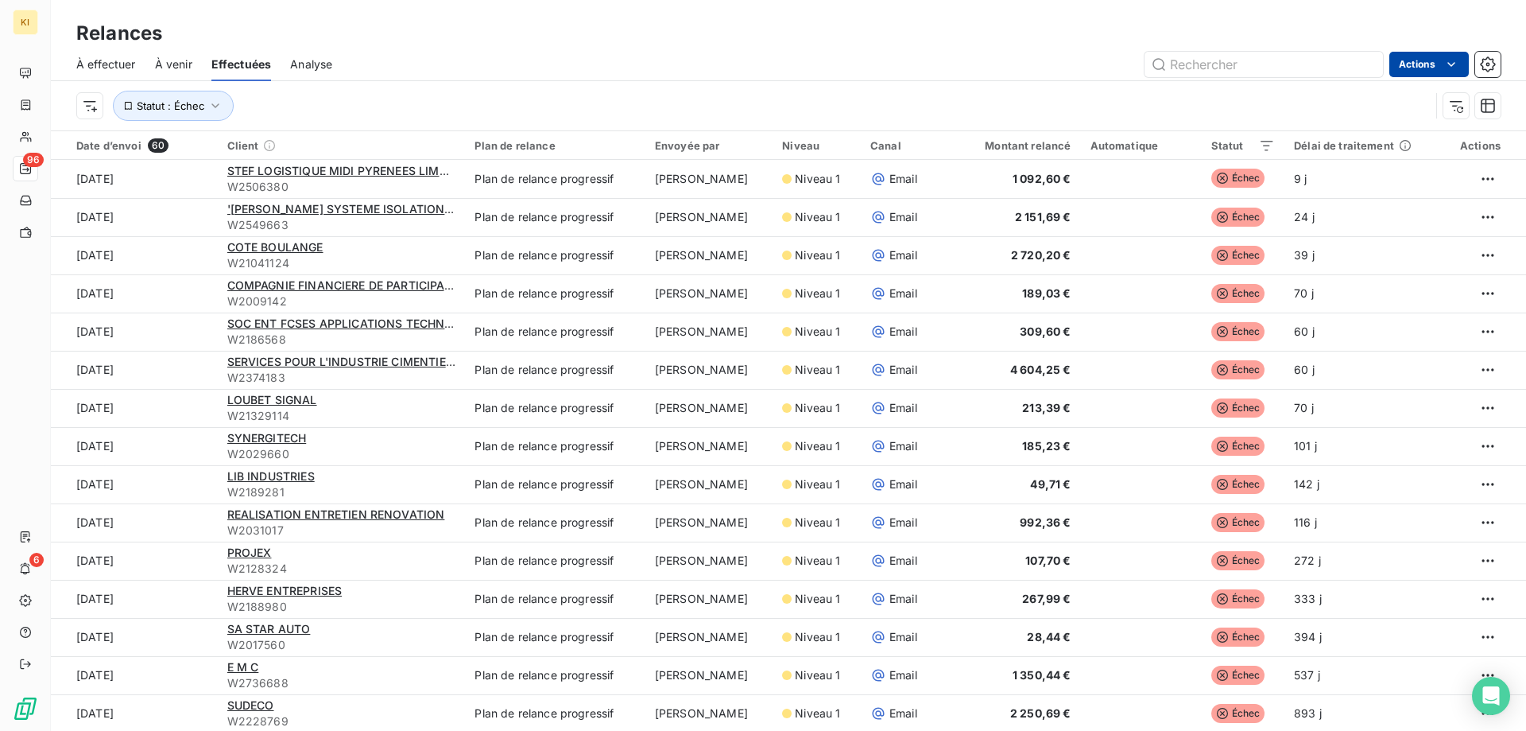
click at [1437, 60] on html "KI 96 6 Relances À effectuer À venir Effectuées Analyse Actions Statut : Échec …" at bounding box center [763, 365] width 1526 height 731
click at [1379, 101] on div "Exporter les relances (60 relances)" at bounding box center [1349, 99] width 222 height 25
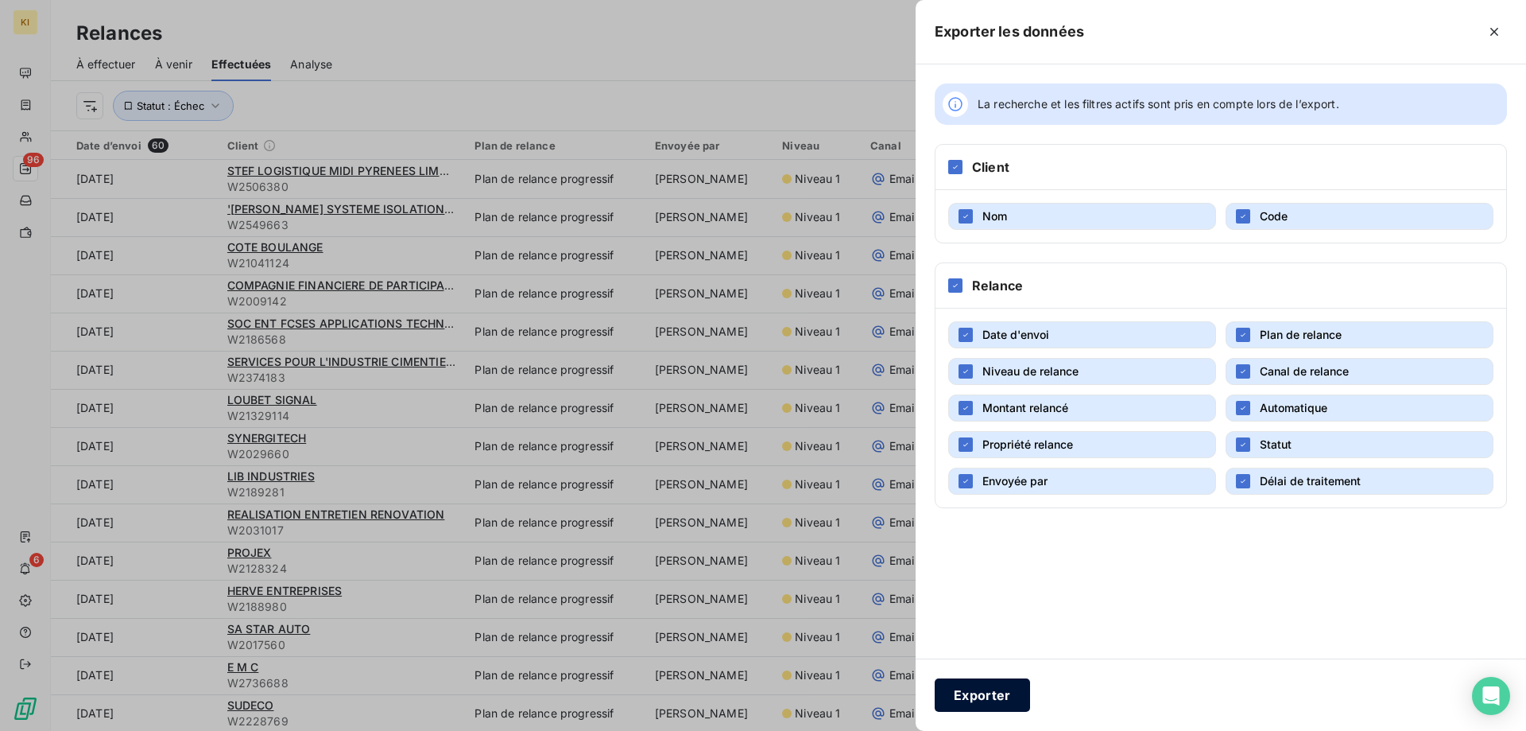
click at [1006, 700] on button "Exporter" at bounding box center [982, 694] width 95 height 33
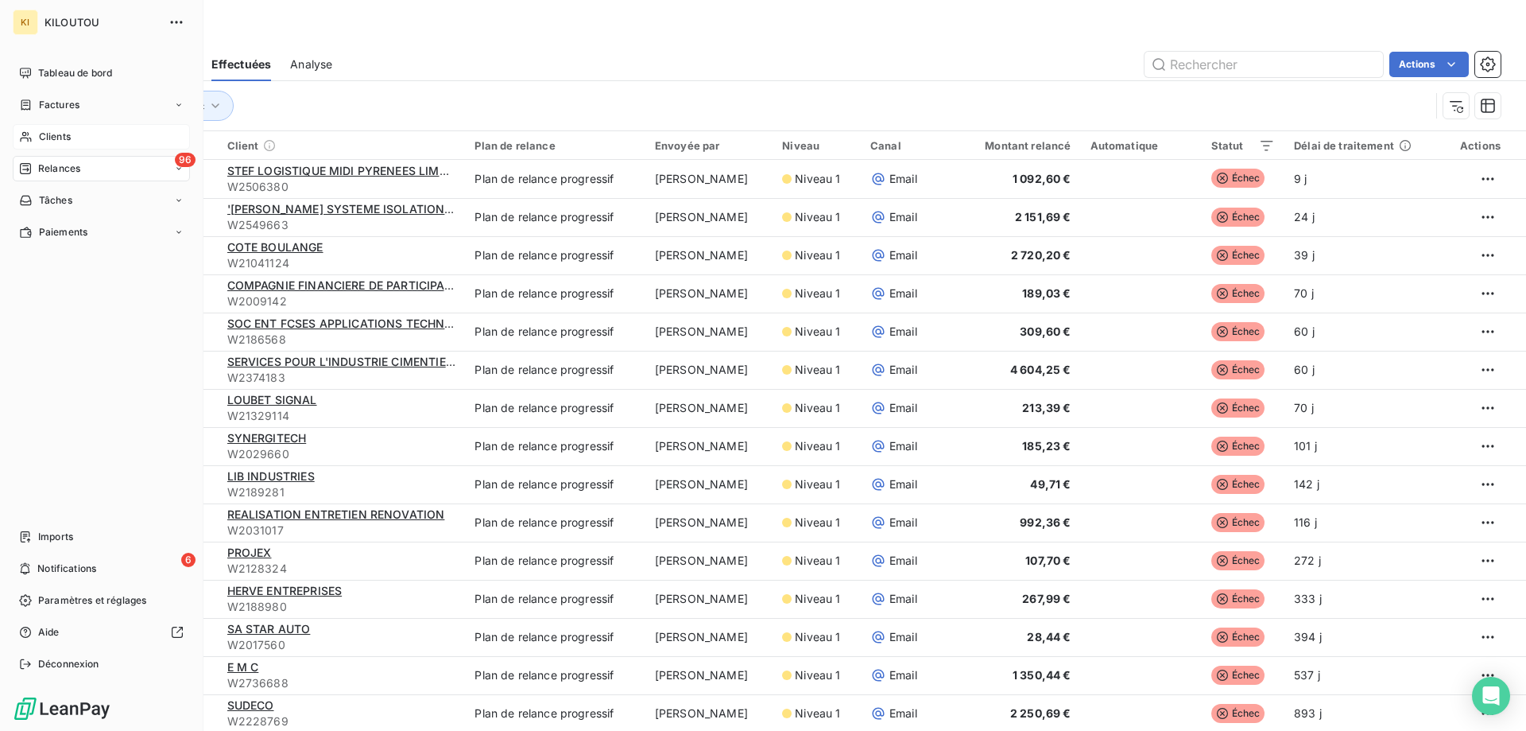
click at [45, 137] on span "Clients" at bounding box center [55, 137] width 32 height 14
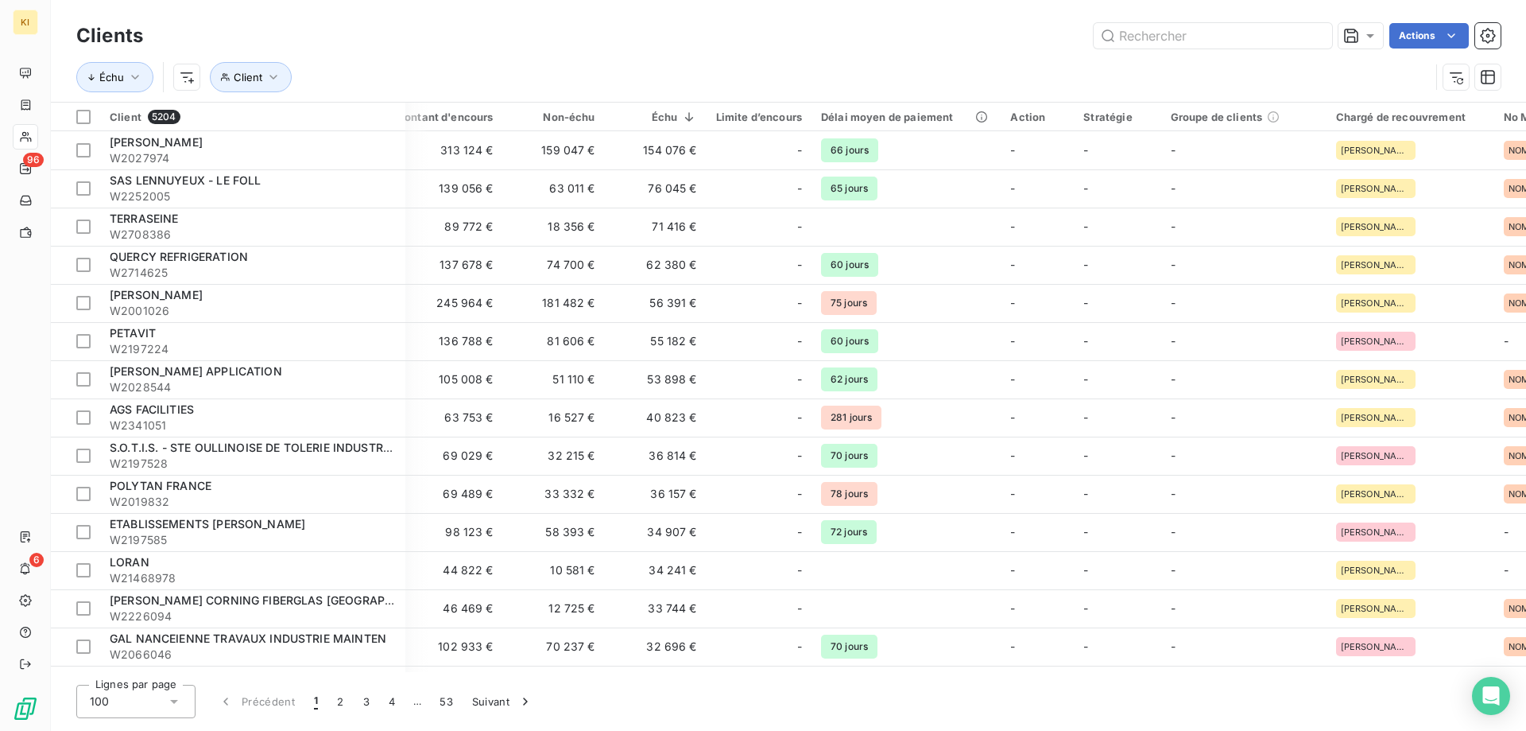
scroll to position [0, 247]
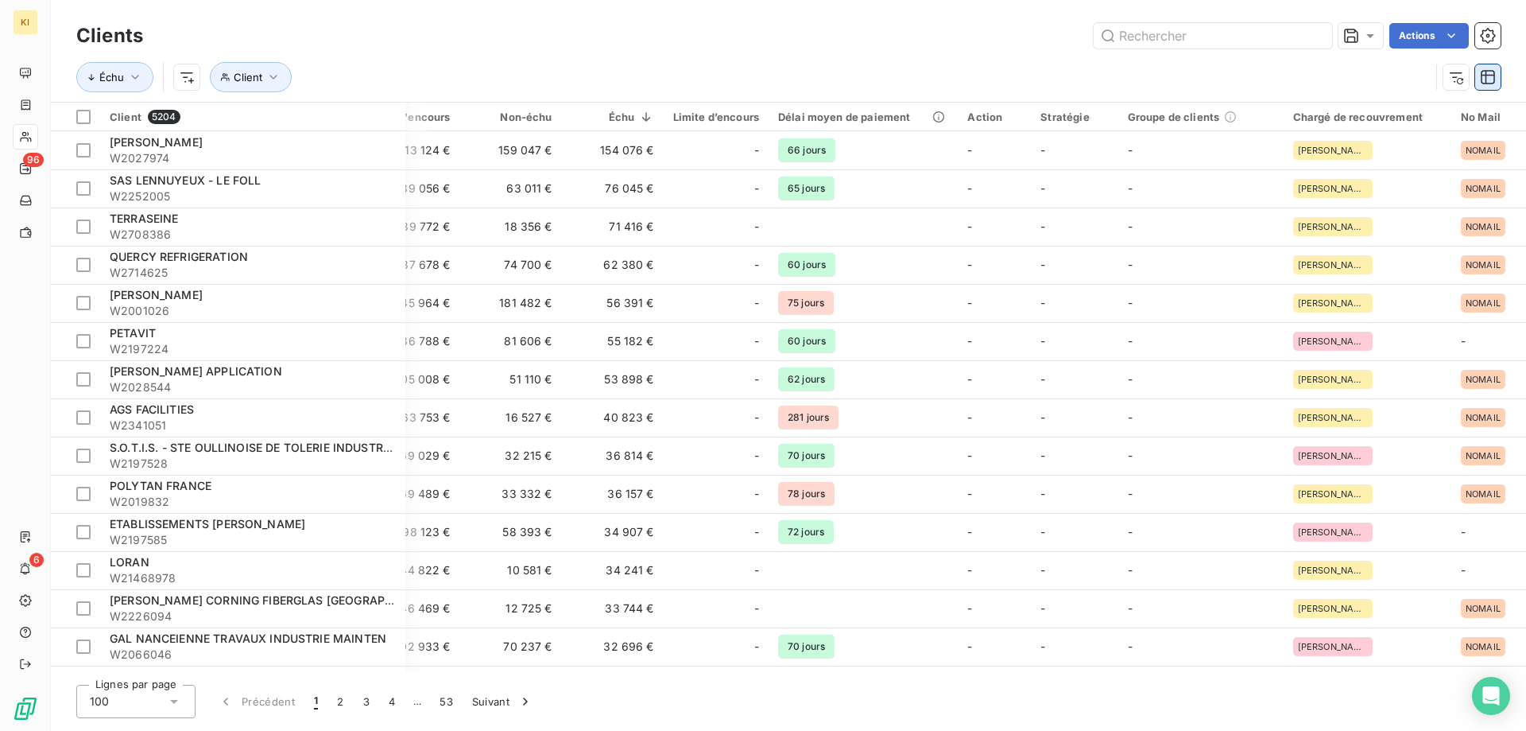
click at [1490, 82] on icon "button" at bounding box center [1488, 77] width 16 height 16
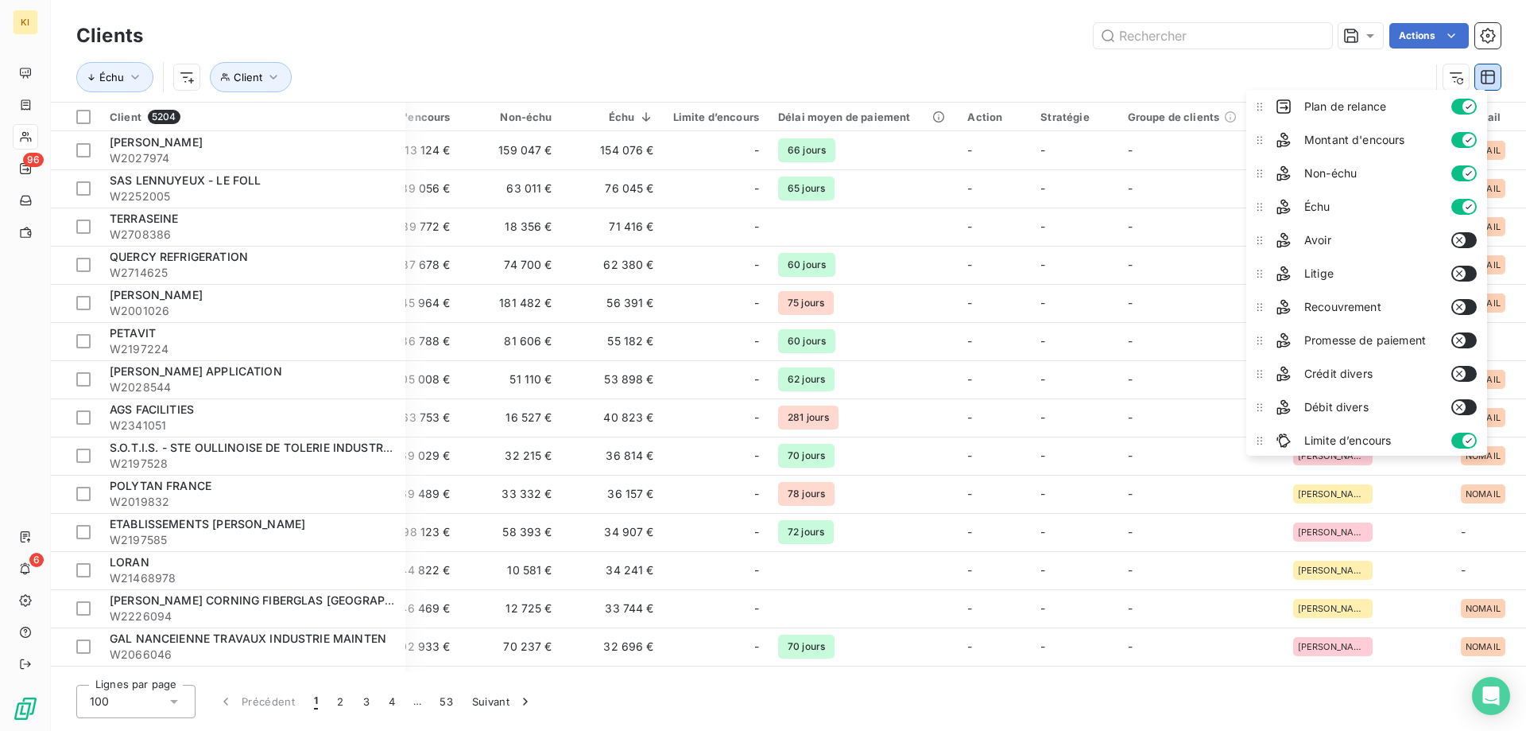
scroll to position [0, 0]
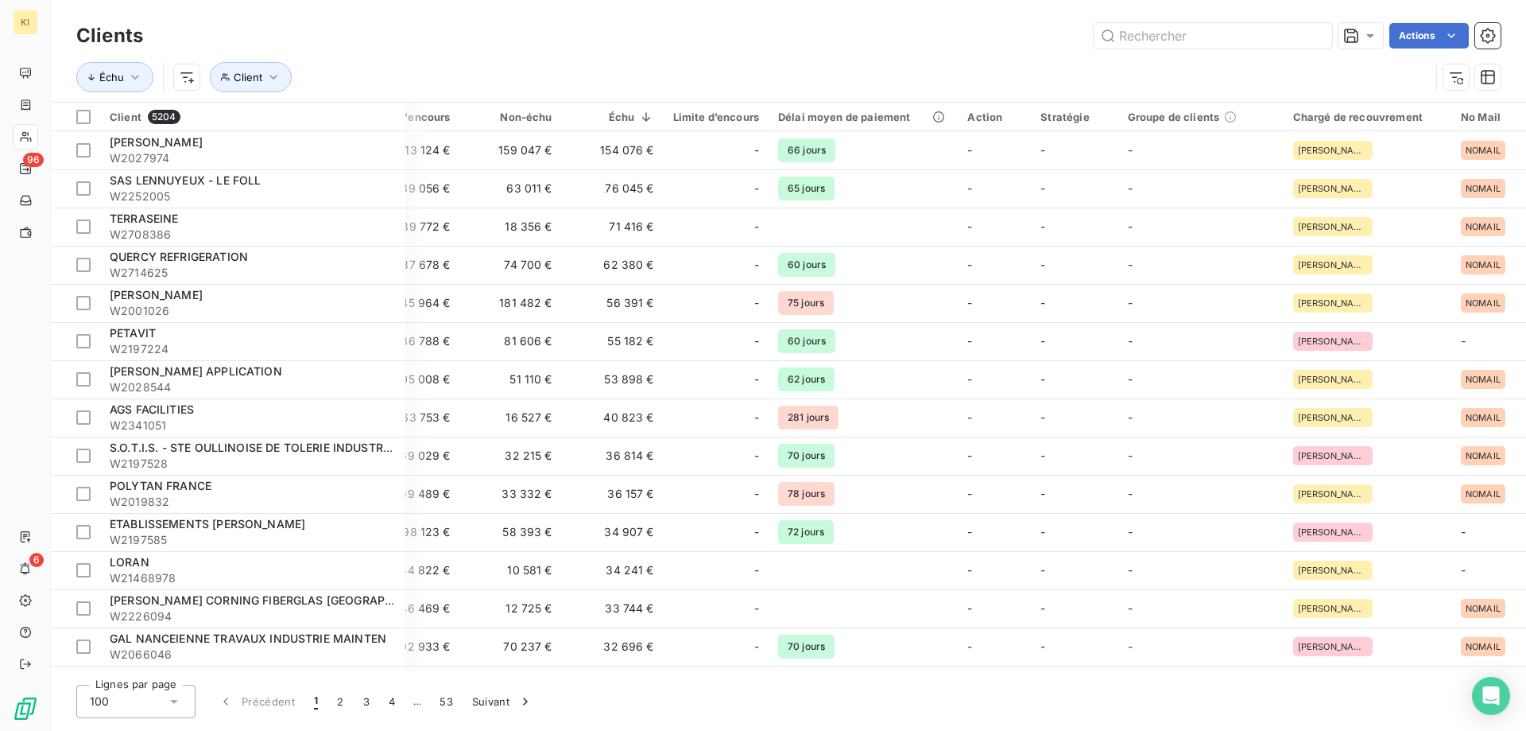
click at [952, 45] on div "Actions" at bounding box center [831, 35] width 1339 height 25
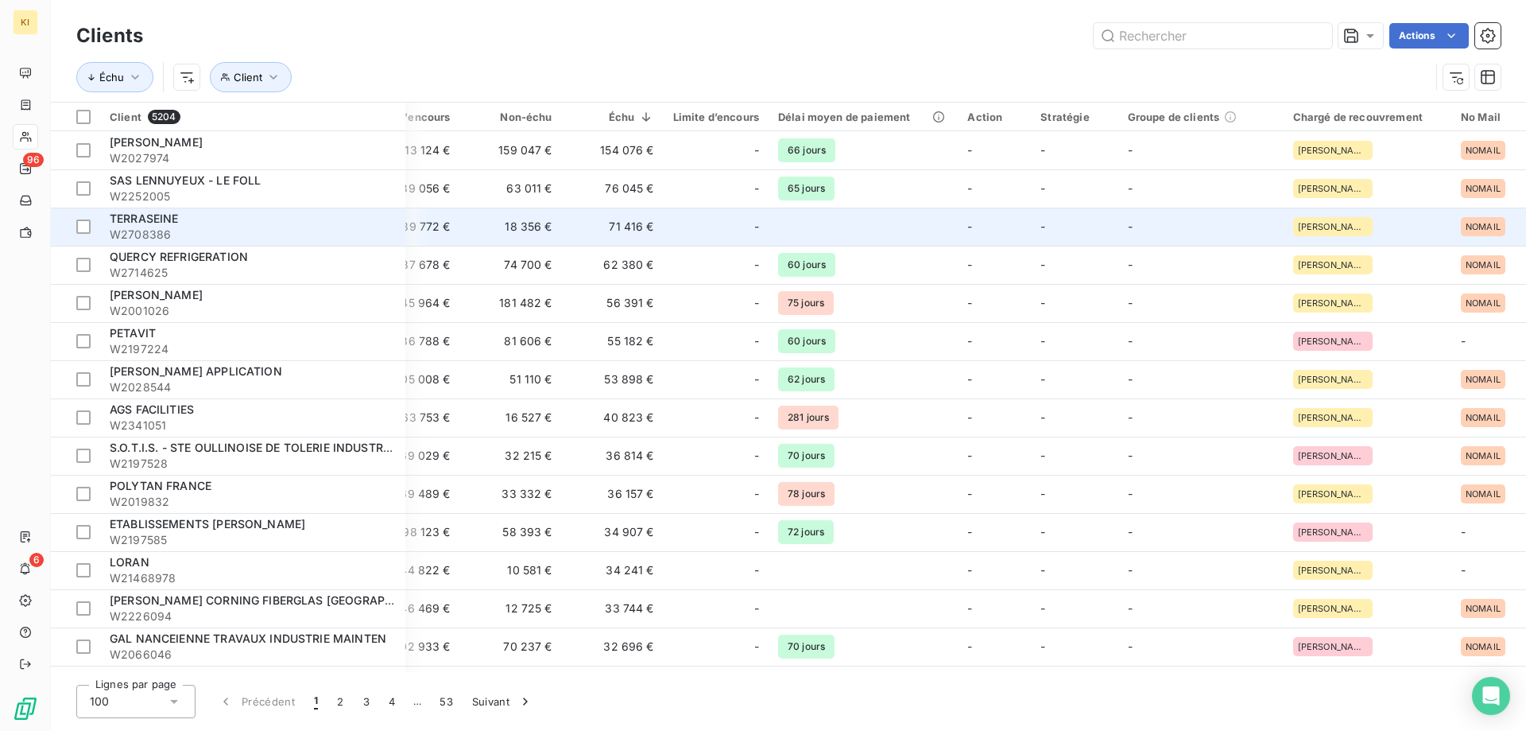
click at [133, 223] on span "TERRASEINE" at bounding box center [144, 218] width 69 height 14
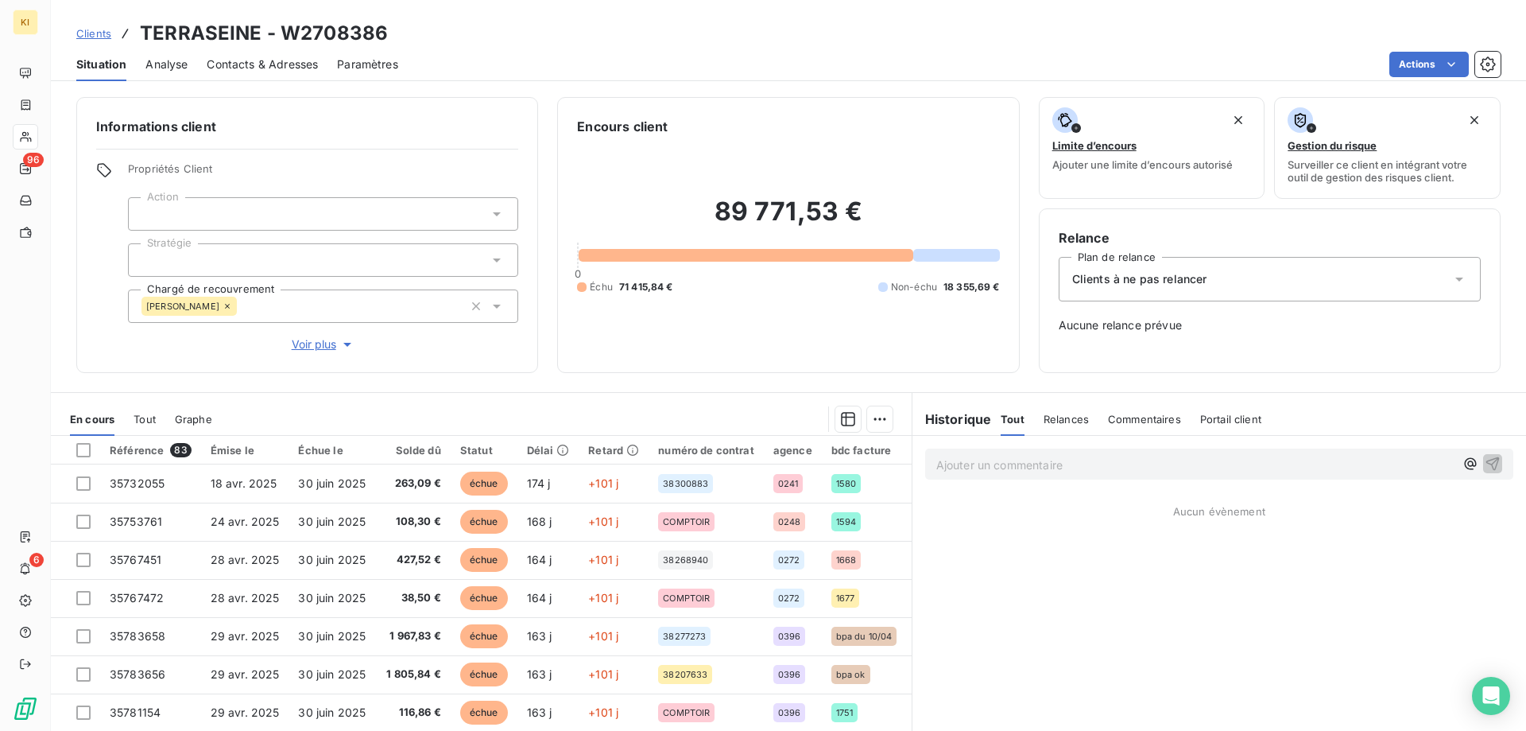
click at [1111, 416] on span "Commentaires" at bounding box center [1144, 419] width 73 height 13
click at [96, 37] on span "Clients" at bounding box center [93, 33] width 35 height 13
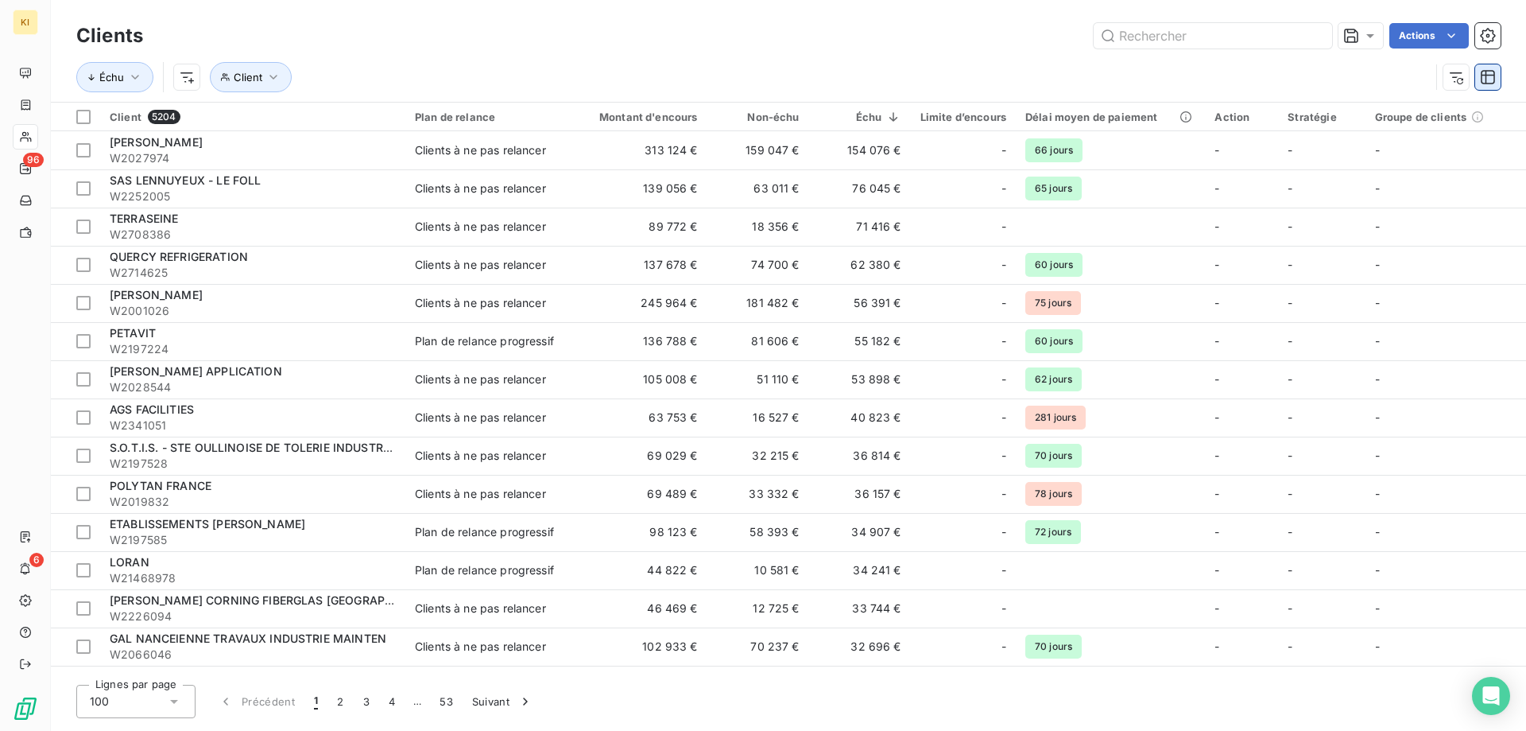
click at [1490, 82] on icon "button" at bounding box center [1488, 77] width 16 height 16
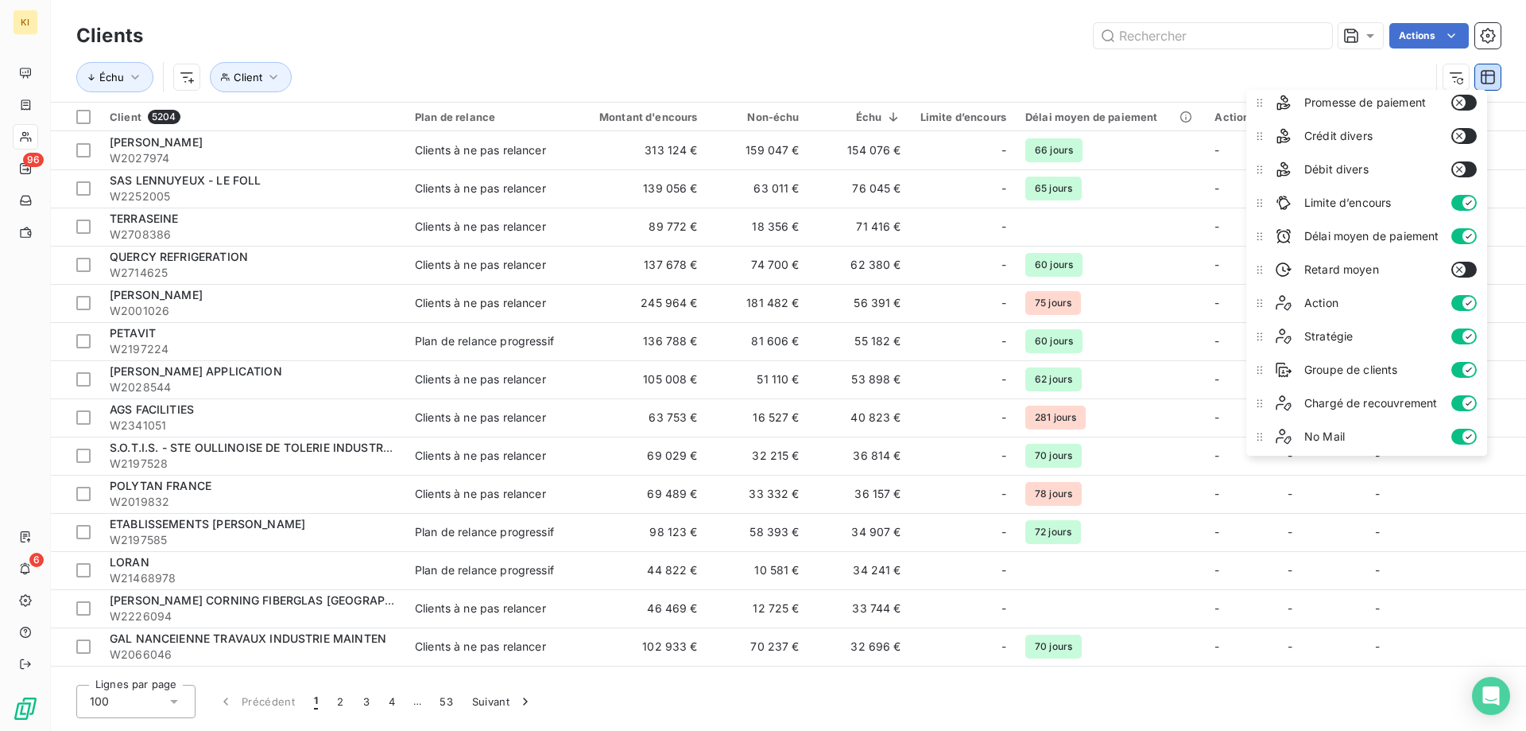
scroll to position [273, 0]
click at [952, 73] on div "Échu Client" at bounding box center [753, 77] width 1354 height 30
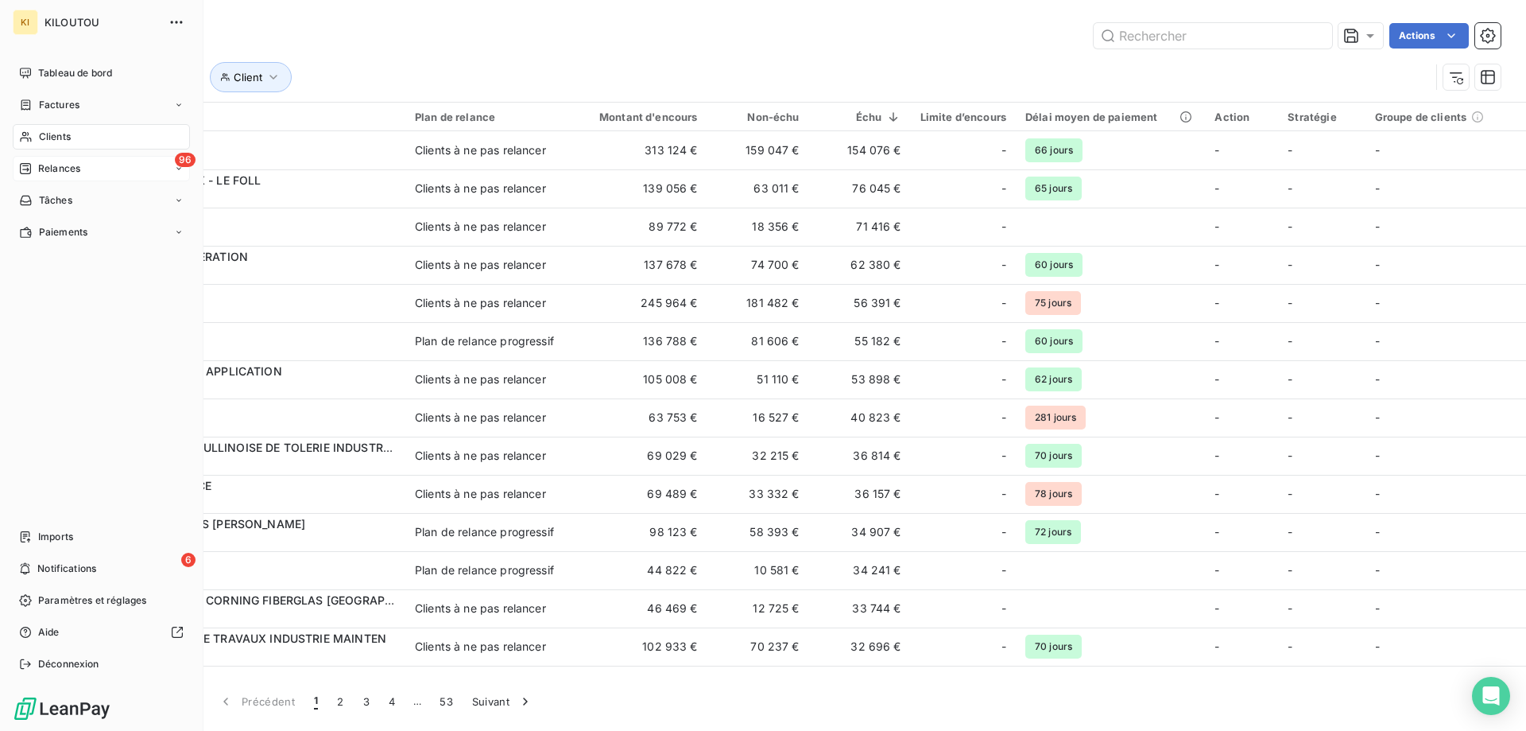
click at [80, 172] on span "Relances" at bounding box center [59, 168] width 42 height 14
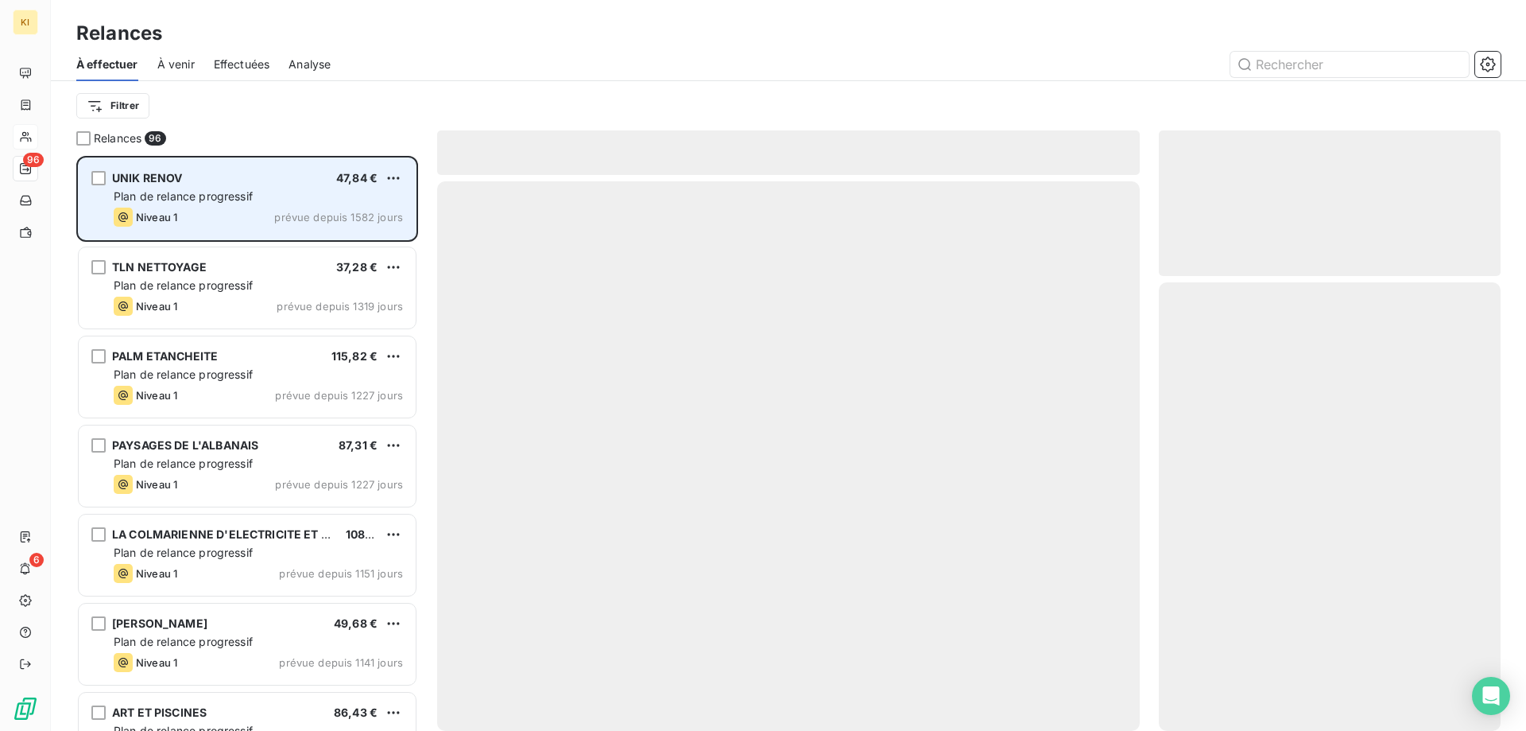
scroll to position [563, 330]
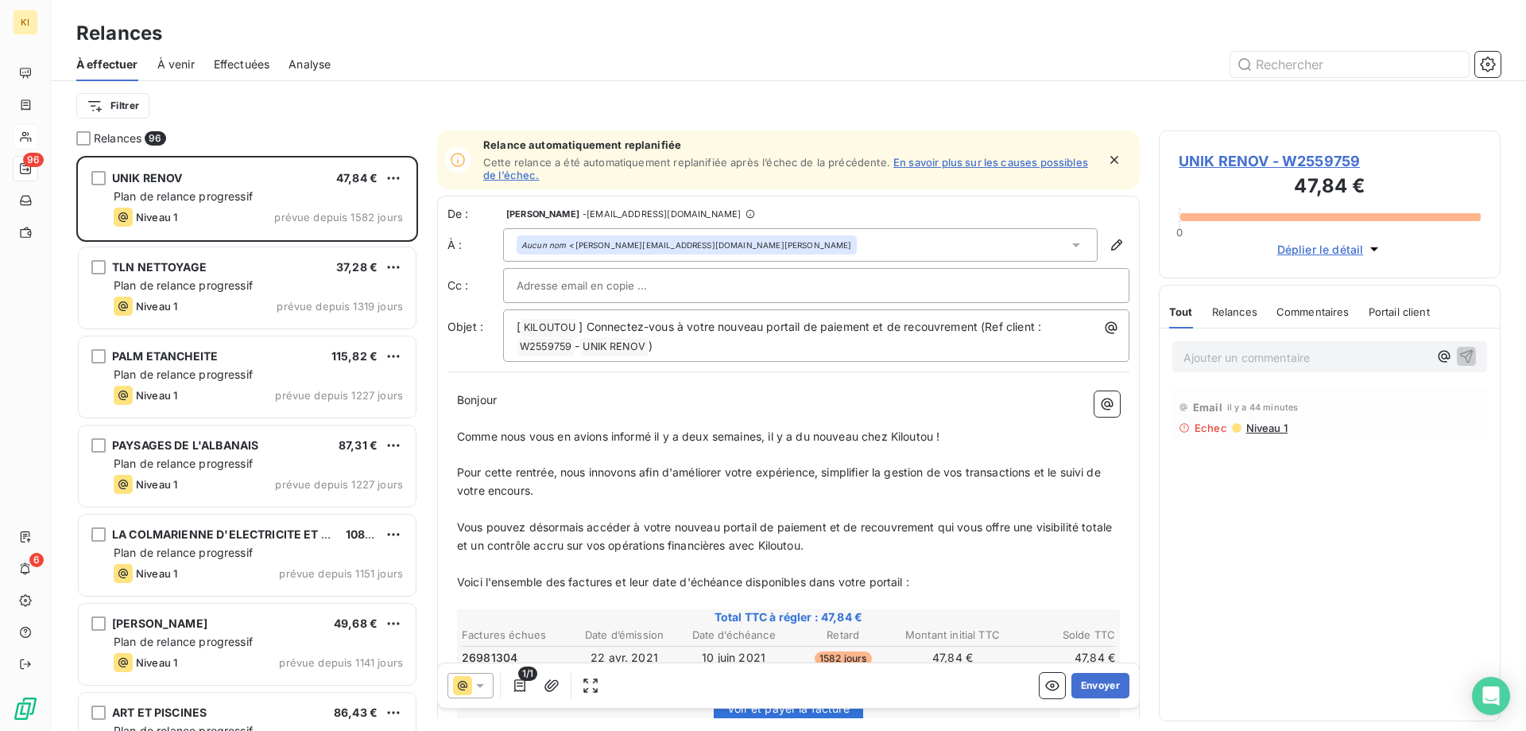
click at [261, 64] on span "Effectuées" at bounding box center [242, 64] width 56 height 16
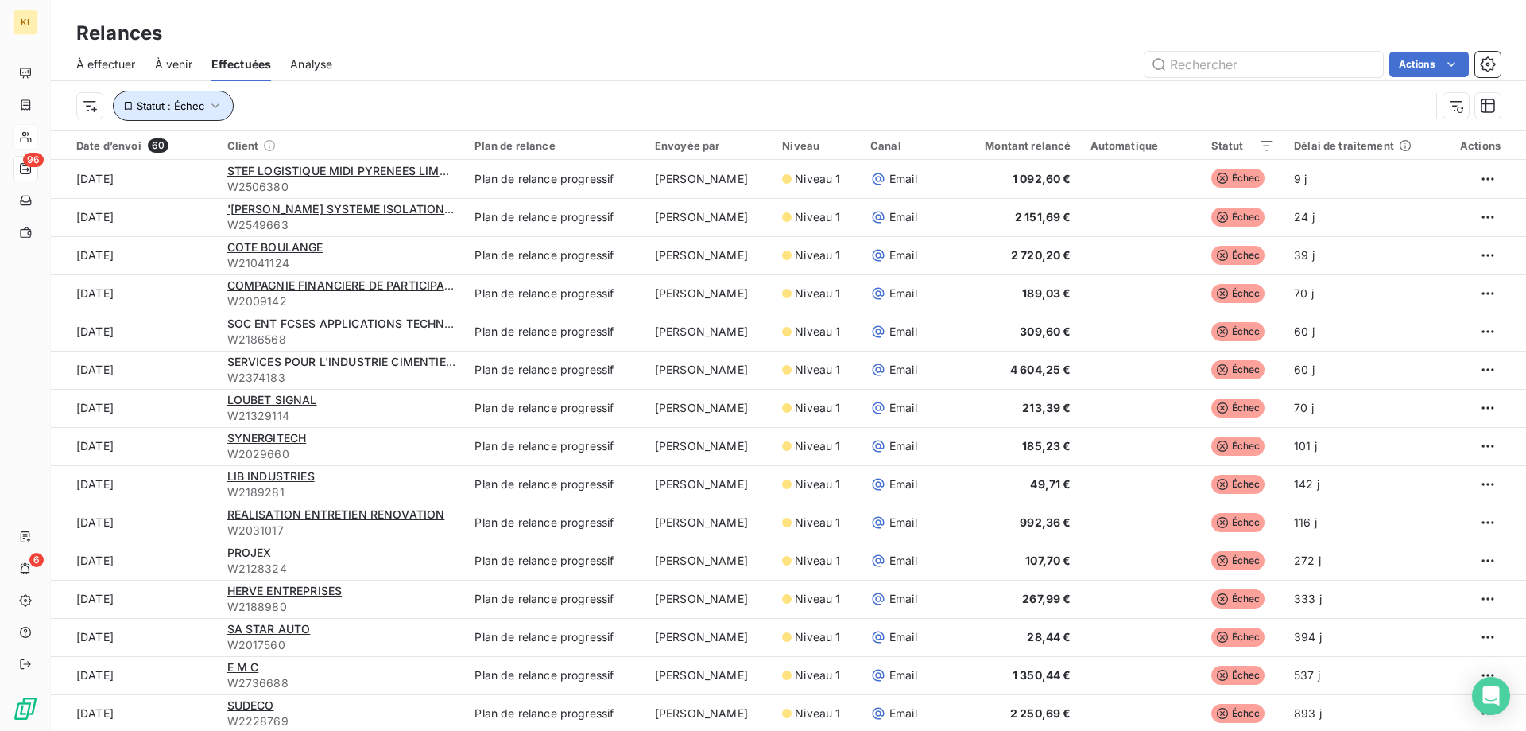
click at [215, 118] on button "Statut : Échec" at bounding box center [173, 106] width 121 height 30
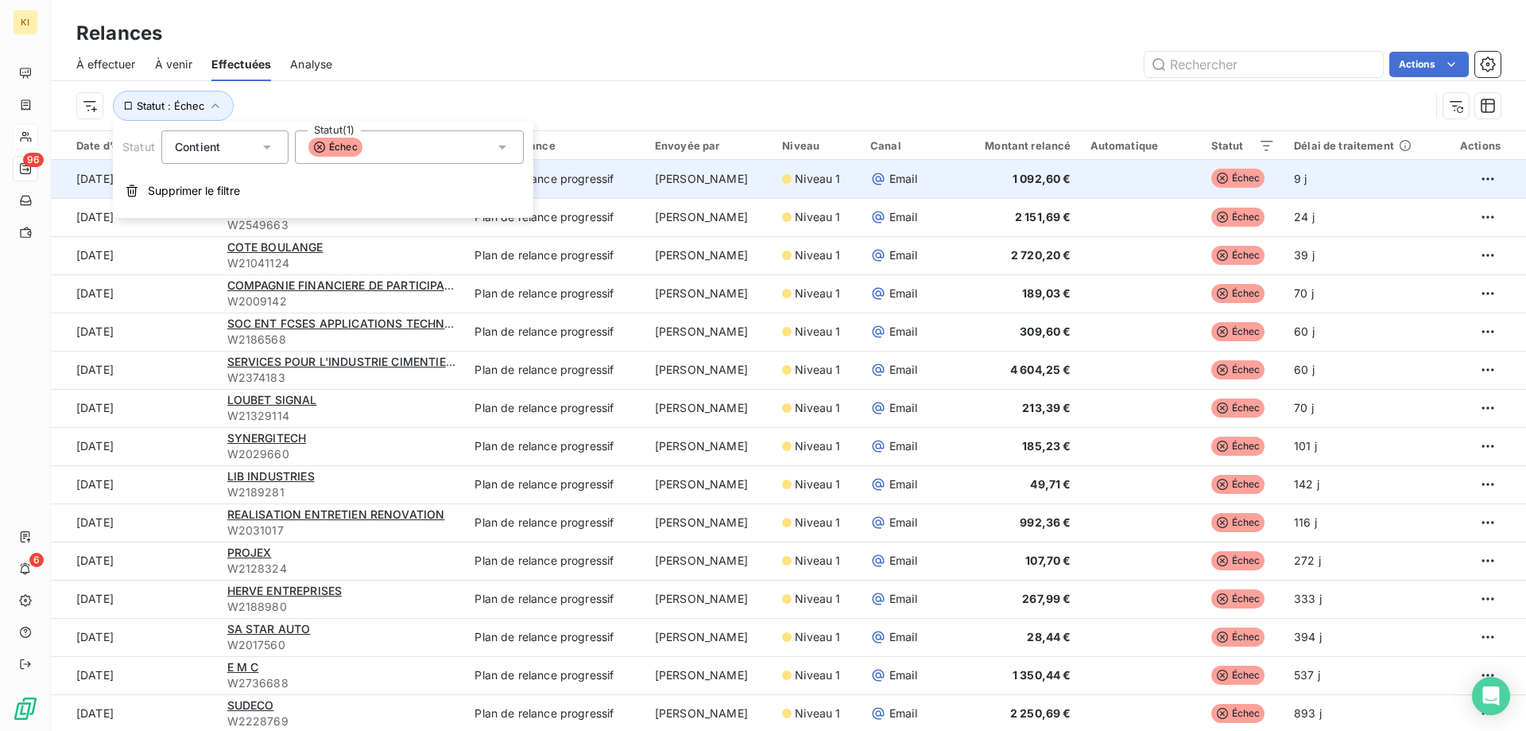
click at [231, 186] on span "Supprimer le filtre" at bounding box center [194, 191] width 92 height 16
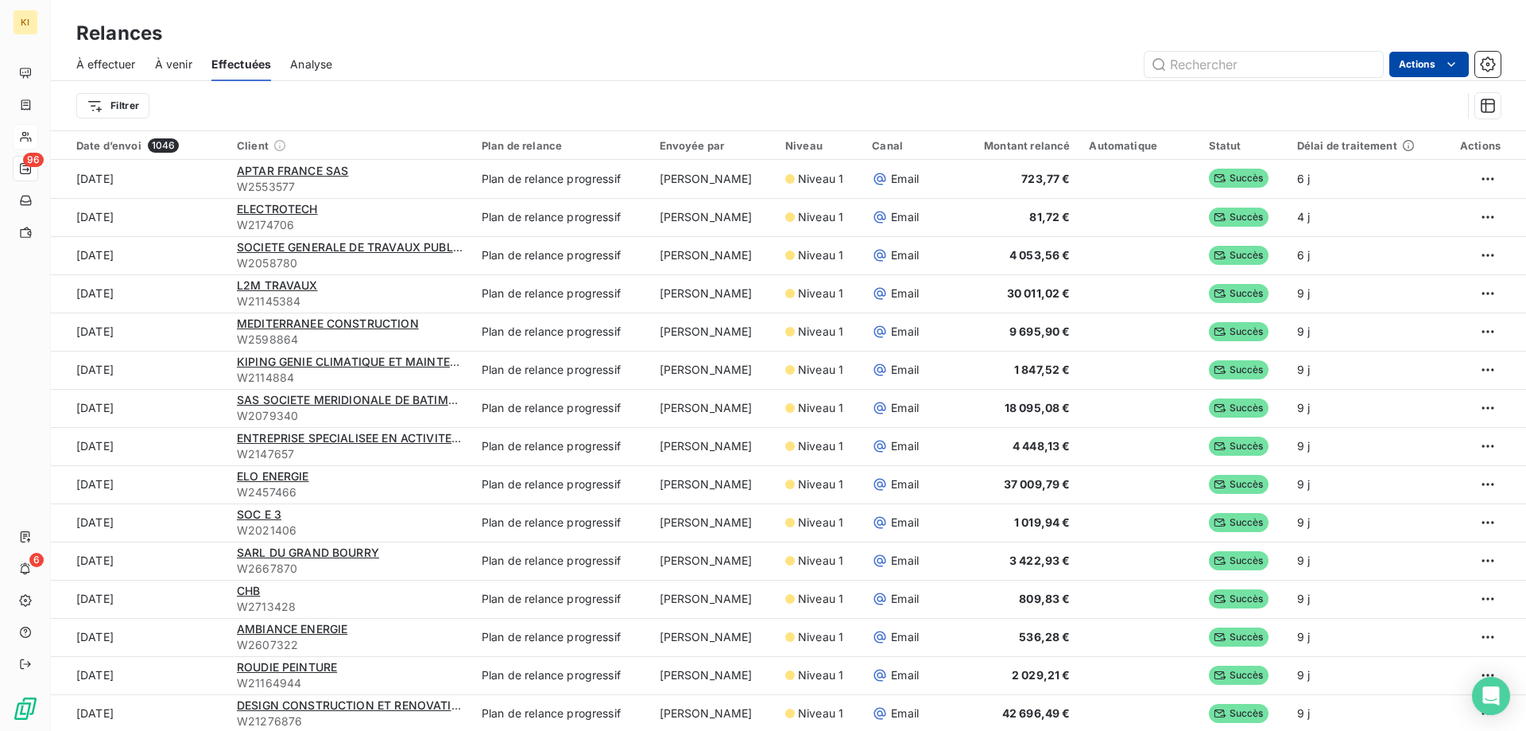
click at [1422, 67] on html "KI 96 6 Relances À effectuer À venir Effectuées Analyse Actions Filtrer Date d’…" at bounding box center [763, 365] width 1526 height 731
click at [1356, 101] on div "Exporter les relances (1046 relances)" at bounding box center [1343, 99] width 235 height 25
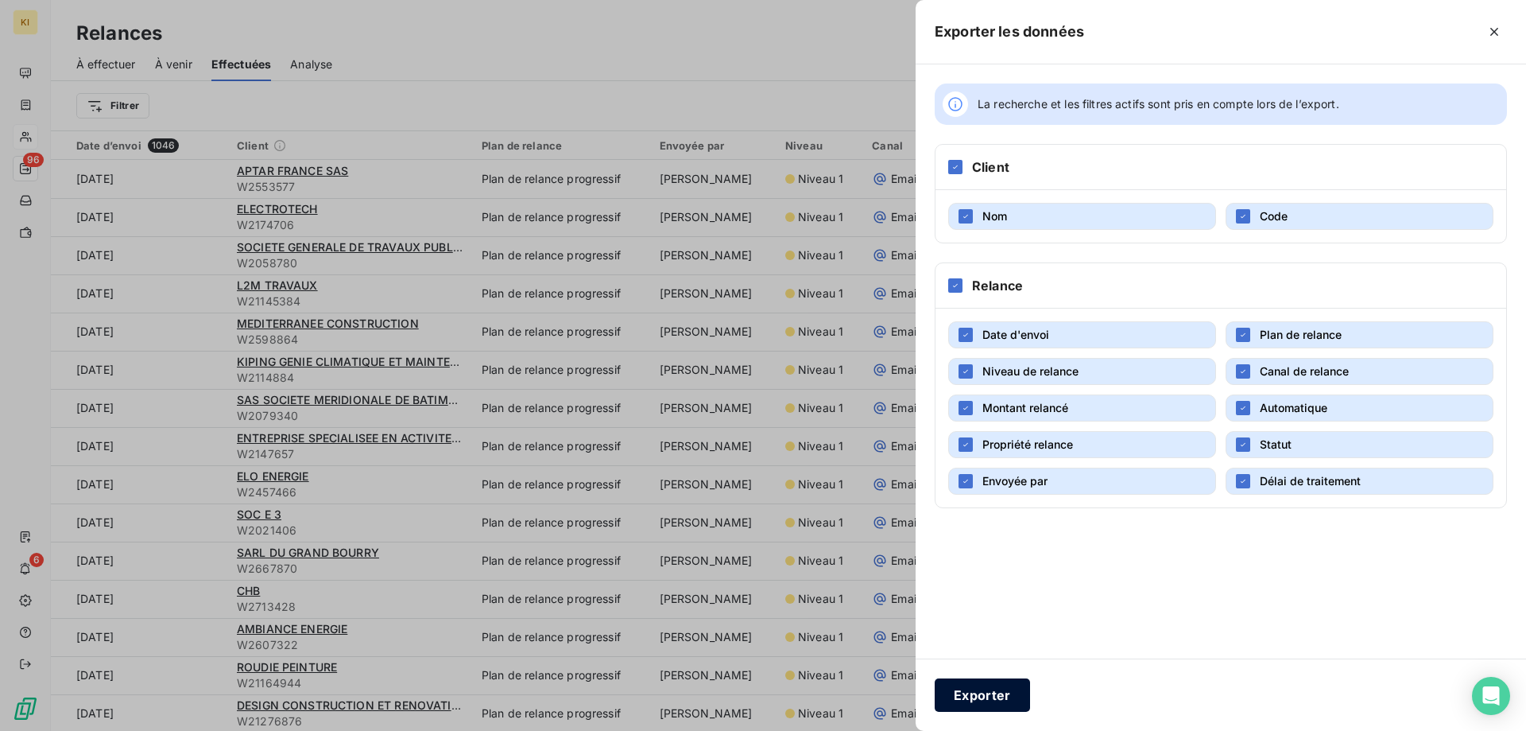
click at [1000, 698] on button "Exporter" at bounding box center [982, 694] width 95 height 33
